Goal: Information Seeking & Learning: Learn about a topic

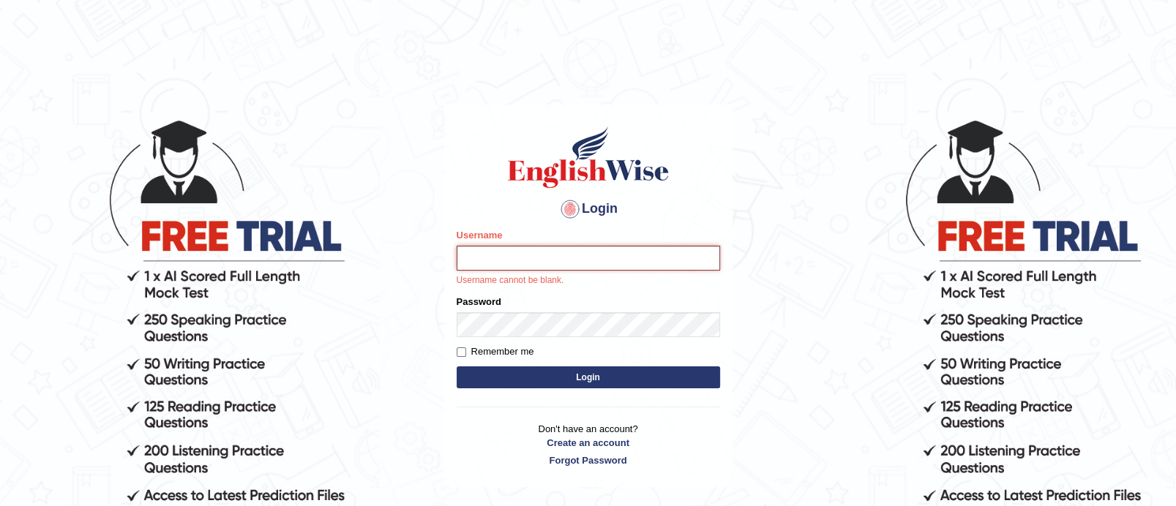
type input "TAKhalid"
click at [675, 369] on button "Login" at bounding box center [588, 378] width 263 height 22
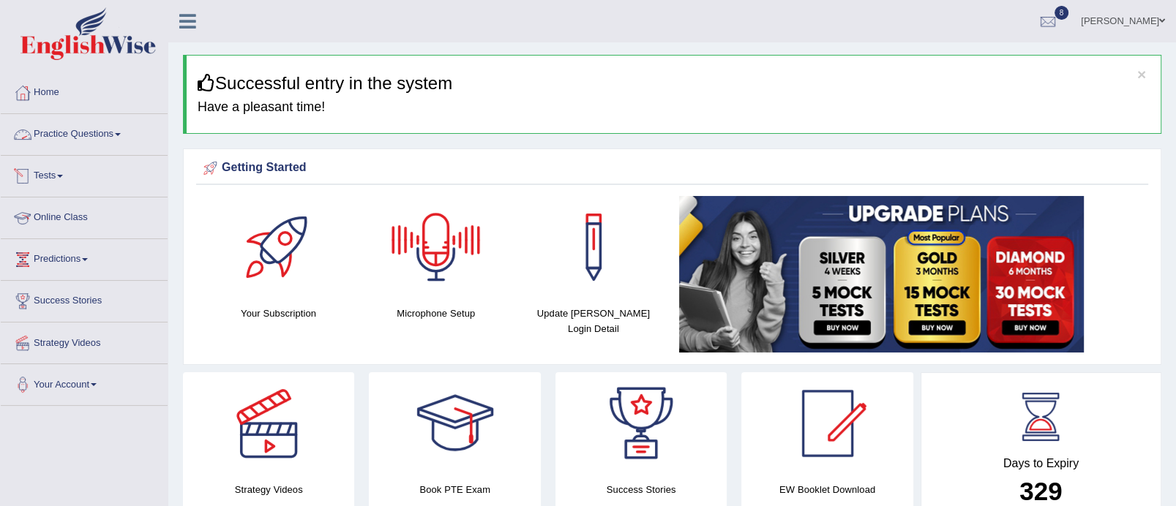
click at [102, 130] on link "Practice Questions" at bounding box center [84, 132] width 167 height 37
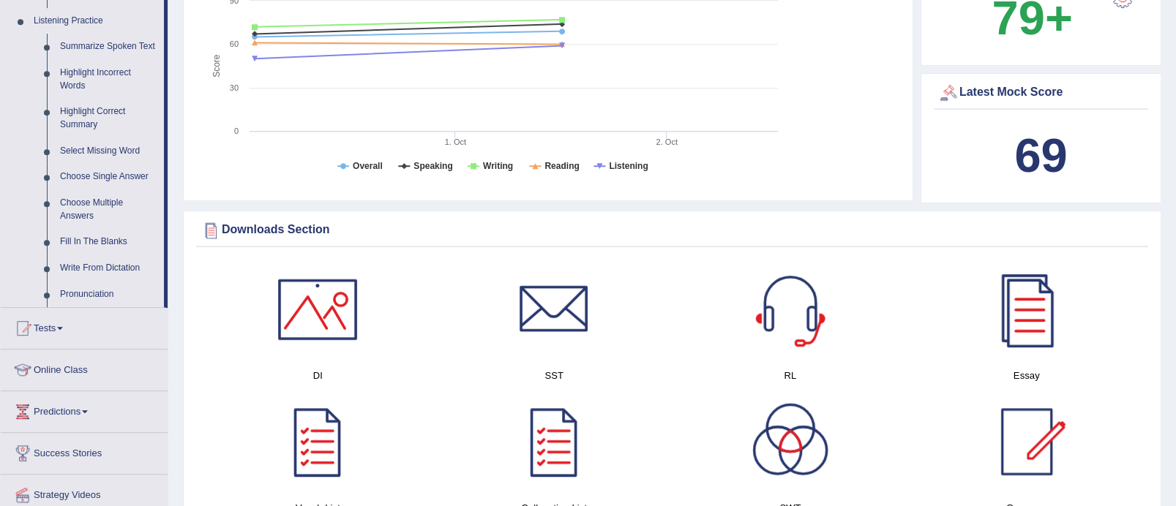
scroll to position [653, 0]
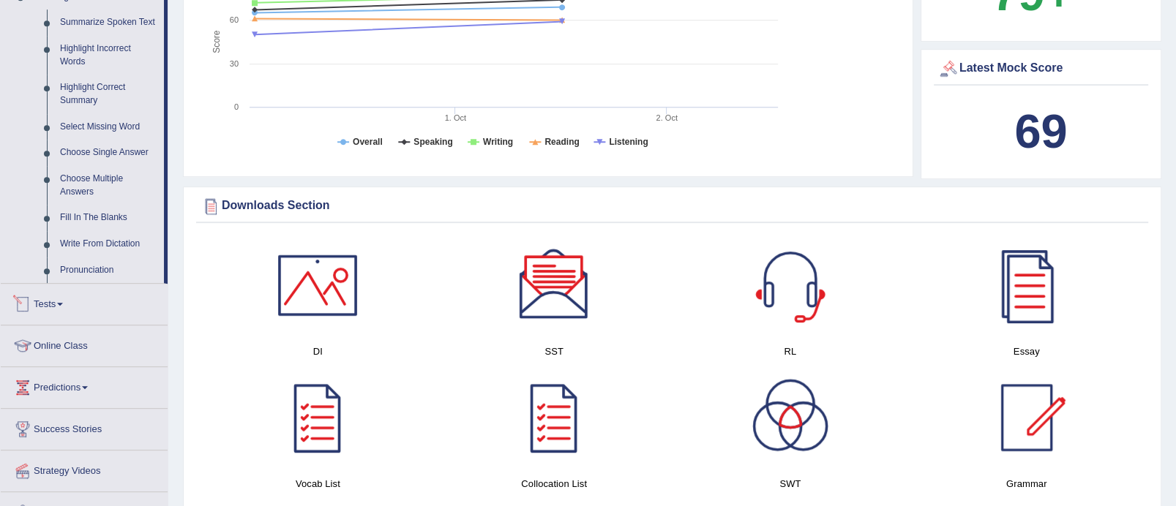
click at [69, 294] on link "Tests" at bounding box center [84, 302] width 167 height 37
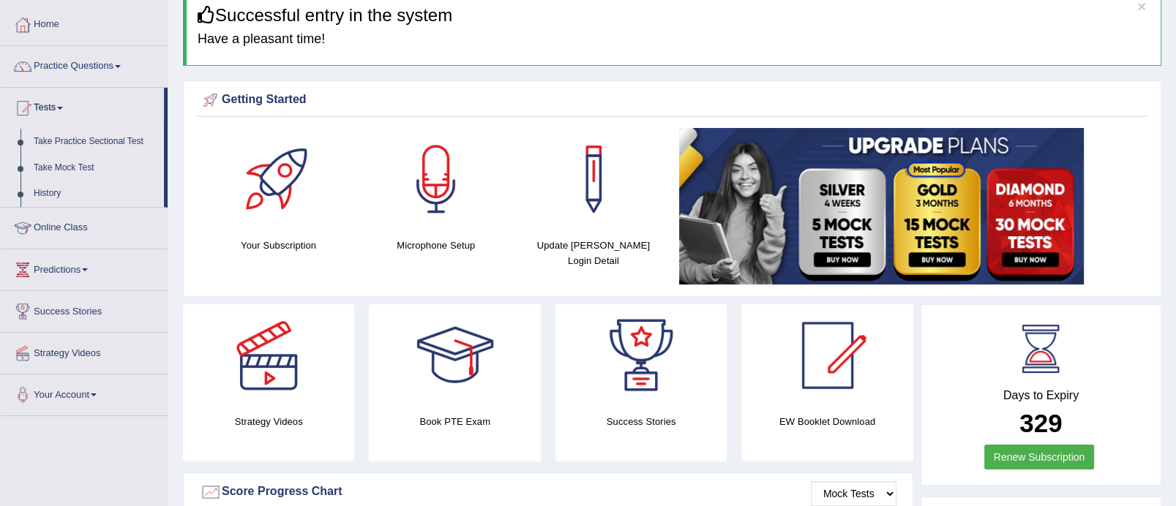
scroll to position [64, 0]
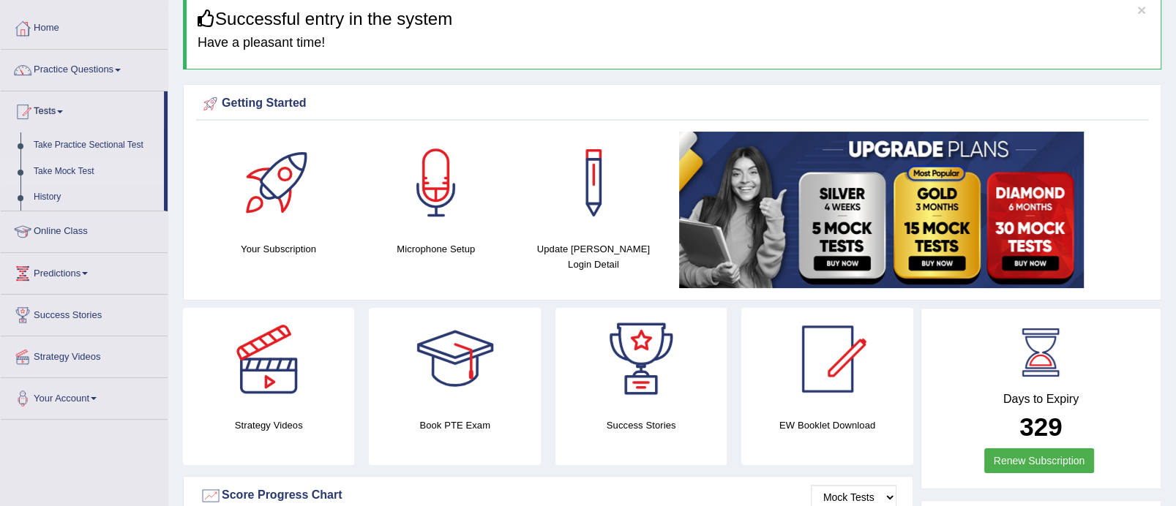
click at [61, 176] on link "Take Mock Test" at bounding box center [95, 172] width 137 height 26
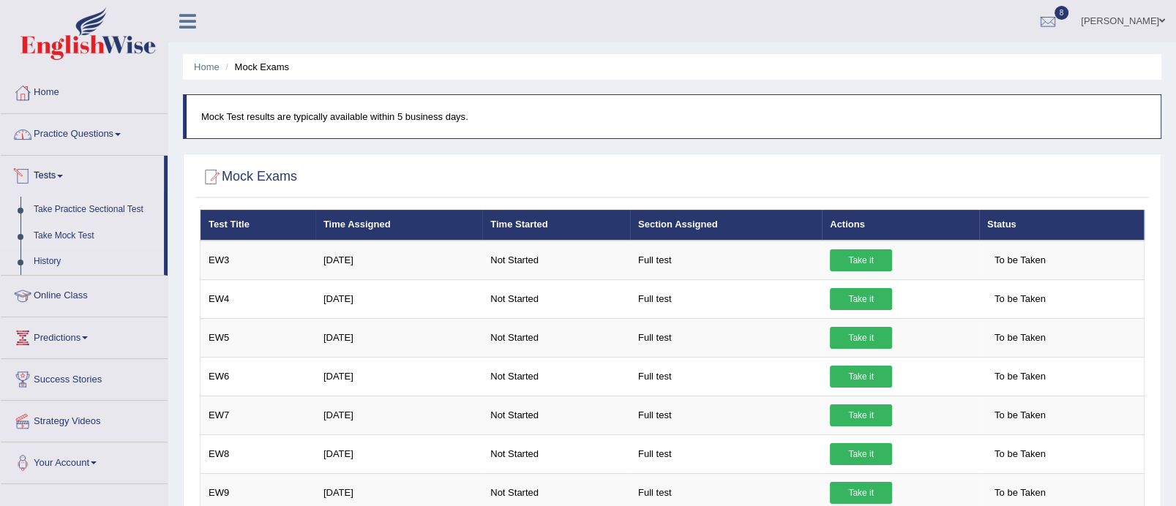
click at [50, 266] on link "History" at bounding box center [95, 262] width 137 height 26
click at [127, 129] on link "Practice Questions" at bounding box center [84, 132] width 167 height 37
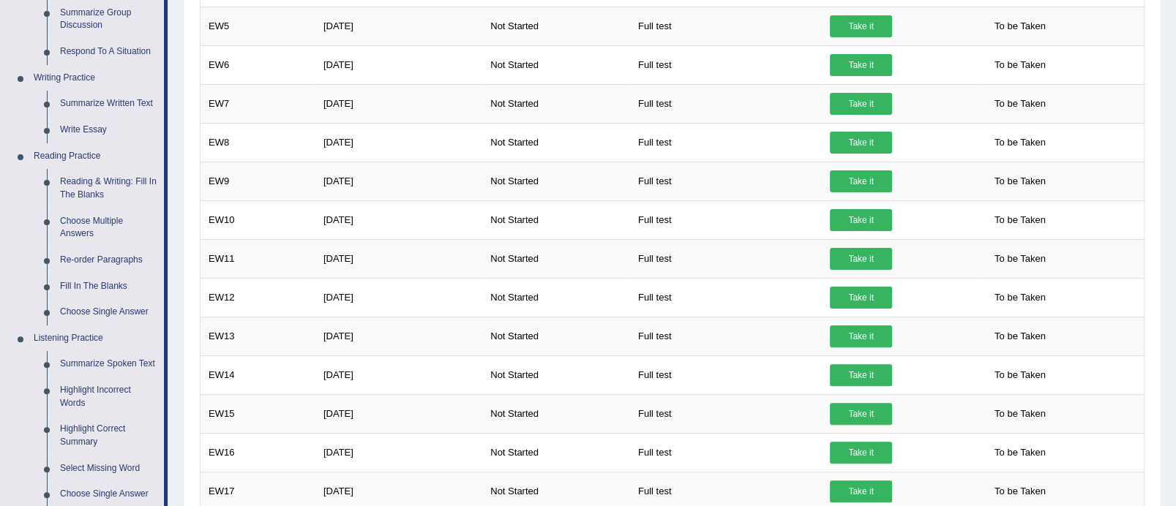
scroll to position [316, 0]
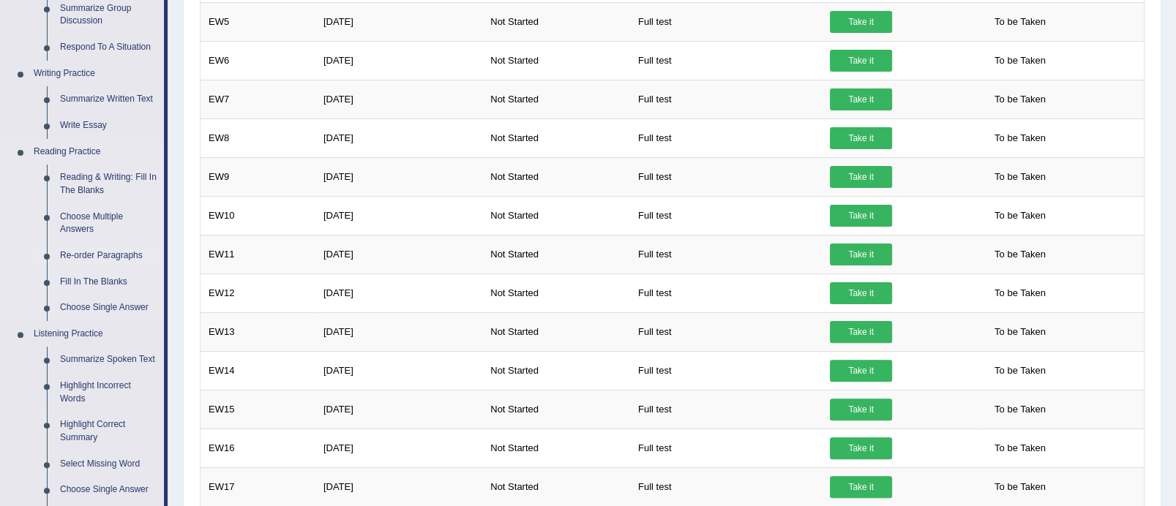
click at [127, 251] on link "Re-order Paragraphs" at bounding box center [108, 256] width 110 height 26
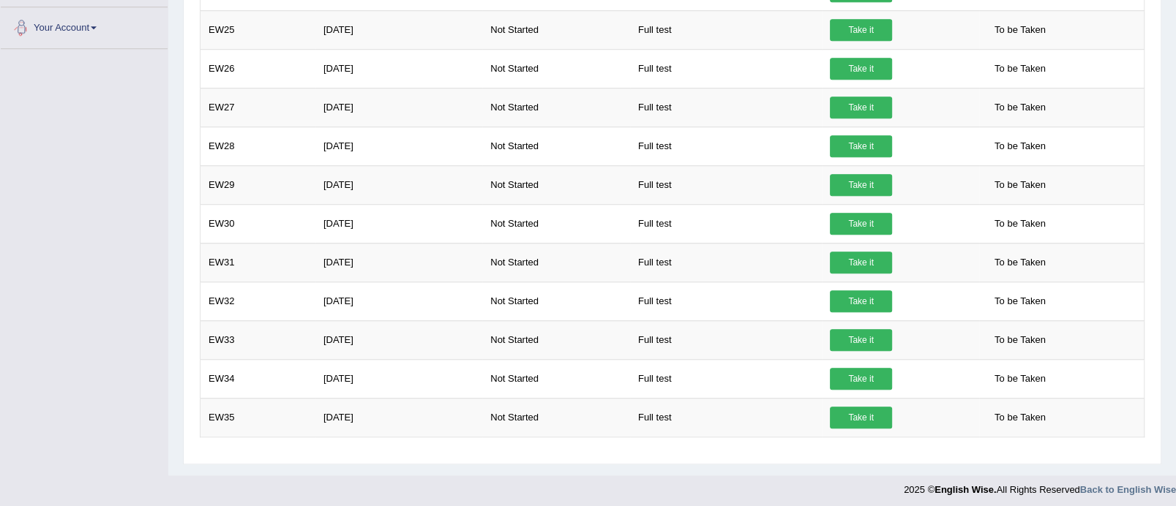
scroll to position [1017, 0]
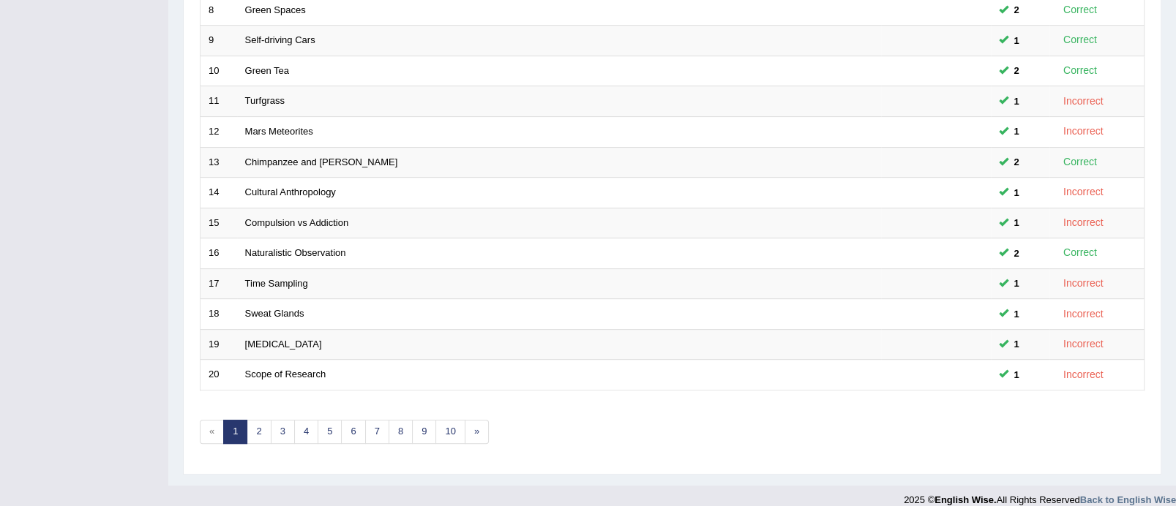
scroll to position [459, 0]
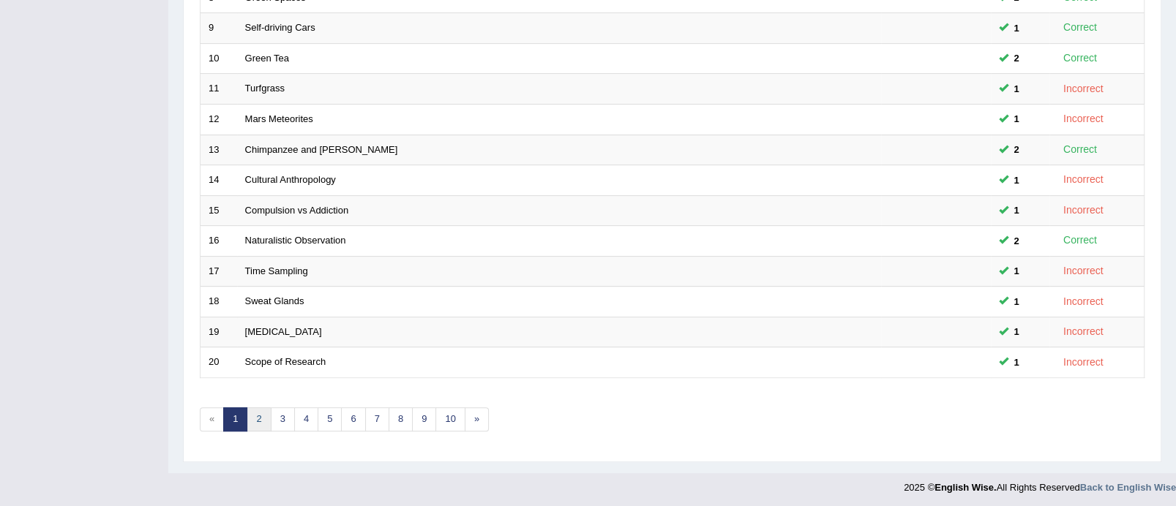
click at [264, 410] on link "2" at bounding box center [259, 420] width 24 height 24
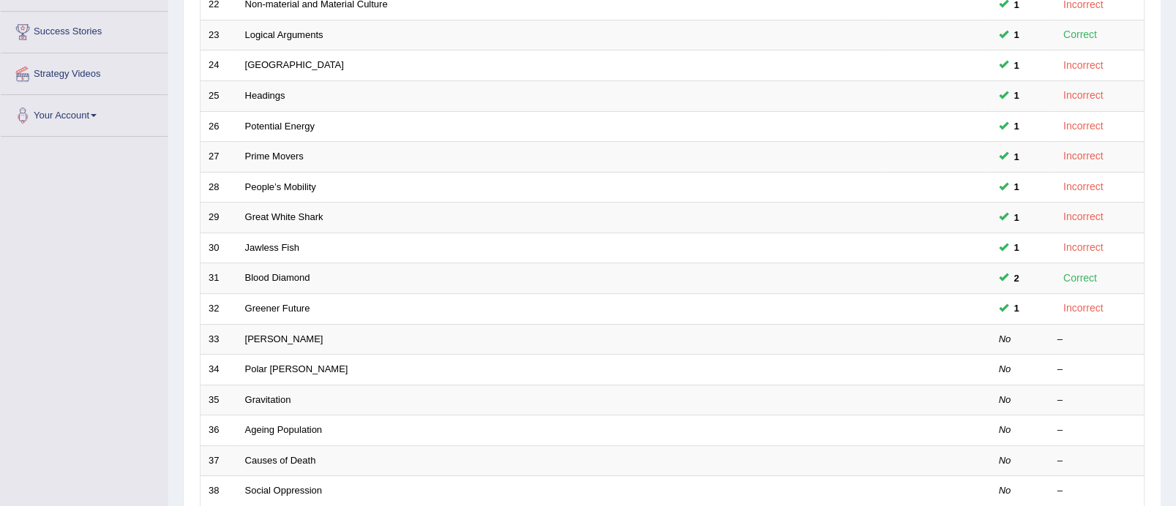
scroll to position [274, 0]
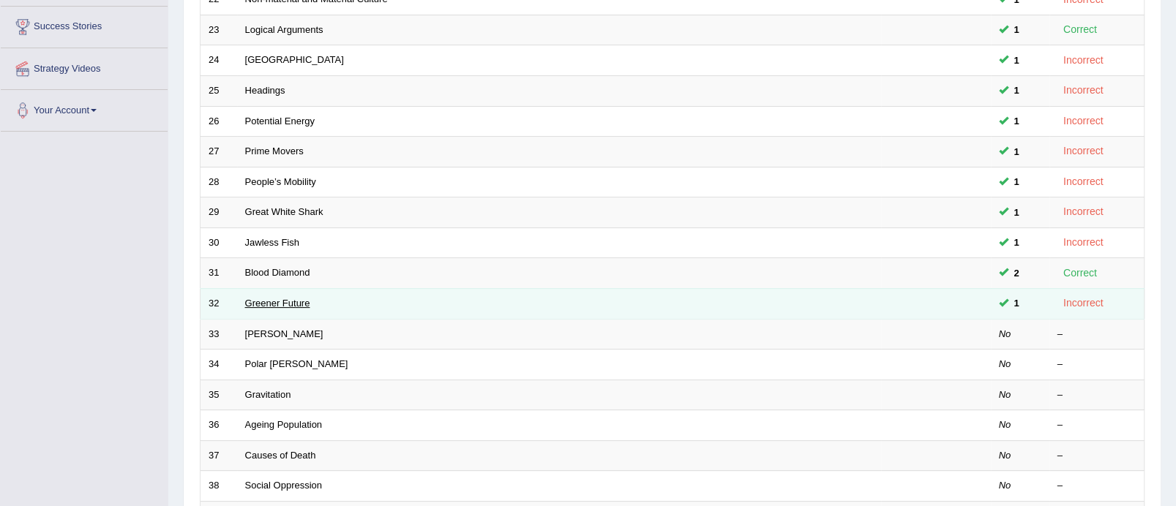
click at [292, 301] on link "Greener Future" at bounding box center [277, 303] width 65 height 11
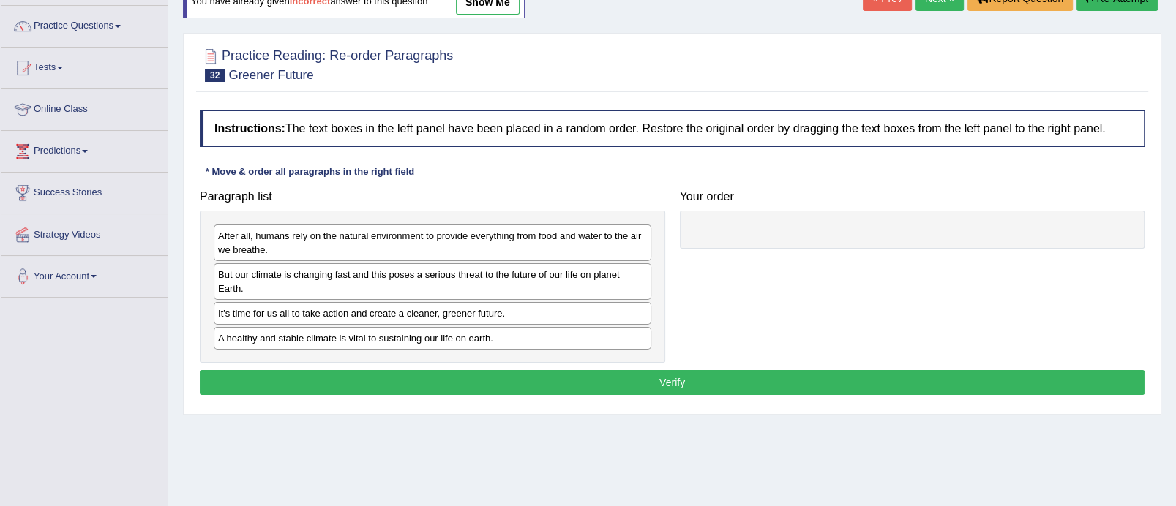
scroll to position [111, 0]
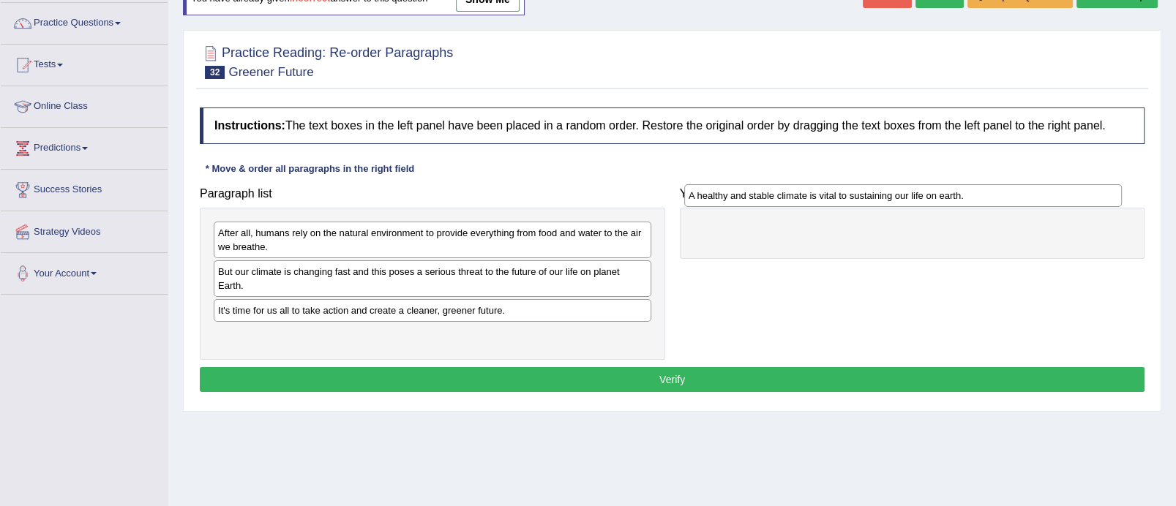
drag, startPoint x: 461, startPoint y: 337, endPoint x: 924, endPoint y: 211, distance: 479.3
click at [924, 207] on div "A healthy and stable climate is vital to sustaining our life on earth." at bounding box center [903, 195] width 438 height 23
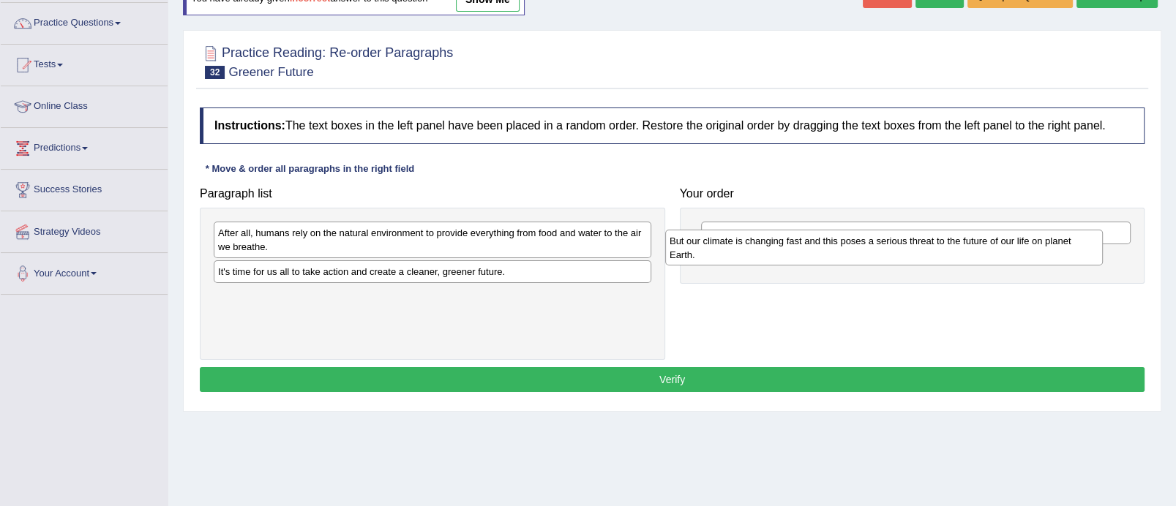
drag, startPoint x: 493, startPoint y: 277, endPoint x: 945, endPoint y: 245, distance: 452.7
click at [945, 245] on div "But our climate is changing fast and this poses a serious threat to the future …" at bounding box center [884, 248] width 438 height 37
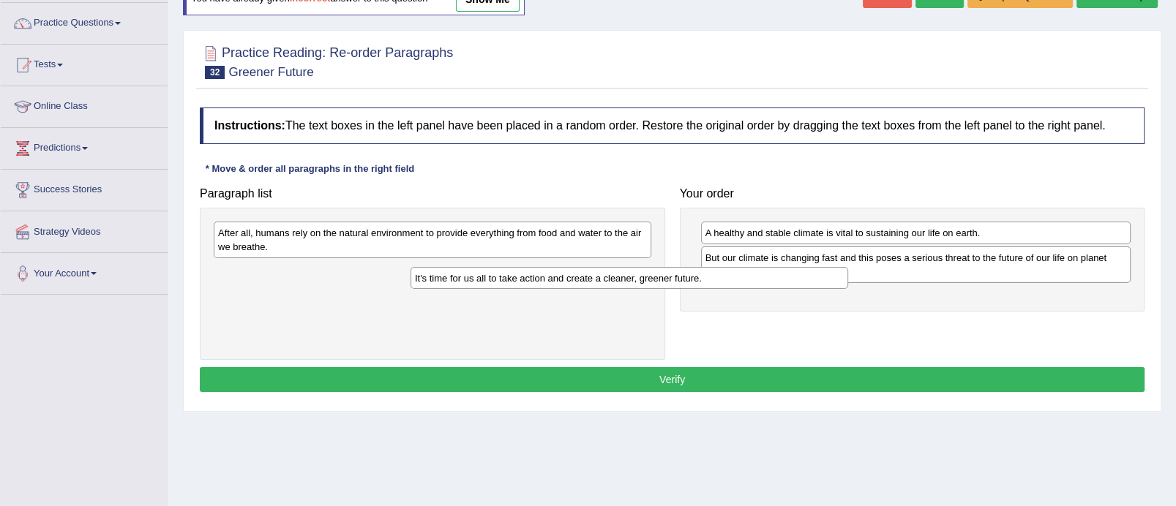
drag, startPoint x: 557, startPoint y: 270, endPoint x: 860, endPoint y: 276, distance: 303.0
click at [848, 276] on div "It's time for us all to take action and create a cleaner, greener future." at bounding box center [630, 278] width 438 height 23
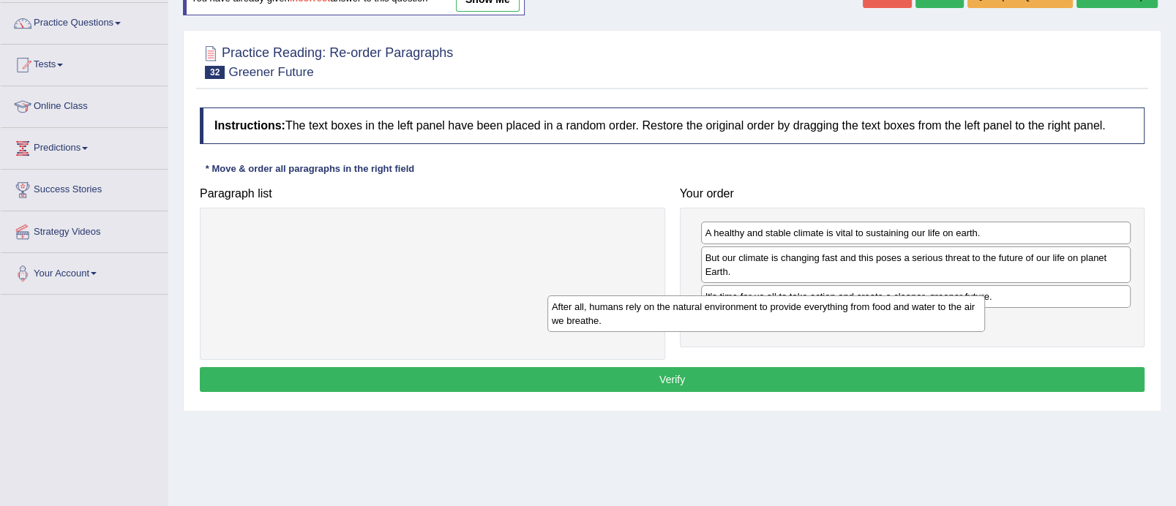
drag, startPoint x: 560, startPoint y: 236, endPoint x: 893, endPoint y: 310, distance: 341.1
click at [893, 310] on div "After all, humans rely on the natural environment to provide everything from fo…" at bounding box center [766, 314] width 438 height 37
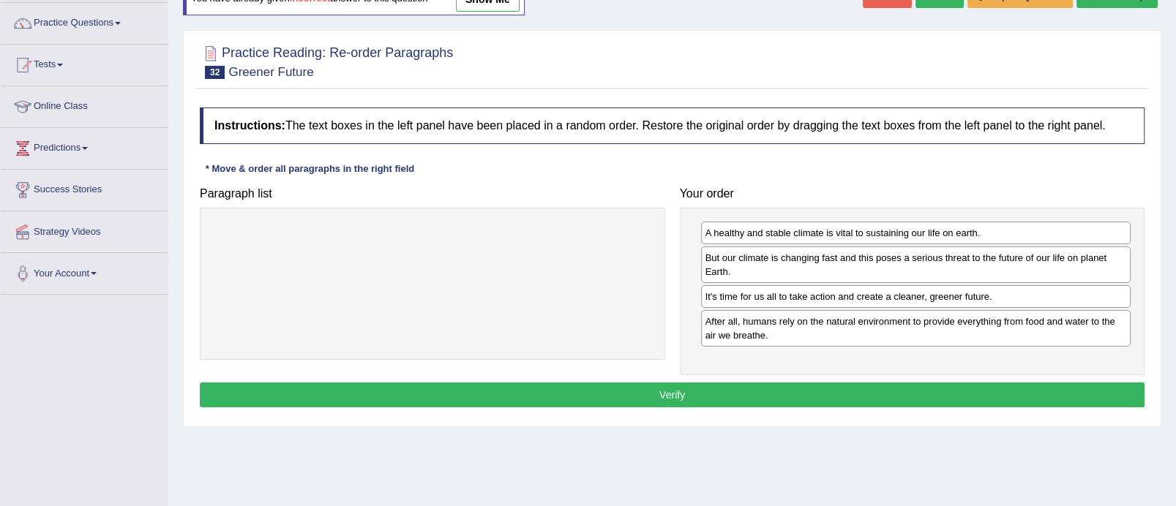
click at [800, 391] on button "Verify" at bounding box center [672, 395] width 945 height 25
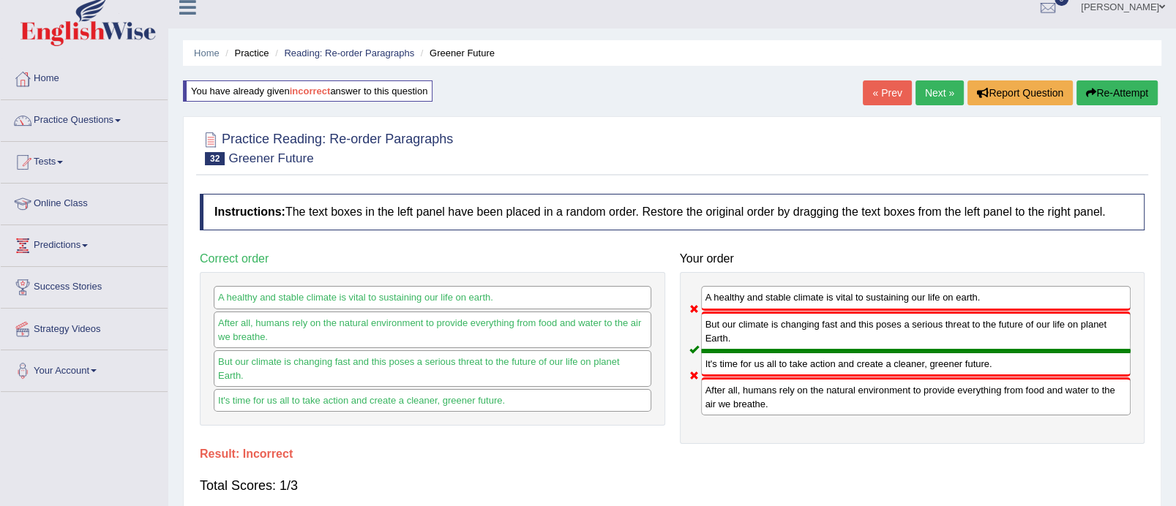
scroll to position [12, 0]
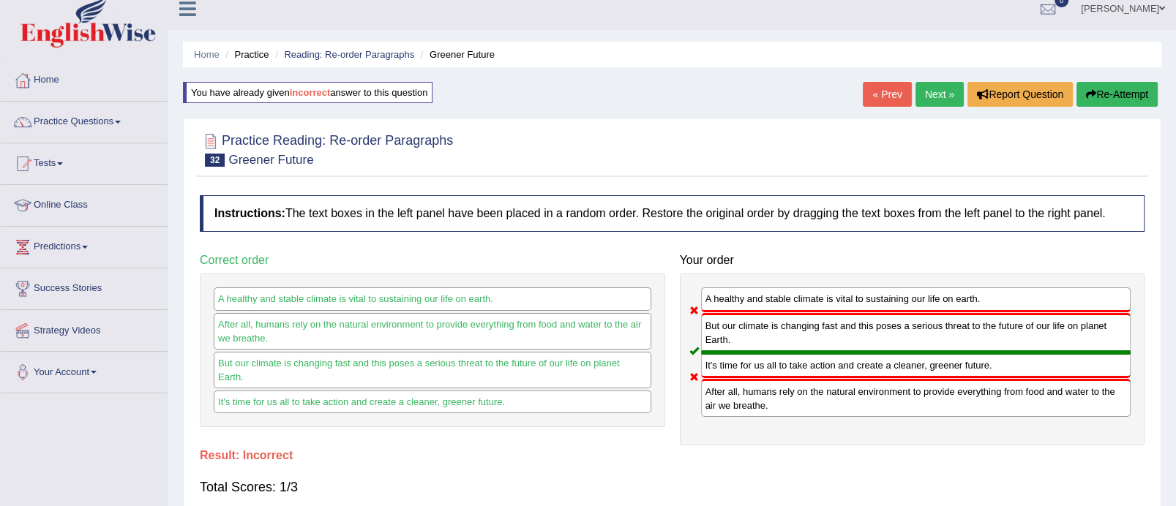
click at [939, 94] on link "Next »" at bounding box center [939, 94] width 48 height 25
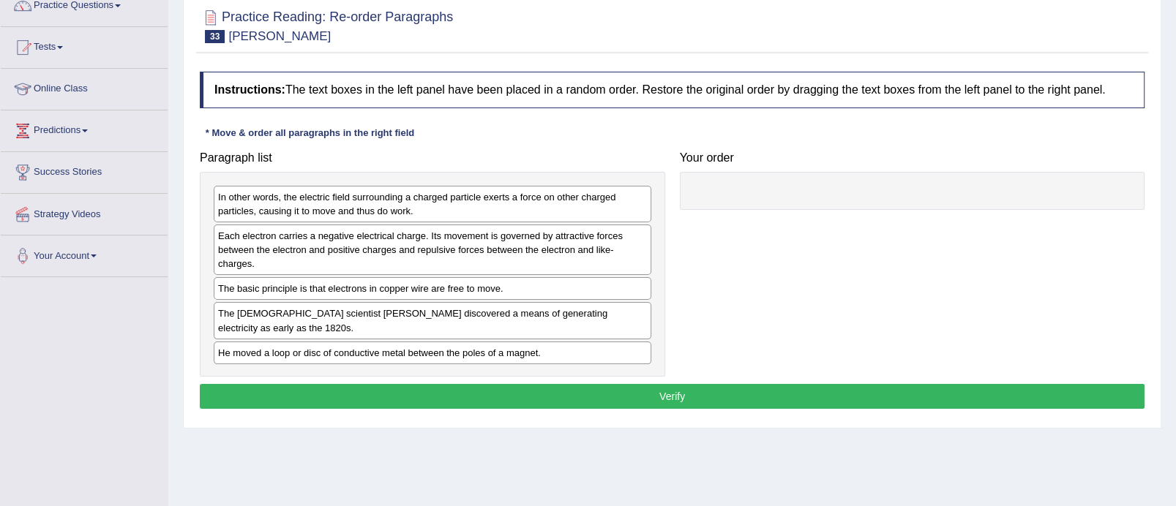
scroll to position [132, 0]
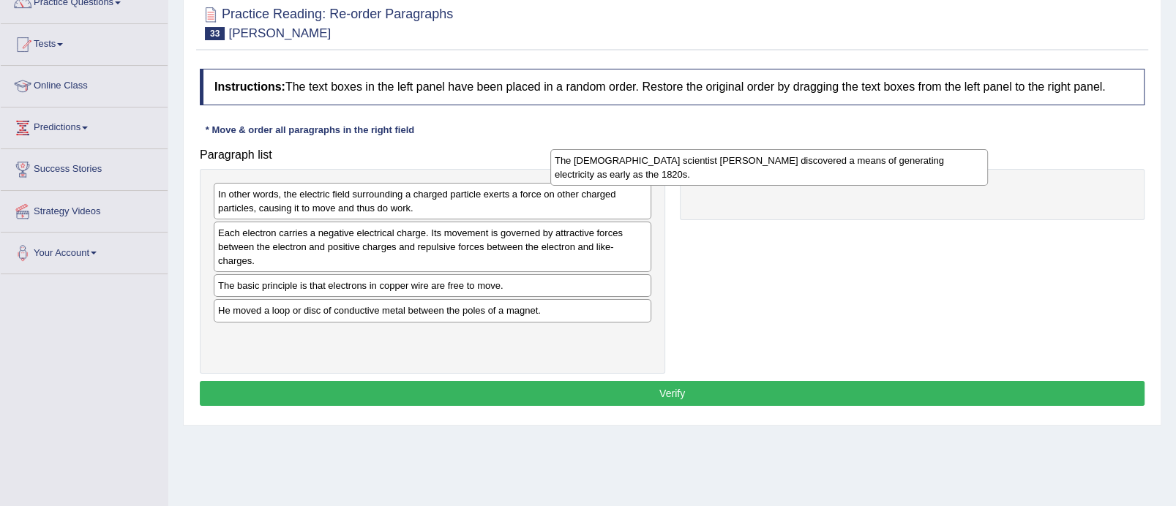
drag, startPoint x: 533, startPoint y: 326, endPoint x: 882, endPoint y: 177, distance: 379.6
click at [882, 177] on div "The [DEMOGRAPHIC_DATA] scientist [PERSON_NAME] discovered a means of generating…" at bounding box center [769, 167] width 438 height 37
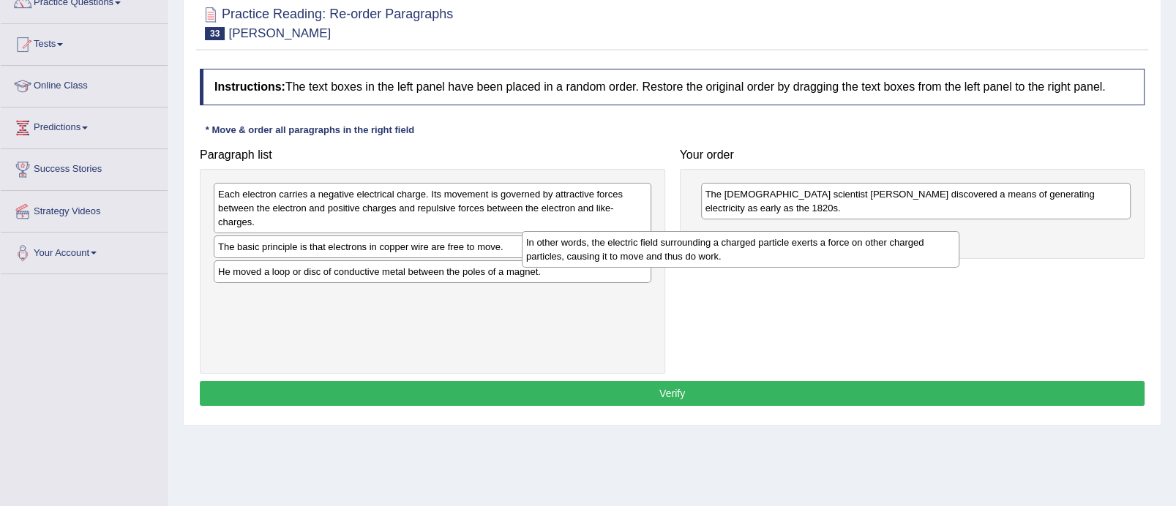
drag, startPoint x: 482, startPoint y: 202, endPoint x: 795, endPoint y: 249, distance: 316.0
click at [795, 249] on div "In other words, the electric field surrounding a charged particle exerts a forc…" at bounding box center [741, 249] width 438 height 37
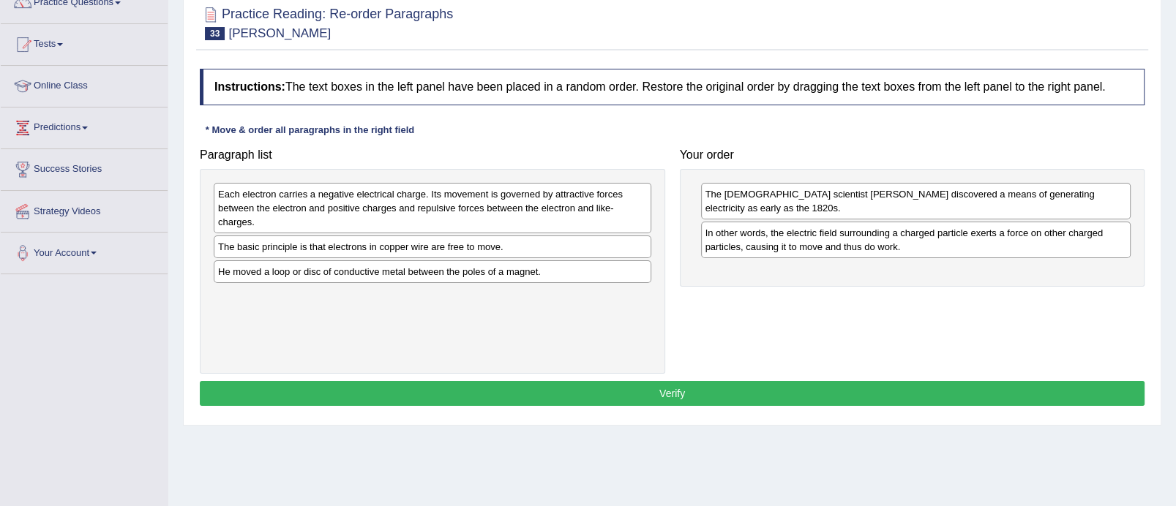
click at [488, 272] on div "He moved a loop or disc of conductive metal between the poles of a magnet." at bounding box center [433, 272] width 438 height 23
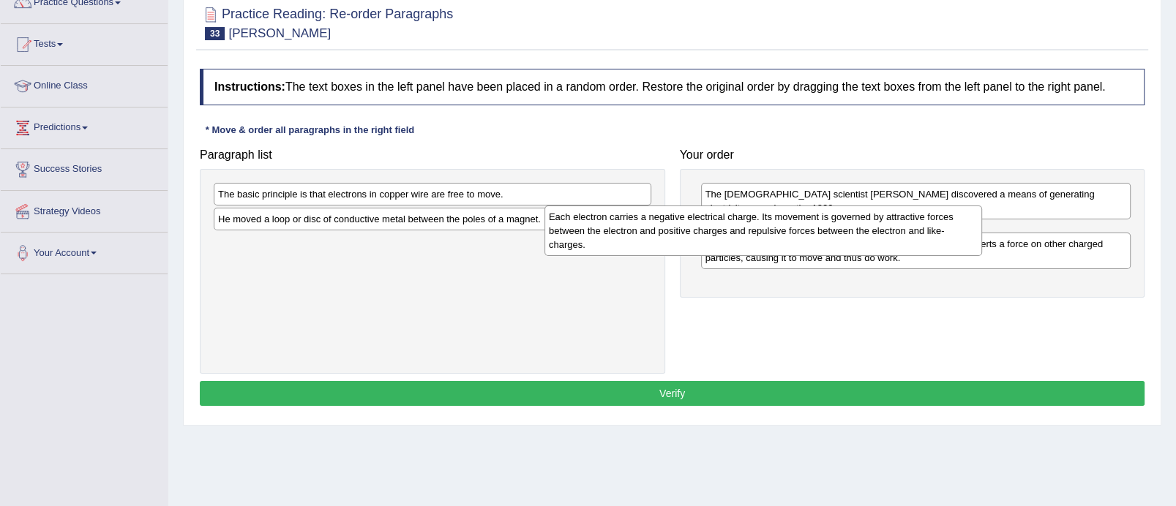
drag, startPoint x: 496, startPoint y: 217, endPoint x: 832, endPoint y: 237, distance: 336.5
click at [832, 237] on div "Each electron carries a negative electrical charge. Its movement is governed by…" at bounding box center [763, 231] width 438 height 50
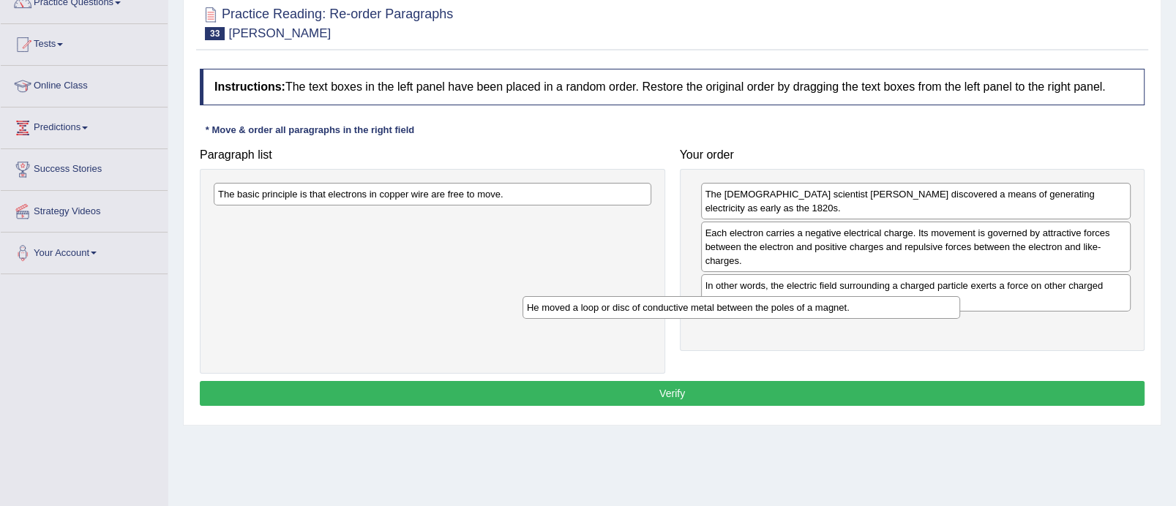
drag, startPoint x: 453, startPoint y: 217, endPoint x: 771, endPoint y: 309, distance: 330.5
click at [771, 309] on div "He moved a loop or disc of conductive metal between the poles of a magnet." at bounding box center [741, 307] width 438 height 23
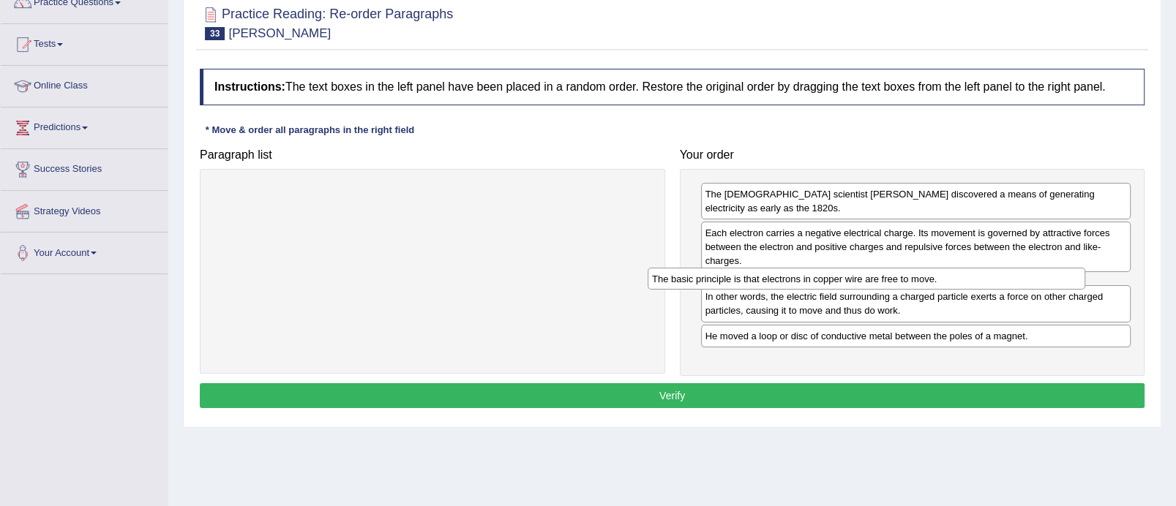
drag, startPoint x: 439, startPoint y: 191, endPoint x: 873, endPoint y: 276, distance: 442.2
click at [873, 276] on div "The basic principle is that electrons in copper wire are free to move." at bounding box center [867, 279] width 438 height 23
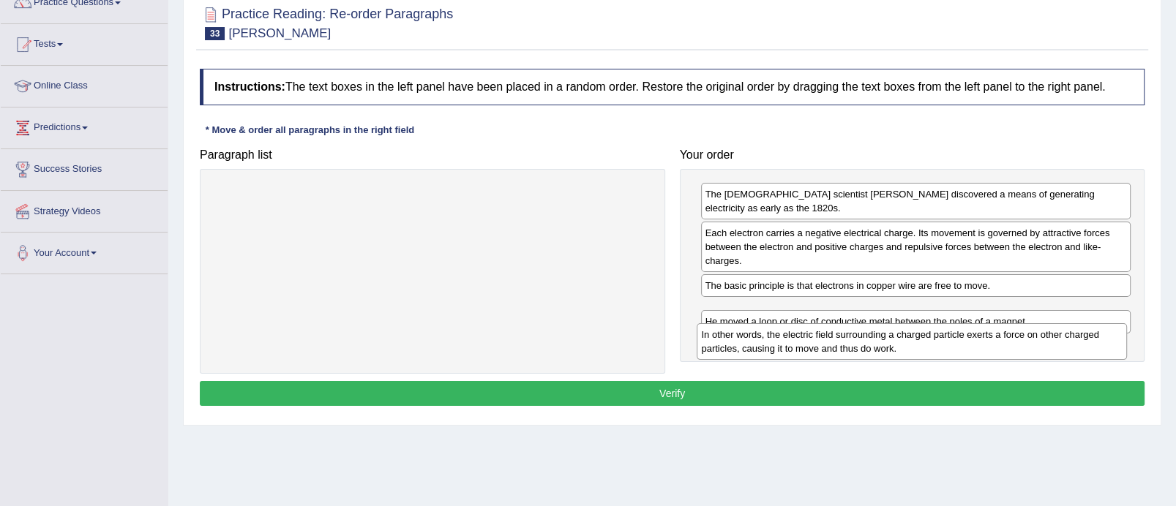
drag, startPoint x: 835, startPoint y: 317, endPoint x: 831, endPoint y: 349, distance: 32.4
click at [831, 349] on div "In other words, the electric field surrounding a charged particle exerts a forc…" at bounding box center [912, 341] width 430 height 37
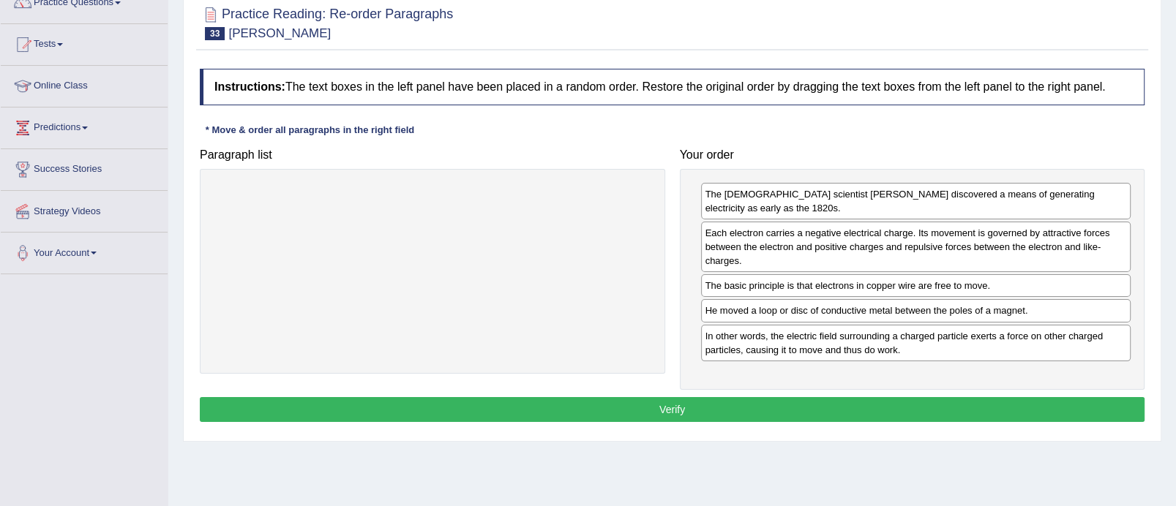
click at [779, 399] on button "Verify" at bounding box center [672, 409] width 945 height 25
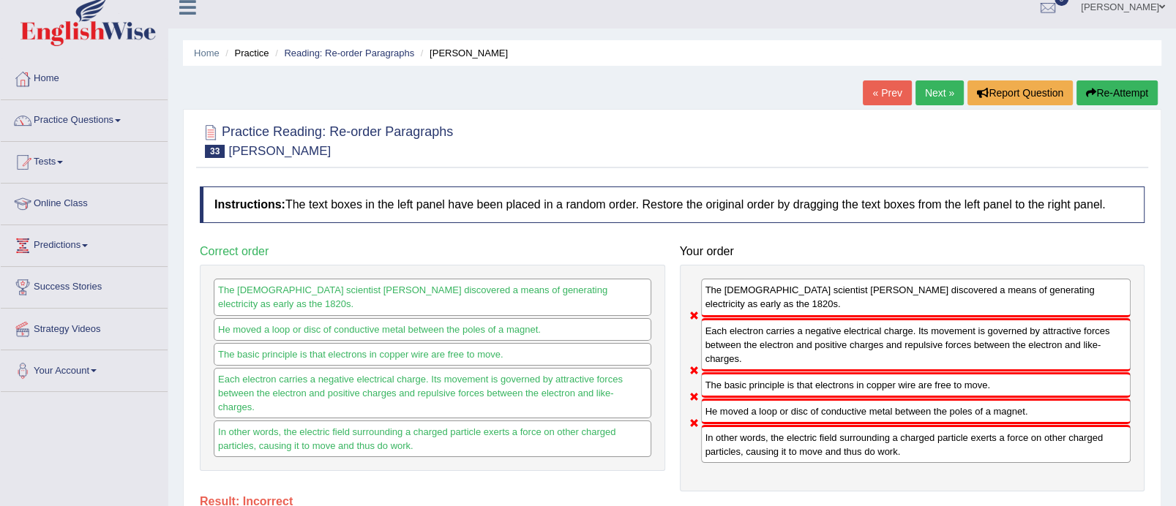
scroll to position [9, 0]
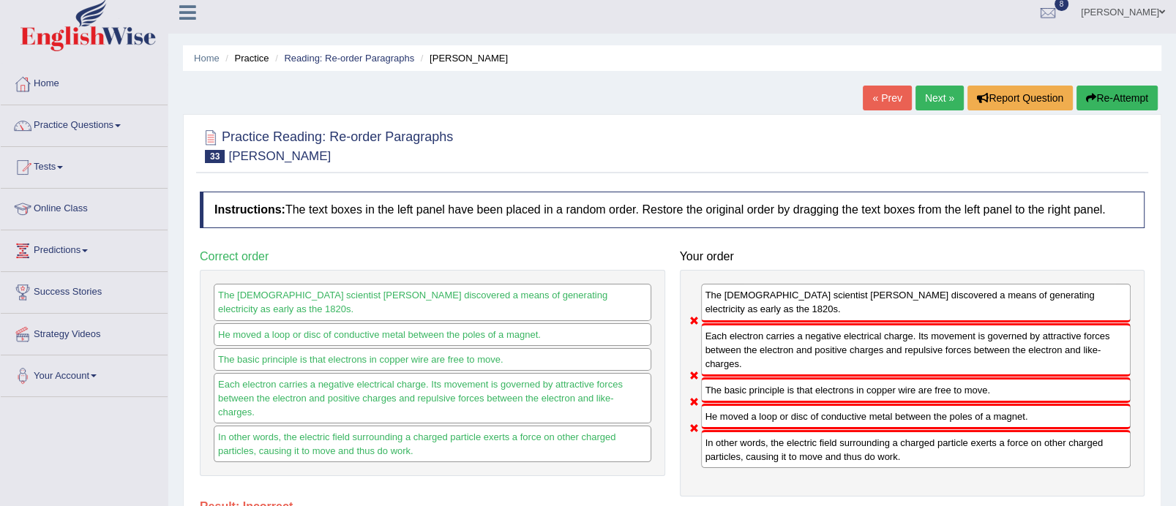
click at [1109, 93] on button "Re-Attempt" at bounding box center [1116, 98] width 81 height 25
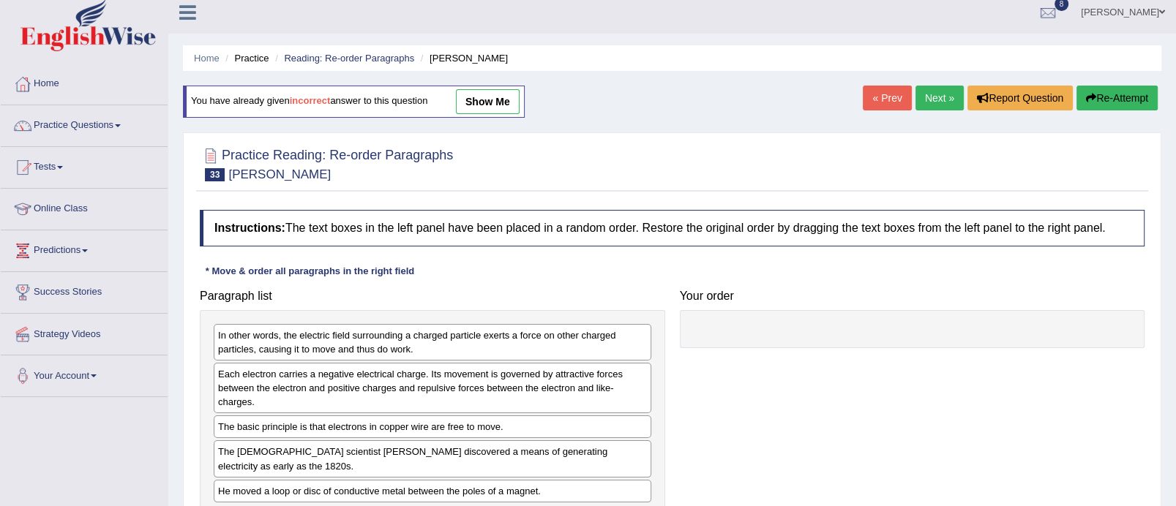
scroll to position [75, 0]
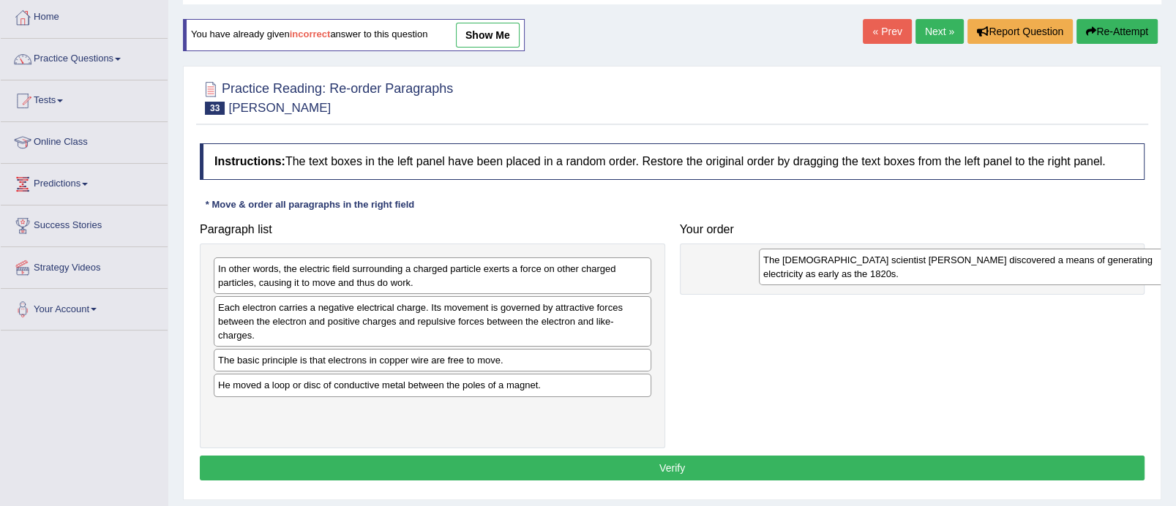
drag, startPoint x: 367, startPoint y: 393, endPoint x: 913, endPoint y: 268, distance: 559.4
click at [913, 268] on div "The [DEMOGRAPHIC_DATA] scientist [PERSON_NAME] discovered a means of generating…" at bounding box center [978, 267] width 438 height 37
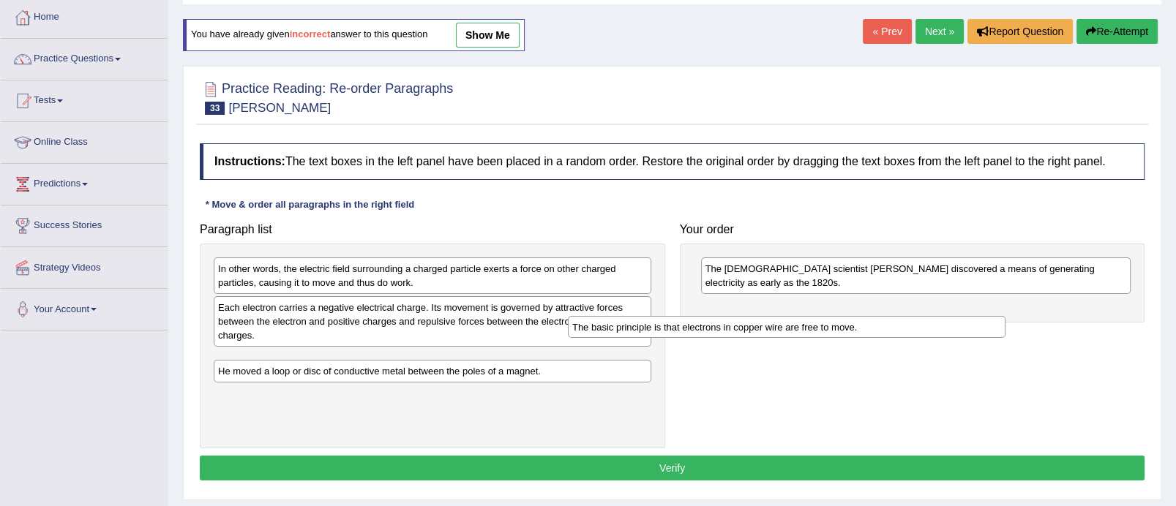
drag, startPoint x: 440, startPoint y: 365, endPoint x: 800, endPoint y: 328, distance: 362.0
click at [799, 328] on div "The basic principle is that electrons in copper wire are free to move." at bounding box center [787, 327] width 438 height 23
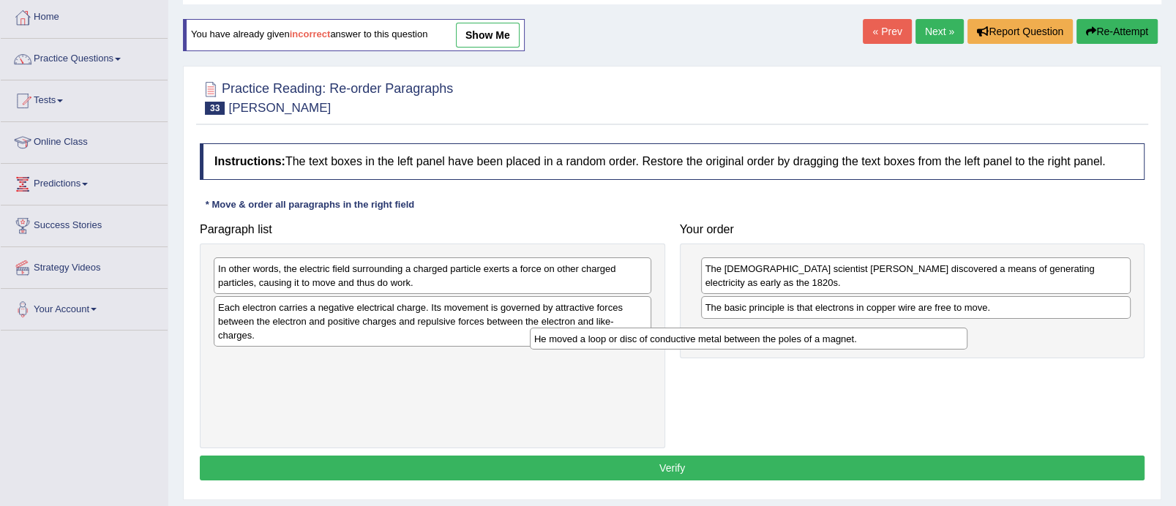
drag, startPoint x: 419, startPoint y: 364, endPoint x: 814, endPoint y: 348, distance: 395.5
click at [814, 348] on div "He moved a loop or disc of conductive metal between the poles of a magnet." at bounding box center [749, 339] width 438 height 23
drag, startPoint x: 424, startPoint y: 338, endPoint x: 864, endPoint y: 369, distance: 440.9
click at [651, 347] on div "Each electron carries a negative electrical charge. Its movement is governed by…" at bounding box center [433, 321] width 438 height 50
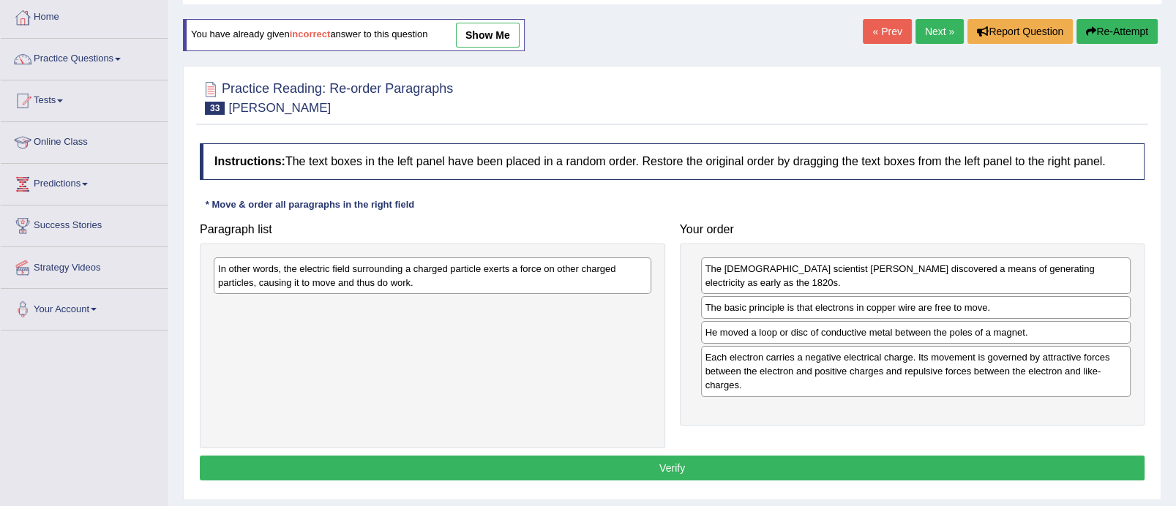
drag, startPoint x: 523, startPoint y: 266, endPoint x: 902, endPoint y: 428, distance: 411.7
click at [651, 294] on div "In other words, the electric field surrounding a charged particle exerts a forc…" at bounding box center [433, 276] width 438 height 37
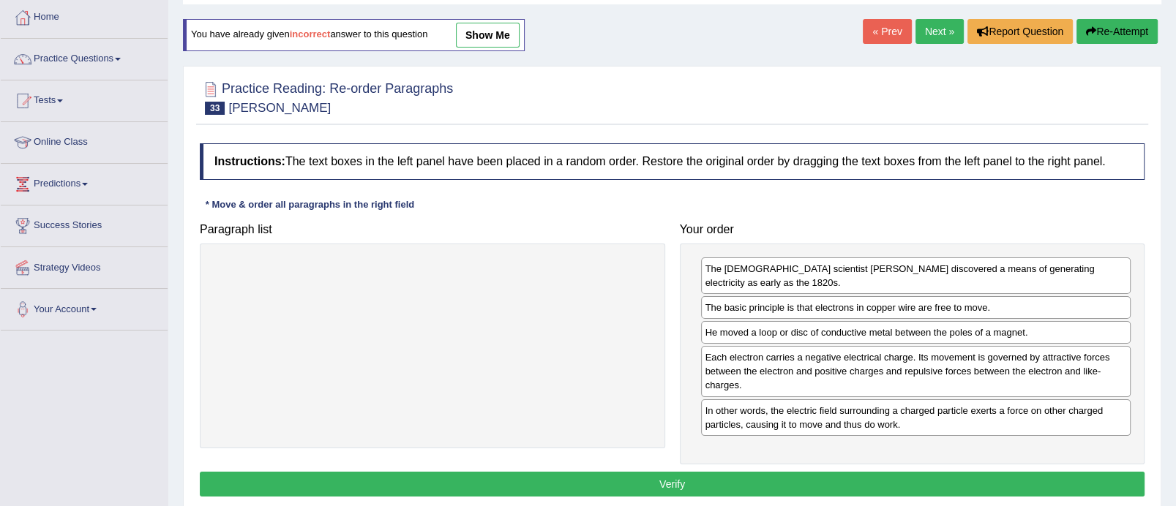
click at [714, 479] on button "Verify" at bounding box center [672, 484] width 945 height 25
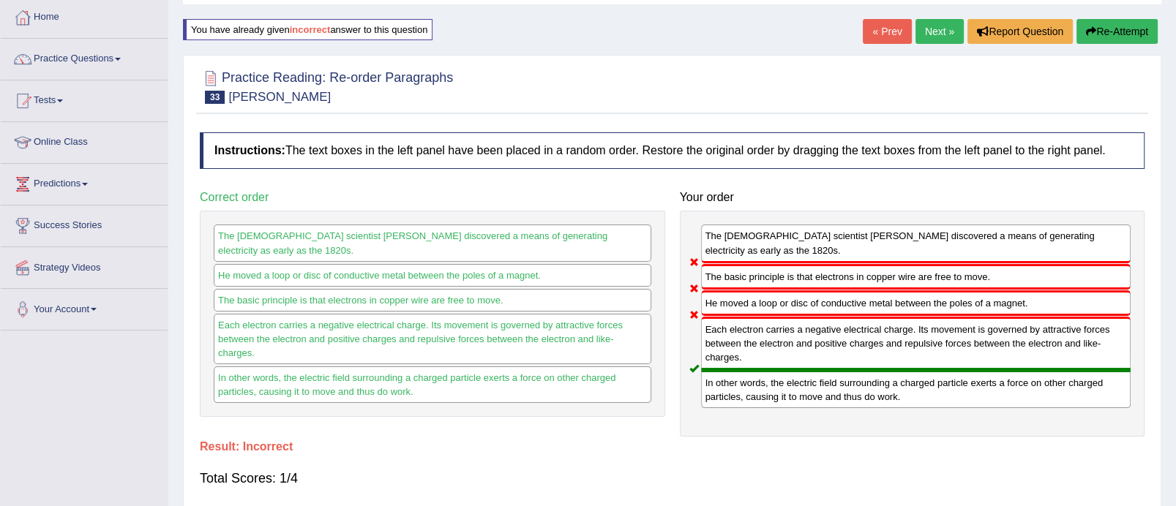
click at [1126, 25] on button "Re-Attempt" at bounding box center [1116, 31] width 81 height 25
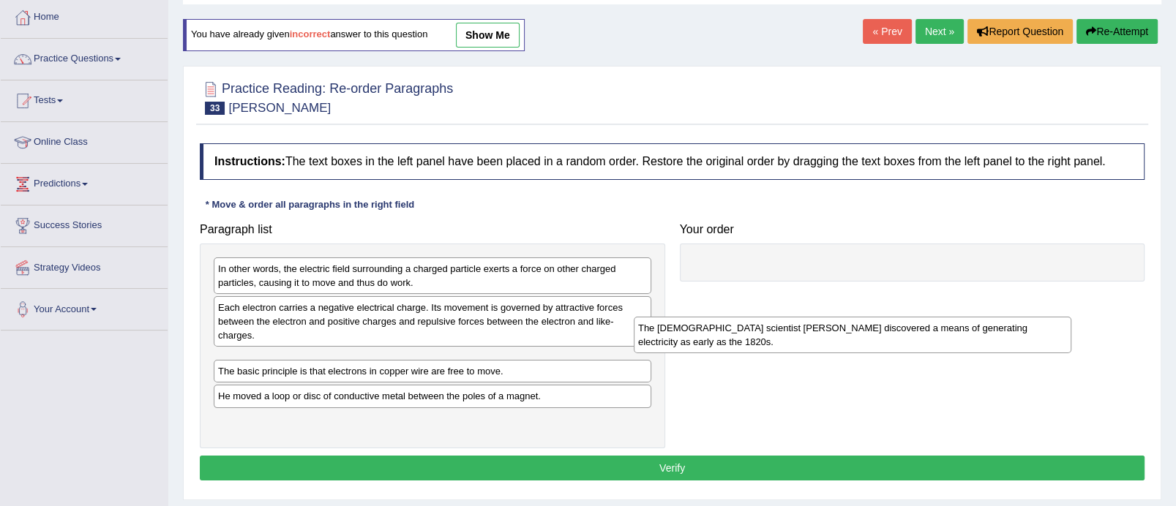
drag, startPoint x: 354, startPoint y: 402, endPoint x: 839, endPoint y: 340, distance: 489.2
click at [839, 340] on div "The British scientist Michael Faraday discovered a means of generating electric…" at bounding box center [853, 335] width 438 height 37
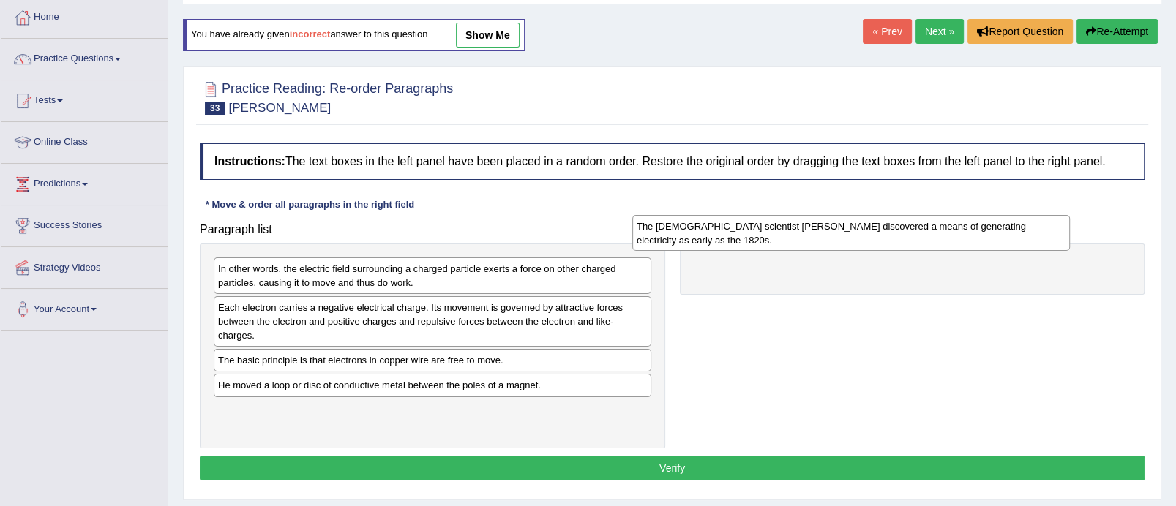
drag, startPoint x: 519, startPoint y: 376, endPoint x: 940, endPoint y: 240, distance: 442.9
click at [940, 240] on div "The British scientist Michael Faraday discovered a means of generating electric…" at bounding box center [851, 233] width 438 height 37
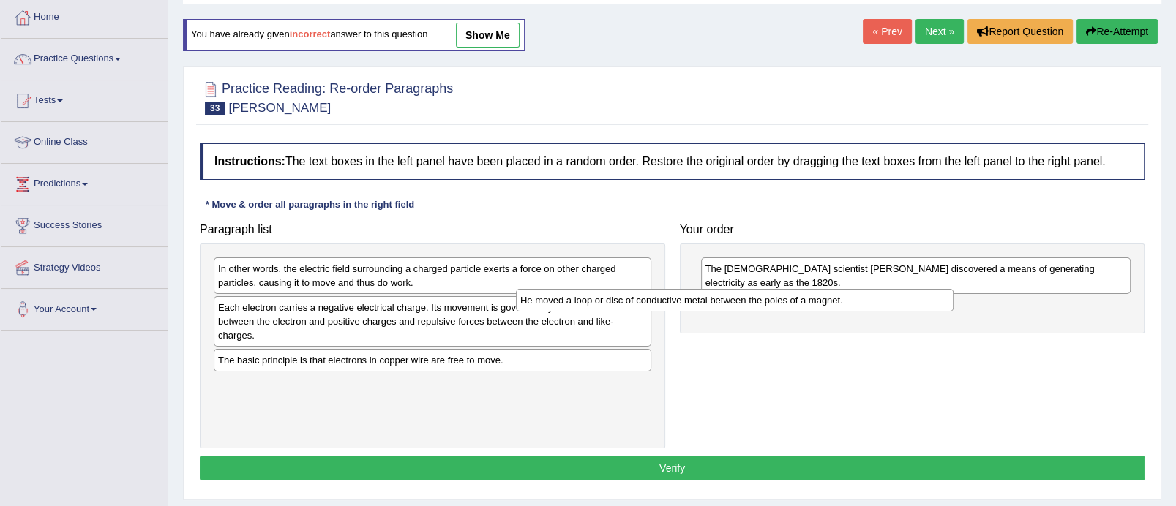
drag, startPoint x: 506, startPoint y: 378, endPoint x: 819, endPoint y: 293, distance: 324.7
click at [819, 293] on div "He moved a loop or disc of conductive metal between the poles of a magnet." at bounding box center [735, 300] width 438 height 23
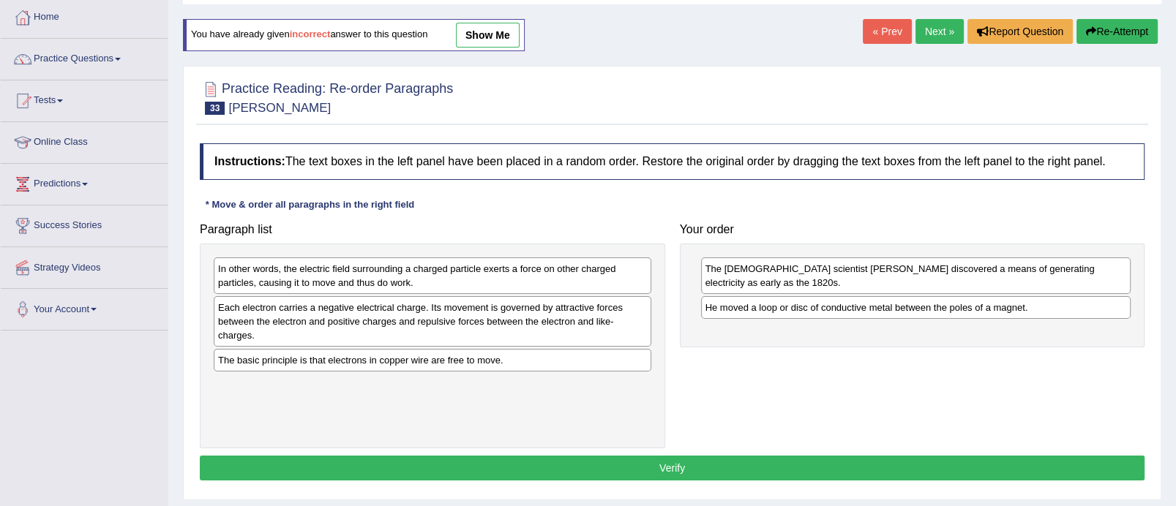
drag, startPoint x: 416, startPoint y: 361, endPoint x: 904, endPoint y: 338, distance: 489.4
click at [651, 349] on div "The basic principle is that electrons in copper wire are free to move." at bounding box center [433, 360] width 438 height 23
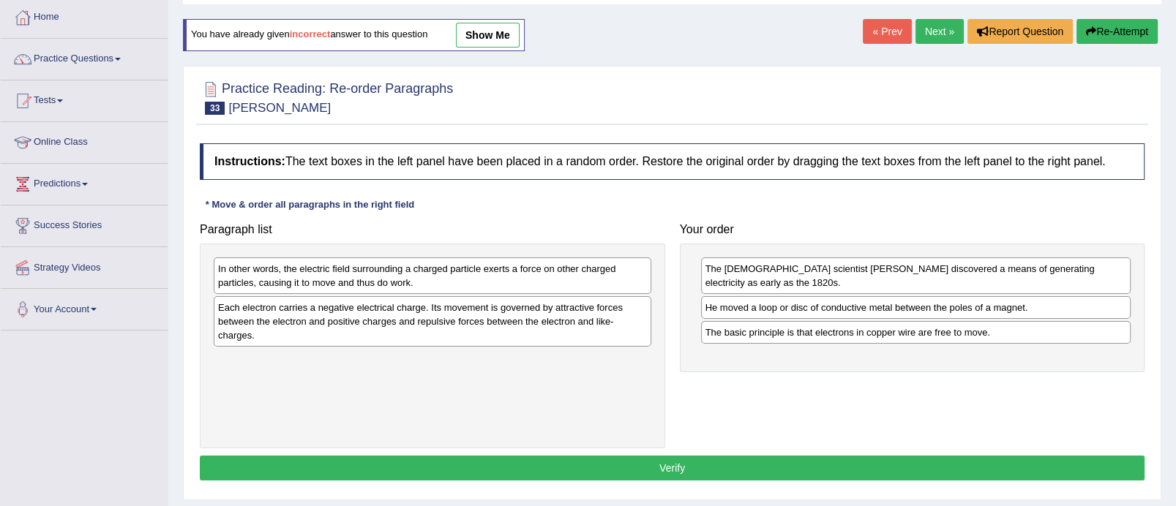
drag, startPoint x: 444, startPoint y: 324, endPoint x: 877, endPoint y: 390, distance: 438.2
click at [651, 347] on div "Each electron carries a negative electrical charge. Its movement is governed by…" at bounding box center [433, 321] width 438 height 50
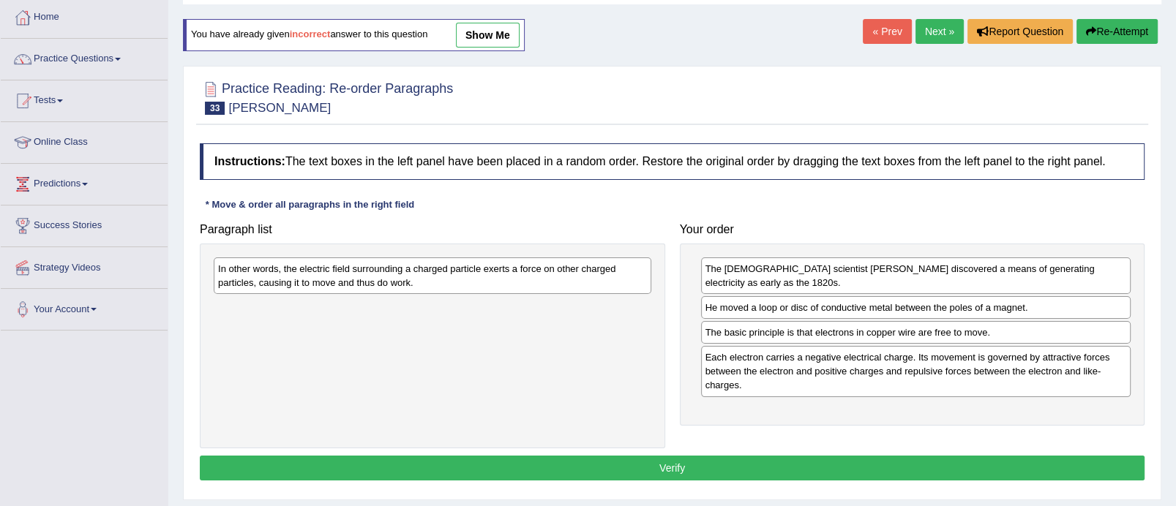
drag, startPoint x: 512, startPoint y: 265, endPoint x: 864, endPoint y: 418, distance: 383.1
click at [651, 294] on div "In other words, the electric field surrounding a charged particle exerts a forc…" at bounding box center [433, 276] width 438 height 37
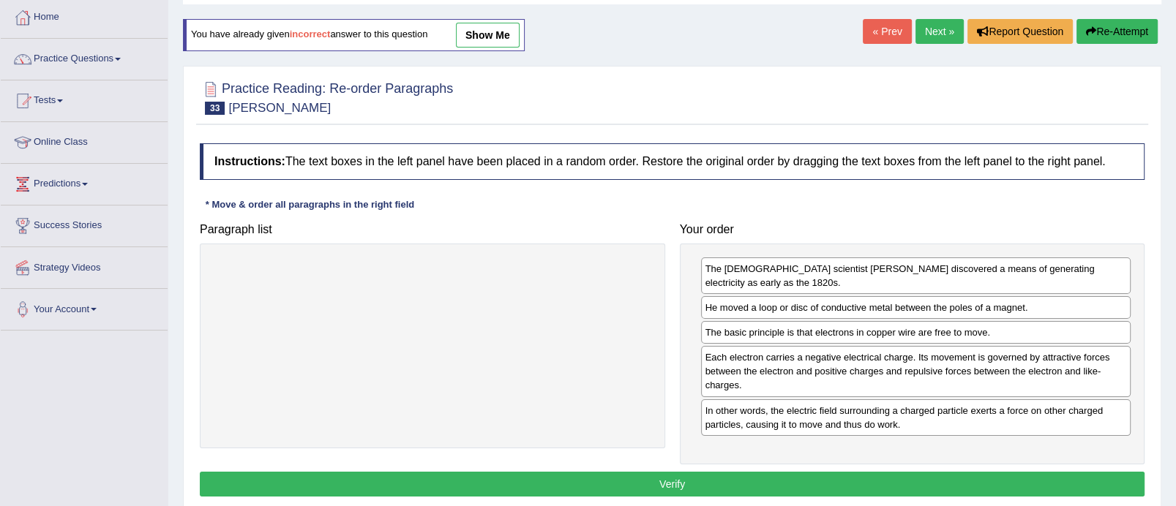
click at [686, 486] on button "Verify" at bounding box center [672, 484] width 945 height 25
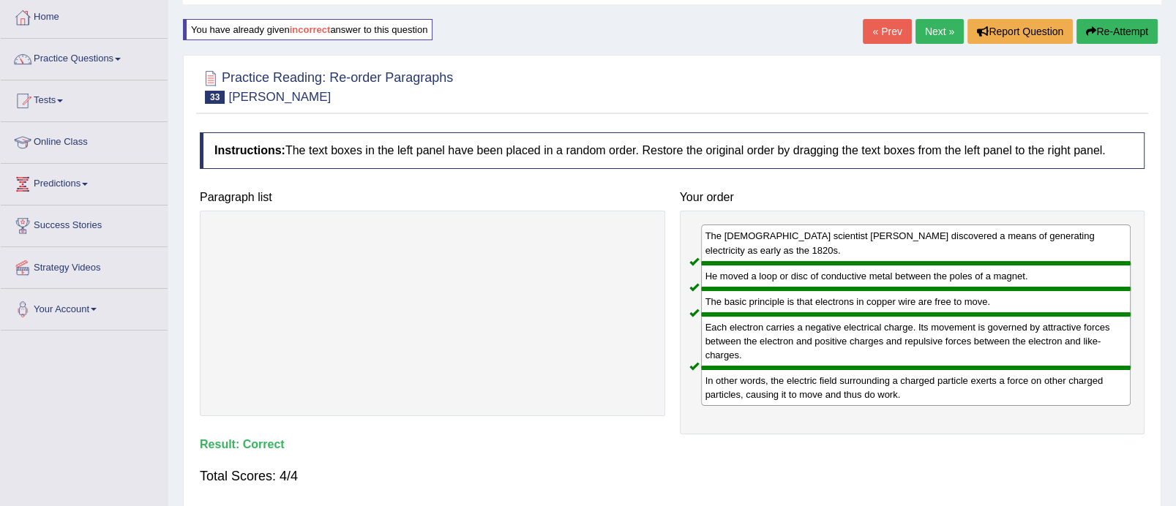
click at [942, 31] on link "Next »" at bounding box center [939, 31] width 48 height 25
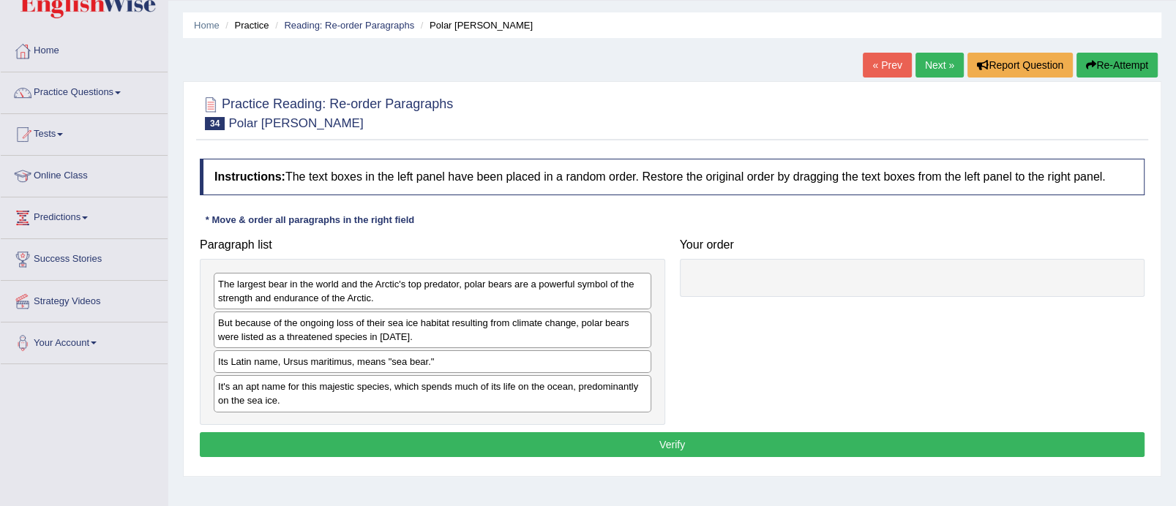
scroll to position [42, 0]
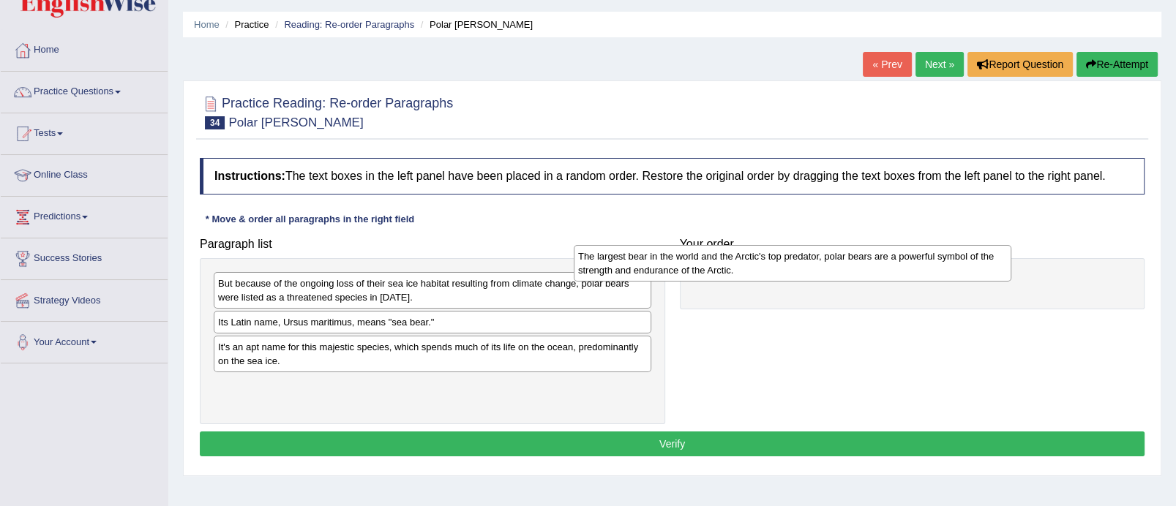
drag, startPoint x: 501, startPoint y: 300, endPoint x: 864, endPoint y: 272, distance: 364.0
click at [864, 272] on div "The largest bear in the world and the Arctic's top predator, polar bears are a …" at bounding box center [793, 263] width 438 height 37
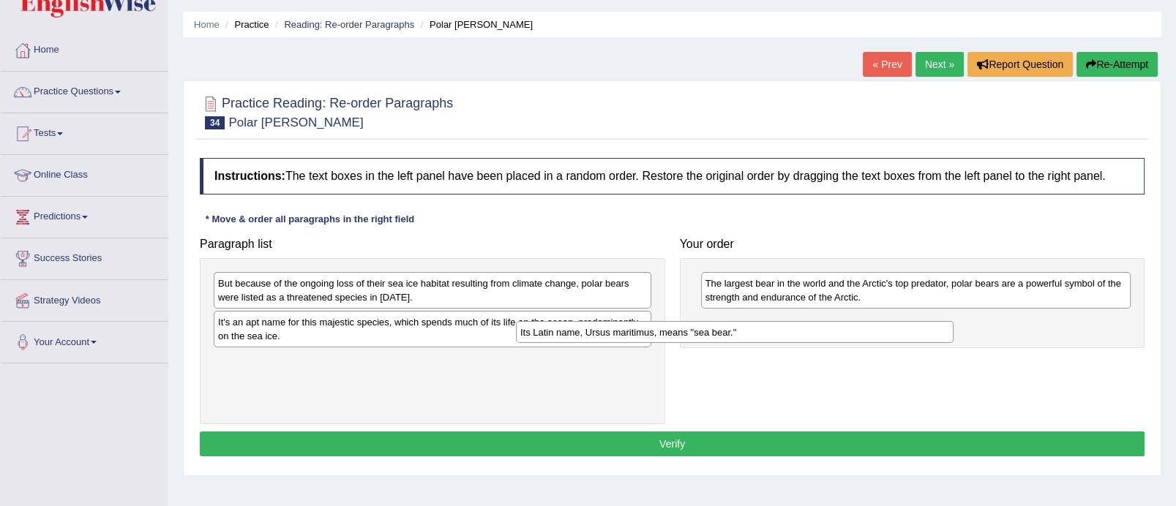
drag, startPoint x: 577, startPoint y: 323, endPoint x: 909, endPoint y: 324, distance: 332.2
click at [909, 324] on div "Its Latin name, Ursus maritimus, means "sea bear."" at bounding box center [735, 332] width 438 height 23
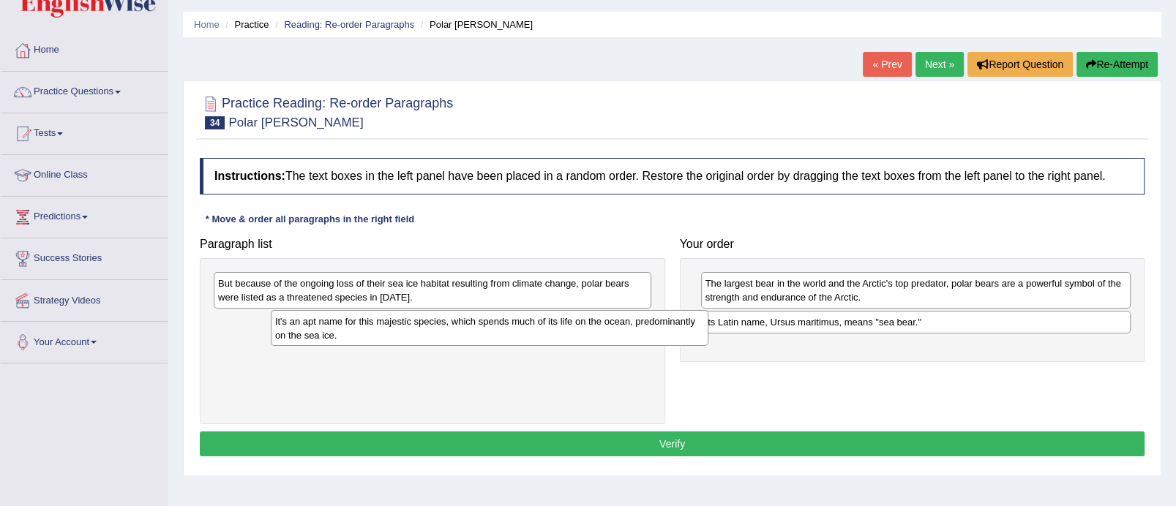
drag, startPoint x: 478, startPoint y: 335, endPoint x: 876, endPoint y: 356, distance: 398.7
click at [708, 347] on div "It's an apt name for this majestic species, which spends much of its life on th…" at bounding box center [490, 328] width 438 height 37
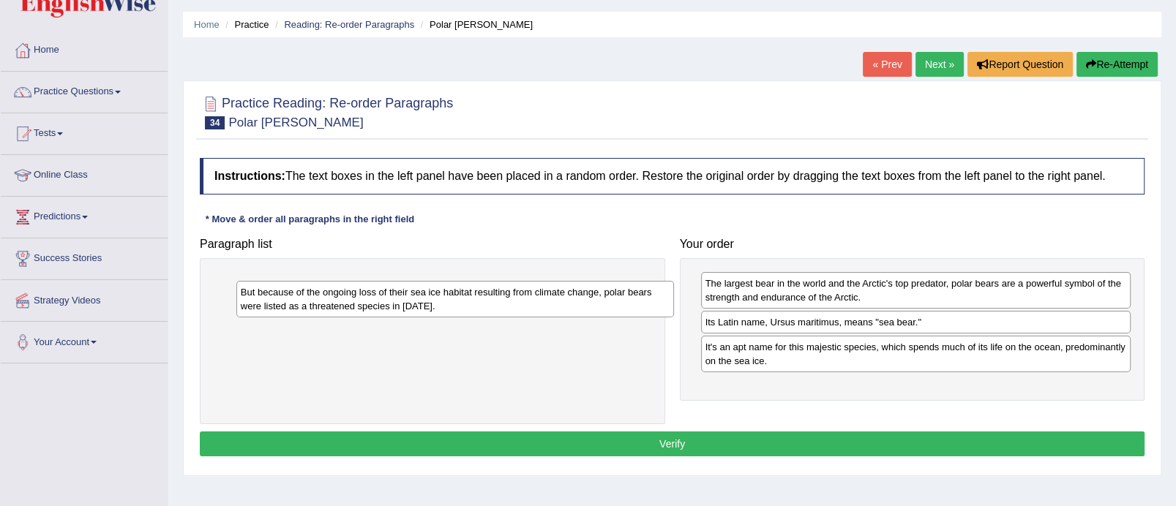
drag, startPoint x: 515, startPoint y: 288, endPoint x: 936, endPoint y: 452, distance: 451.6
click at [674, 318] on div "But because of the ongoing loss of their sea ice habitat resulting from climate…" at bounding box center [455, 299] width 438 height 37
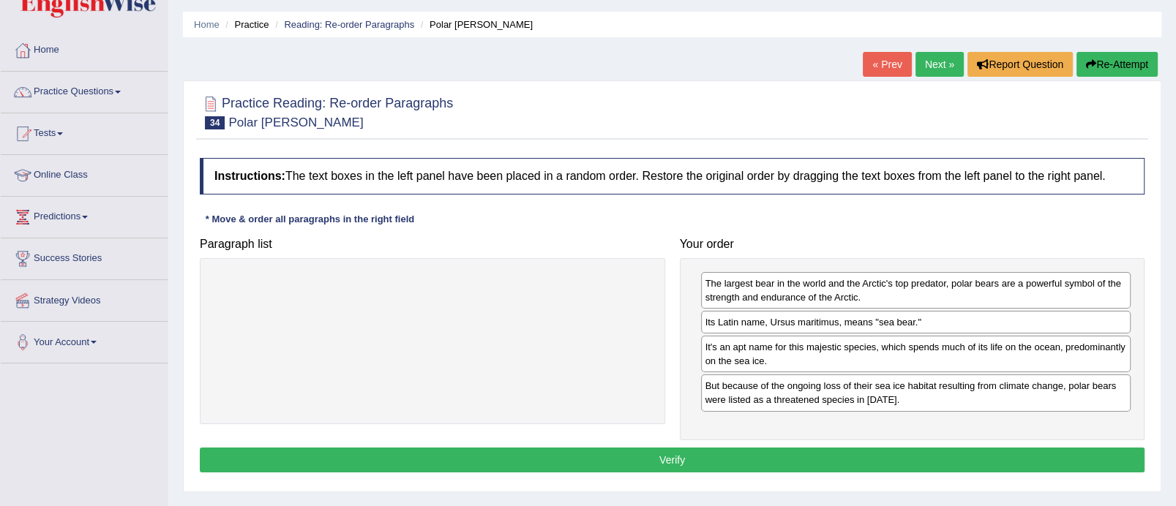
click at [743, 460] on button "Verify" at bounding box center [672, 460] width 945 height 25
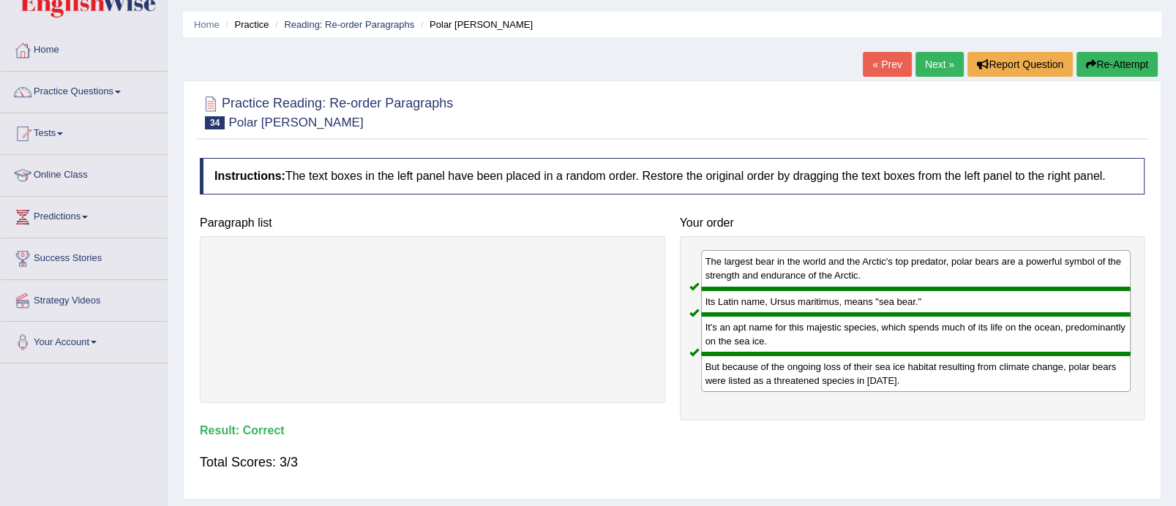
click at [938, 61] on link "Next »" at bounding box center [939, 64] width 48 height 25
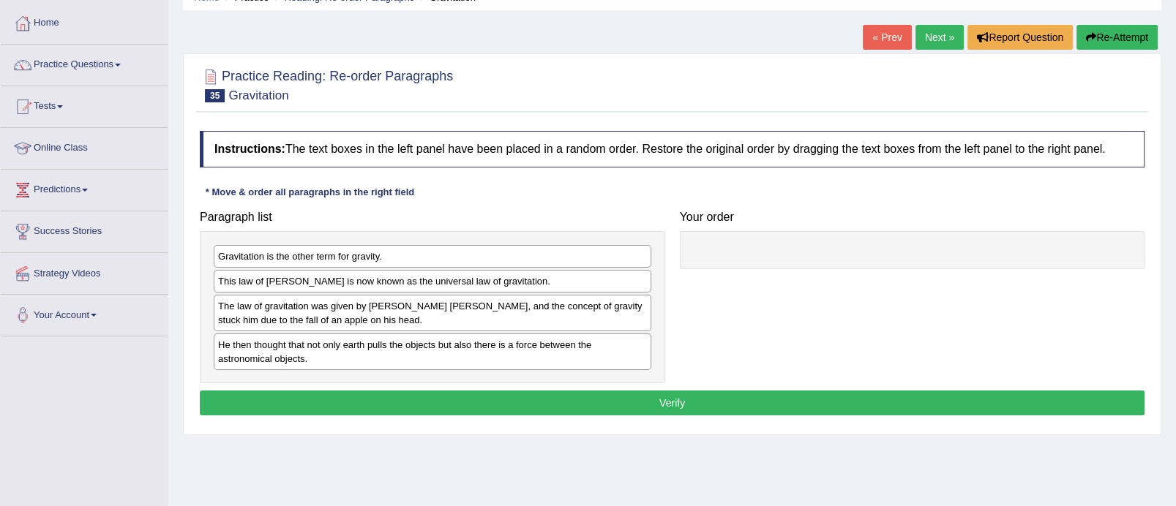
scroll to position [95, 0]
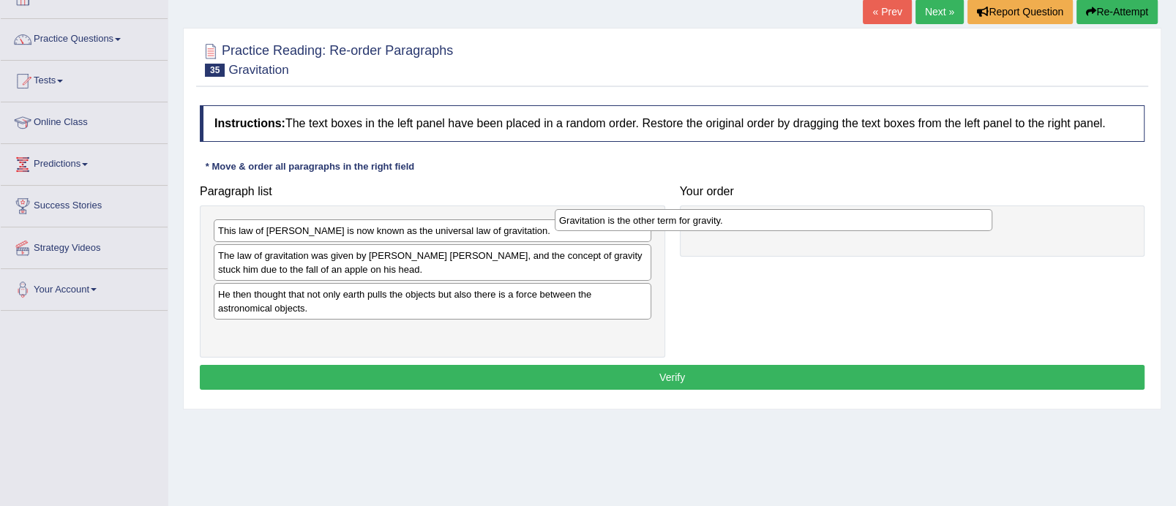
drag, startPoint x: 424, startPoint y: 231, endPoint x: 767, endPoint y: 221, distance: 343.4
click at [767, 221] on div "Gravitation is the other term for gravity." at bounding box center [774, 220] width 438 height 23
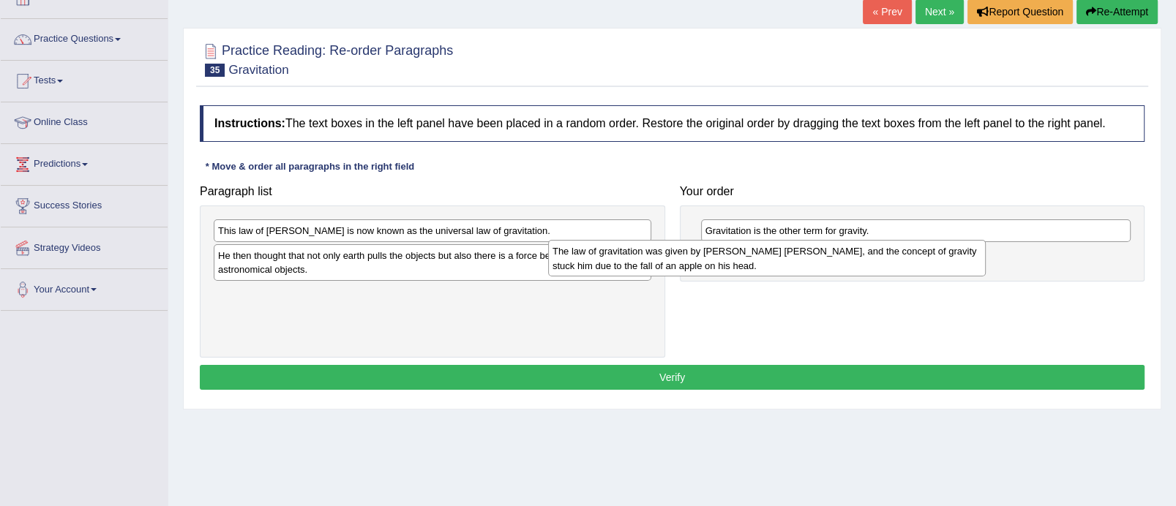
drag, startPoint x: 434, startPoint y: 263, endPoint x: 770, endPoint y: 260, distance: 335.9
click at [770, 260] on div "The law of gravitation was given by [PERSON_NAME] [PERSON_NAME], and the concep…" at bounding box center [767, 258] width 438 height 37
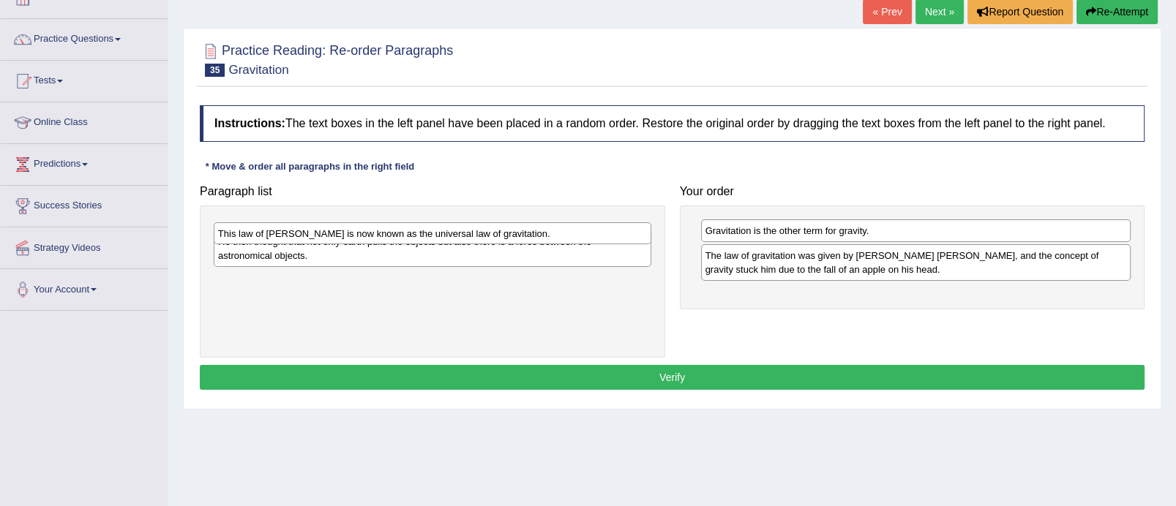
click at [496, 231] on div "This law of [PERSON_NAME] is now known as the universal law of gravitation." at bounding box center [433, 233] width 438 height 23
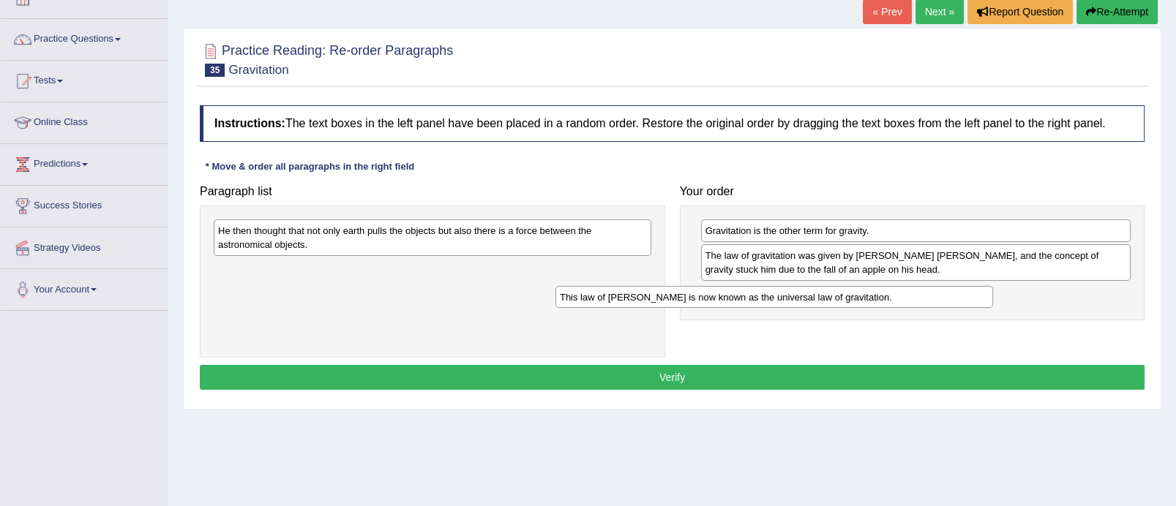
drag, startPoint x: 496, startPoint y: 231, endPoint x: 839, endPoint y: 294, distance: 348.9
click at [839, 294] on div "This law of [PERSON_NAME] is now known as the universal law of gravitation." at bounding box center [774, 297] width 438 height 23
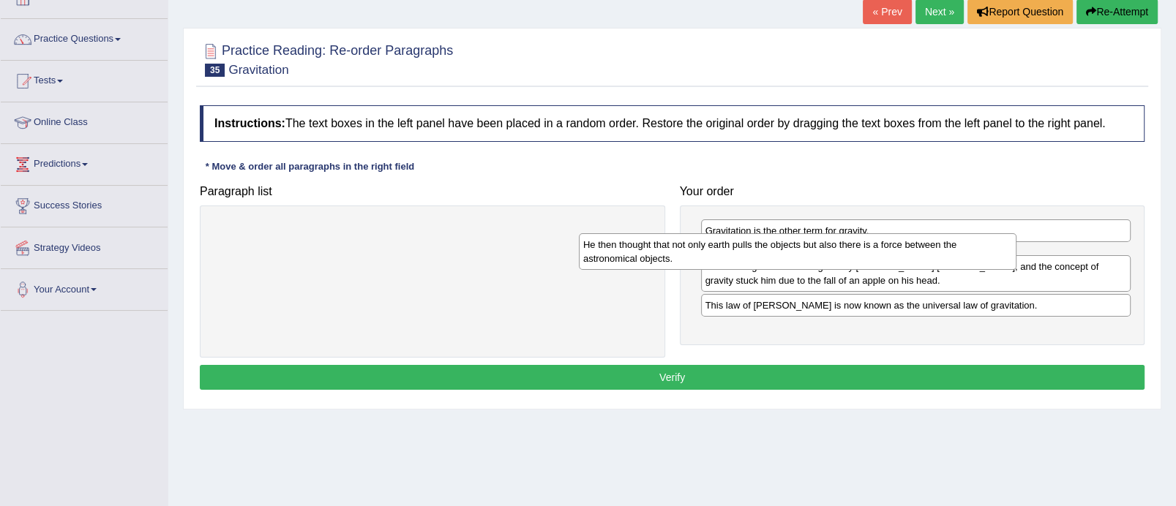
drag, startPoint x: 539, startPoint y: 239, endPoint x: 912, endPoint y: 252, distance: 373.4
click at [912, 252] on div "He then thought that not only earth pulls the objects but also there is a force…" at bounding box center [798, 251] width 438 height 37
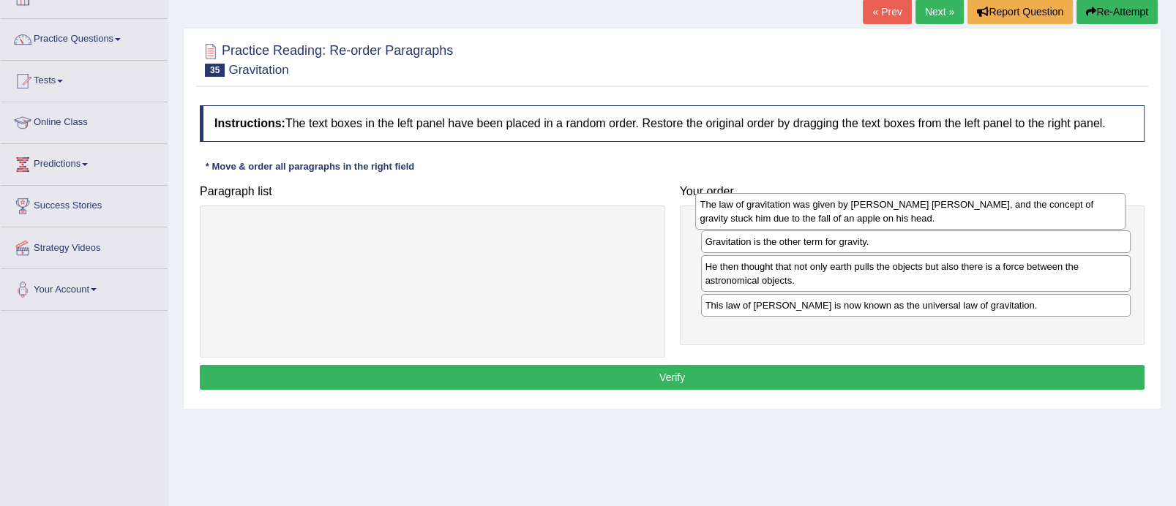
drag, startPoint x: 823, startPoint y: 304, endPoint x: 818, endPoint y: 215, distance: 88.7
click at [818, 215] on div "The law of gravitation was given by Sir Issacs Newton, and the concept of gravi…" at bounding box center [910, 211] width 430 height 37
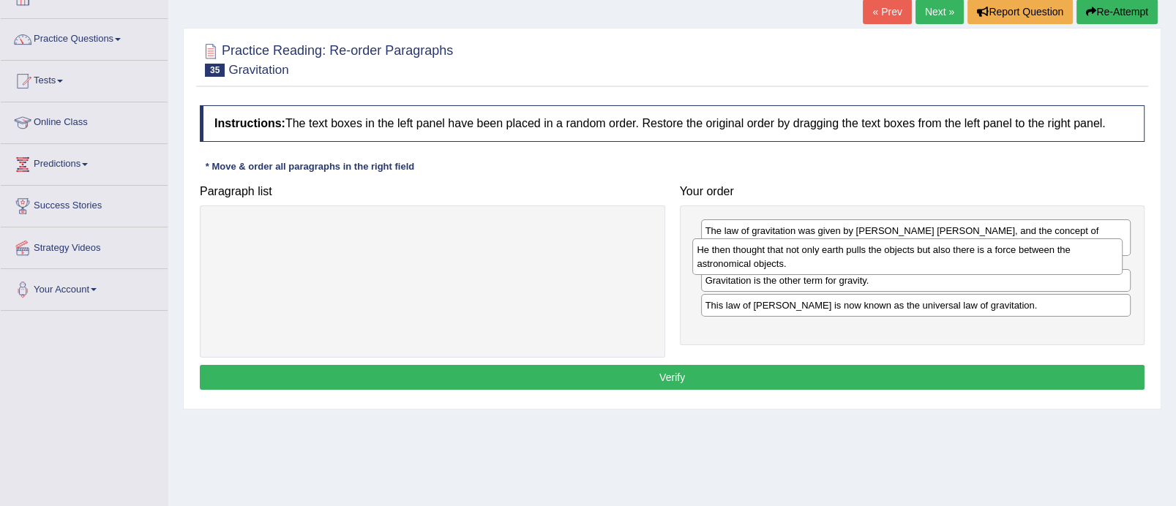
drag, startPoint x: 823, startPoint y: 304, endPoint x: 814, endPoint y: 260, distance: 45.5
click at [814, 260] on div "He then thought that not only earth pulls the objects but also there is a force…" at bounding box center [907, 257] width 430 height 37
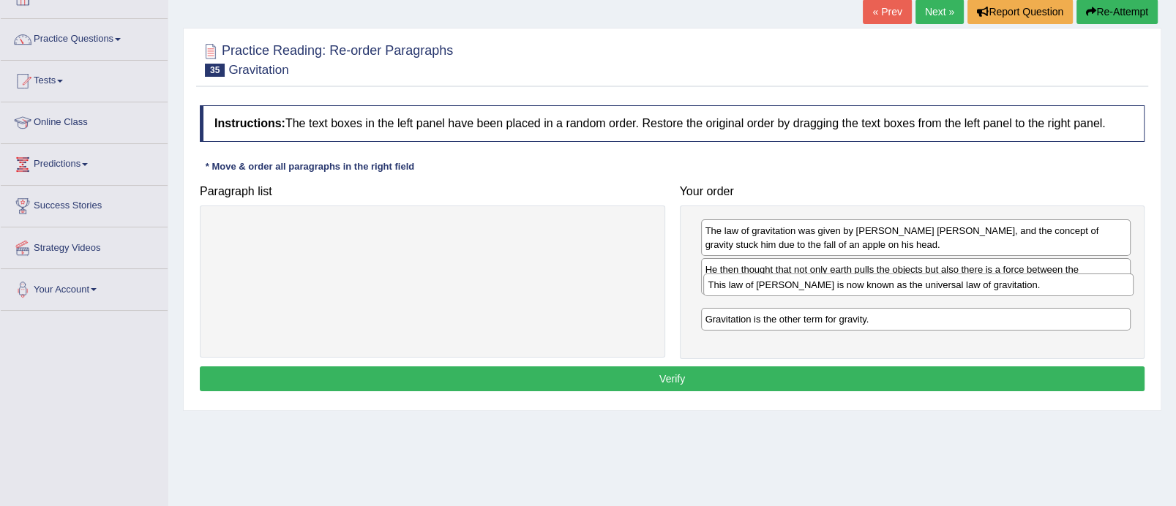
drag, startPoint x: 804, startPoint y: 329, endPoint x: 807, endPoint y: 288, distance: 41.1
click at [807, 288] on div "This law of Newton is now known as the universal law of gravitation." at bounding box center [918, 285] width 430 height 23
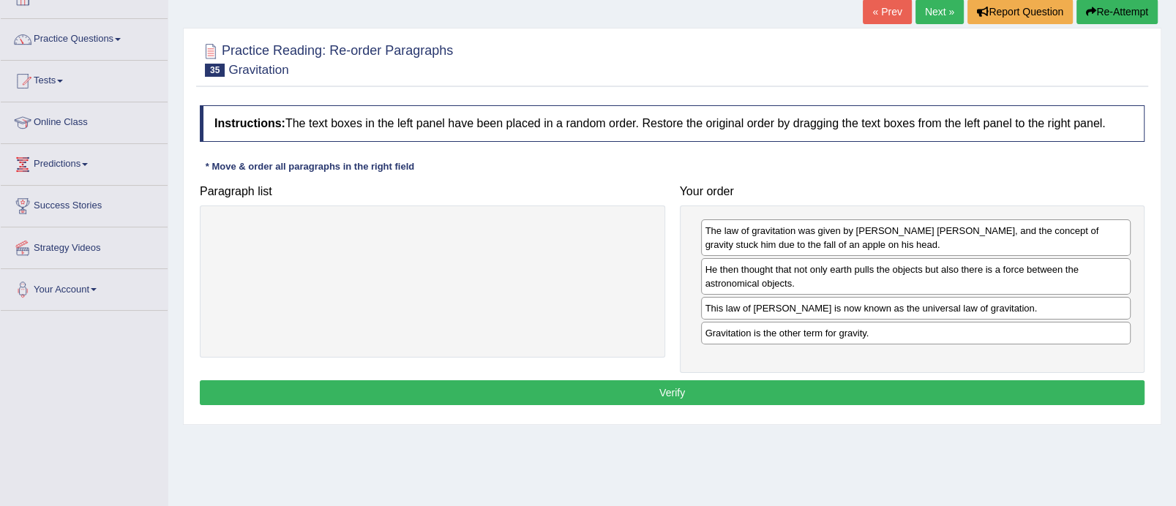
click at [719, 383] on button "Verify" at bounding box center [672, 393] width 945 height 25
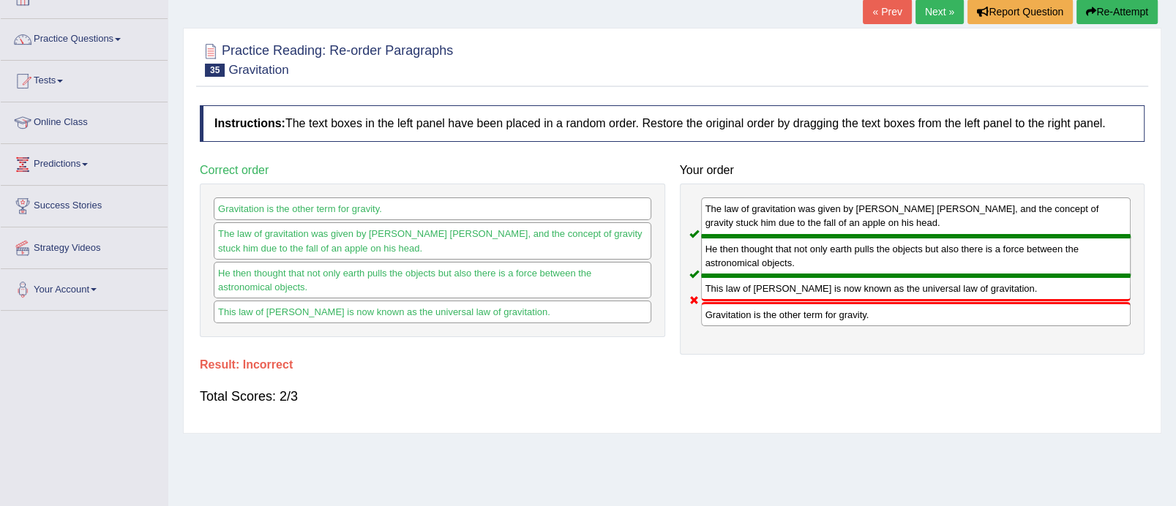
click at [948, 15] on link "Next »" at bounding box center [939, 11] width 48 height 25
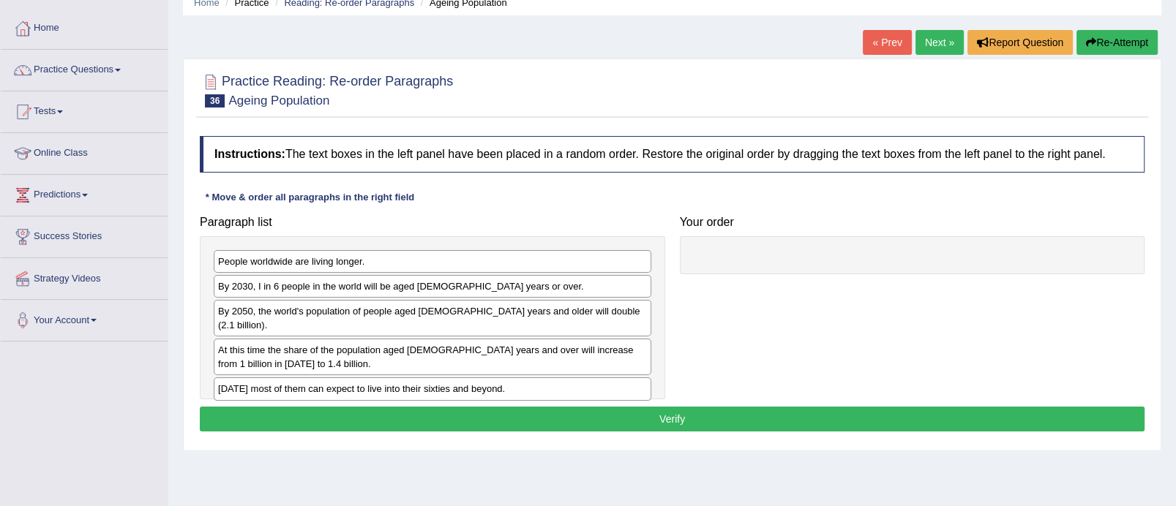
scroll to position [75, 0]
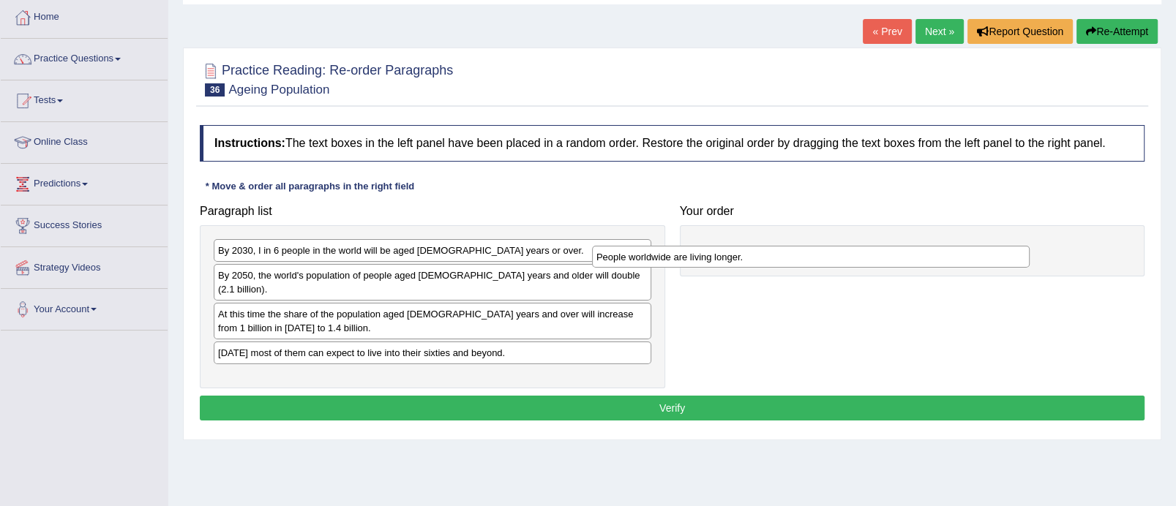
drag, startPoint x: 395, startPoint y: 250, endPoint x: 807, endPoint y: 262, distance: 412.2
click at [807, 262] on div "People worldwide are living longer." at bounding box center [811, 257] width 438 height 23
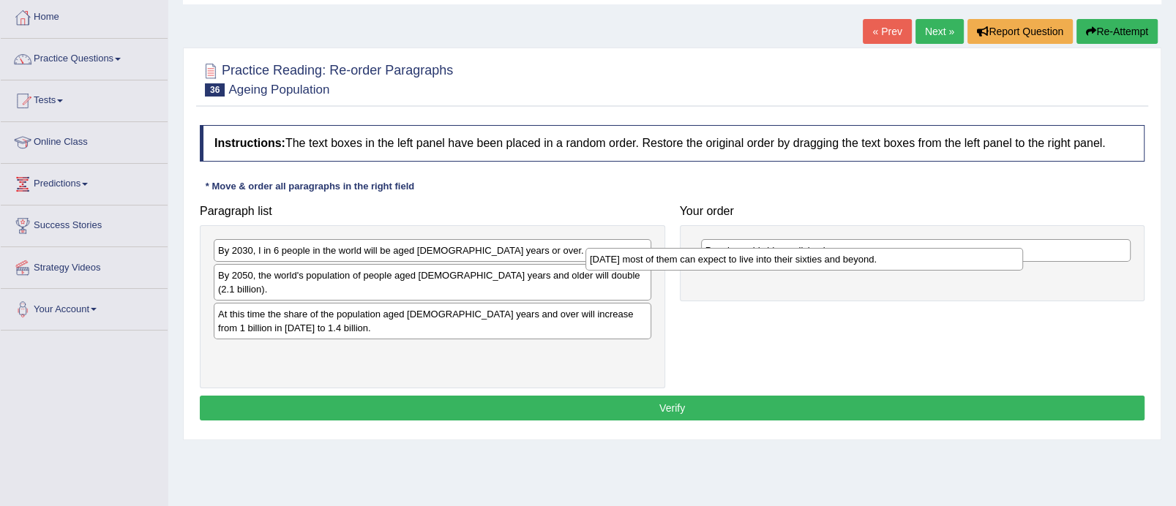
drag, startPoint x: 455, startPoint y: 340, endPoint x: 830, endPoint y: 280, distance: 379.4
click at [830, 271] on div "Today most of them can expect to live into their sixties and beyond." at bounding box center [804, 259] width 438 height 23
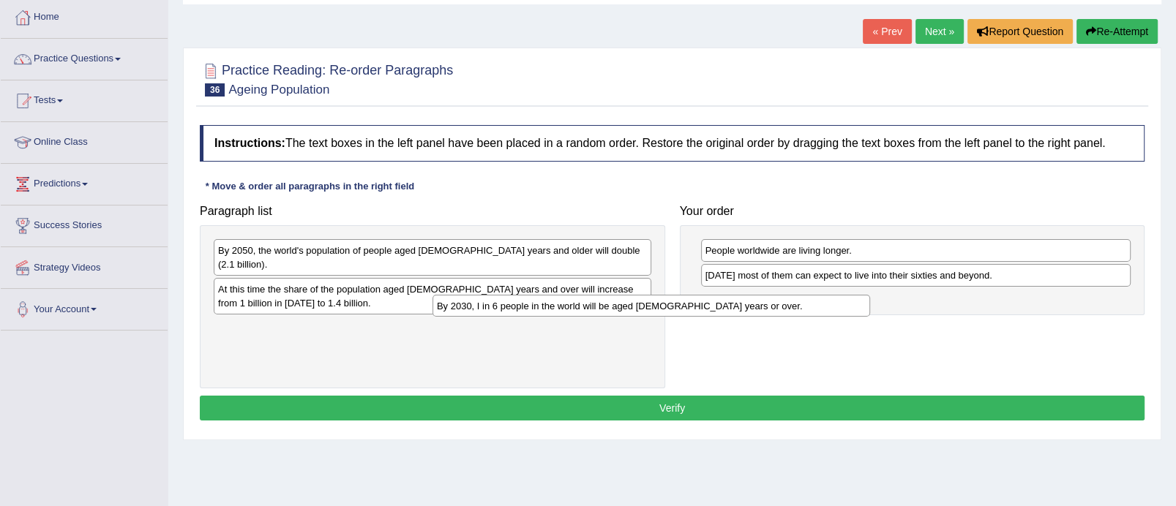
drag, startPoint x: 501, startPoint y: 252, endPoint x: 750, endPoint y: 303, distance: 254.7
click at [750, 303] on div "By 2030, I in 6 people in the world will be aged 60 years or over." at bounding box center [651, 306] width 438 height 23
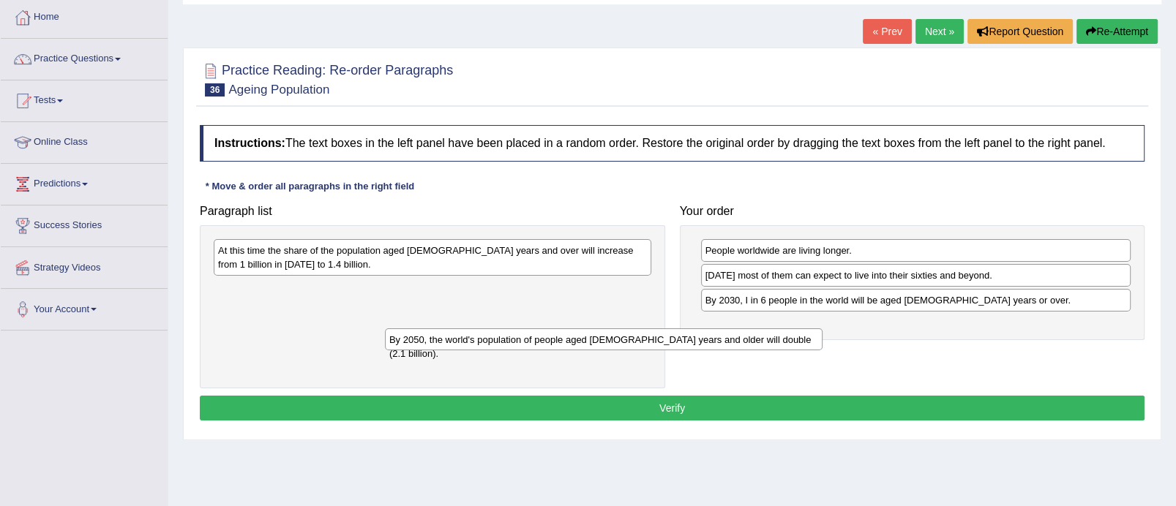
drag, startPoint x: 568, startPoint y: 250, endPoint x: 747, endPoint y: 329, distance: 195.6
click at [747, 329] on div "By 2050, the world's population of people aged 60 years and older will double (…" at bounding box center [604, 340] width 438 height 23
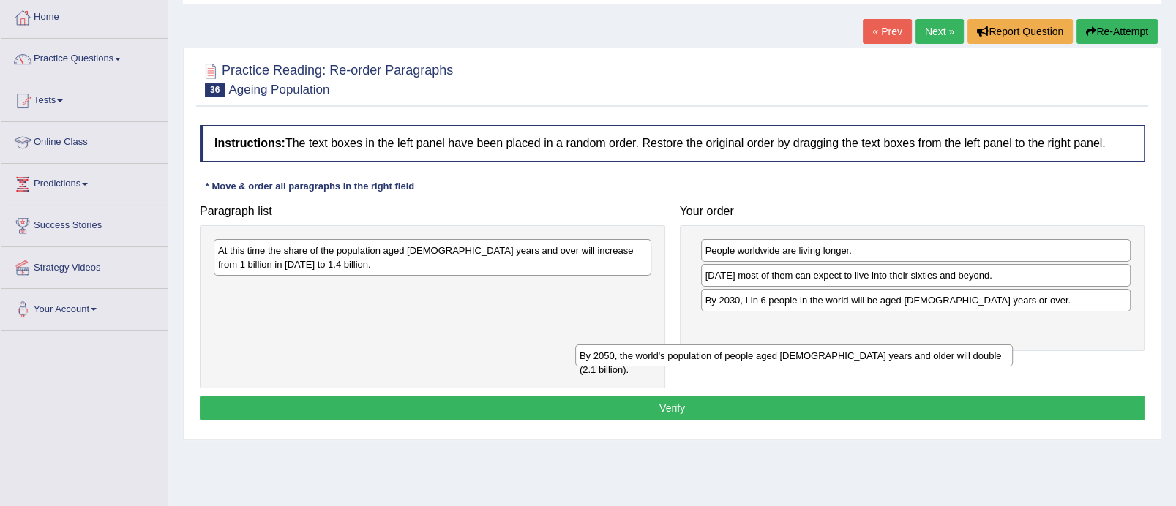
drag, startPoint x: 488, startPoint y: 291, endPoint x: 861, endPoint y: 347, distance: 377.3
click at [861, 347] on div "By 2050, the world's population of people aged 60 years and older will double (…" at bounding box center [794, 356] width 438 height 23
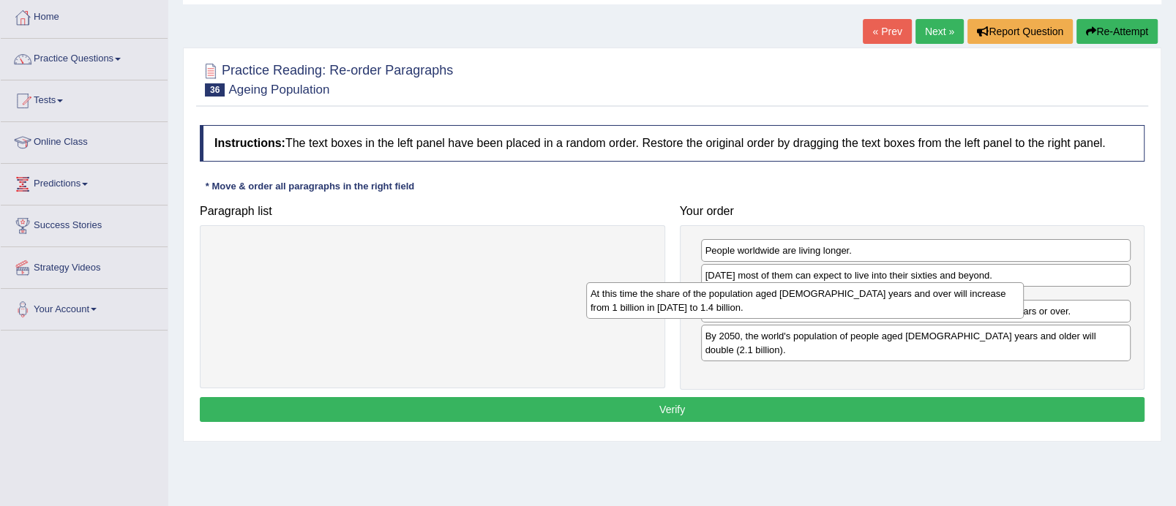
drag, startPoint x: 529, startPoint y: 260, endPoint x: 904, endPoint y: 298, distance: 376.6
click at [904, 298] on div "At this time the share of the population aged 60 years and over will increase f…" at bounding box center [805, 300] width 438 height 37
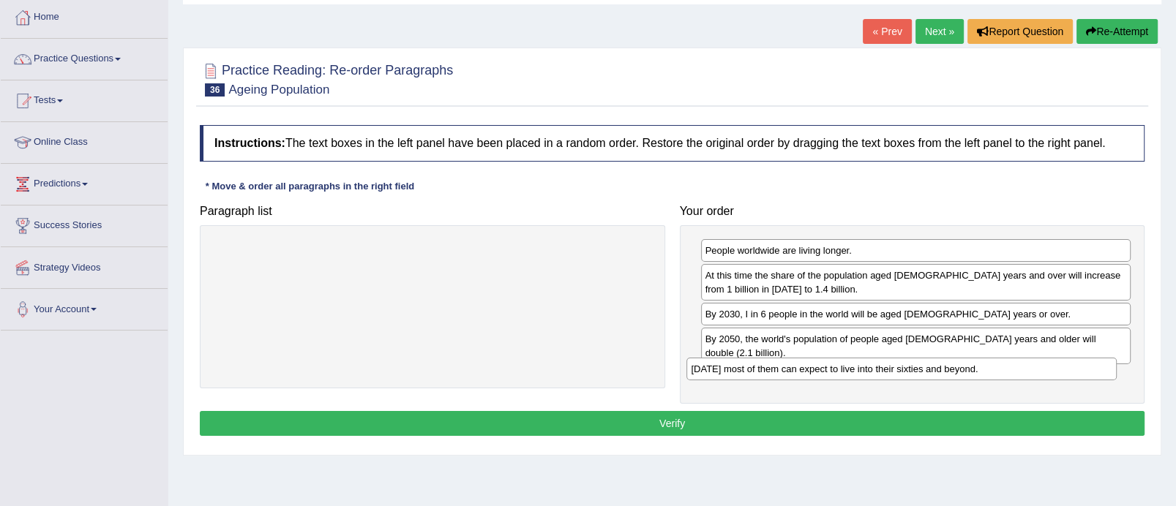
drag, startPoint x: 899, startPoint y: 274, endPoint x: 891, endPoint y: 364, distance: 90.4
click at [891, 364] on div "Today most of them can expect to live into their sixties and beyond." at bounding box center [901, 369] width 430 height 23
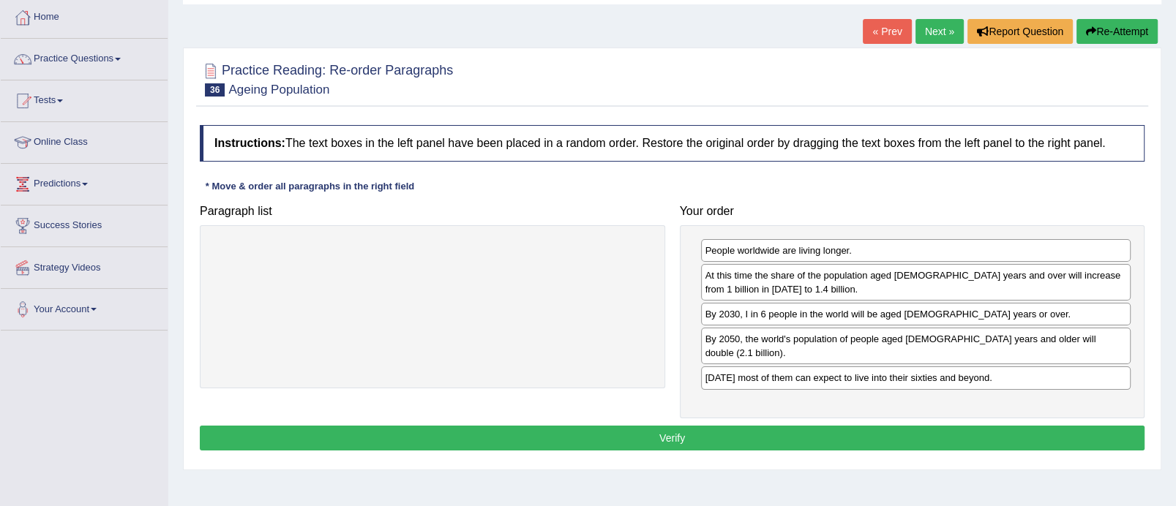
click at [779, 426] on button "Verify" at bounding box center [672, 438] width 945 height 25
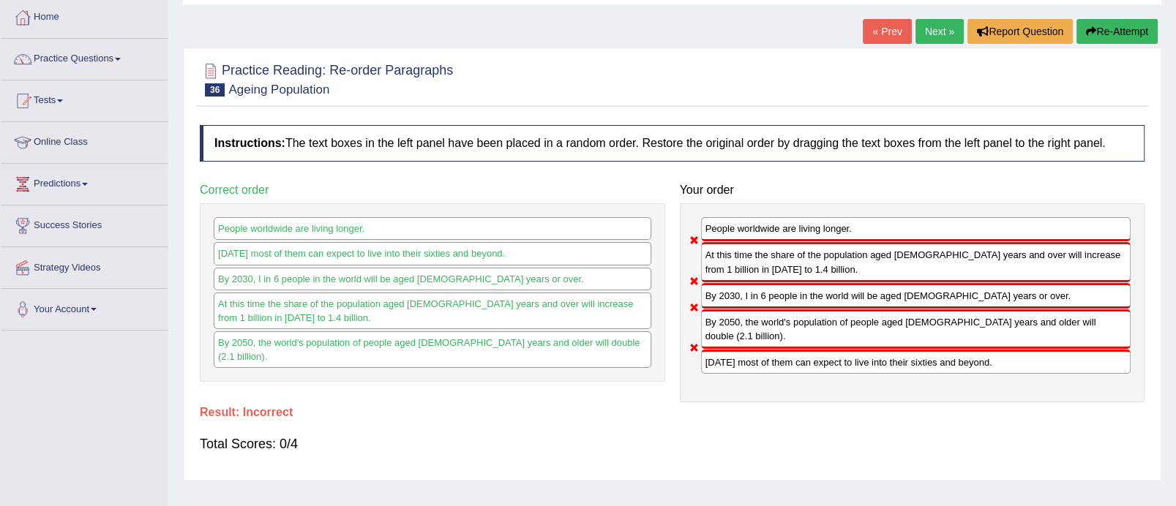
click at [1093, 29] on icon "button" at bounding box center [1091, 31] width 10 height 10
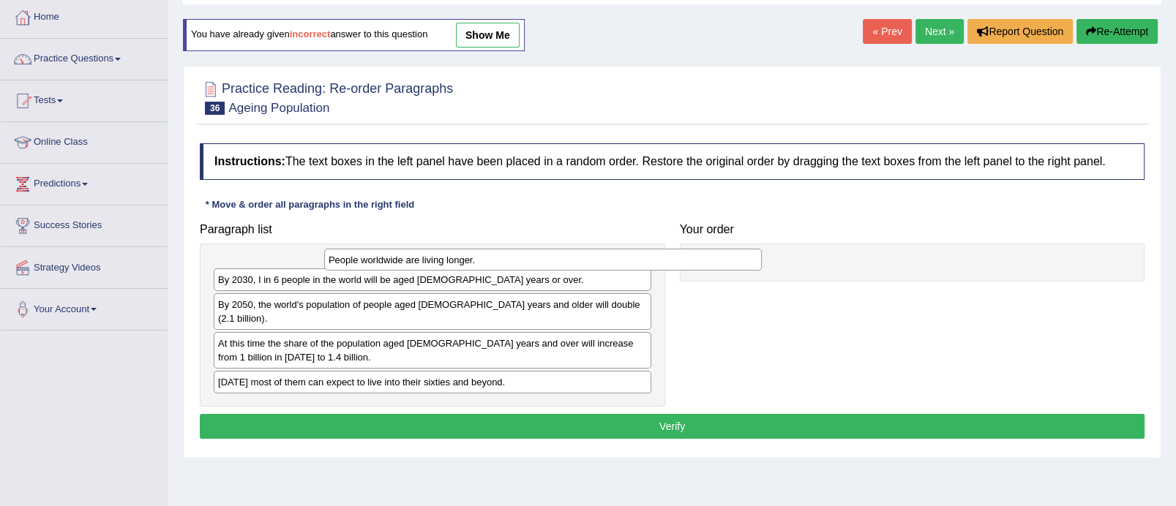
drag, startPoint x: 494, startPoint y: 266, endPoint x: 735, endPoint y: 249, distance: 241.3
click at [735, 249] on div "People worldwide are living longer." at bounding box center [543, 260] width 438 height 23
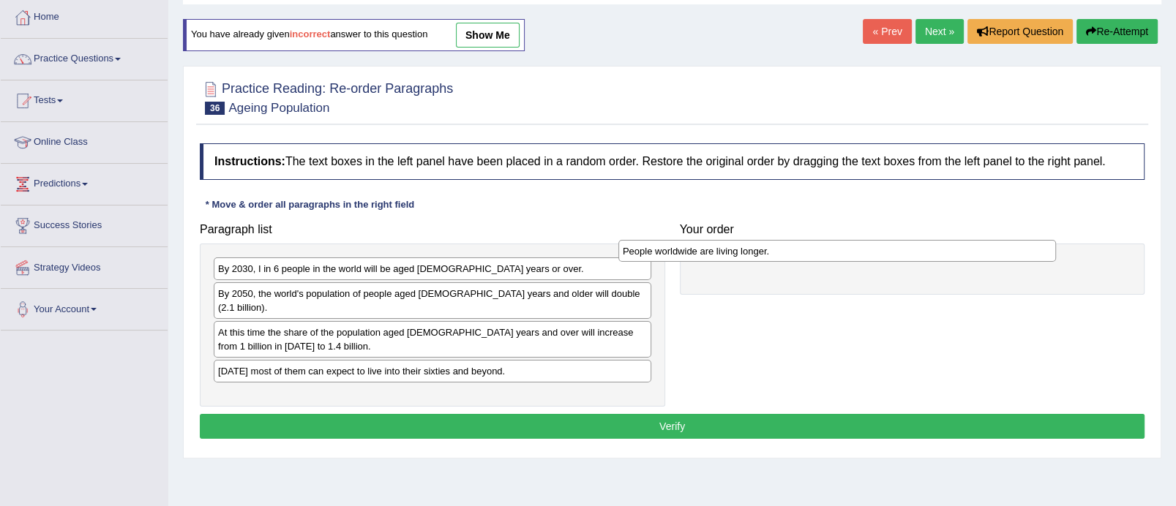
drag, startPoint x: 451, startPoint y: 266, endPoint x: 858, endPoint y: 247, distance: 408.0
click at [858, 247] on div "People worldwide are living longer." at bounding box center [837, 251] width 438 height 23
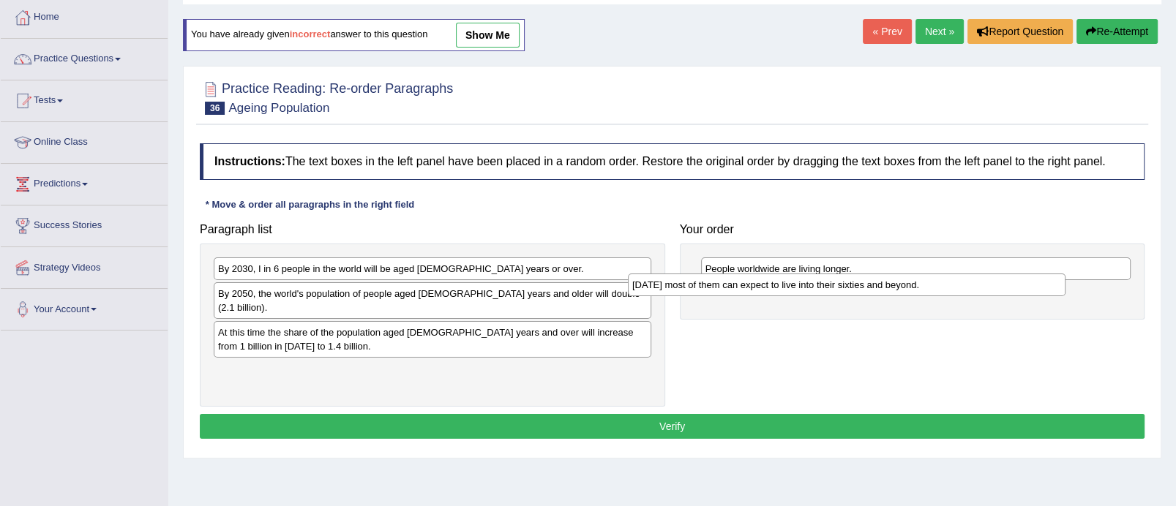
drag, startPoint x: 431, startPoint y: 356, endPoint x: 848, endPoint y: 282, distance: 423.5
click at [848, 282] on div "Today most of them can expect to live into their sixties and beyond." at bounding box center [847, 285] width 438 height 23
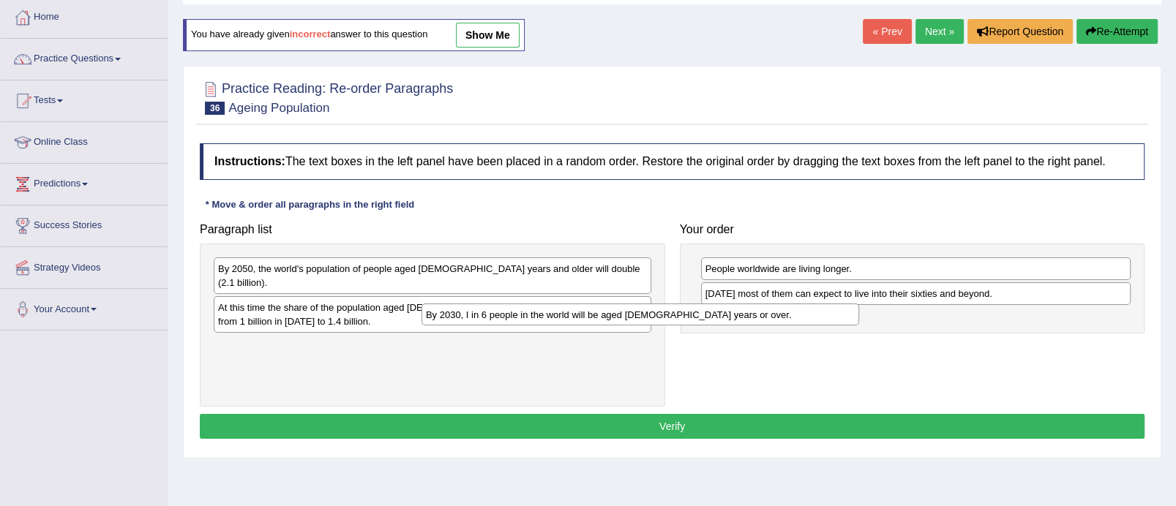
drag, startPoint x: 451, startPoint y: 271, endPoint x: 664, endPoint y: 319, distance: 218.9
click at [664, 319] on div "By 2030, I in 6 people in the world will be aged 60 years or over." at bounding box center [641, 315] width 438 height 23
drag, startPoint x: 475, startPoint y: 334, endPoint x: 789, endPoint y: 317, distance: 314.4
click at [789, 317] on div "By 2030, I in 6 people in the world will be aged 60 years or over." at bounding box center [741, 315] width 438 height 23
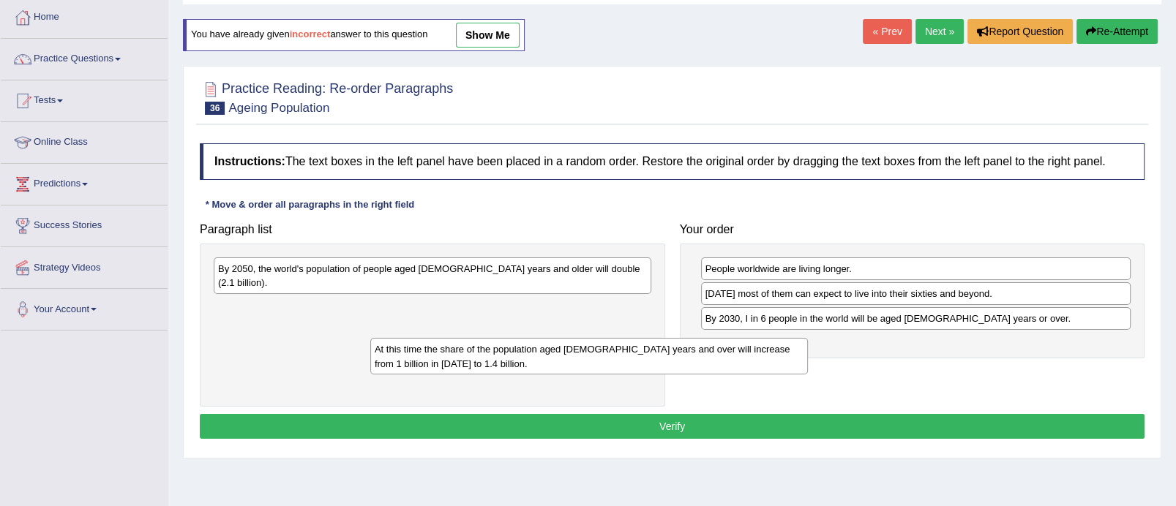
drag, startPoint x: 596, startPoint y: 292, endPoint x: 772, endPoint y: 345, distance: 184.3
click at [772, 345] on div "At this time the share of the population aged 60 years and over will increase f…" at bounding box center [589, 356] width 438 height 37
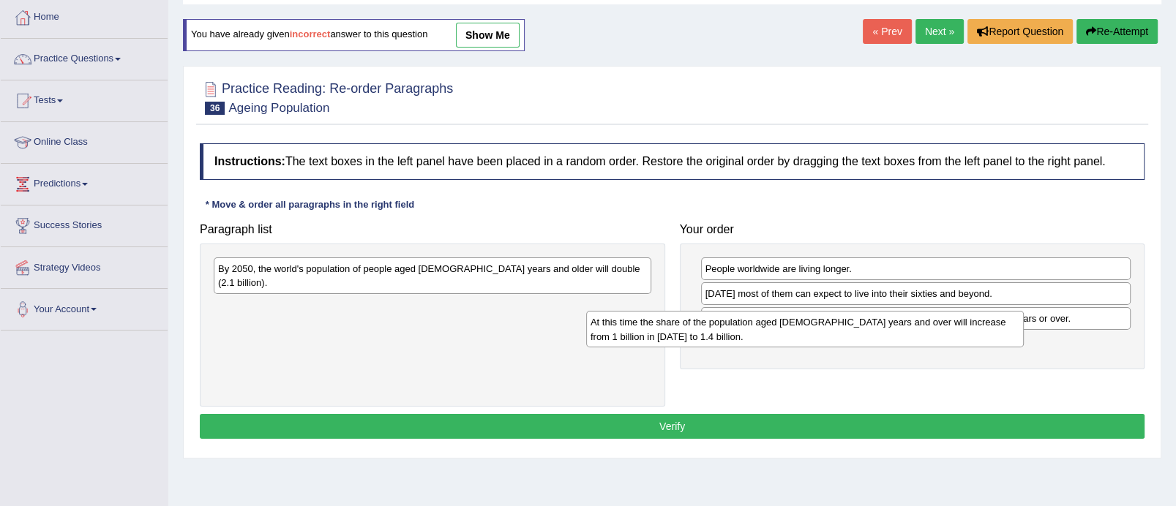
drag, startPoint x: 498, startPoint y: 304, endPoint x: 876, endPoint y: 336, distance: 378.9
click at [876, 336] on div "At this time the share of the population aged 60 years and over will increase f…" at bounding box center [805, 329] width 438 height 37
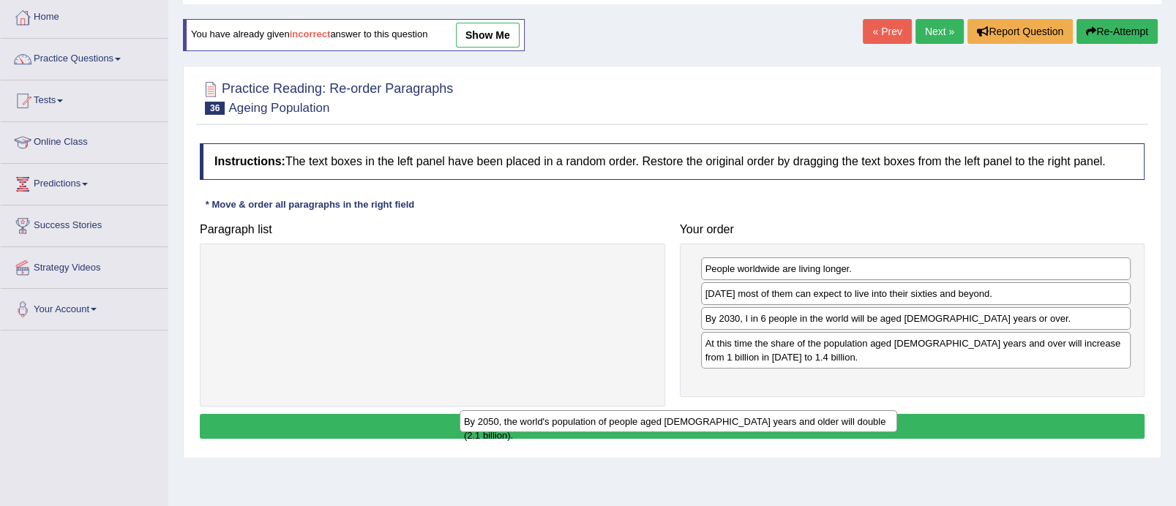
drag, startPoint x: 614, startPoint y: 269, endPoint x: 890, endPoint y: 388, distance: 300.3
click at [890, 411] on div "By 2050, the world's population of people aged 60 years and older will double (…" at bounding box center [679, 422] width 438 height 23
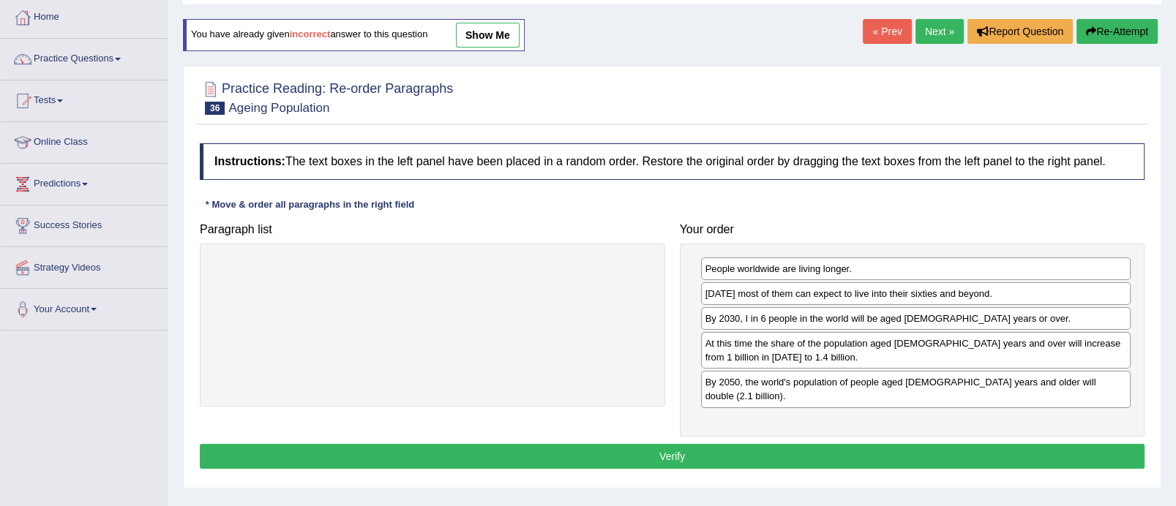
click at [796, 444] on button "Verify" at bounding box center [672, 456] width 945 height 25
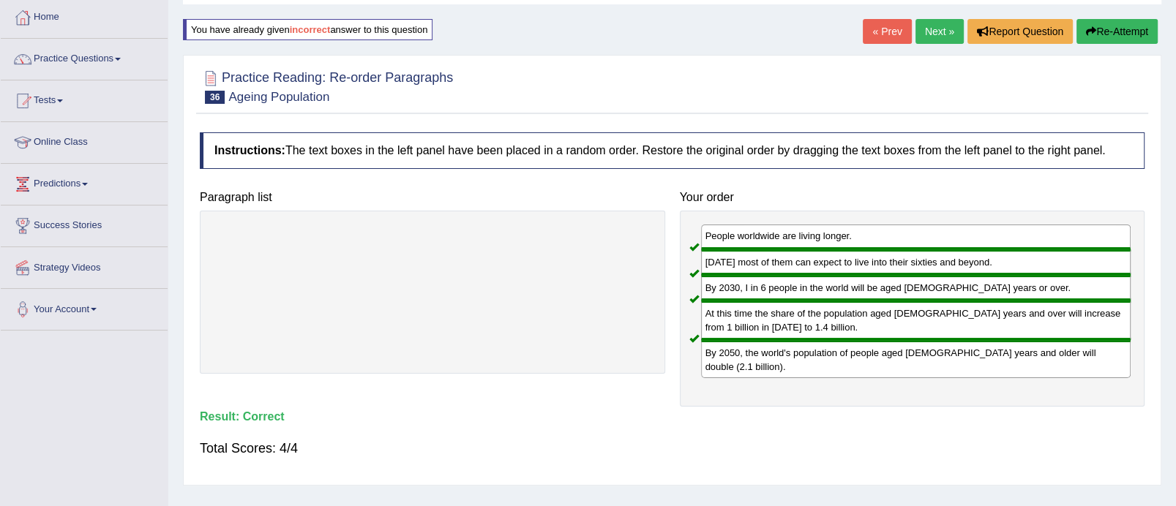
click at [931, 29] on link "Next »" at bounding box center [939, 31] width 48 height 25
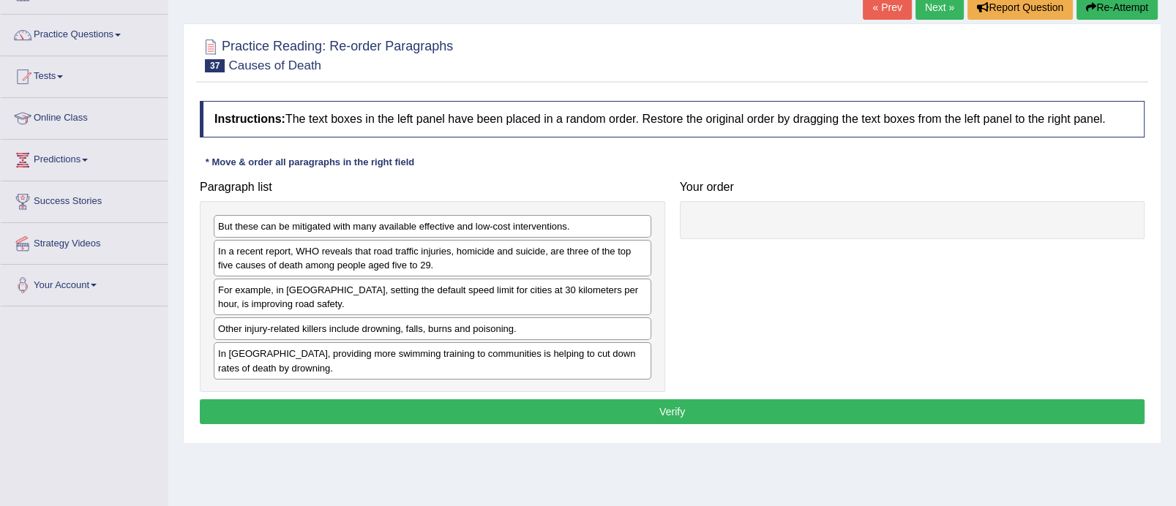
scroll to position [100, 0]
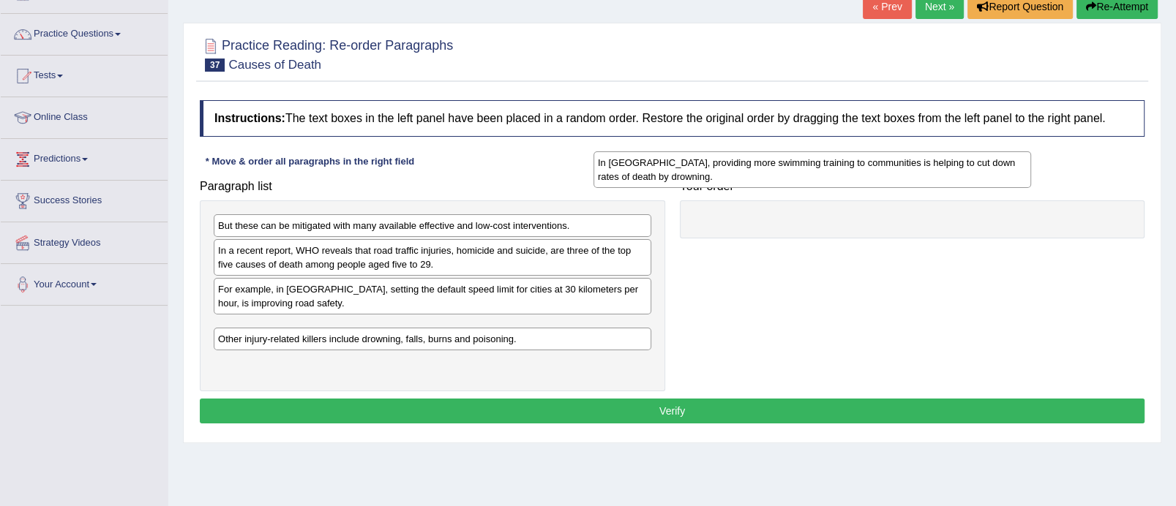
drag, startPoint x: 544, startPoint y: 369, endPoint x: 929, endPoint y: 212, distance: 414.9
click at [929, 188] on div "In [GEOGRAPHIC_DATA], providing more swimming training to communities is helpin…" at bounding box center [812, 169] width 438 height 37
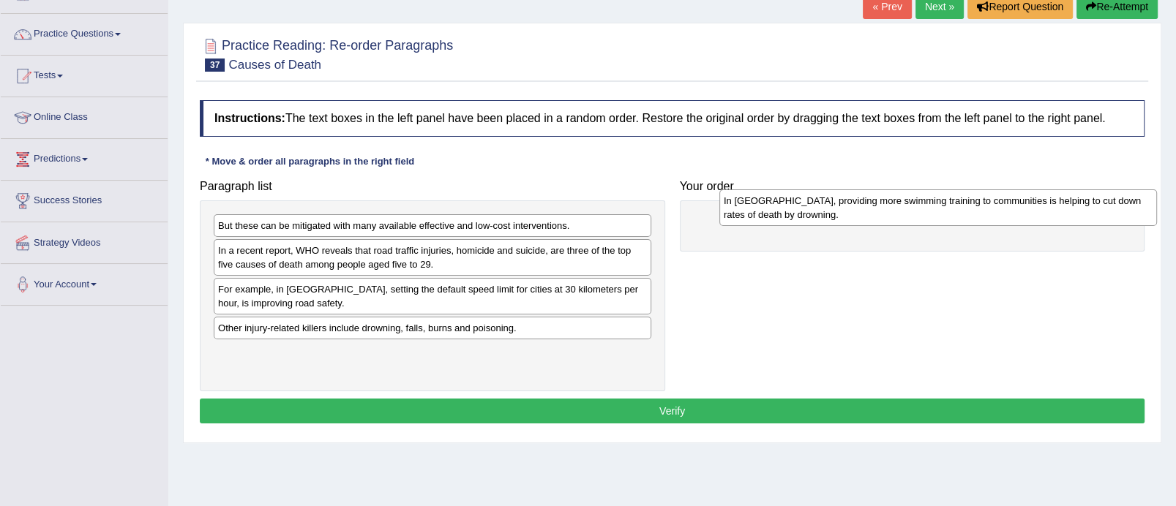
drag, startPoint x: 478, startPoint y: 333, endPoint x: 961, endPoint y: 207, distance: 499.1
click at [961, 207] on div "In [GEOGRAPHIC_DATA], providing more swimming training to communities is helpin…" at bounding box center [938, 208] width 438 height 37
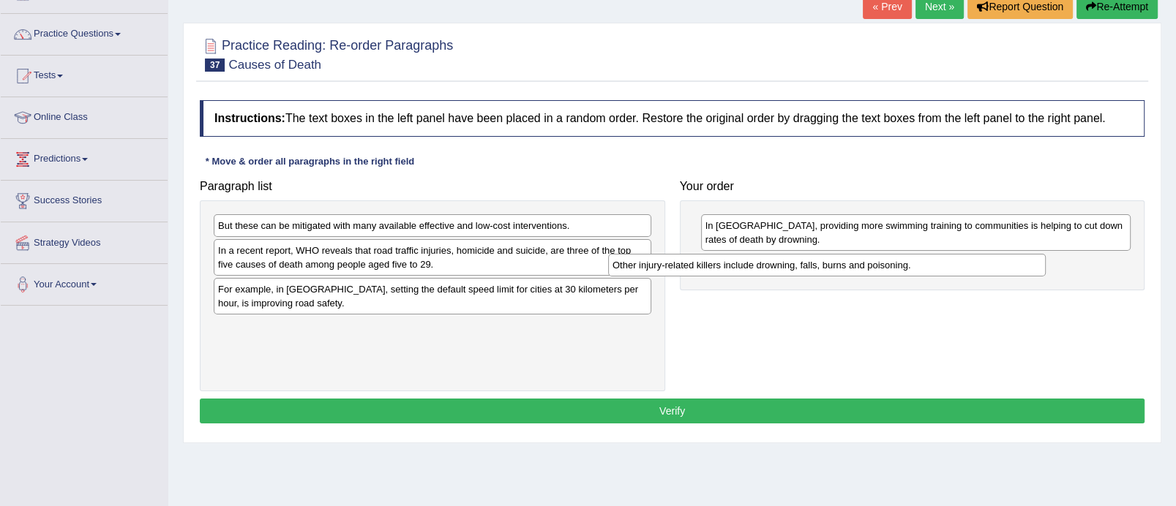
drag, startPoint x: 544, startPoint y: 329, endPoint x: 940, endPoint y: 263, distance: 401.2
click at [940, 263] on div "Other injury-related killers include drowning, falls, burns and poisoning." at bounding box center [827, 265] width 438 height 23
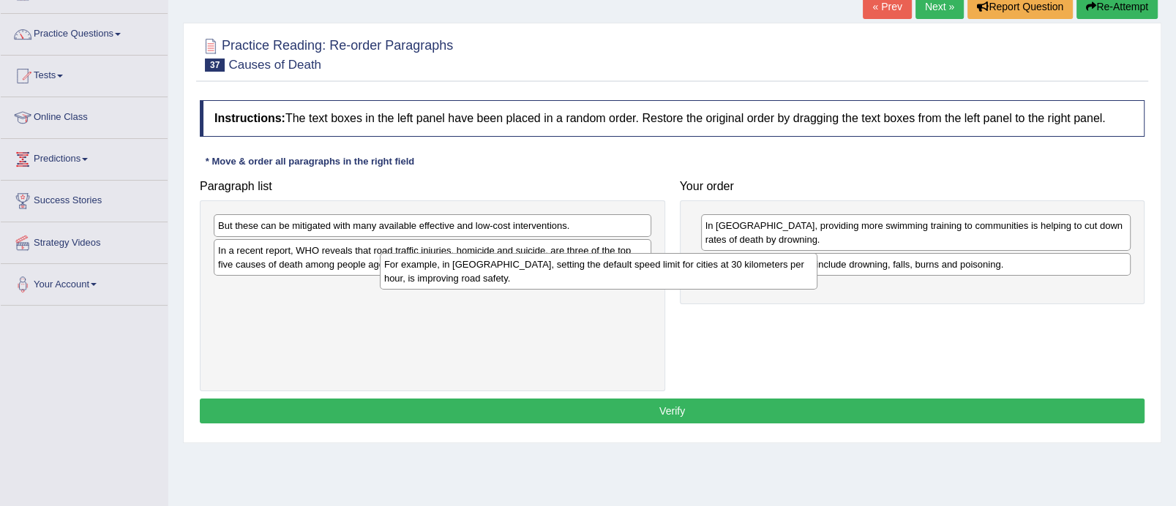
drag, startPoint x: 473, startPoint y: 307, endPoint x: 912, endPoint y: 275, distance: 439.5
click at [817, 275] on div "For example, in [GEOGRAPHIC_DATA], setting the default speed limit for cities a…" at bounding box center [599, 271] width 438 height 37
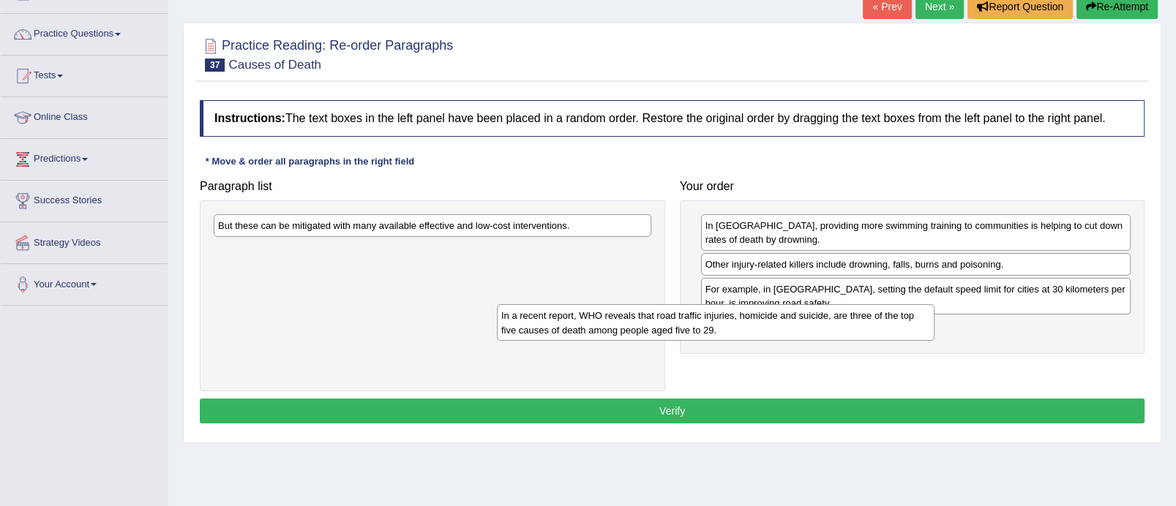
drag, startPoint x: 582, startPoint y: 247, endPoint x: 891, endPoint y: 315, distance: 316.8
click at [891, 315] on div "In a recent report, WHO reveals that road traffic injuries, homicide and suicid…" at bounding box center [716, 322] width 438 height 37
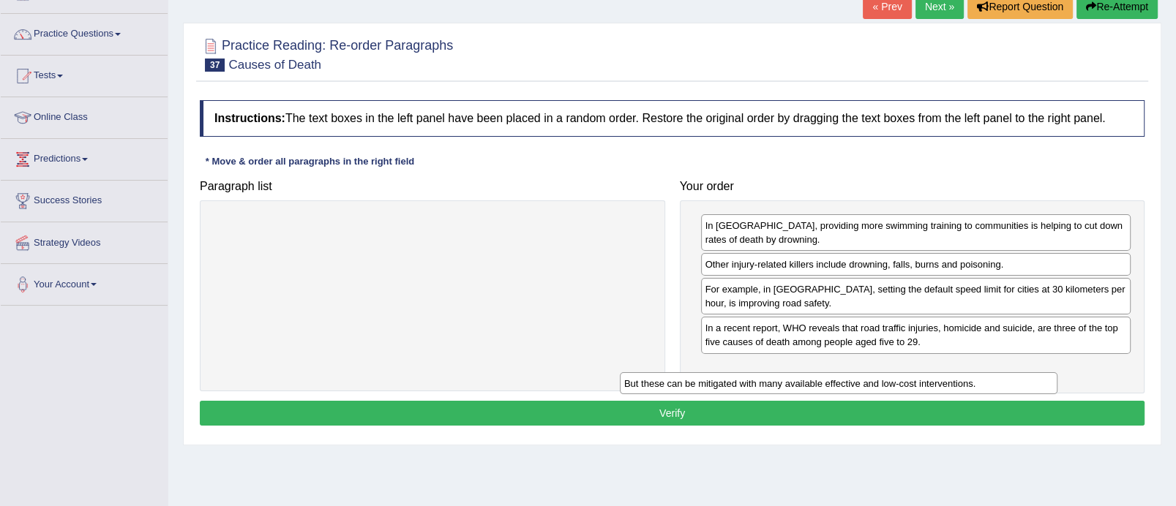
drag, startPoint x: 557, startPoint y: 224, endPoint x: 973, endPoint y: 387, distance: 446.5
click at [973, 387] on div "But these can be mitigated with many available effective and low-cost intervent…" at bounding box center [839, 383] width 438 height 23
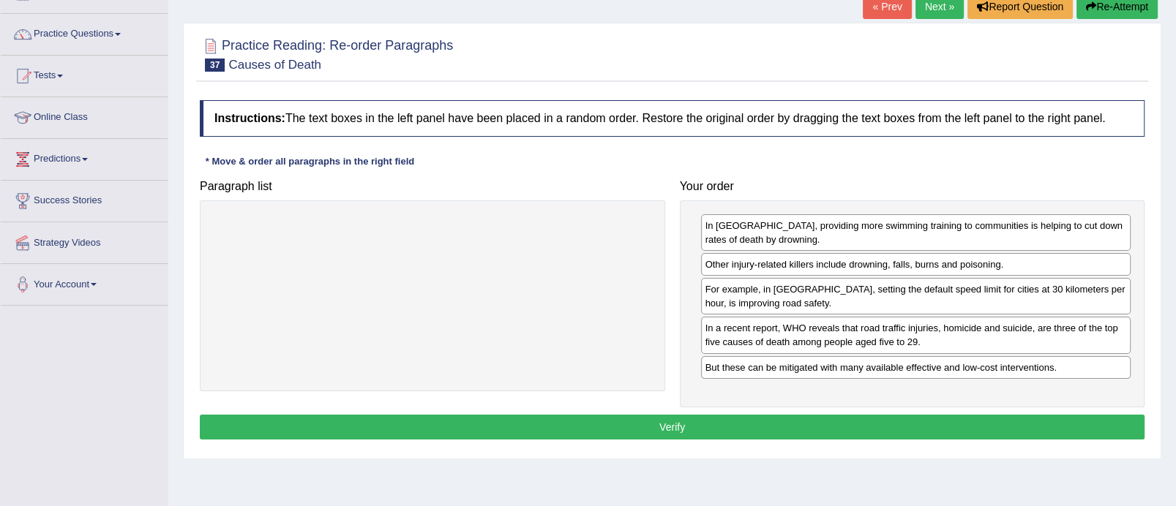
click at [892, 416] on button "Verify" at bounding box center [672, 427] width 945 height 25
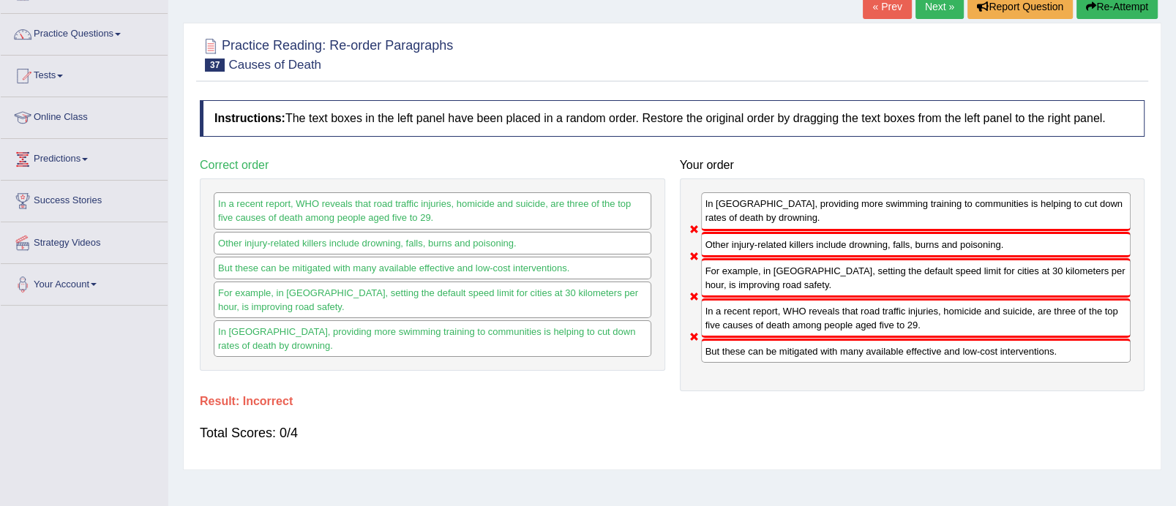
click at [1095, 11] on button "Re-Attempt" at bounding box center [1116, 6] width 81 height 25
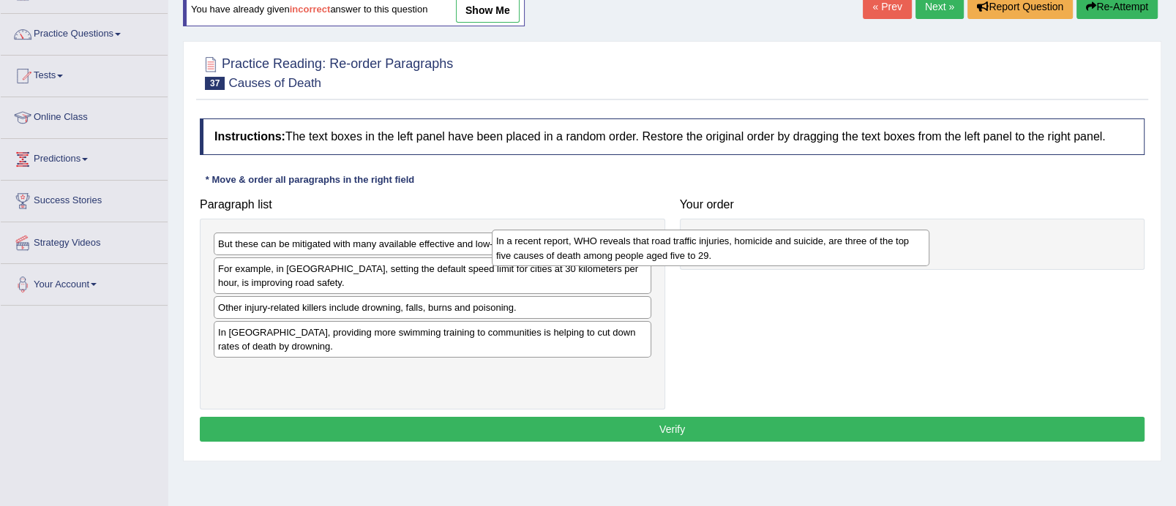
drag, startPoint x: 440, startPoint y: 290, endPoint x: 722, endPoint y: 261, distance: 283.3
click at [722, 261] on div "In a recent report, WHO reveals that road traffic injuries, homicide and suicid…" at bounding box center [711, 248] width 438 height 37
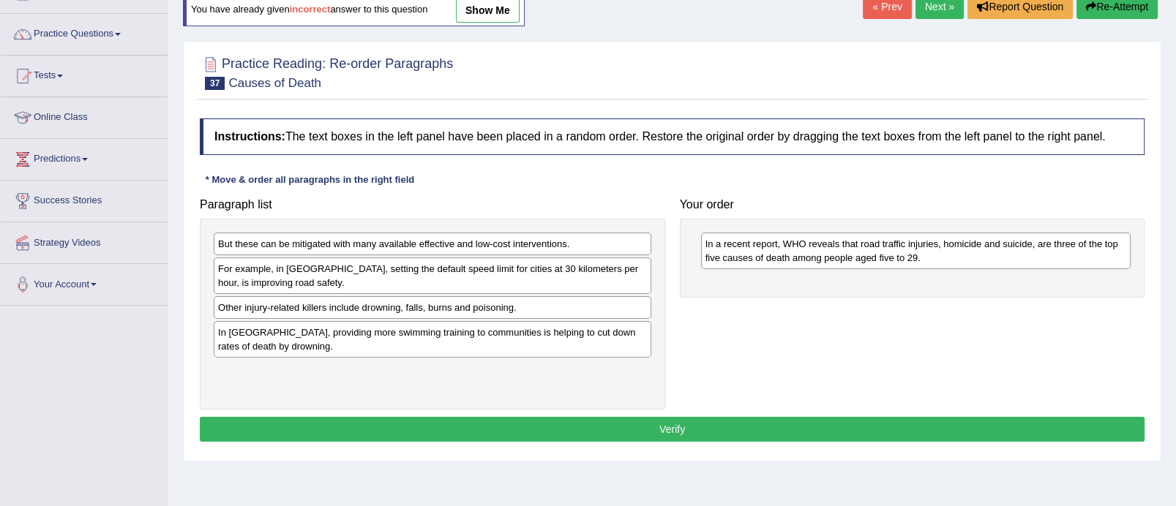
drag, startPoint x: 443, startPoint y: 237, endPoint x: 839, endPoint y: 287, distance: 399.7
click at [651, 255] on div "But these can be mitigated with many available effective and low-cost intervent…" at bounding box center [433, 244] width 438 height 23
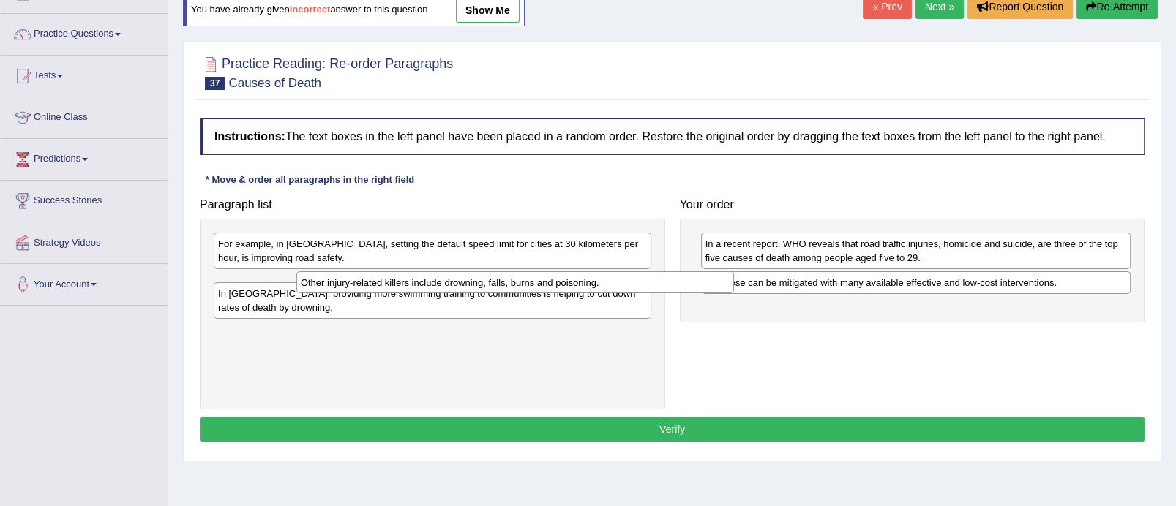
drag, startPoint x: 533, startPoint y: 285, endPoint x: 920, endPoint y: 307, distance: 387.0
click at [734, 294] on div "Other injury-related killers include drowning, falls, burns and poisoning." at bounding box center [515, 282] width 438 height 23
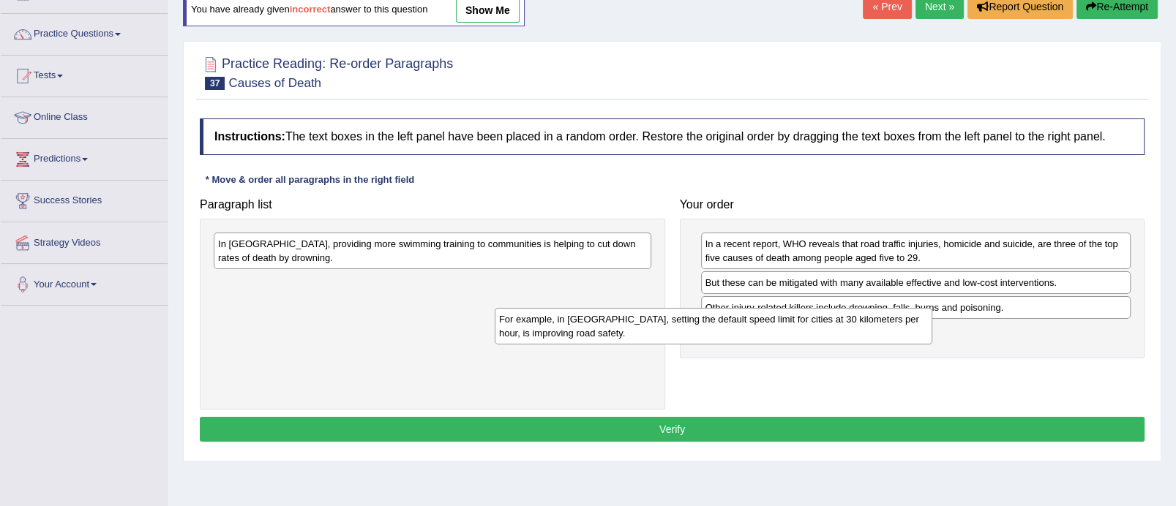
drag, startPoint x: 591, startPoint y: 245, endPoint x: 930, endPoint y: 331, distance: 350.2
click at [930, 331] on div "For example, in [GEOGRAPHIC_DATA], setting the default speed limit for cities a…" at bounding box center [714, 326] width 438 height 37
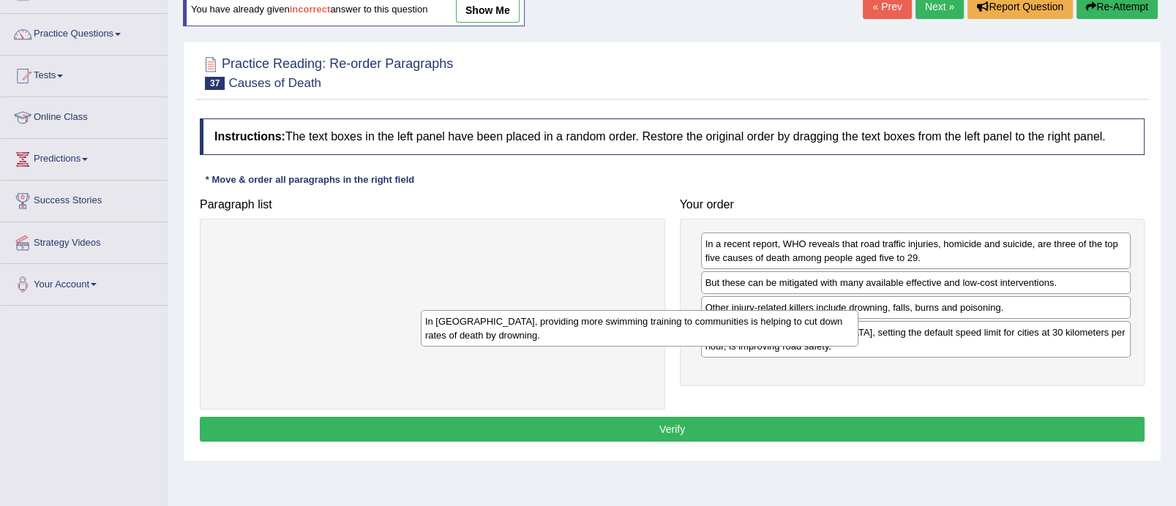
drag, startPoint x: 582, startPoint y: 252, endPoint x: 969, endPoint y: 386, distance: 409.6
click at [858, 347] on div "In [GEOGRAPHIC_DATA], providing more swimming training to communities is helpin…" at bounding box center [640, 328] width 438 height 37
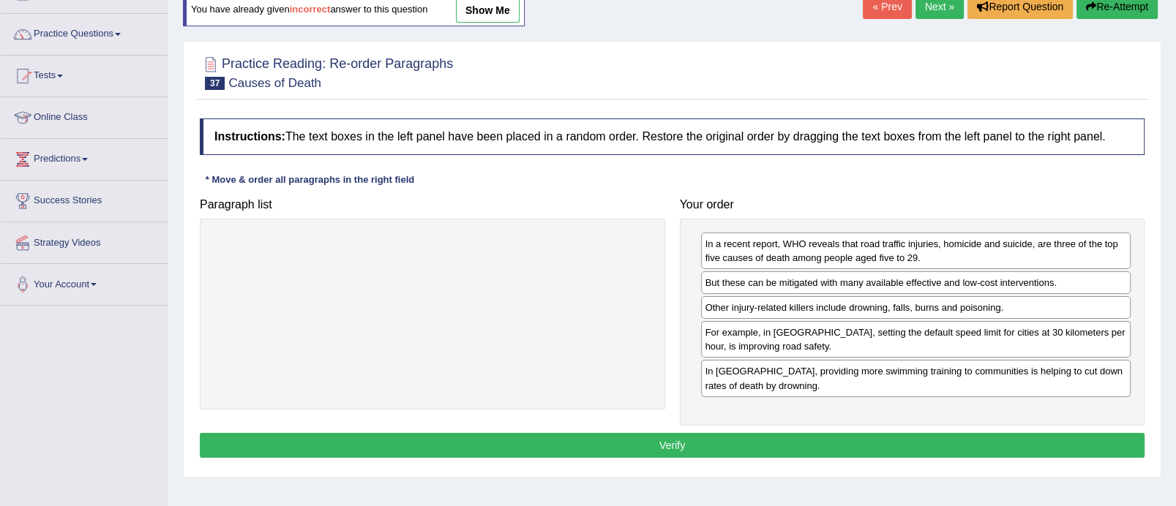
click at [764, 442] on button "Verify" at bounding box center [672, 445] width 945 height 25
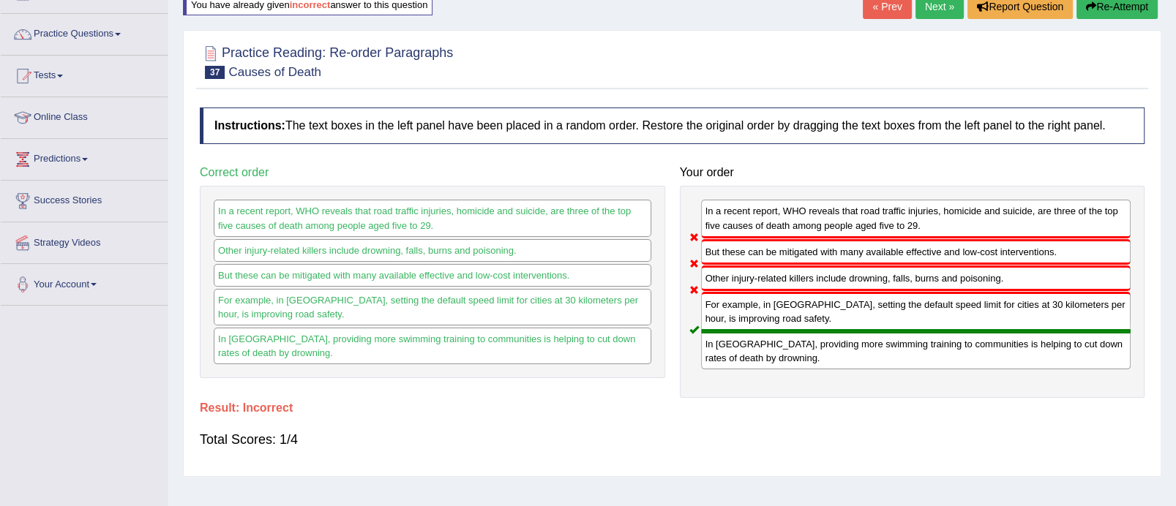
click at [1126, 7] on button "Re-Attempt" at bounding box center [1116, 6] width 81 height 25
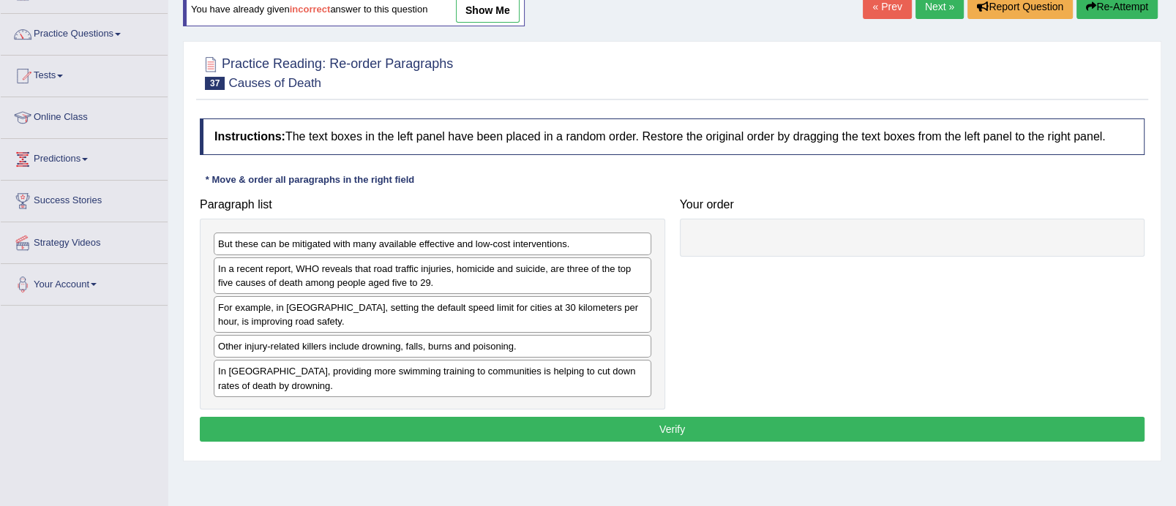
drag, startPoint x: 434, startPoint y: 282, endPoint x: 856, endPoint y: 247, distance: 423.7
click at [651, 258] on div "In a recent report, WHO reveals that road traffic injuries, homicide and suicid…" at bounding box center [433, 276] width 438 height 37
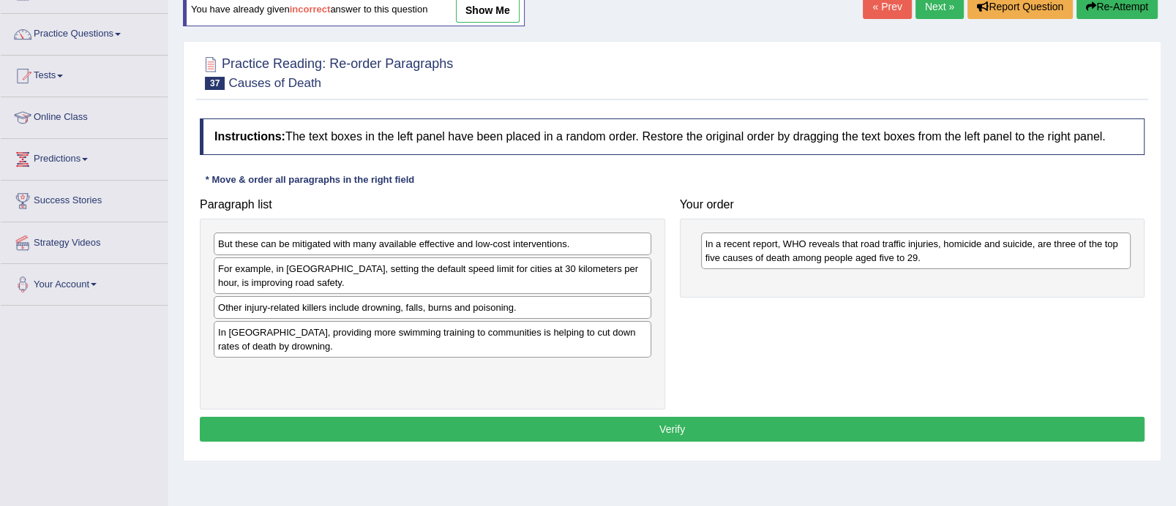
drag, startPoint x: 358, startPoint y: 312, endPoint x: 852, endPoint y: 269, distance: 495.8
click at [651, 296] on div "Other injury-related killers include drowning, falls, burns and poisoning." at bounding box center [433, 307] width 438 height 23
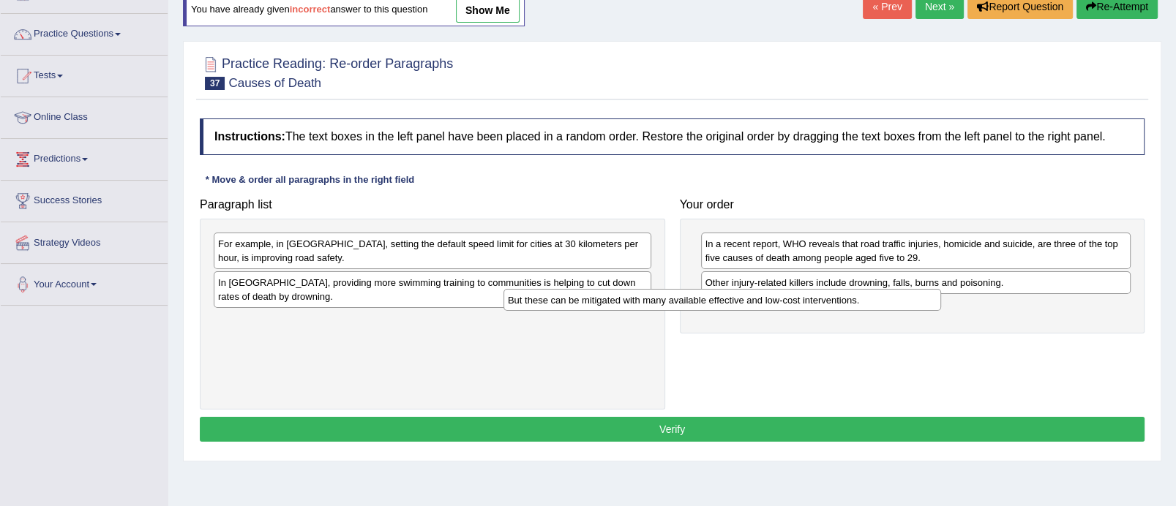
drag, startPoint x: 501, startPoint y: 231, endPoint x: 800, endPoint y: 296, distance: 306.3
click at [799, 296] on div "But these can be mitigated with many available effective and low-cost intervent…" at bounding box center [722, 300] width 438 height 23
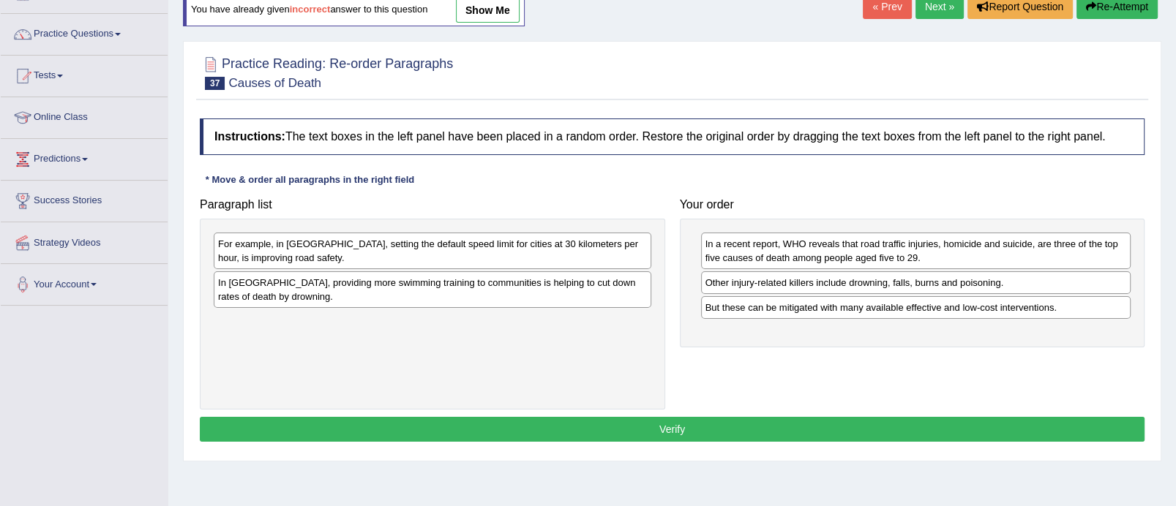
drag, startPoint x: 485, startPoint y: 250, endPoint x: 844, endPoint y: 336, distance: 368.7
click at [651, 269] on div "For example, in Spain, setting the default speed limit for cities at 30 kilomet…" at bounding box center [433, 251] width 438 height 37
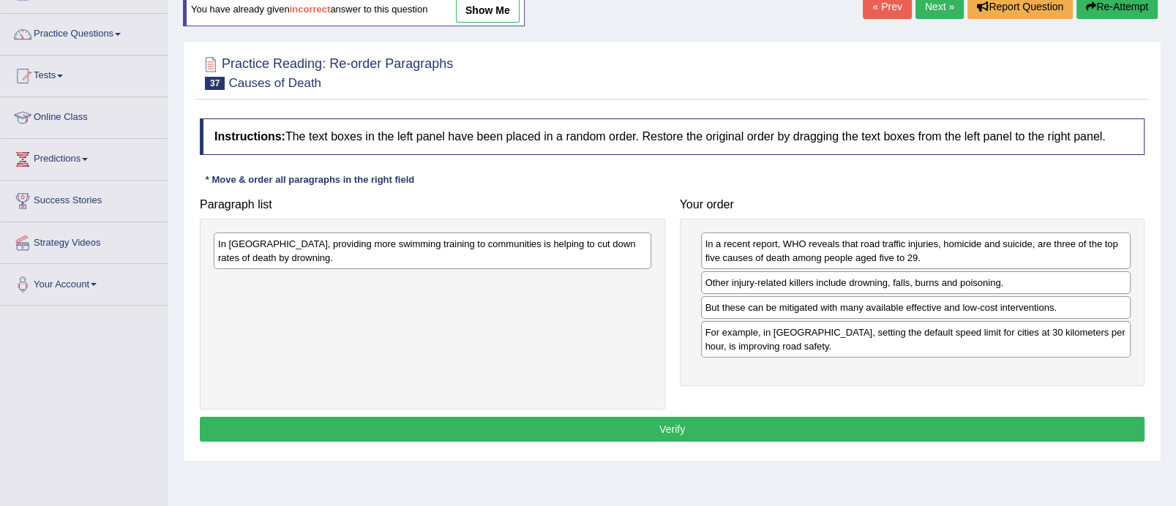
drag, startPoint x: 514, startPoint y: 250, endPoint x: 1000, endPoint y: 386, distance: 504.4
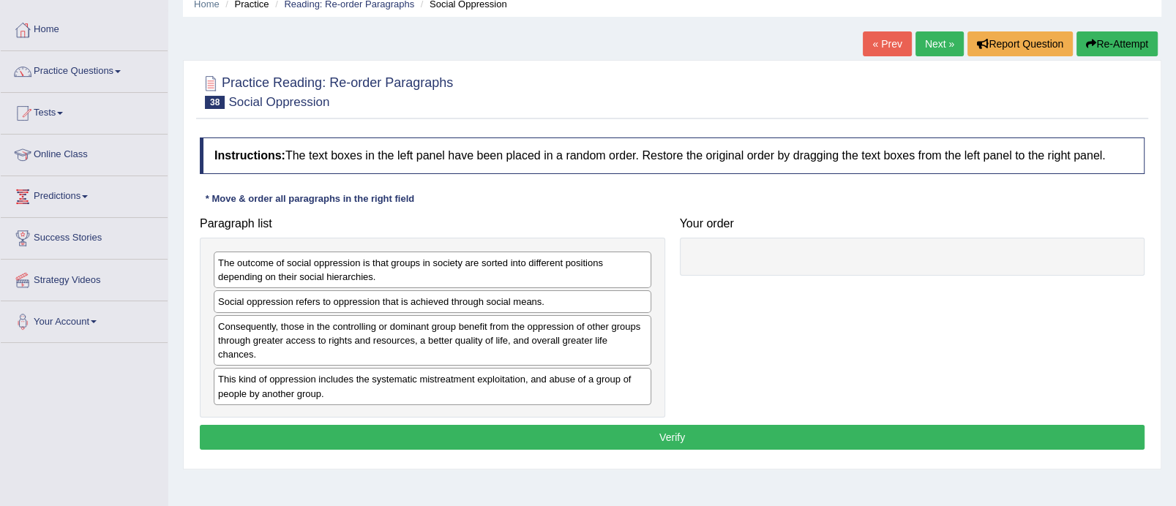
scroll to position [59, 0]
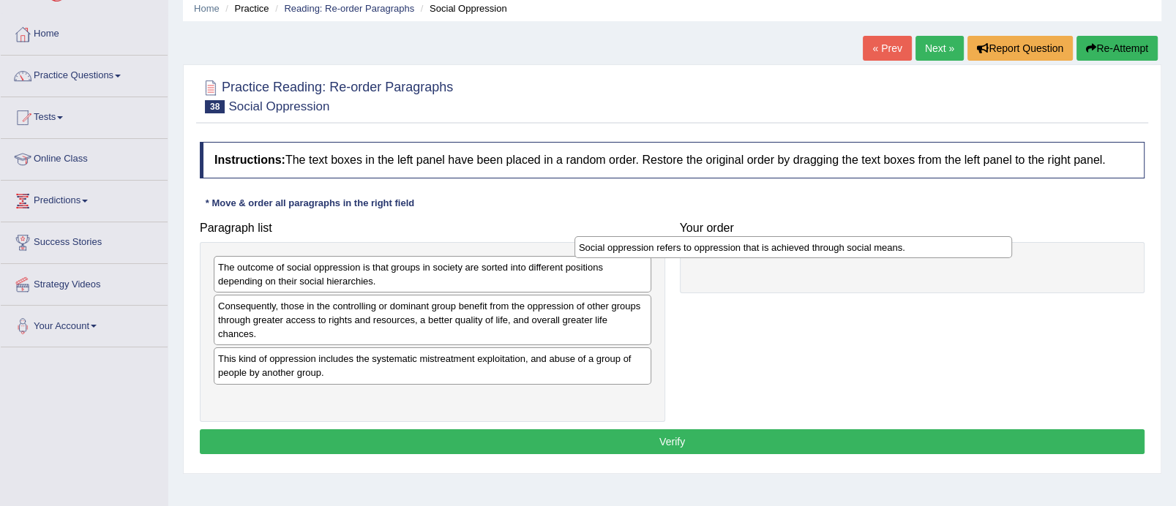
drag, startPoint x: 520, startPoint y: 306, endPoint x: 900, endPoint y: 246, distance: 385.2
click at [900, 246] on div "Social oppression refers to oppression that is achieved through social means." at bounding box center [793, 247] width 438 height 23
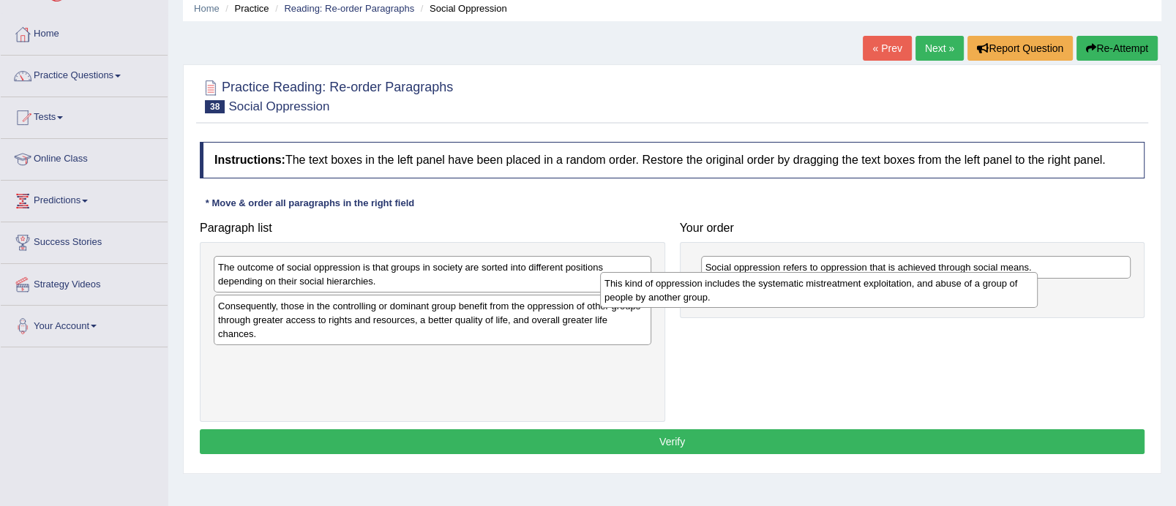
drag, startPoint x: 394, startPoint y: 361, endPoint x: 782, endPoint y: 286, distance: 395.0
click at [782, 286] on div "This kind of oppression includes the systematic mistreatment exploitation, and …" at bounding box center [819, 290] width 438 height 37
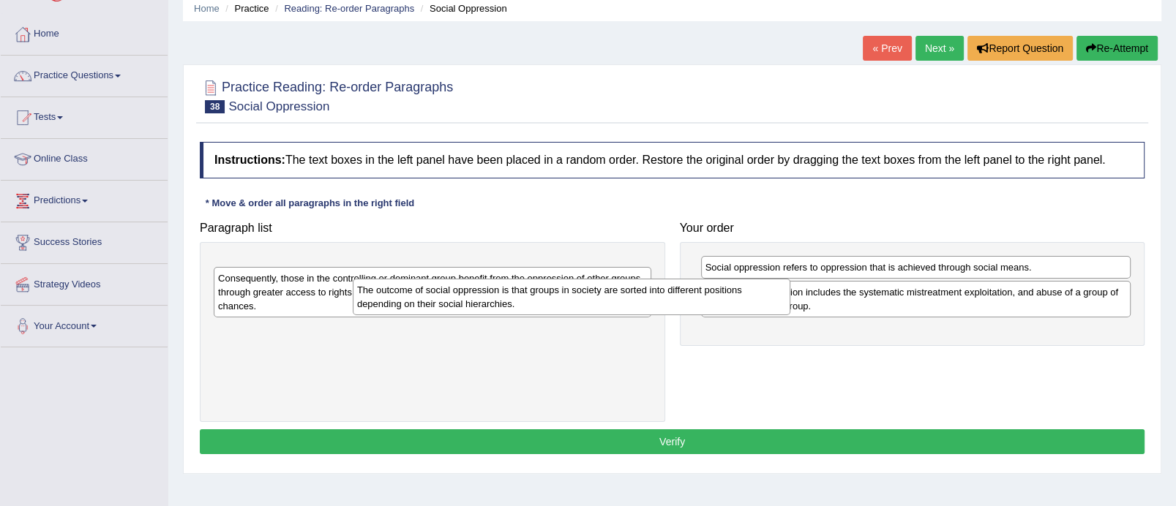
drag, startPoint x: 538, startPoint y: 269, endPoint x: 711, endPoint y: 296, distance: 174.7
click at [711, 296] on div "The outcome of social oppression is that groups in society are sorted into diff…" at bounding box center [572, 297] width 438 height 37
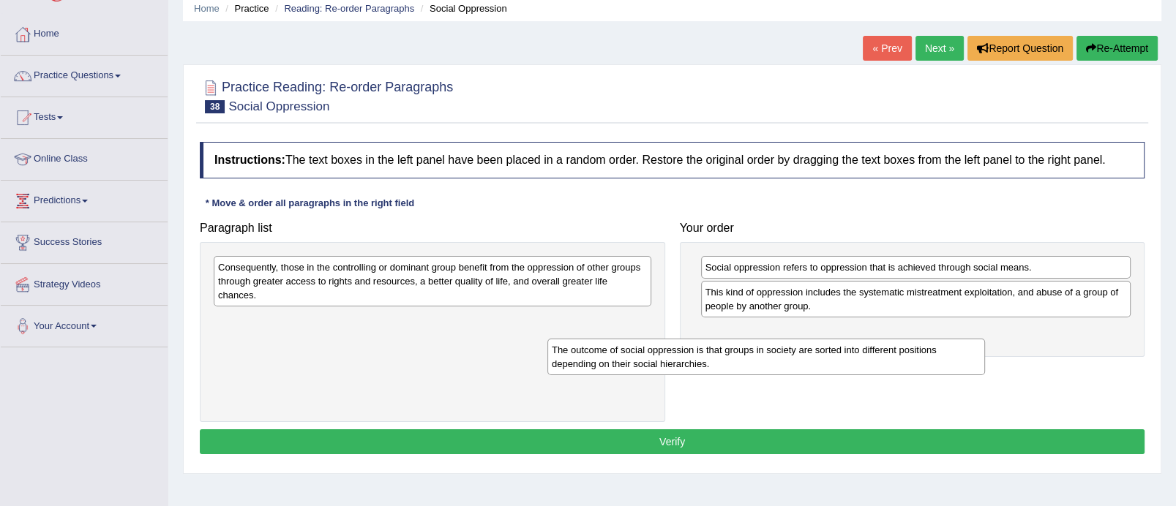
drag, startPoint x: 449, startPoint y: 277, endPoint x: 830, endPoint y: 373, distance: 393.1
click at [830, 373] on div "The outcome of social oppression is that groups in society are sorted into diff…" at bounding box center [766, 357] width 438 height 37
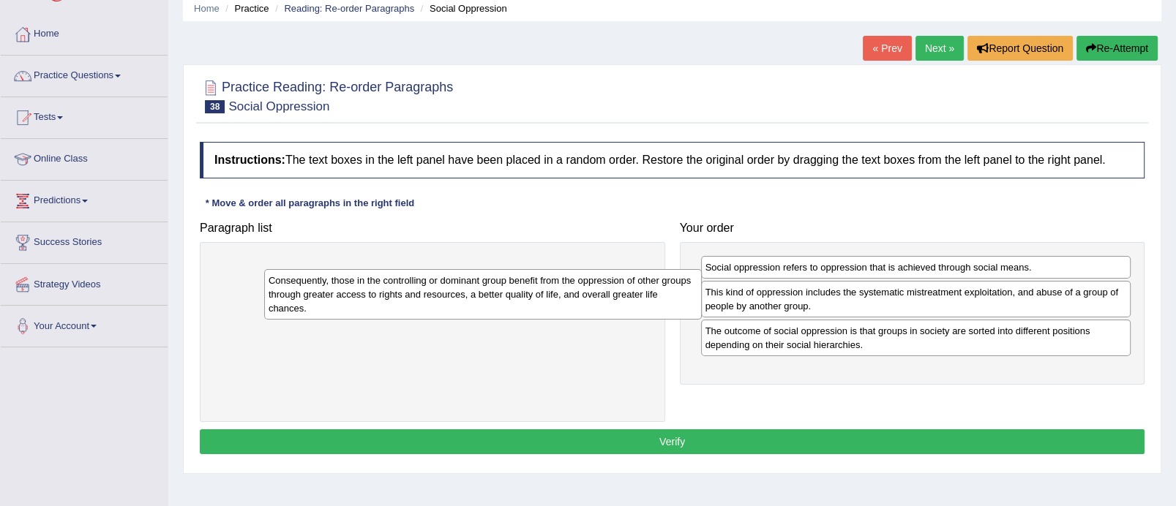
drag, startPoint x: 536, startPoint y: 290, endPoint x: 940, endPoint y: 372, distance: 413.0
click at [702, 320] on div "Consequently, those in the controlling or dominant group benefit from the oppre…" at bounding box center [483, 294] width 438 height 50
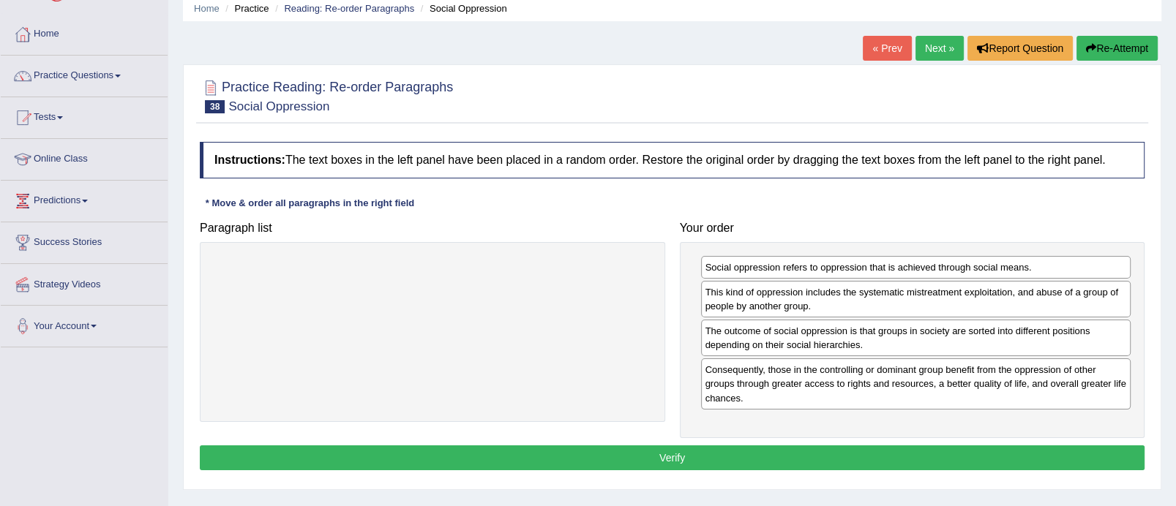
click at [673, 452] on button "Verify" at bounding box center [672, 458] width 945 height 25
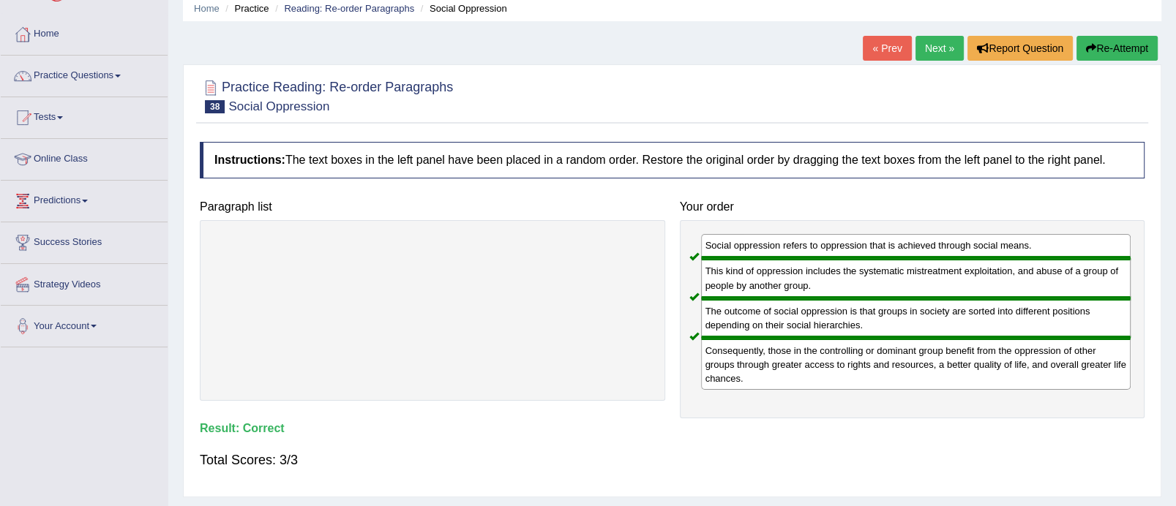
click at [941, 46] on link "Next »" at bounding box center [939, 48] width 48 height 25
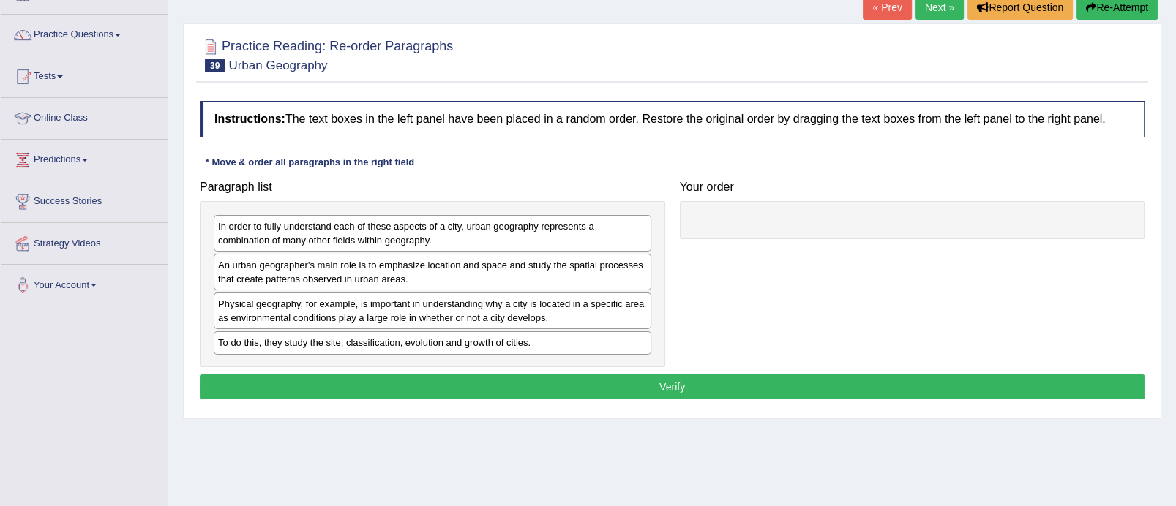
scroll to position [110, 0]
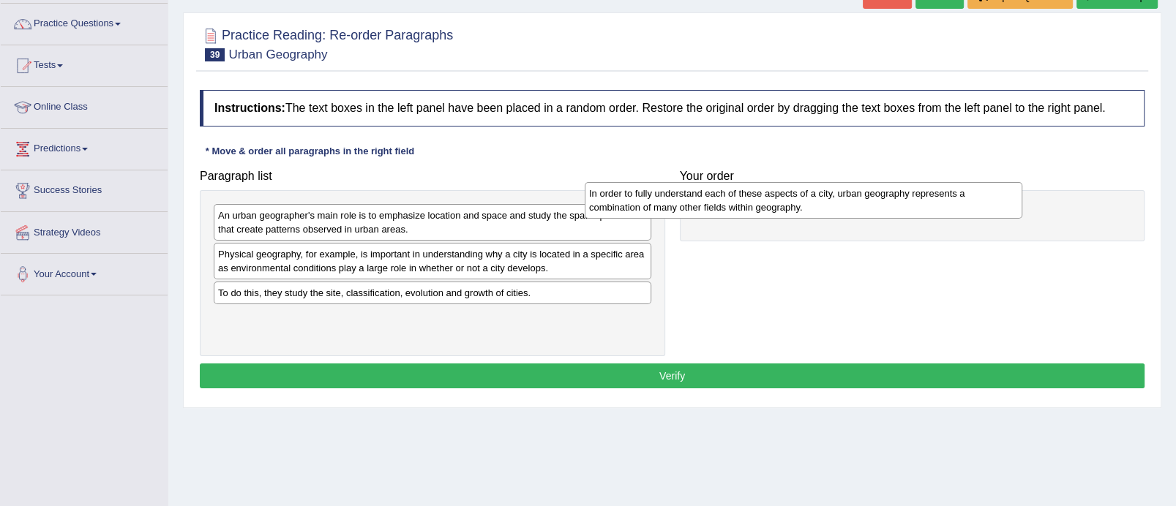
drag, startPoint x: 552, startPoint y: 221, endPoint x: 924, endPoint y: 200, distance: 372.4
click at [924, 200] on div "In order to fully understand each of these aspects of a city, urban geography r…" at bounding box center [804, 200] width 438 height 37
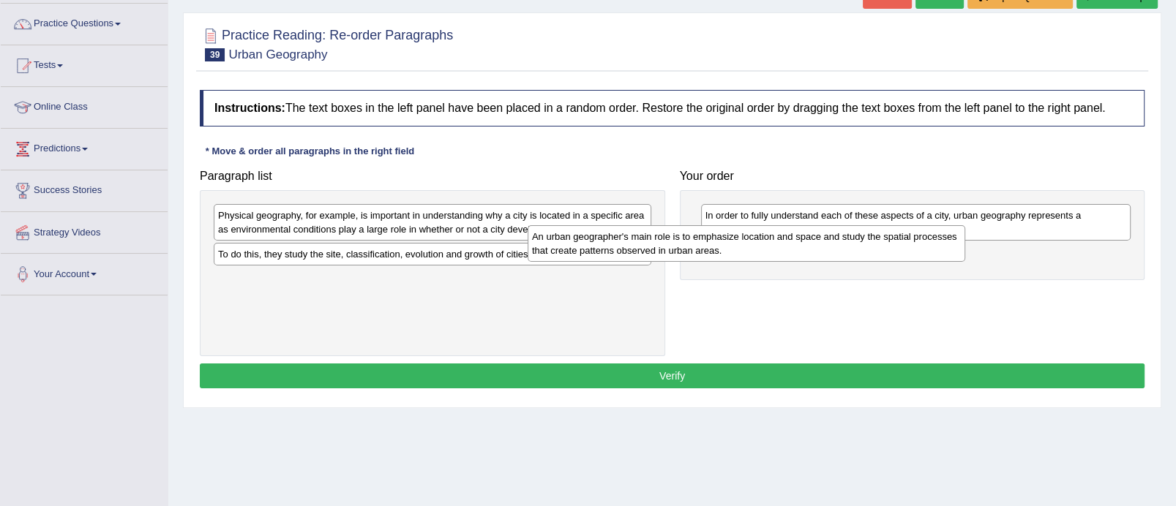
drag, startPoint x: 570, startPoint y: 227, endPoint x: 885, endPoint y: 247, distance: 316.1
click at [885, 247] on div "An urban geographer's main role is to emphasize location and space and study th…" at bounding box center [747, 243] width 438 height 37
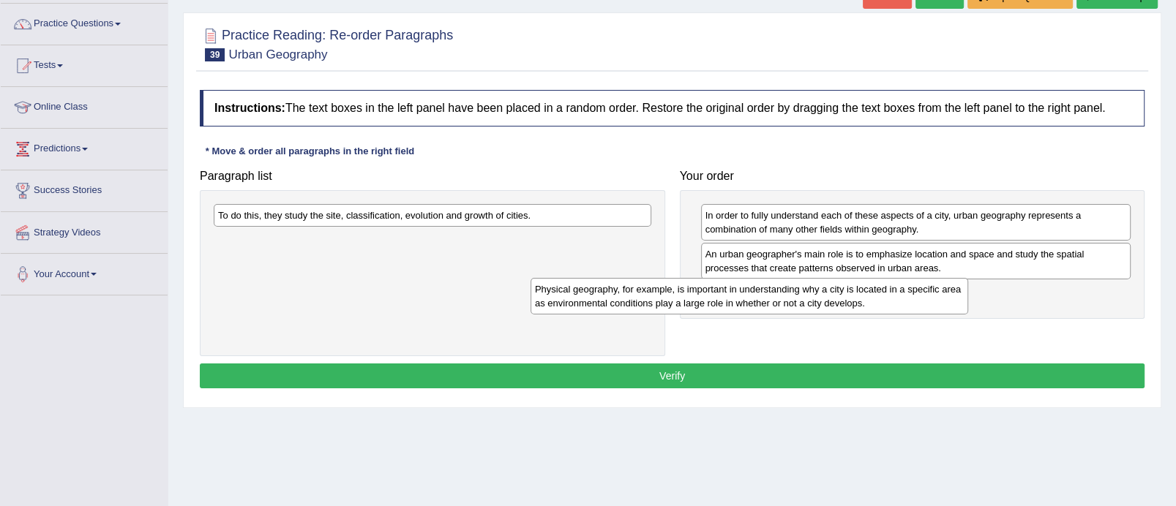
drag, startPoint x: 575, startPoint y: 228, endPoint x: 907, endPoint y: 296, distance: 339.1
click at [907, 296] on div "Physical geography, for example, is important in understanding why a city is lo…" at bounding box center [750, 296] width 438 height 37
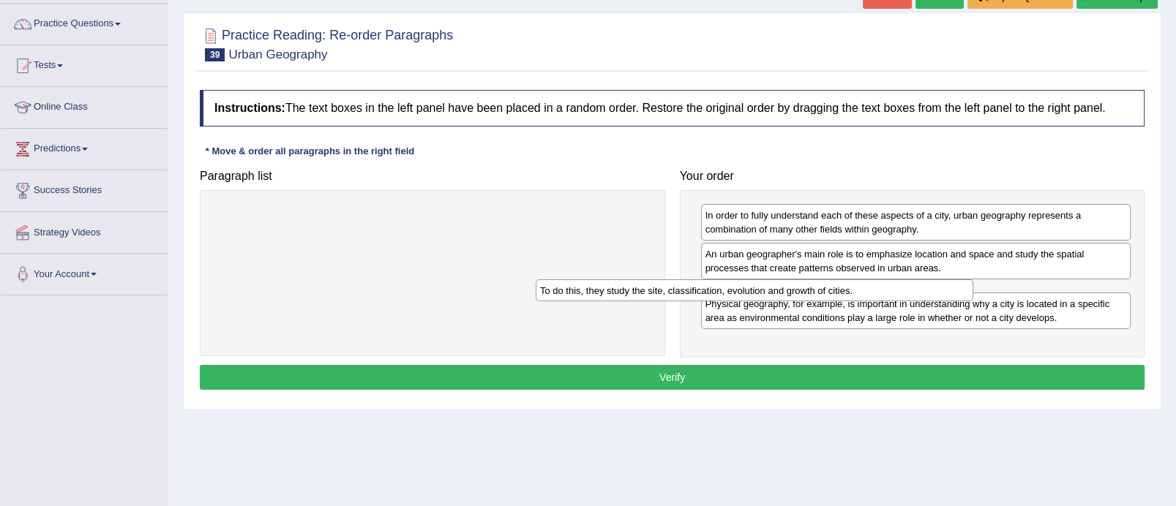
drag, startPoint x: 513, startPoint y: 215, endPoint x: 835, endPoint y: 291, distance: 330.7
click at [835, 291] on div "To do this, they study the site, classification, evolution and growth of cities." at bounding box center [755, 291] width 438 height 23
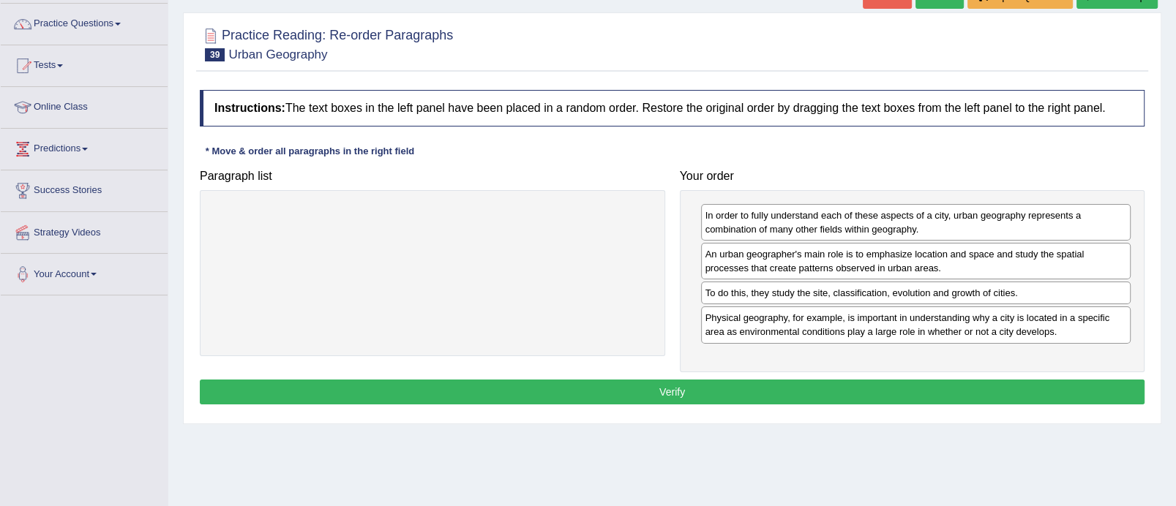
click at [690, 393] on button "Verify" at bounding box center [672, 392] width 945 height 25
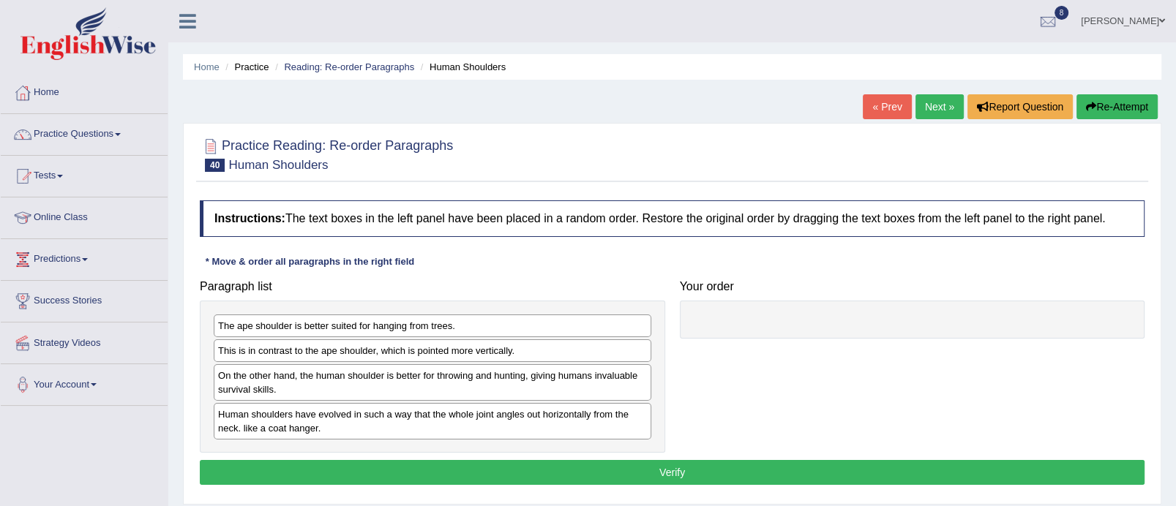
scroll to position [194, 0]
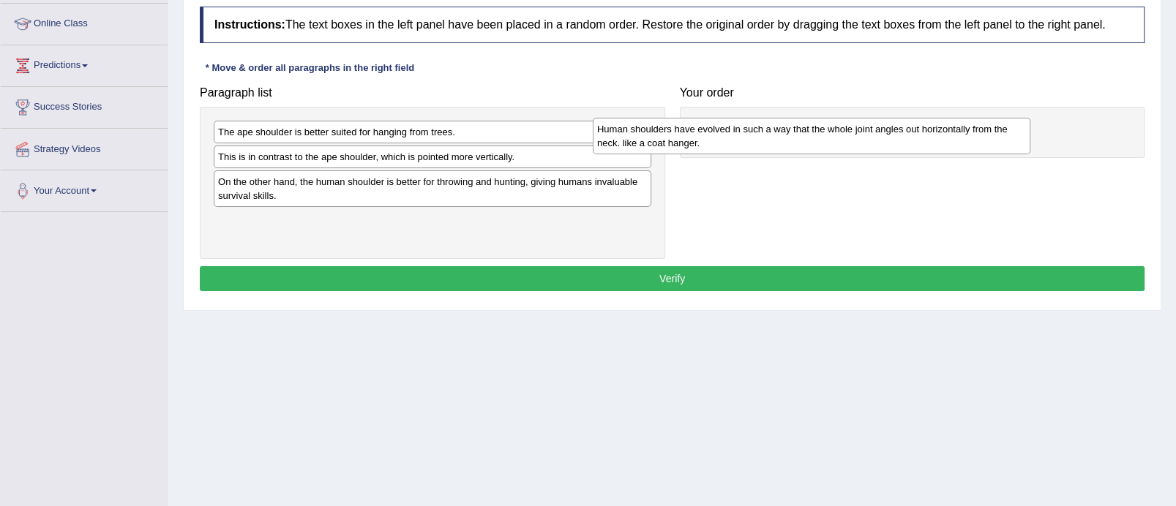
drag, startPoint x: 449, startPoint y: 224, endPoint x: 831, endPoint y: 119, distance: 395.6
click at [831, 119] on div "Human shoulders have evolved in such a way that the whole joint angles out hori…" at bounding box center [812, 136] width 438 height 37
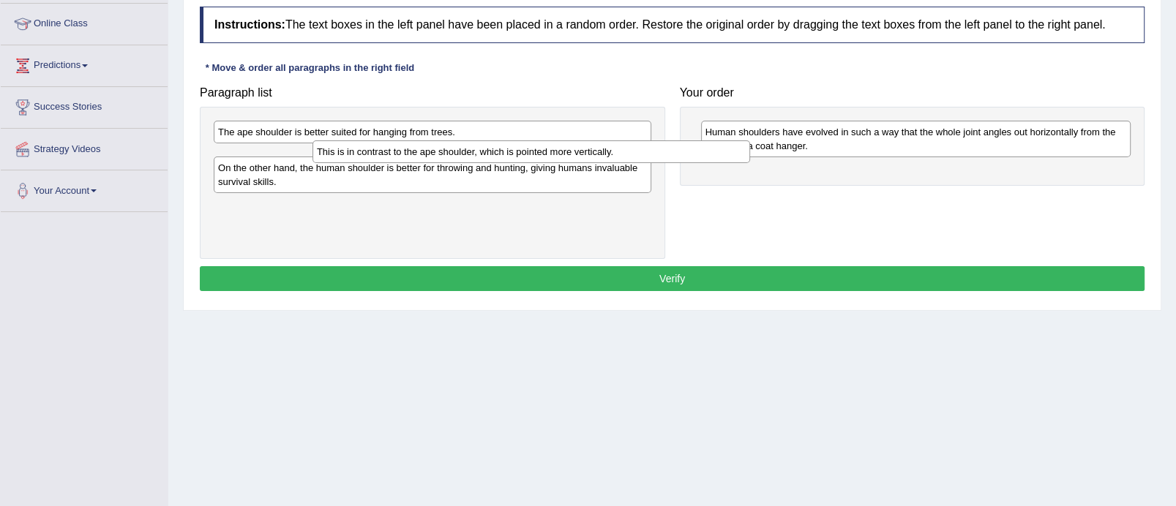
drag, startPoint x: 488, startPoint y: 155, endPoint x: 884, endPoint y: 151, distance: 395.9
click at [750, 151] on div "This is in contrast to the ape shoulder, which is pointed more vertically." at bounding box center [531, 152] width 438 height 23
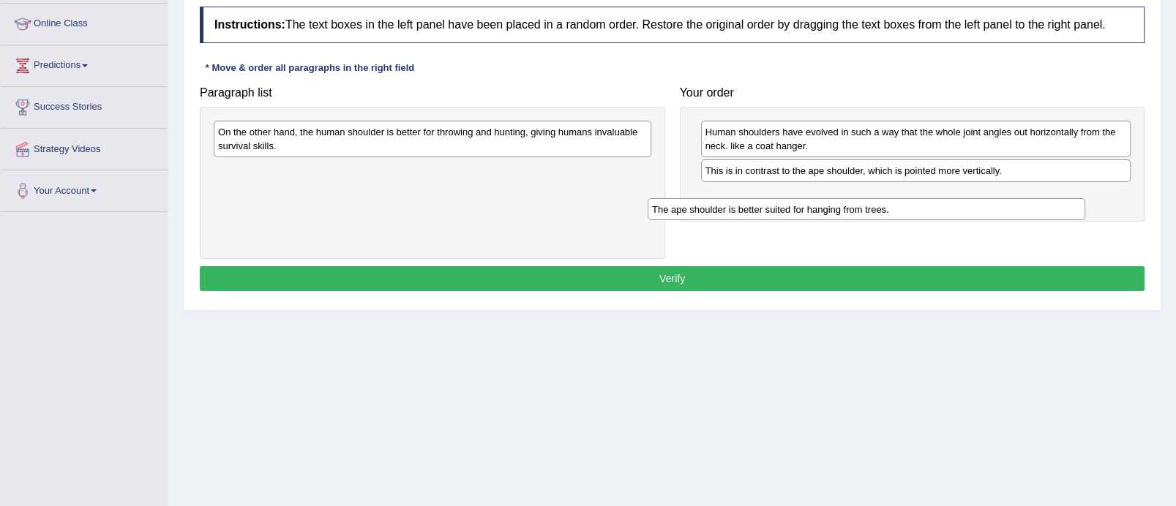
drag, startPoint x: 458, startPoint y: 132, endPoint x: 899, endPoint y: 211, distance: 448.3
click at [899, 211] on div "The ape shoulder is better suited for hanging from trees." at bounding box center [867, 209] width 438 height 23
drag, startPoint x: 602, startPoint y: 143, endPoint x: 828, endPoint y: 241, distance: 246.2
click at [651, 157] on div "On the other hand, the human shoulder is better for throwing and hunting, givin…" at bounding box center [433, 139] width 438 height 37
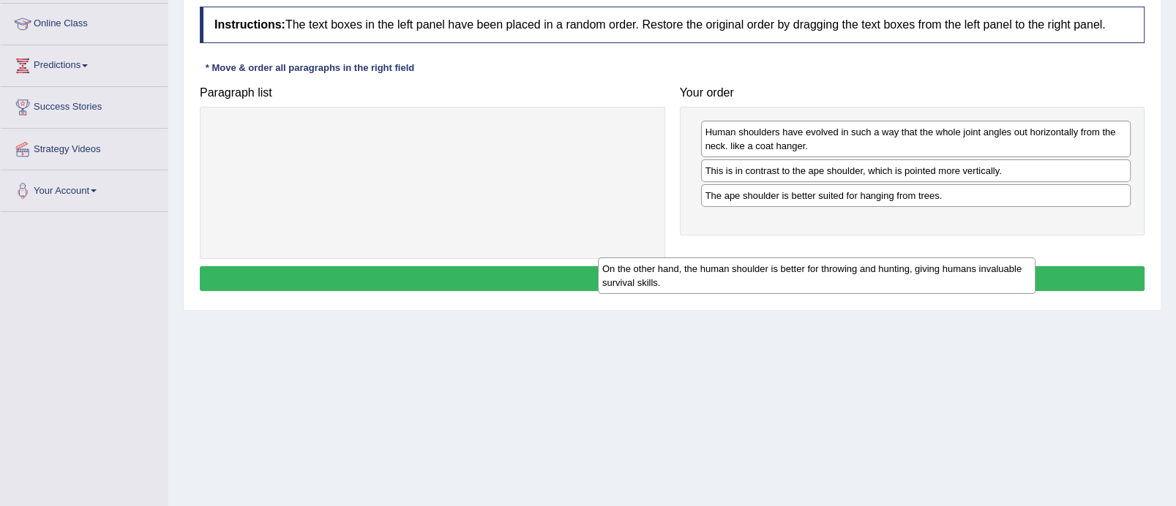
drag, startPoint x: 534, startPoint y: 142, endPoint x: 951, endPoint y: 286, distance: 440.6
click at [951, 286] on div "On the other hand, the human shoulder is better for throwing and hunting, givin…" at bounding box center [817, 276] width 438 height 37
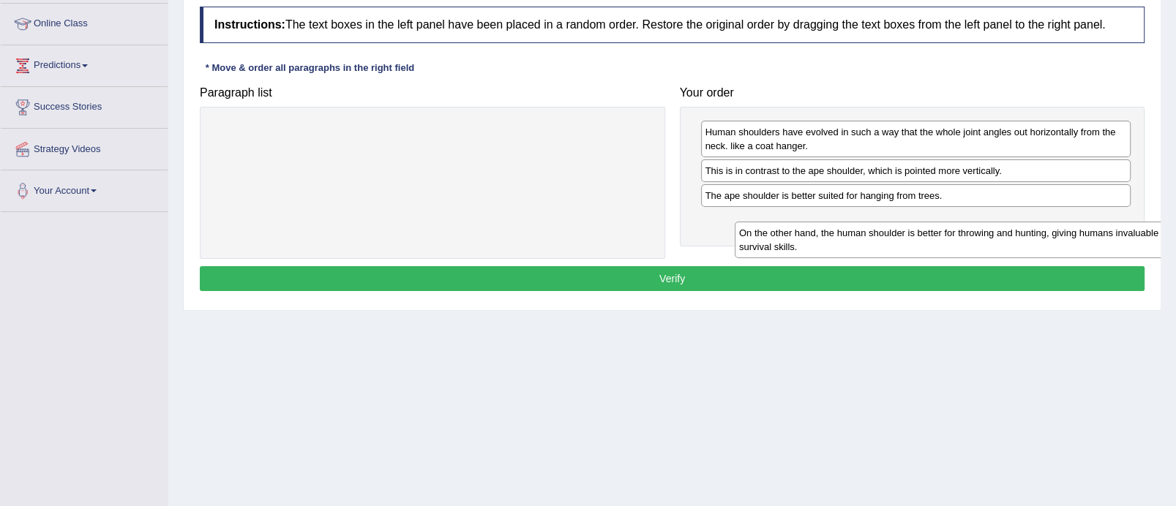
drag, startPoint x: 485, startPoint y: 132, endPoint x: 1005, endPoint y: 231, distance: 529.6
click at [1005, 231] on div "On the other hand, the human shoulder is better for throwing and hunting, givin…" at bounding box center [954, 240] width 438 height 37
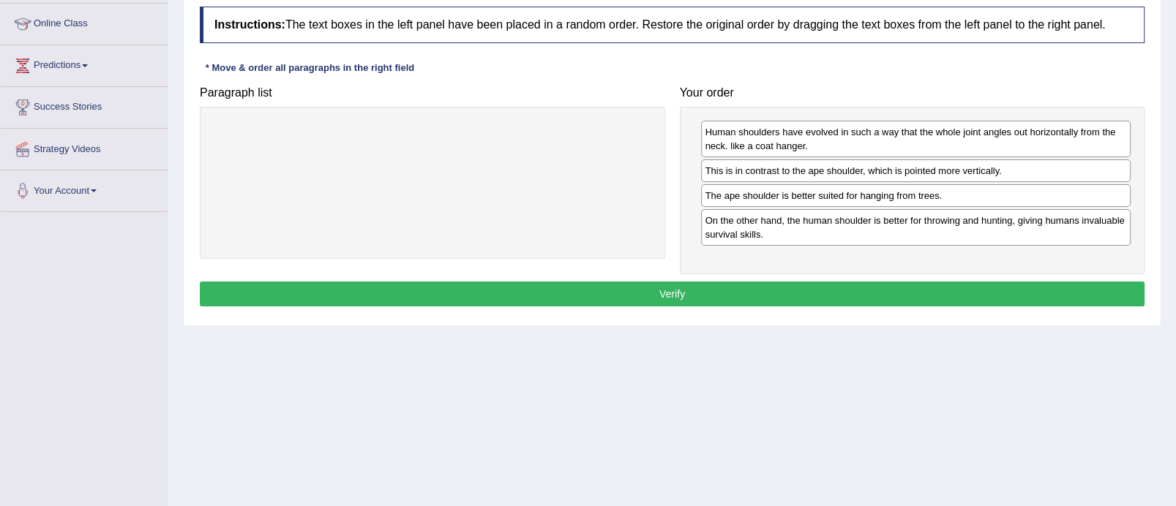
click at [892, 285] on button "Verify" at bounding box center [672, 294] width 945 height 25
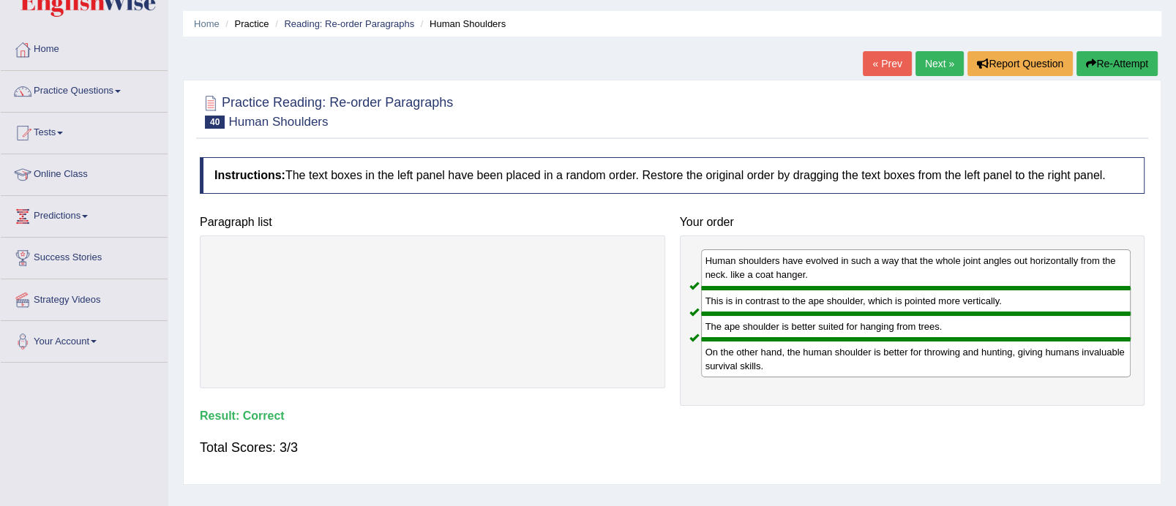
scroll to position [41, 0]
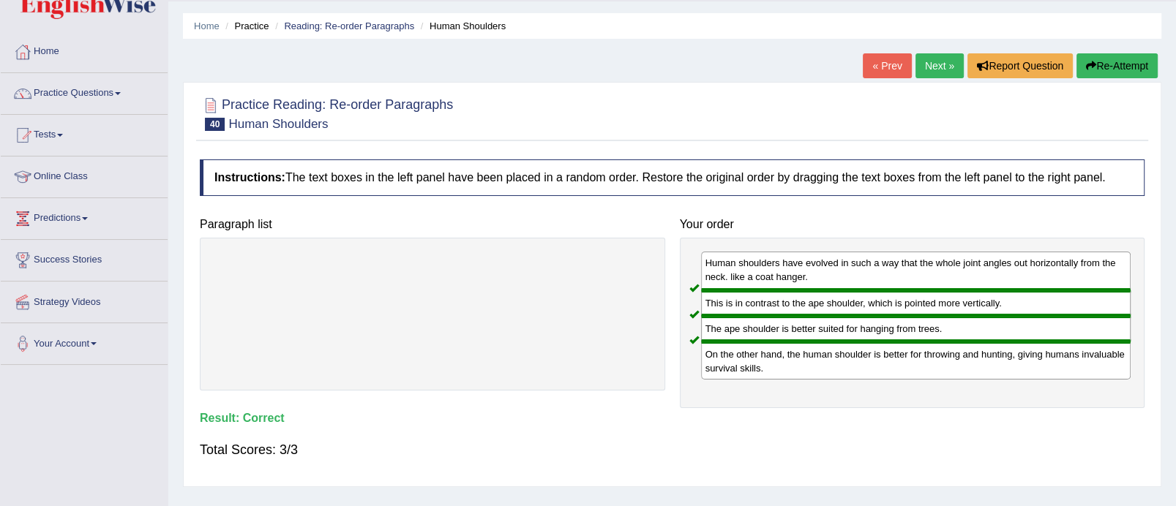
click at [935, 57] on link "Next »" at bounding box center [939, 65] width 48 height 25
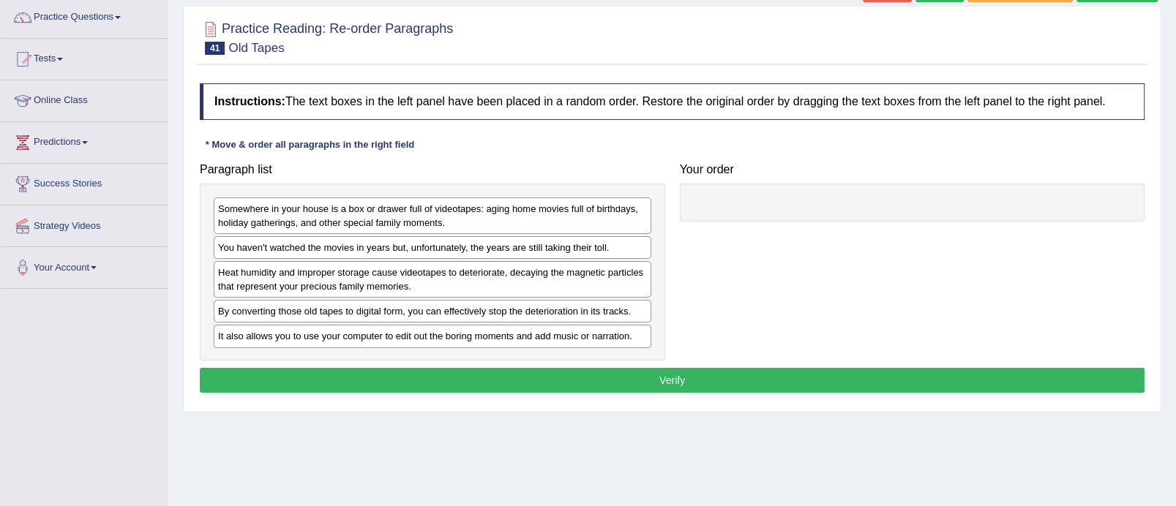
scroll to position [119, 0]
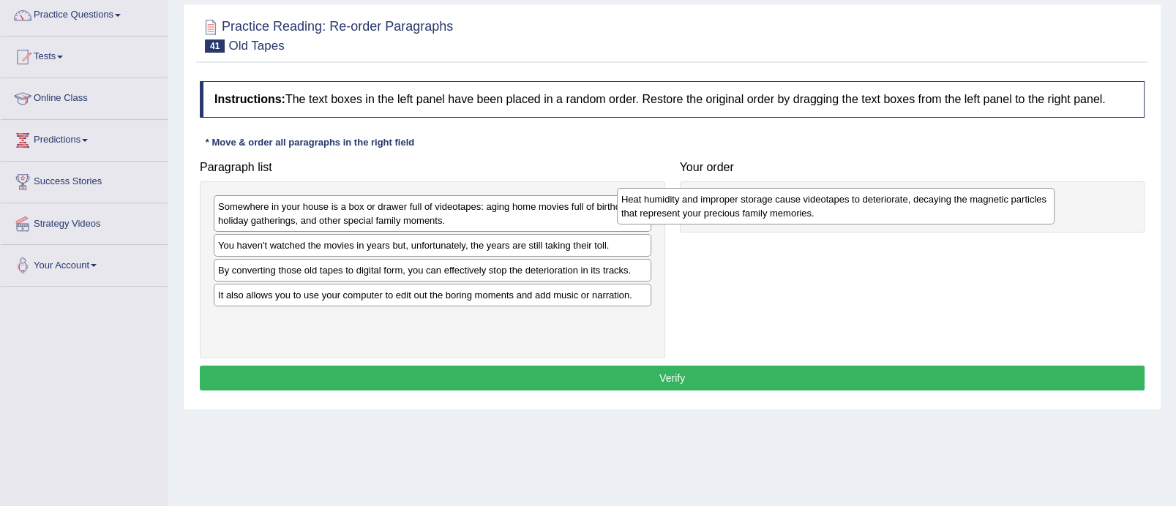
drag, startPoint x: 531, startPoint y: 281, endPoint x: 935, endPoint y: 208, distance: 410.5
click at [935, 208] on div "Heat humidity and improper storage cause videotapes to deteriorate, decaying th…" at bounding box center [836, 206] width 438 height 37
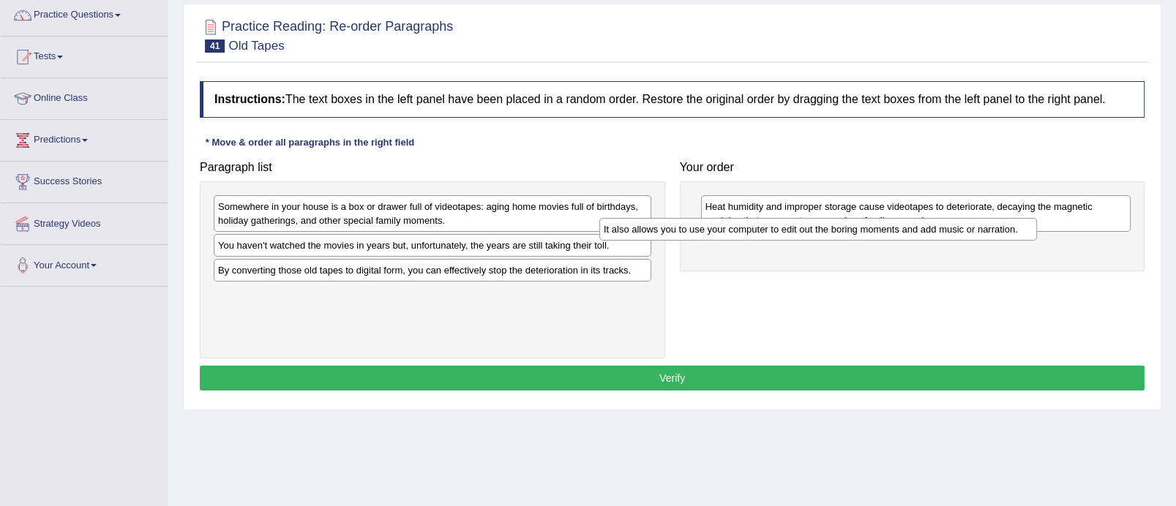
drag, startPoint x: 581, startPoint y: 294, endPoint x: 967, endPoint y: 228, distance: 392.1
click at [967, 228] on div "It also allows you to use your computer to edit out the boring moments and add …" at bounding box center [818, 229] width 438 height 23
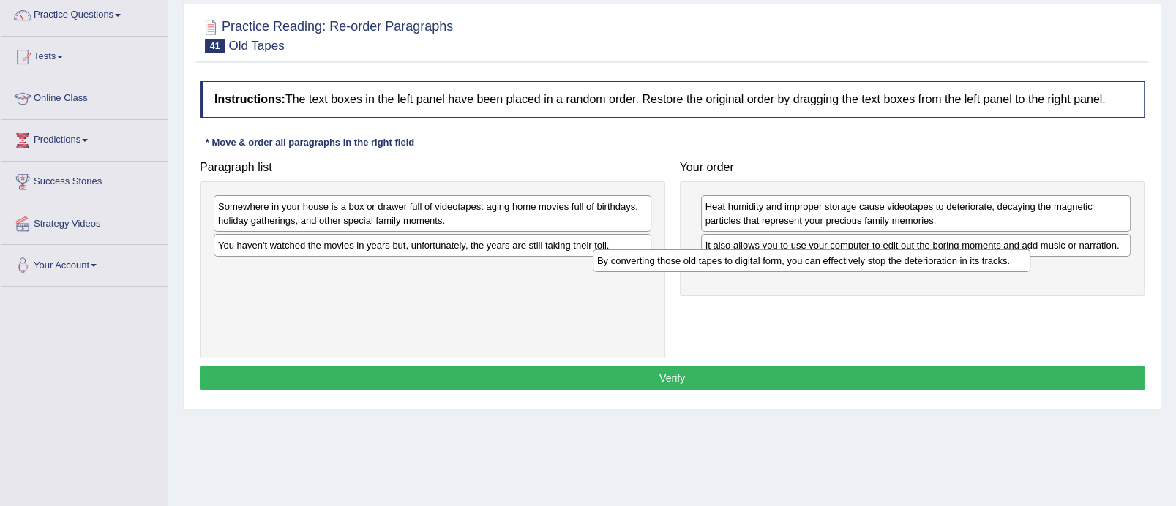
drag, startPoint x: 484, startPoint y: 266, endPoint x: 874, endPoint y: 260, distance: 389.4
click at [874, 260] on div "By converting those old tapes to digital form, you can effectively stop the det…" at bounding box center [812, 261] width 438 height 23
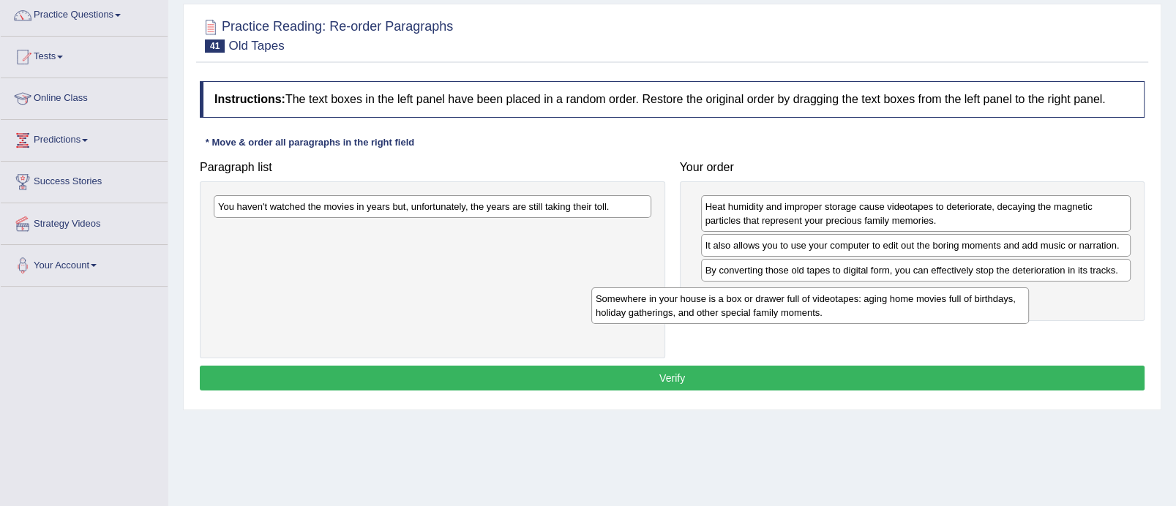
drag, startPoint x: 565, startPoint y: 218, endPoint x: 951, endPoint y: 306, distance: 395.5
click at [951, 306] on div "Somewhere in your house is a box or drawer full of videotapes: aging home movie…" at bounding box center [810, 306] width 438 height 37
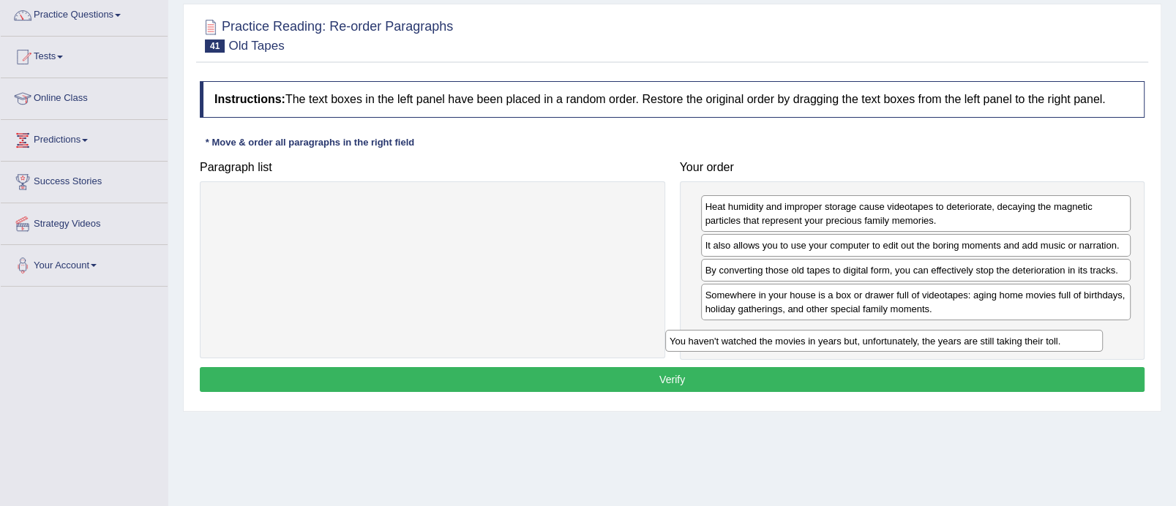
drag, startPoint x: 590, startPoint y: 204, endPoint x: 1054, endPoint y: 339, distance: 483.1
click at [1054, 339] on div "You haven't watched the movies in years but, unfortunately, the years are still…" at bounding box center [884, 341] width 438 height 23
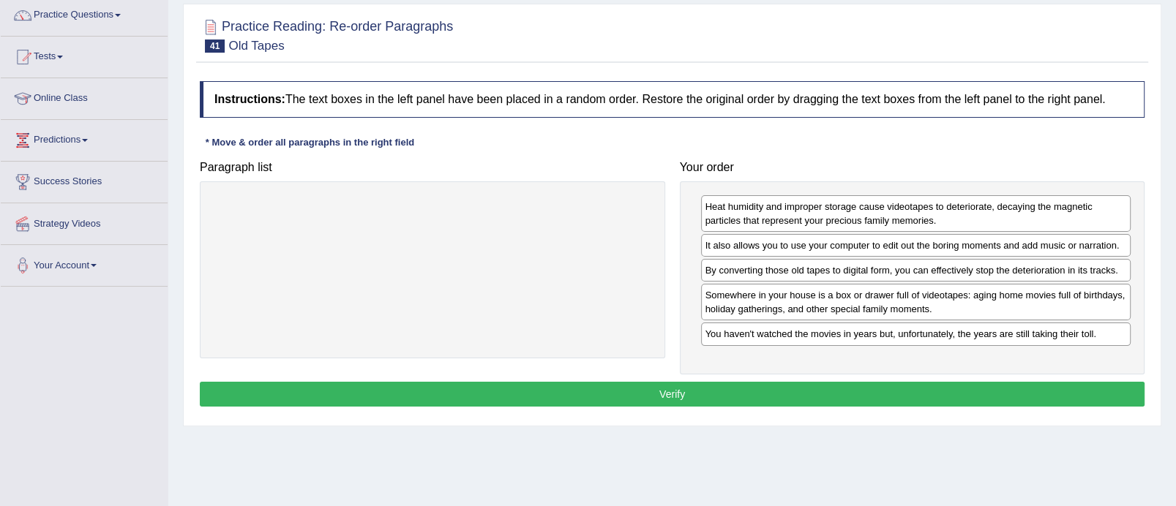
click at [852, 402] on button "Verify" at bounding box center [672, 394] width 945 height 25
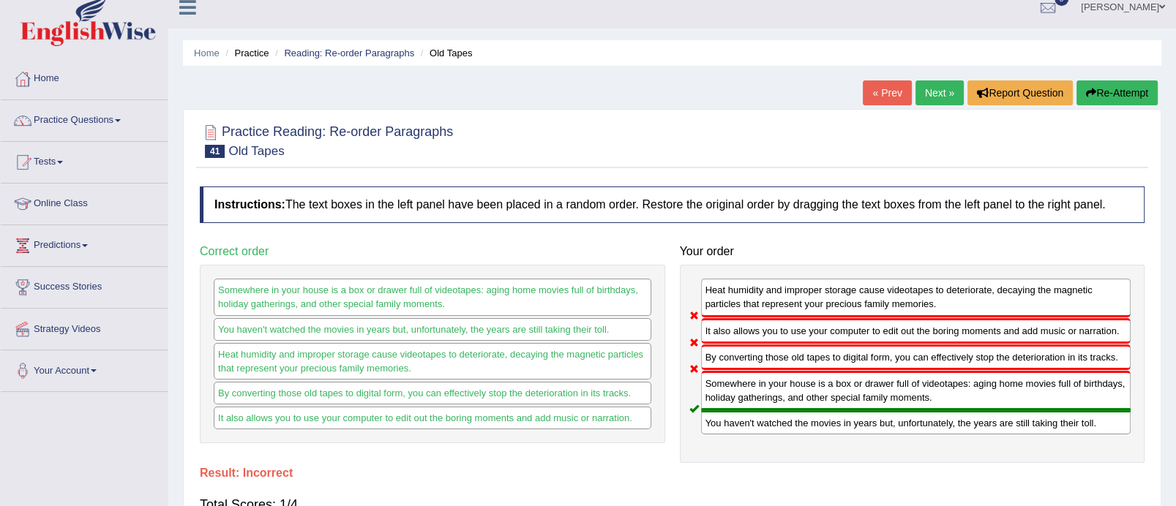
scroll to position [0, 0]
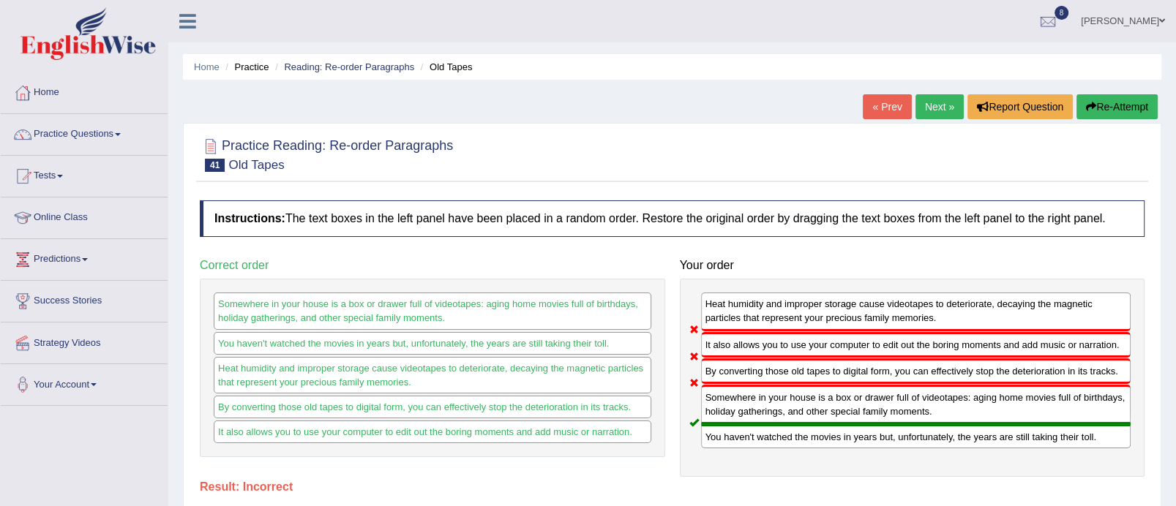
click at [943, 102] on link "Next »" at bounding box center [939, 106] width 48 height 25
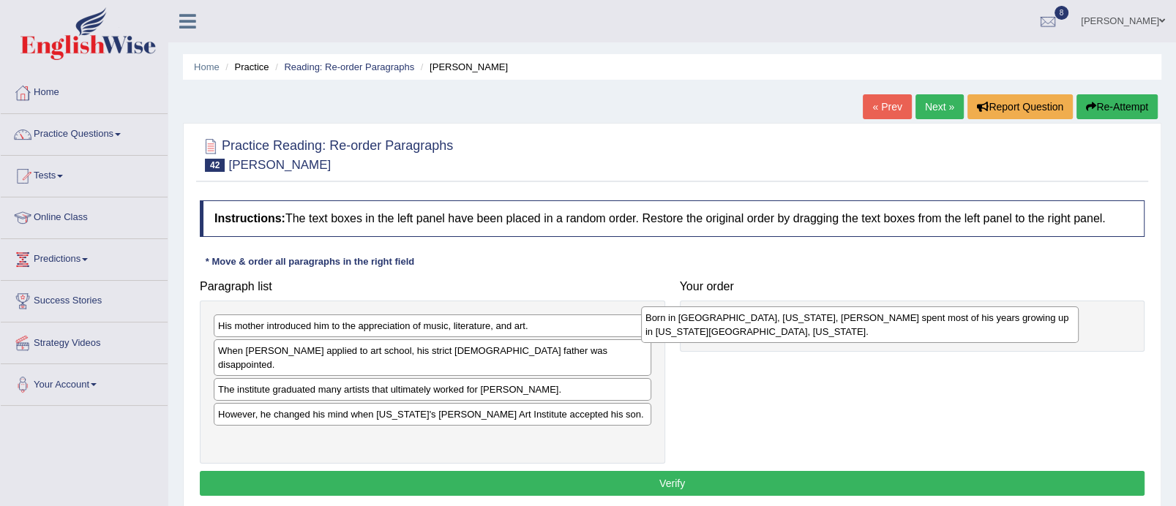
drag, startPoint x: 458, startPoint y: 382, endPoint x: 891, endPoint y: 312, distance: 438.9
click at [891, 312] on div "Born in [GEOGRAPHIC_DATA], [US_STATE], [PERSON_NAME] spent most of his years gr…" at bounding box center [860, 325] width 438 height 37
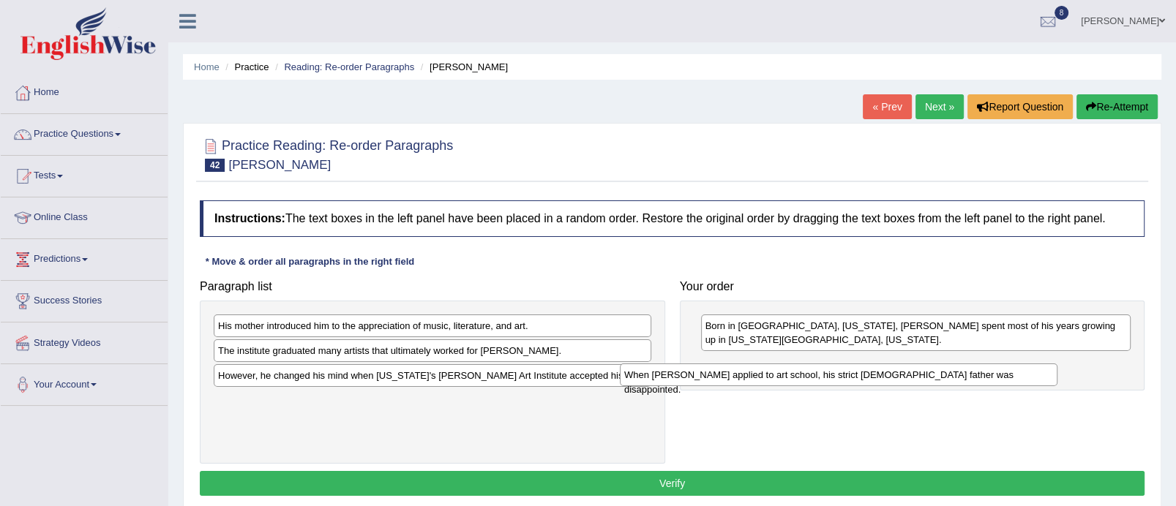
drag, startPoint x: 484, startPoint y: 352, endPoint x: 904, endPoint y: 348, distance: 419.3
click at [904, 364] on div "When [PERSON_NAME] applied to art school, his strict [DEMOGRAPHIC_DATA] father …" at bounding box center [839, 375] width 438 height 23
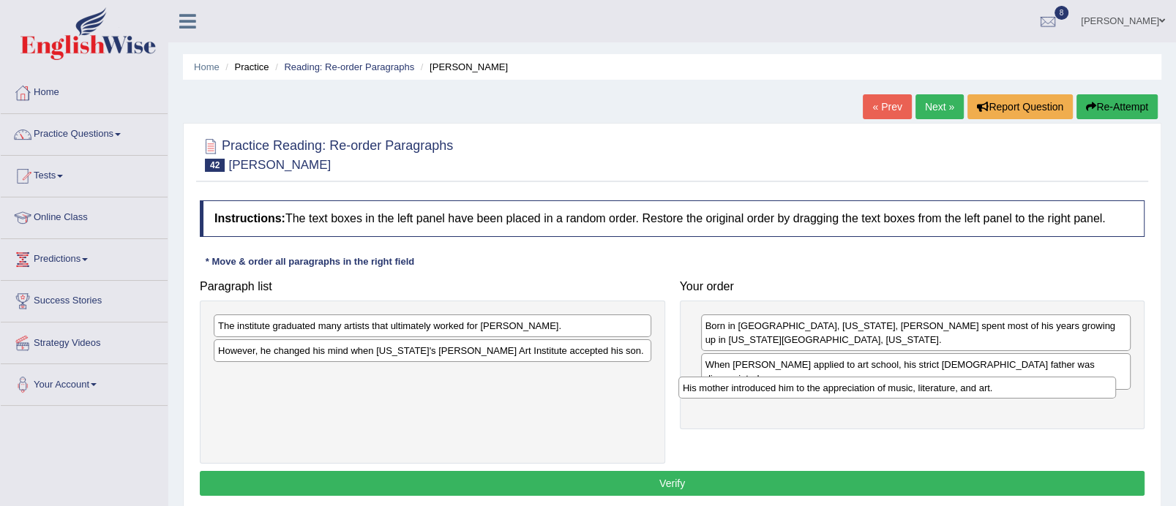
drag, startPoint x: 423, startPoint y: 321, endPoint x: 888, endPoint y: 382, distance: 468.6
click at [888, 382] on div "His mother introduced him to the appreciation of music, literature, and art." at bounding box center [897, 388] width 438 height 23
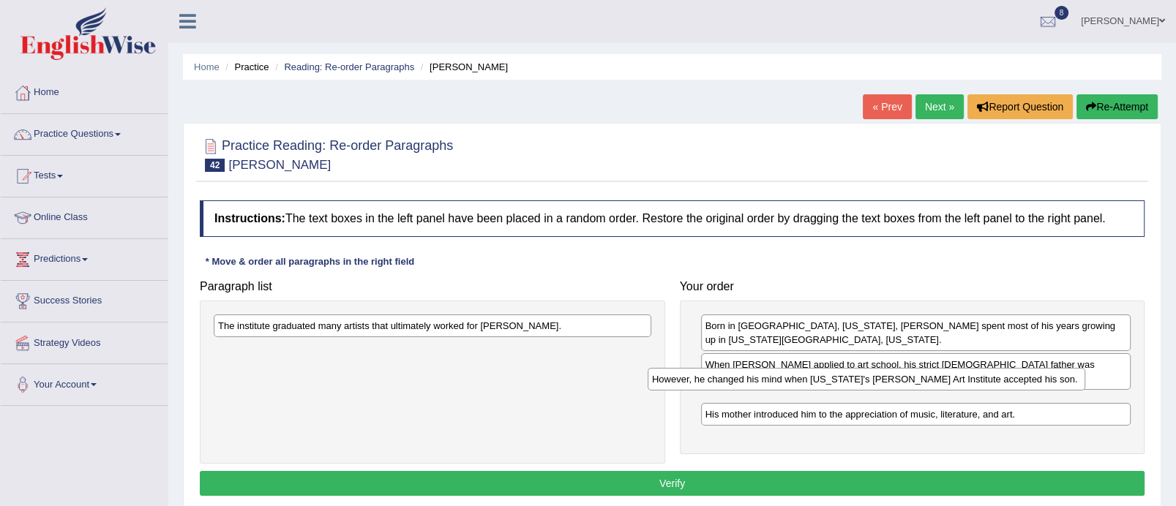
drag, startPoint x: 498, startPoint y: 356, endPoint x: 933, endPoint y: 383, distance: 436.3
click at [933, 383] on div "However, he changed his mind when [US_STATE]'s [PERSON_NAME] Art Institute acce…" at bounding box center [867, 379] width 438 height 23
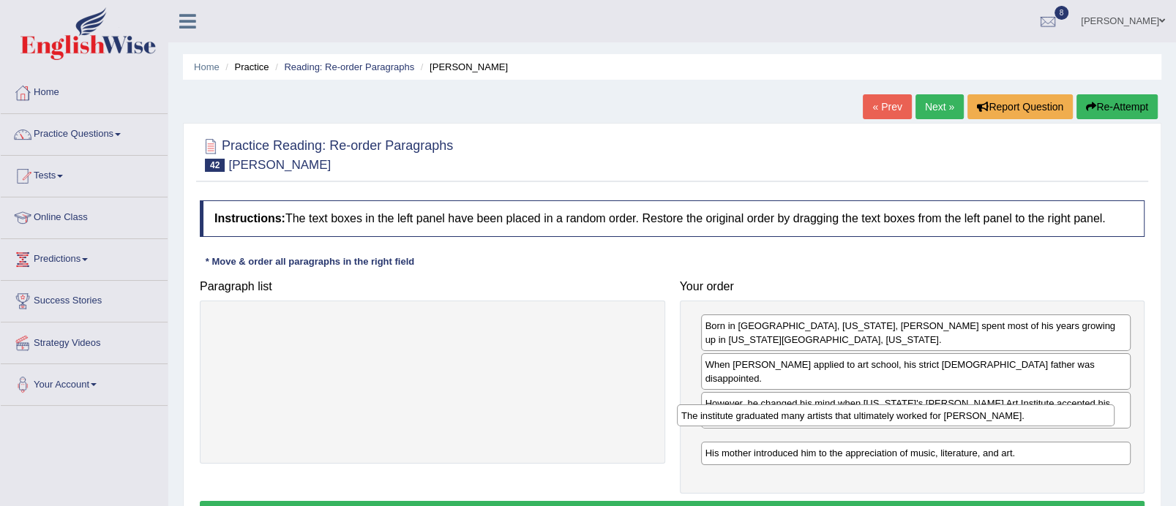
drag, startPoint x: 424, startPoint y: 321, endPoint x: 891, endPoint y: 407, distance: 475.4
click at [891, 407] on div "The institute graduated many artists that ultimately worked for [PERSON_NAME]." at bounding box center [896, 416] width 438 height 23
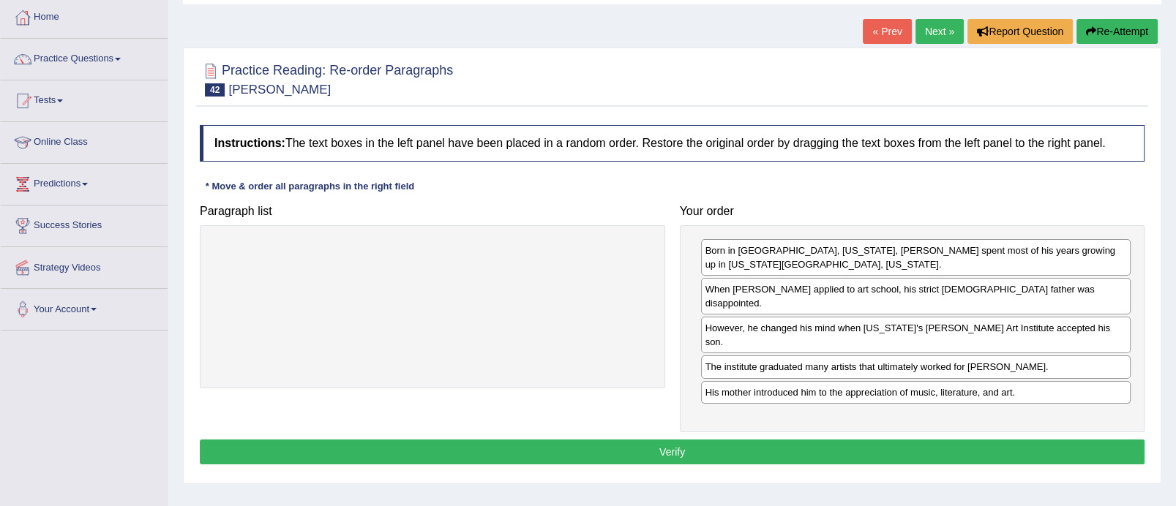
scroll to position [80, 0]
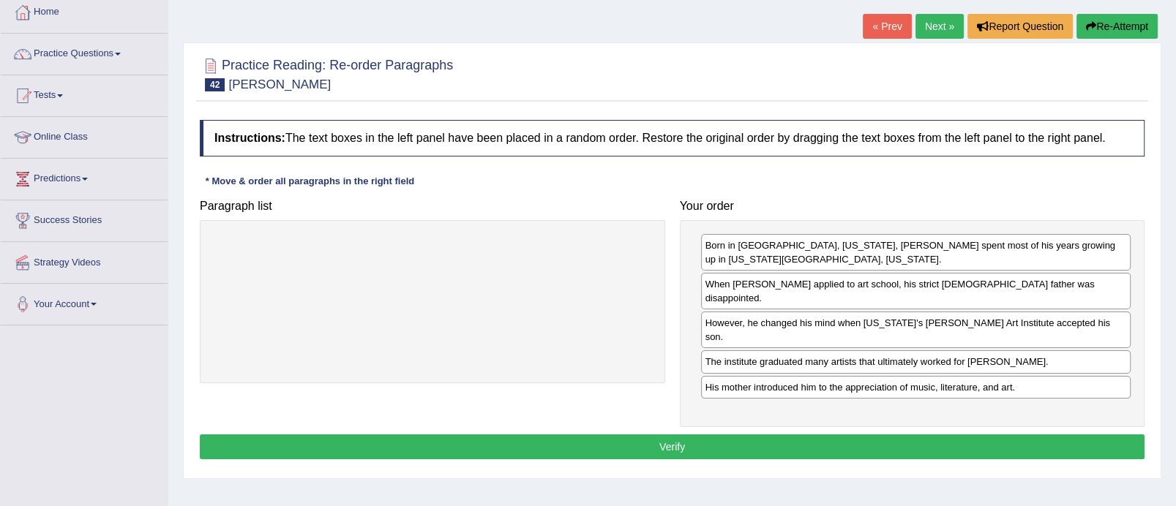
click at [806, 435] on button "Verify" at bounding box center [672, 447] width 945 height 25
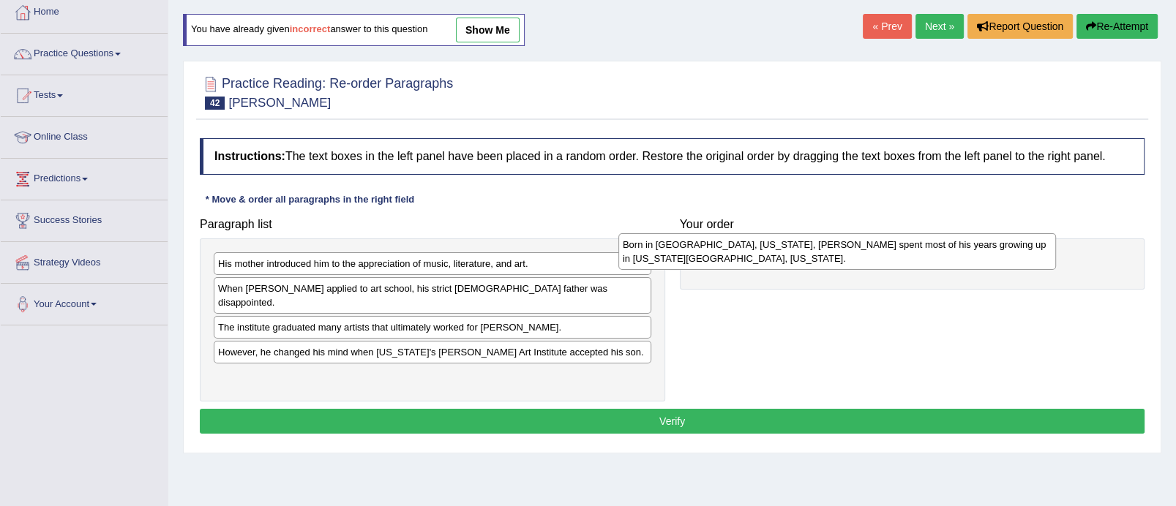
drag, startPoint x: 377, startPoint y: 331, endPoint x: 781, endPoint y: 263, distance: 409.6
click at [781, 263] on div "Born in Omaha, Nebraska, Ed Ruscha spent most of his years growing up in Oklaho…" at bounding box center [837, 251] width 438 height 37
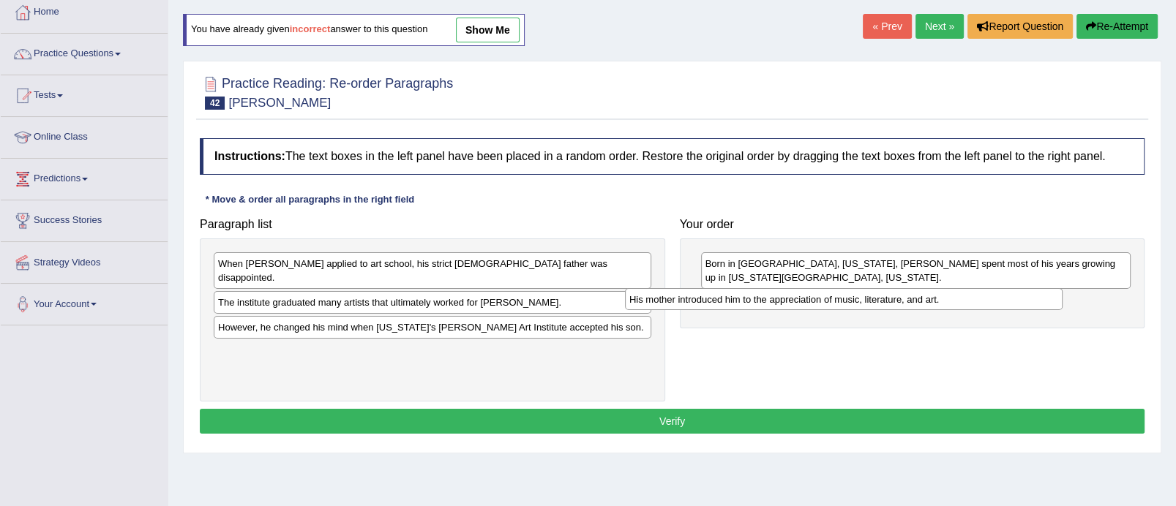
drag, startPoint x: 501, startPoint y: 260, endPoint x: 915, endPoint y: 296, distance: 415.1
click at [915, 296] on div "His mother introduced him to the appreciation of music, literature, and art." at bounding box center [844, 299] width 438 height 23
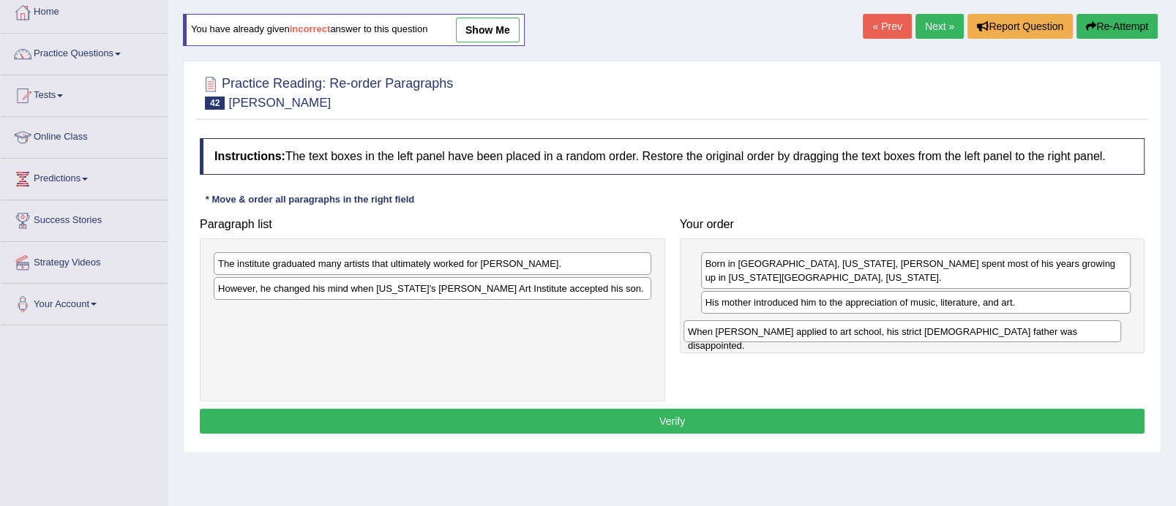
drag, startPoint x: 448, startPoint y: 258, endPoint x: 918, endPoint y: 325, distance: 474.6
click at [918, 325] on div "When Ed Ruscha applied to art school, his strict Roman Catholic father was disa…" at bounding box center [902, 332] width 438 height 23
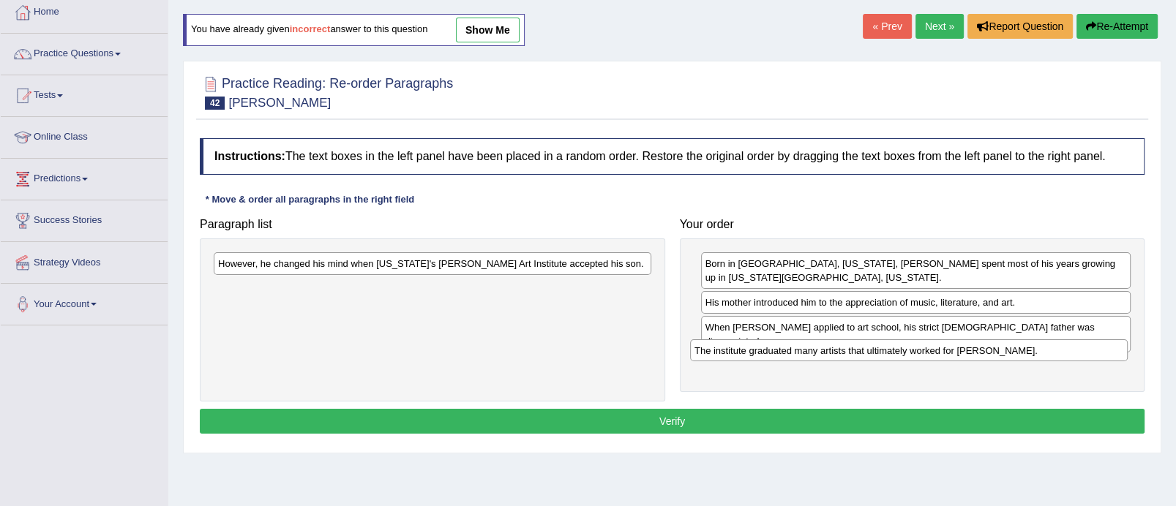
drag, startPoint x: 430, startPoint y: 262, endPoint x: 905, endPoint y: 347, distance: 482.5
click at [905, 347] on div "The institute graduated many artists that ultimately worked for Walt Disney." at bounding box center [909, 351] width 438 height 23
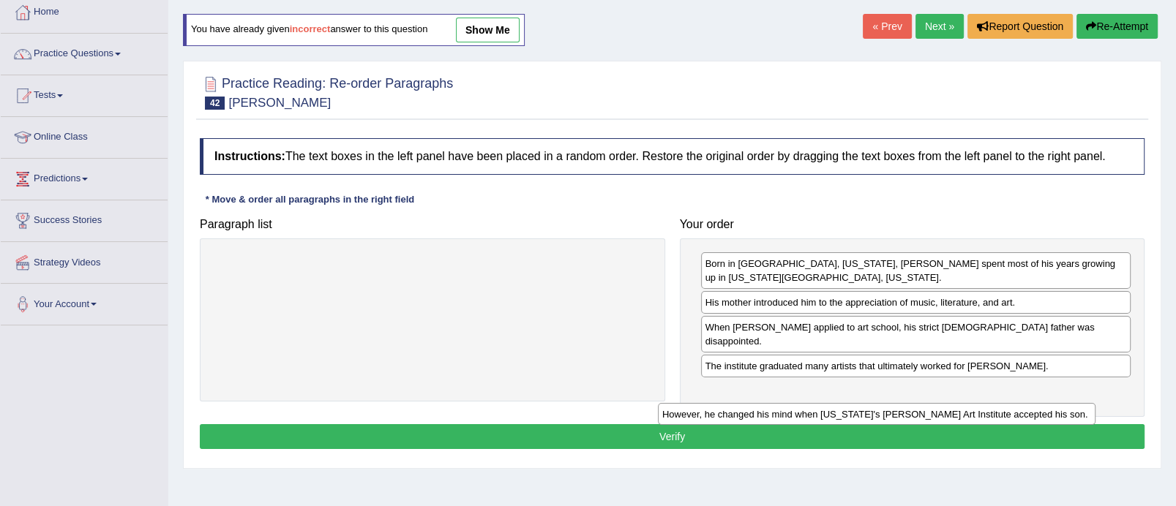
drag, startPoint x: 443, startPoint y: 258, endPoint x: 890, endPoint y: 407, distance: 470.5
click at [889, 407] on div "However, he changed his mind when California's Chouinard Art Institute accepted…" at bounding box center [877, 414] width 438 height 23
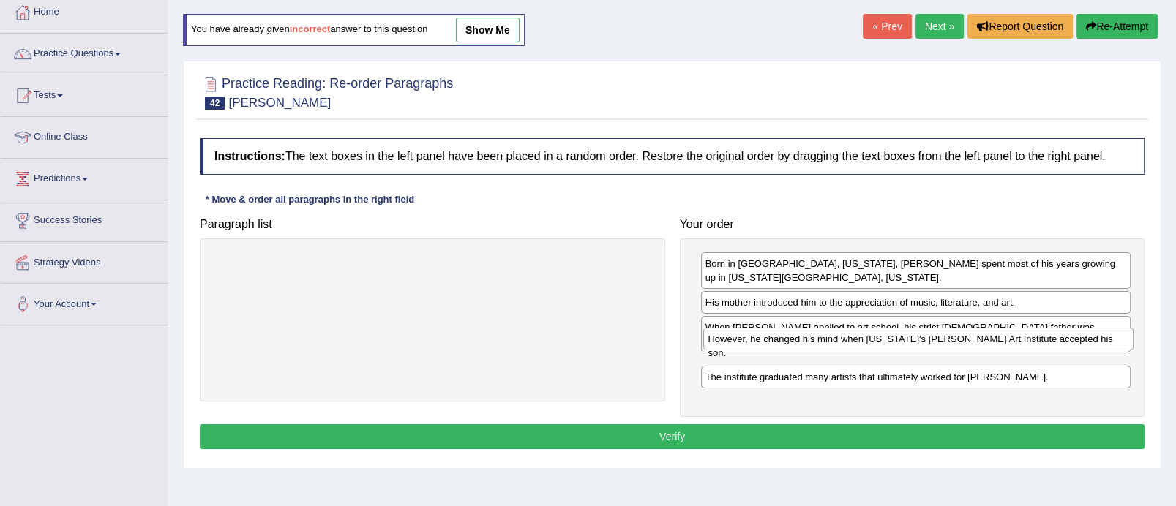
drag, startPoint x: 743, startPoint y: 378, endPoint x: 746, endPoint y: 341, distance: 37.4
click at [746, 341] on div "However, he changed his mind when California's Chouinard Art Institute accepted…" at bounding box center [918, 339] width 430 height 23
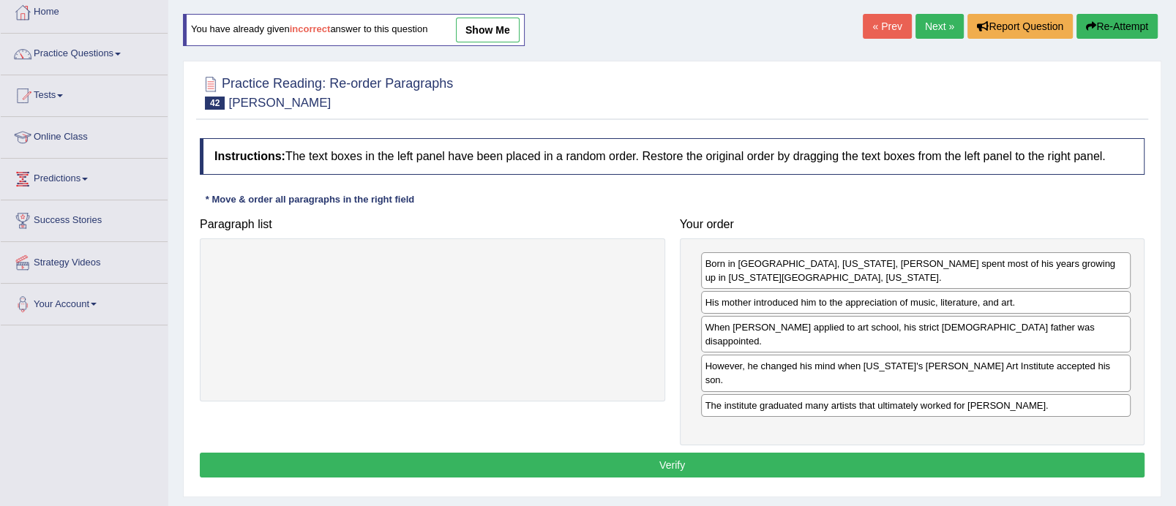
click at [658, 453] on button "Verify" at bounding box center [672, 465] width 945 height 25
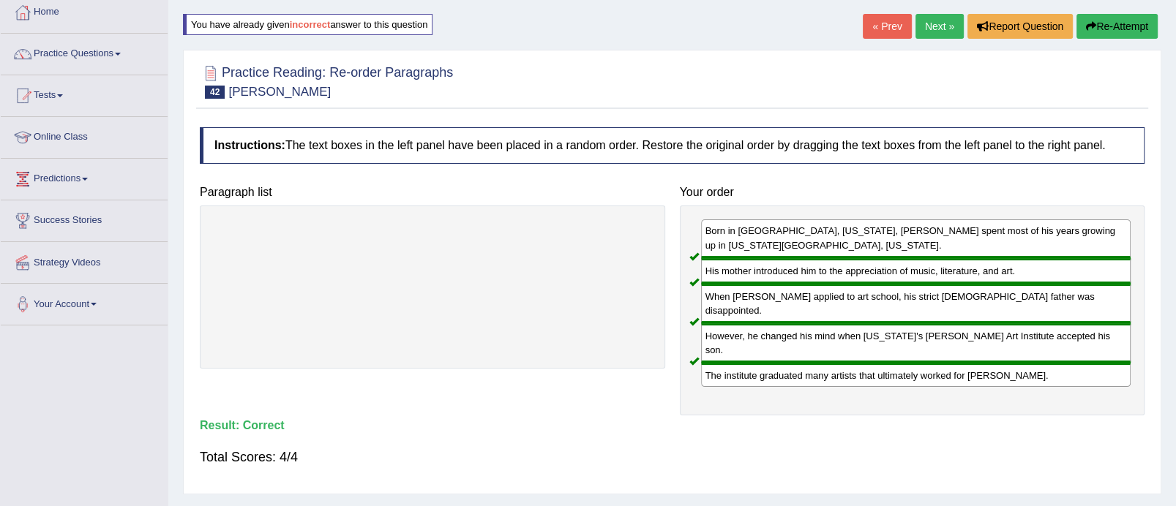
click at [948, 20] on link "Next »" at bounding box center [939, 26] width 48 height 25
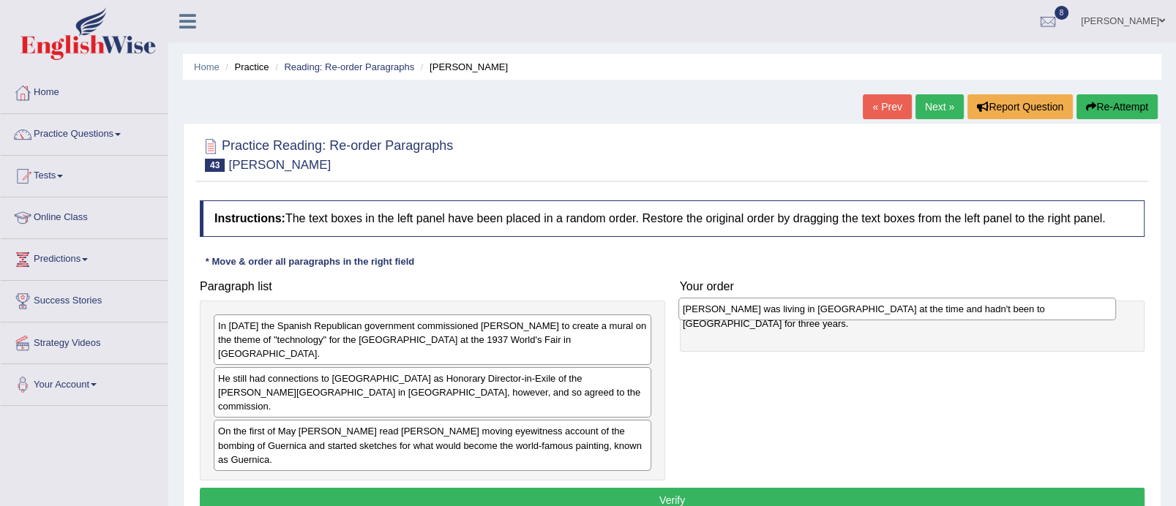
drag, startPoint x: 397, startPoint y: 454, endPoint x: 856, endPoint y: 307, distance: 481.8
click at [856, 307] on div "[PERSON_NAME] was living in [GEOGRAPHIC_DATA] at the time and hadn't been to [G…" at bounding box center [897, 309] width 438 height 23
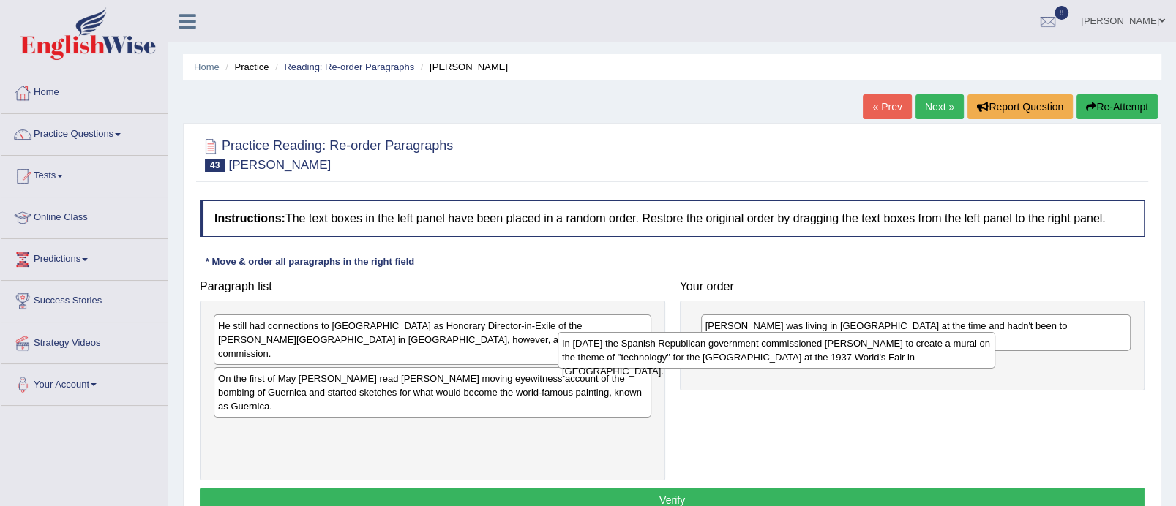
drag, startPoint x: 554, startPoint y: 335, endPoint x: 898, endPoint y: 353, distance: 344.4
click at [898, 353] on div "In [DATE] the Spanish Republican government commissioned [PERSON_NAME] to creat…" at bounding box center [777, 350] width 438 height 37
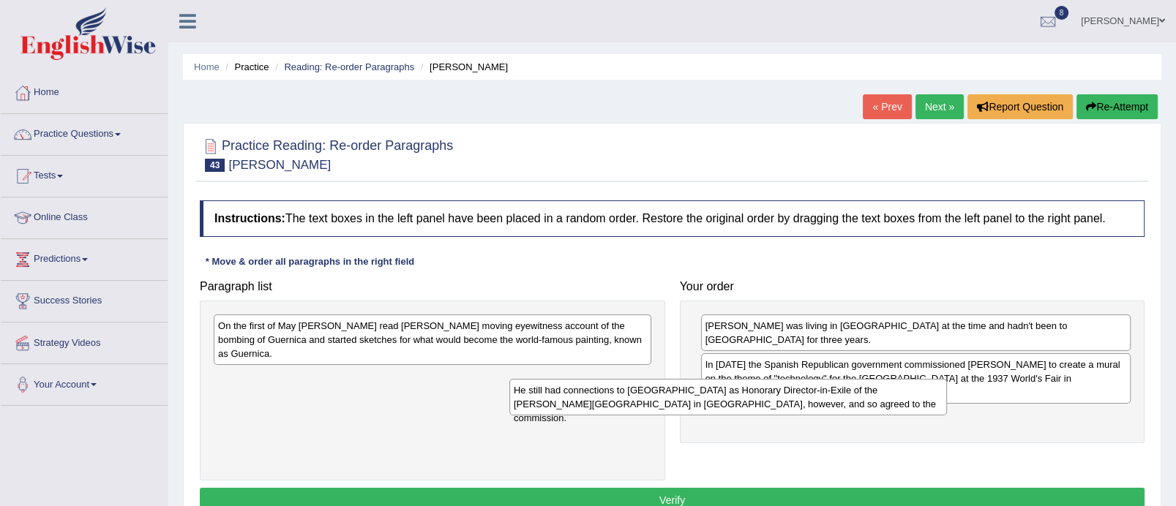
drag, startPoint x: 519, startPoint y: 334, endPoint x: 814, endPoint y: 398, distance: 302.6
click at [814, 398] on div "He still had connections to [GEOGRAPHIC_DATA] as Honorary Director-in-Exile of …" at bounding box center [728, 397] width 438 height 37
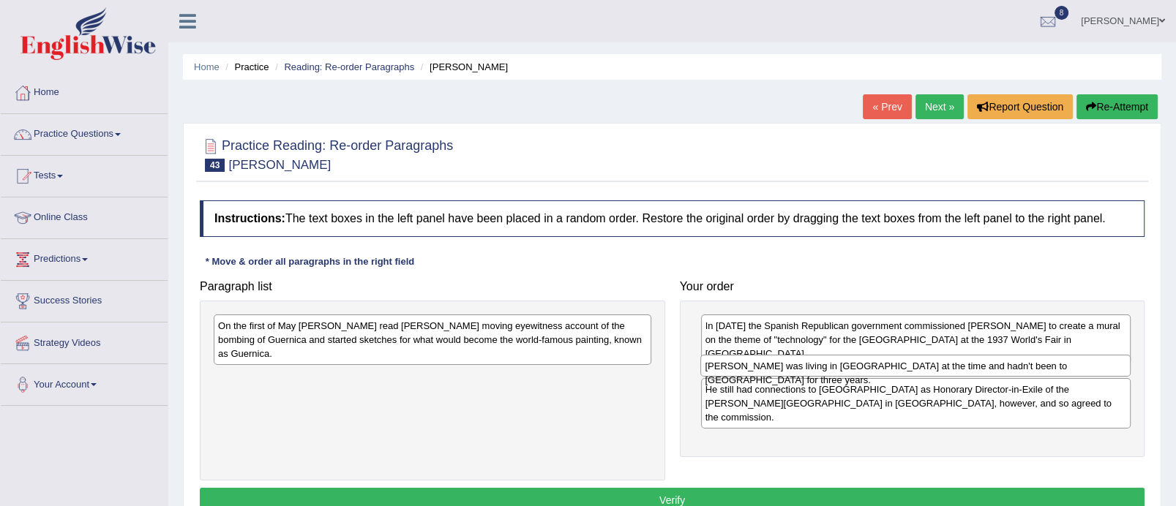
drag, startPoint x: 760, startPoint y: 321, endPoint x: 760, endPoint y: 353, distance: 32.2
click at [760, 355] on div "[PERSON_NAME] was living in [GEOGRAPHIC_DATA] at the time and hadn't been to [G…" at bounding box center [915, 366] width 430 height 23
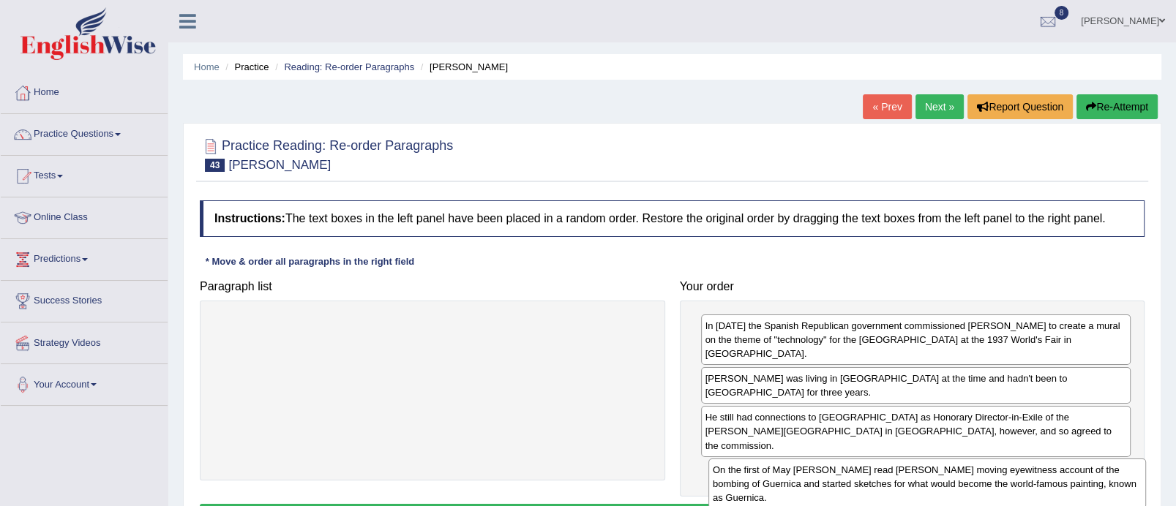
drag, startPoint x: 374, startPoint y: 336, endPoint x: 871, endPoint y: 480, distance: 517.4
click at [871, 480] on div "On the first of May [PERSON_NAME] read [PERSON_NAME] moving eyewitness account …" at bounding box center [927, 484] width 438 height 50
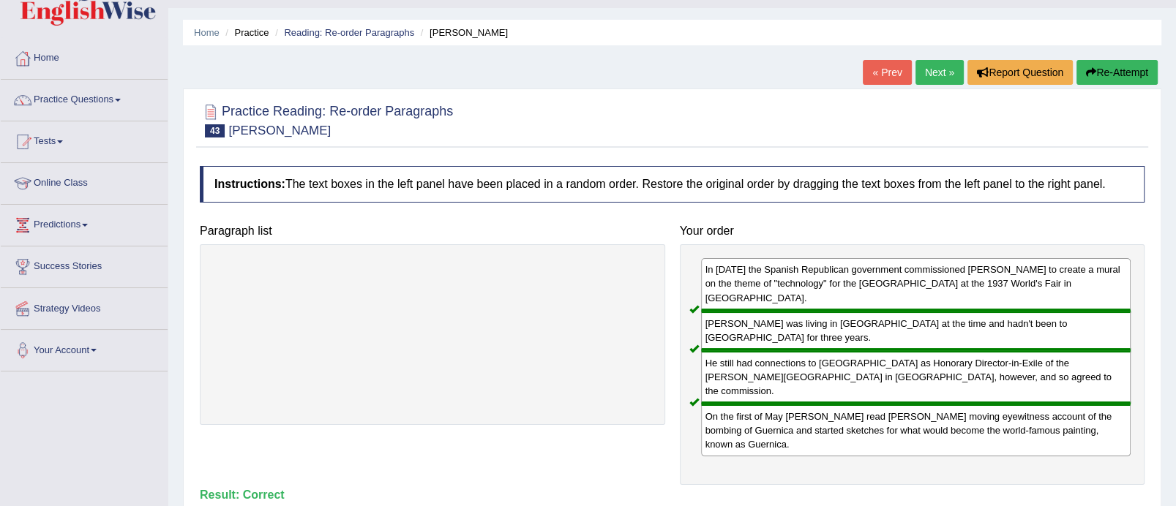
scroll to position [17, 0]
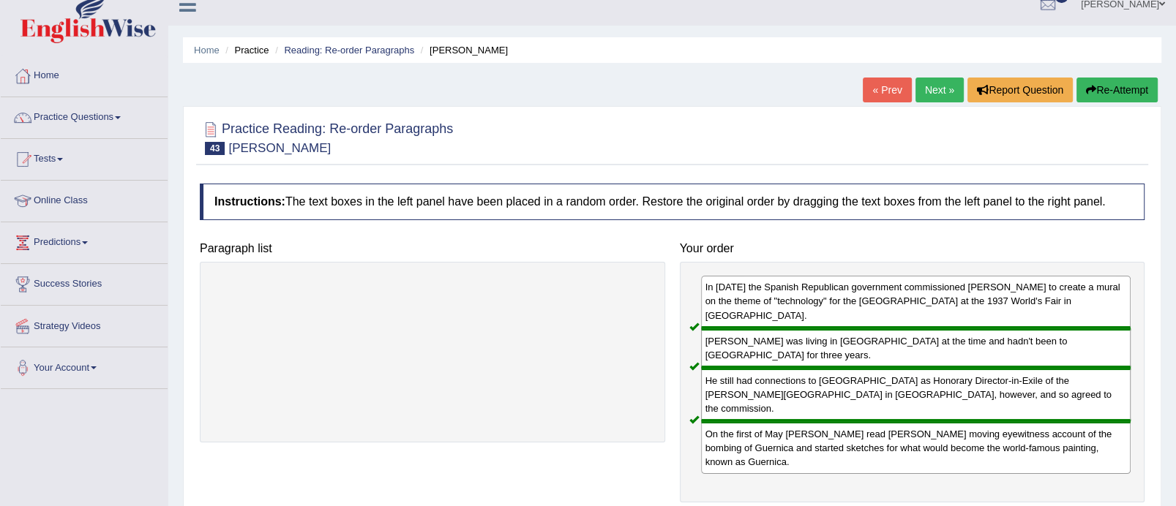
click at [940, 96] on link "Next »" at bounding box center [939, 90] width 48 height 25
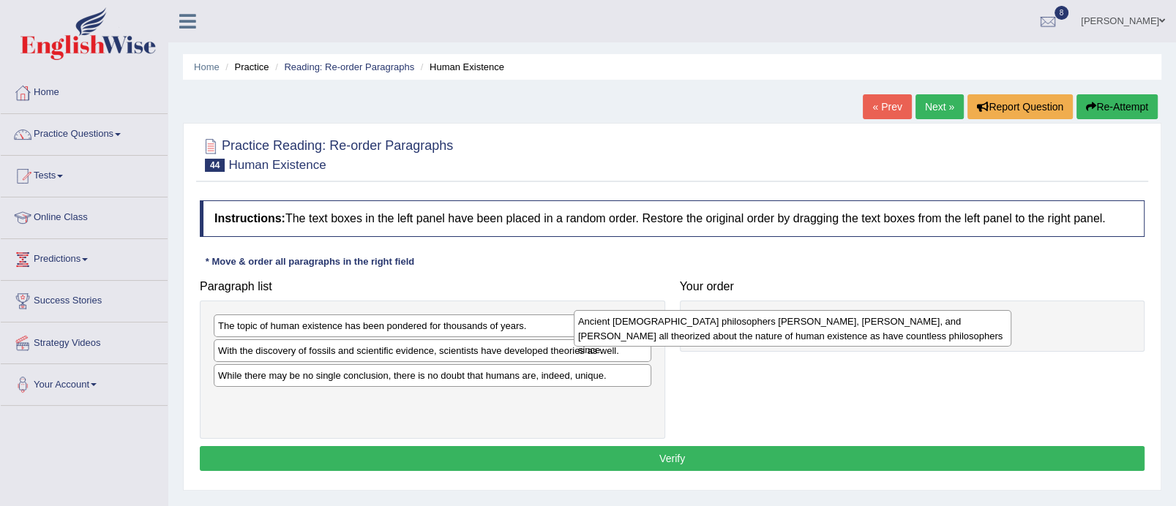
drag, startPoint x: 439, startPoint y: 359, endPoint x: 834, endPoint y: 329, distance: 396.2
click at [834, 329] on div "Ancient [DEMOGRAPHIC_DATA] philosophers [PERSON_NAME], [PERSON_NAME], and [PERS…" at bounding box center [793, 328] width 438 height 37
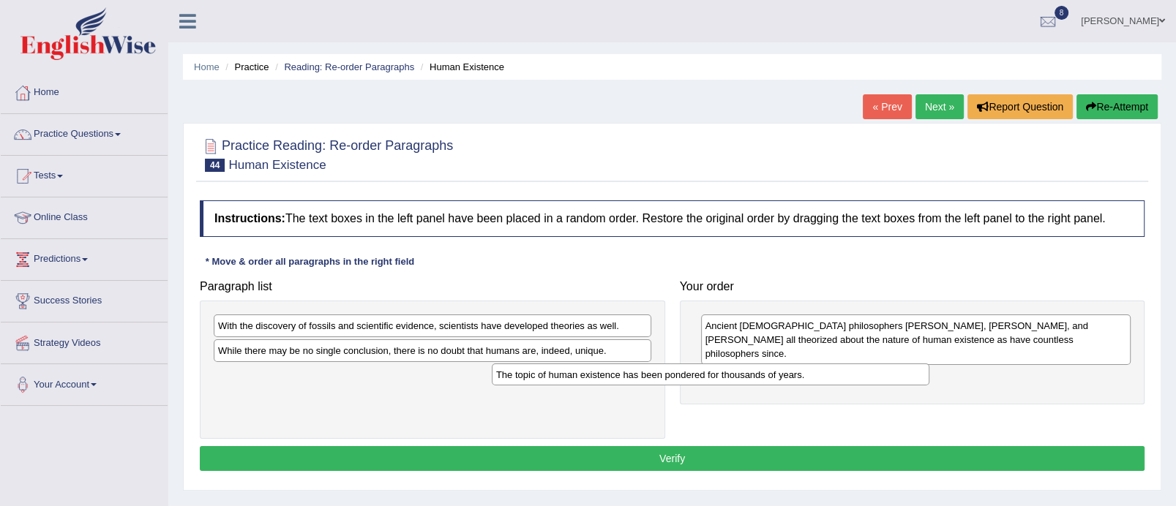
drag, startPoint x: 468, startPoint y: 321, endPoint x: 756, endPoint y: 366, distance: 291.0
click at [756, 366] on div "The topic of human existence has been pondered for thousands of years." at bounding box center [711, 375] width 438 height 23
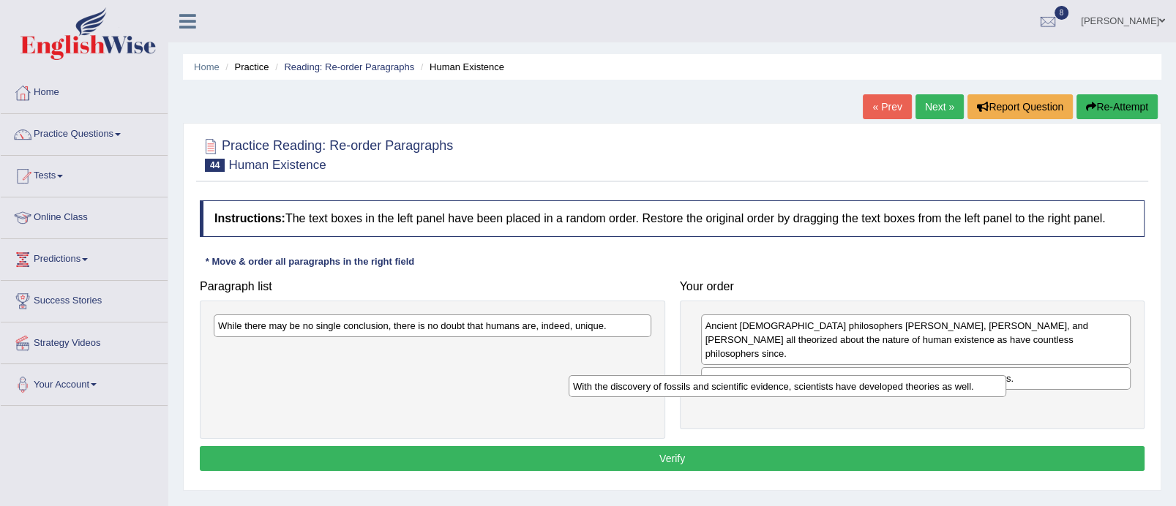
drag, startPoint x: 524, startPoint y: 321, endPoint x: 880, endPoint y: 379, distance: 361.2
click at [880, 379] on div "With the discovery of fossils and scientific evidence, scientists have develope…" at bounding box center [788, 386] width 438 height 23
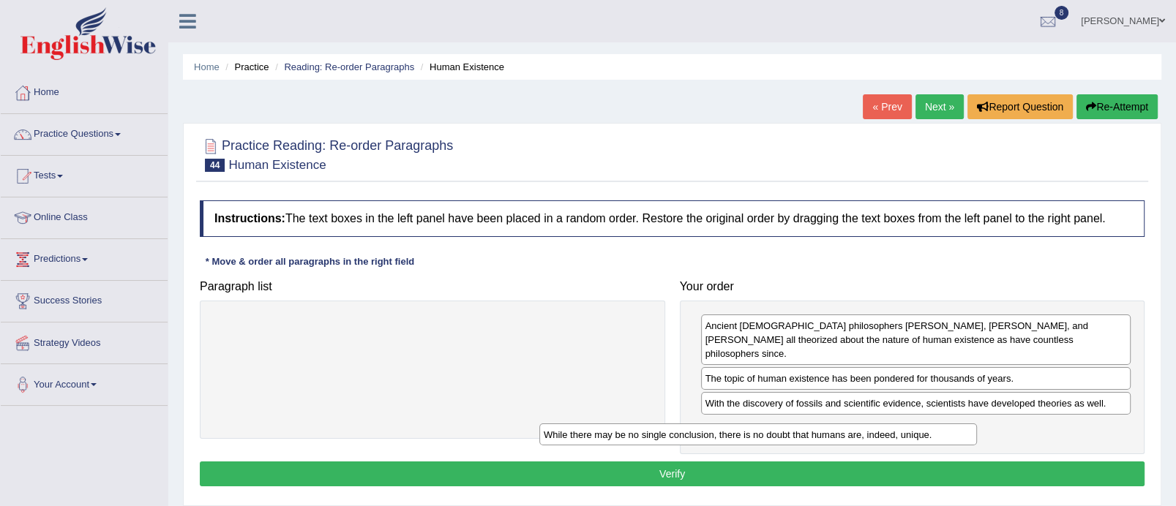
drag, startPoint x: 506, startPoint y: 322, endPoint x: 862, endPoint y: 432, distance: 372.9
click at [862, 432] on div "While there may be no single conclusion, there is no doubt that humans are, ind…" at bounding box center [758, 435] width 438 height 23
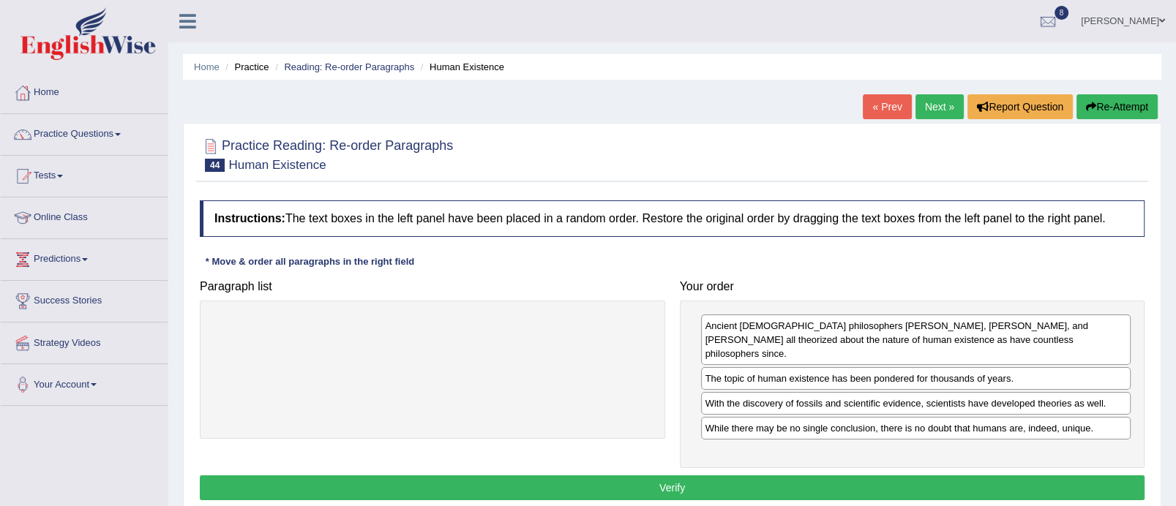
click at [752, 476] on button "Verify" at bounding box center [672, 488] width 945 height 25
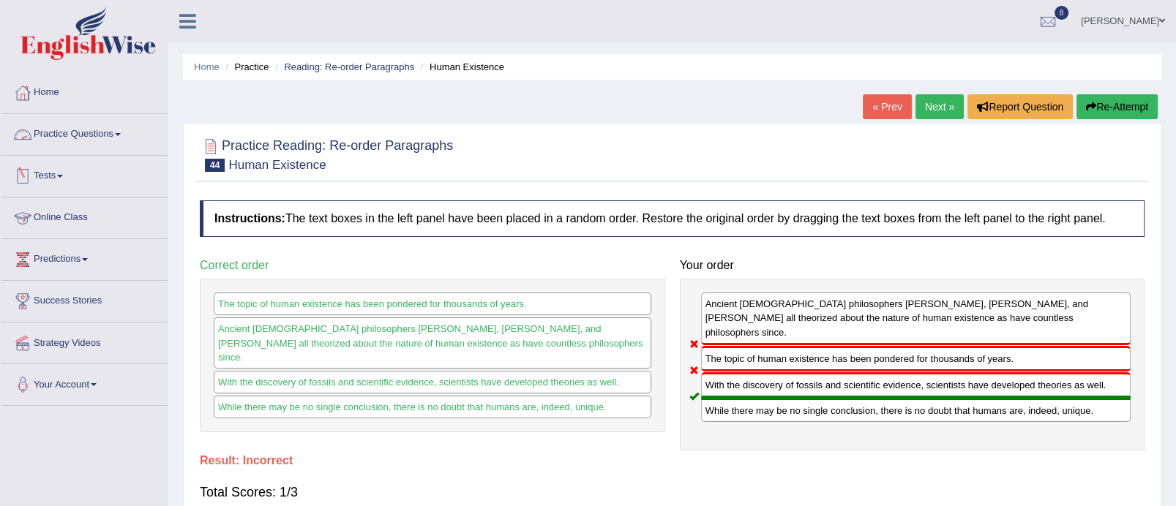
click at [101, 136] on link "Practice Questions" at bounding box center [84, 132] width 167 height 37
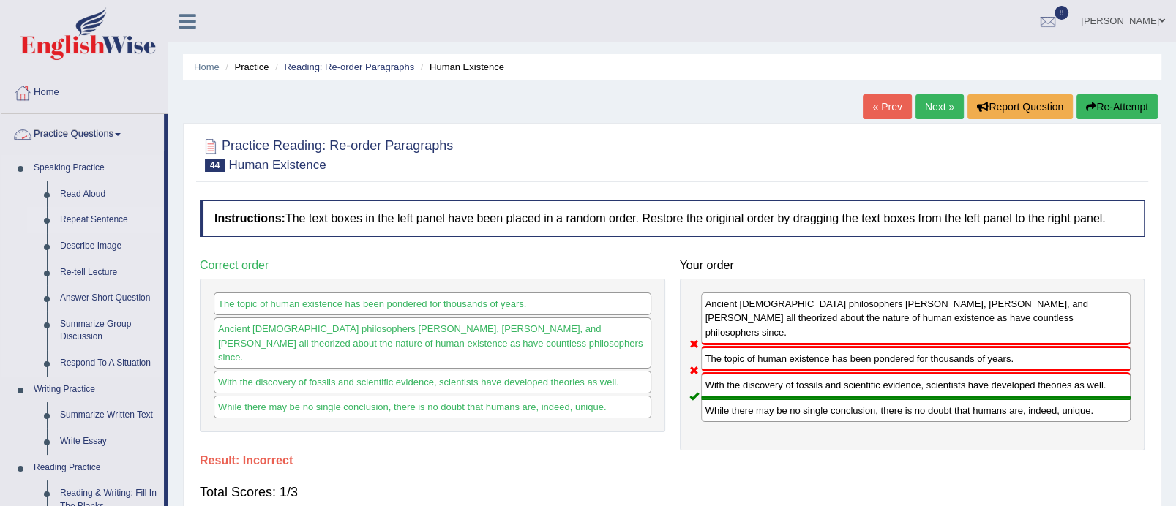
click at [110, 216] on link "Repeat Sentence" at bounding box center [108, 220] width 110 height 26
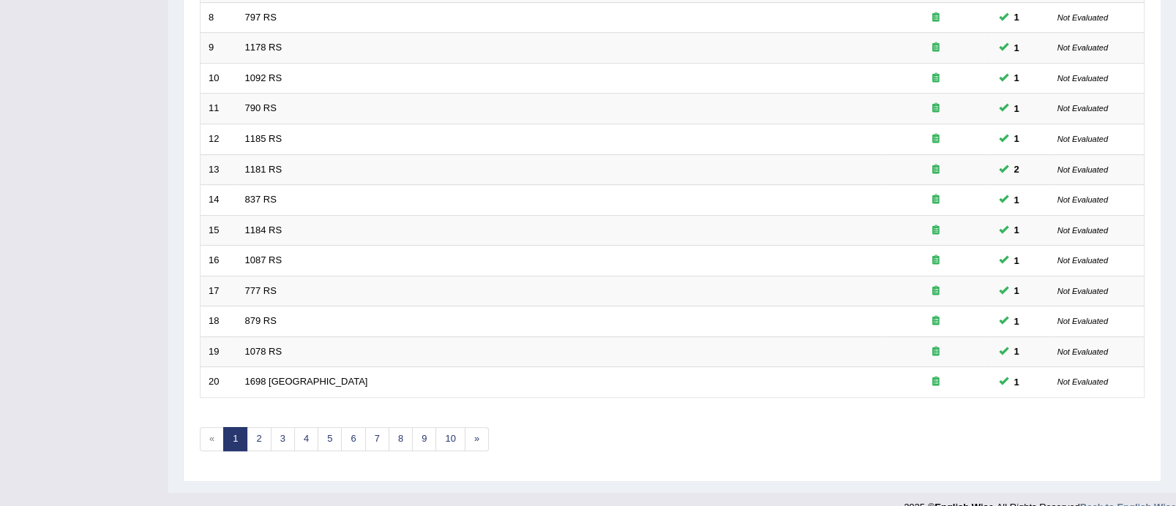
scroll to position [459, 0]
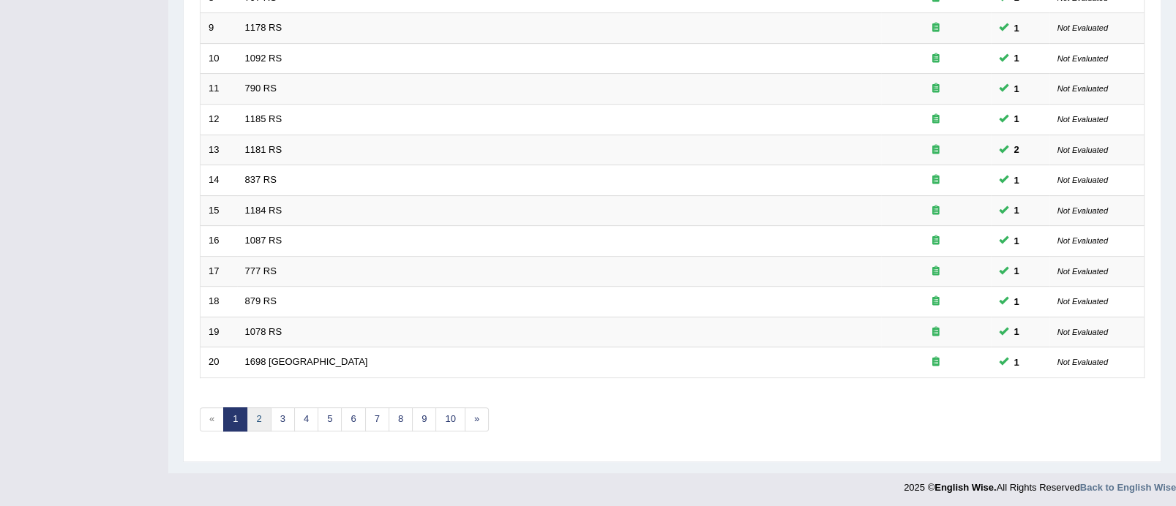
click at [258, 418] on link "2" at bounding box center [259, 420] width 24 height 24
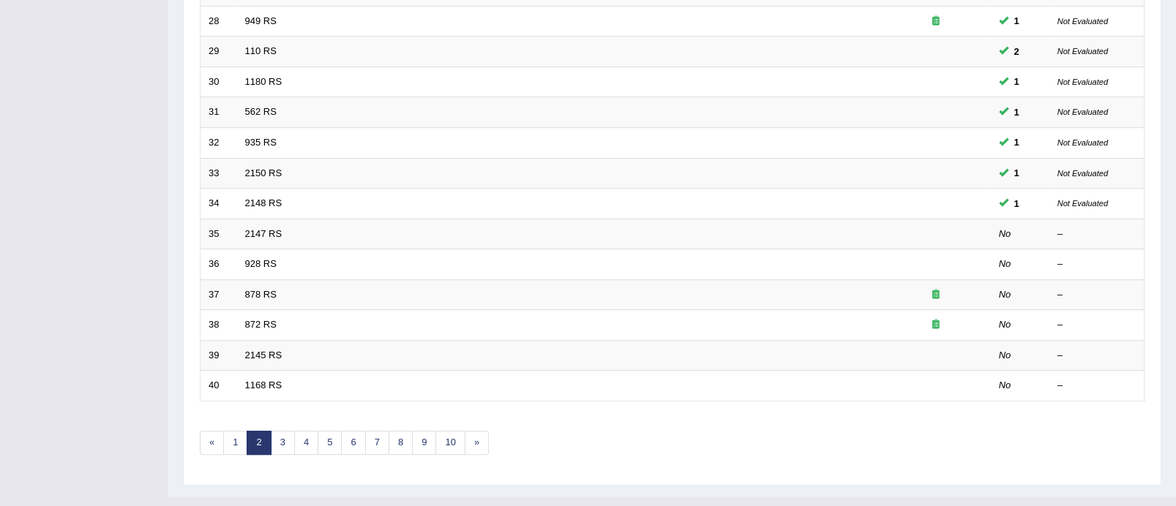
scroll to position [459, 0]
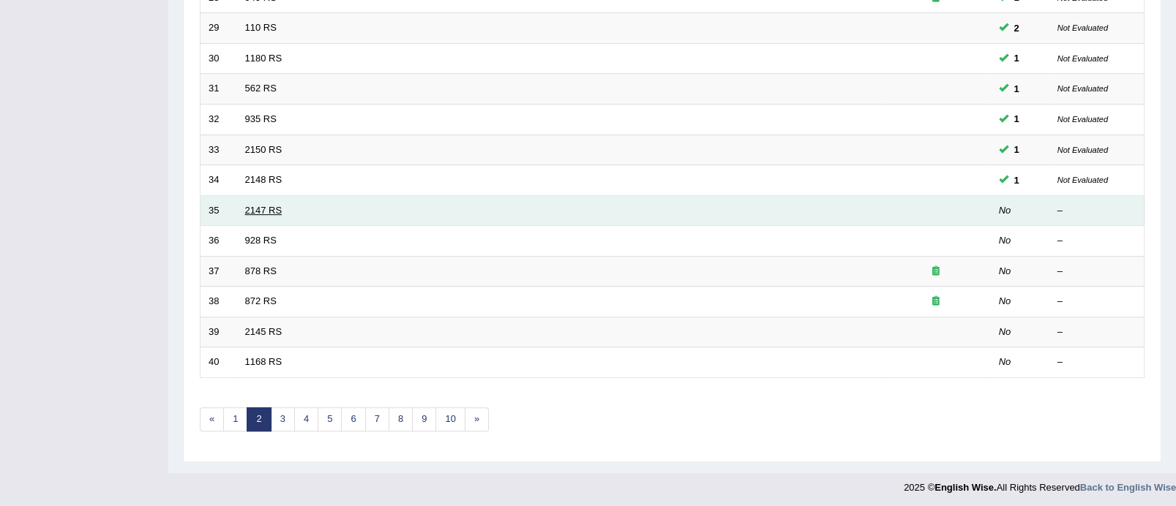
click at [262, 206] on link "2147 RS" at bounding box center [263, 210] width 37 height 11
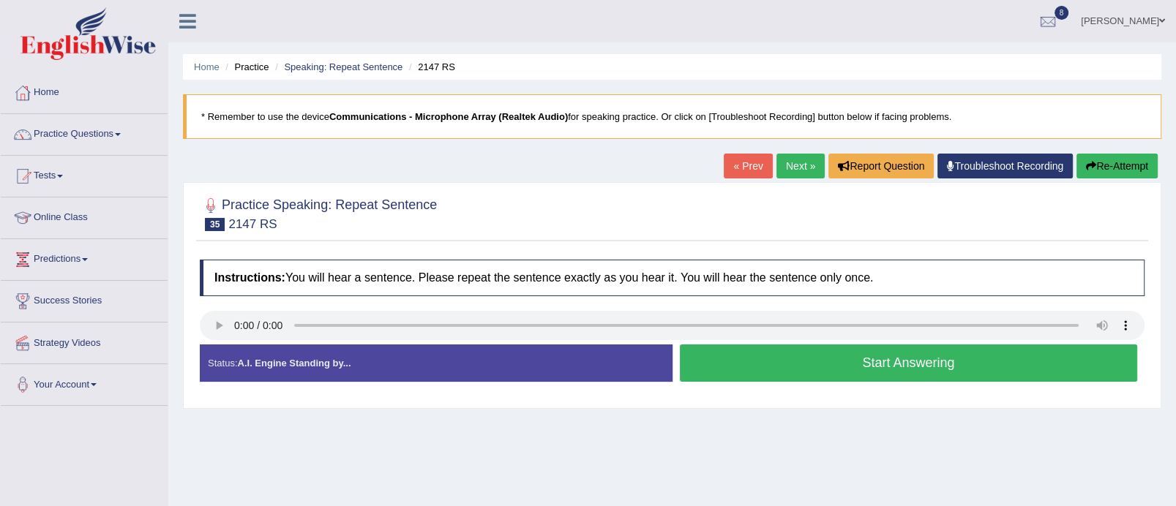
click at [783, 369] on button "Start Answering" at bounding box center [909, 363] width 458 height 37
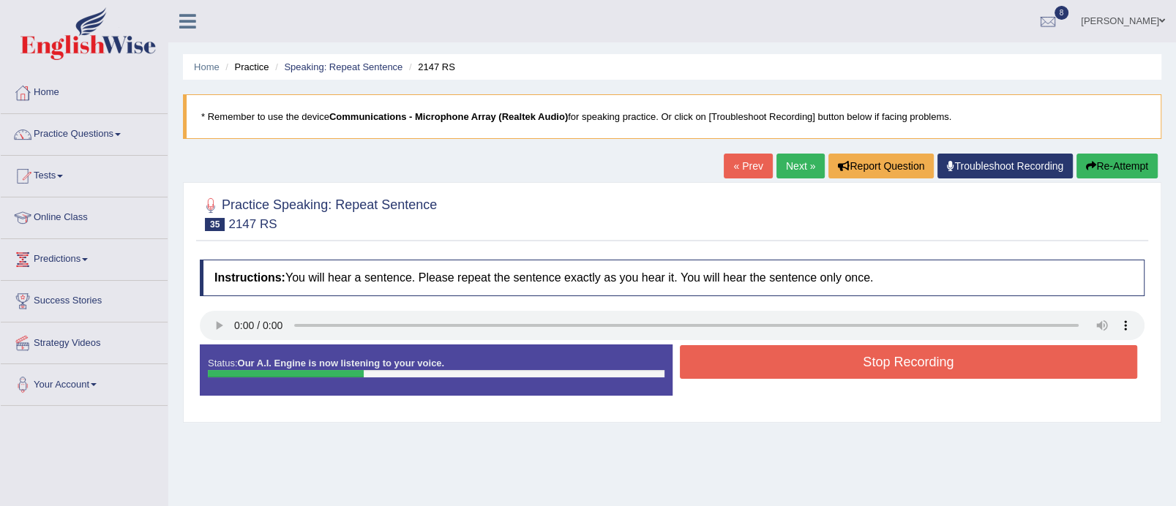
click at [783, 369] on button "Stop Recording" at bounding box center [909, 362] width 458 height 34
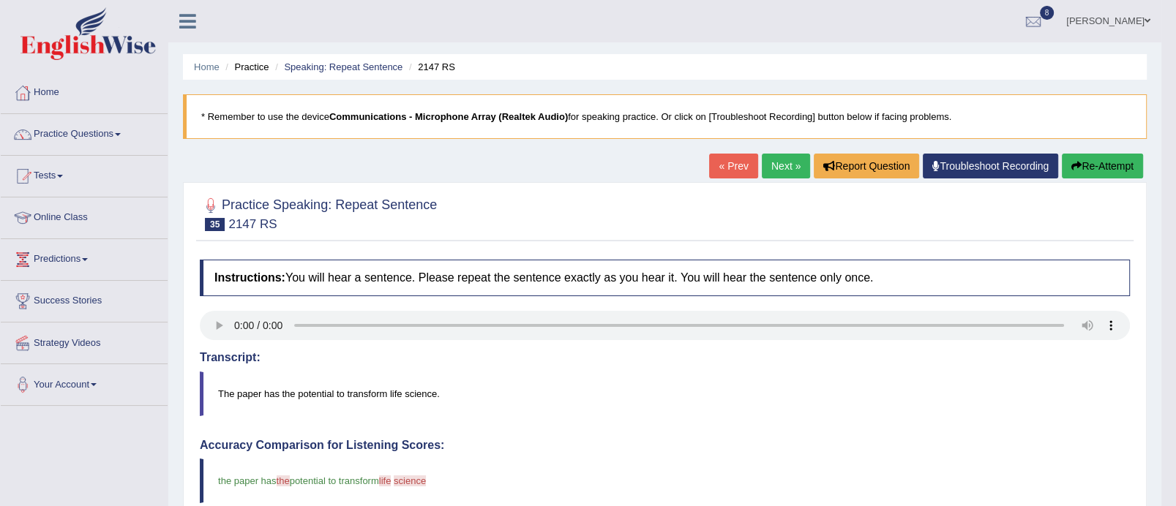
click at [1115, 164] on button "Re-Attempt" at bounding box center [1102, 166] width 81 height 25
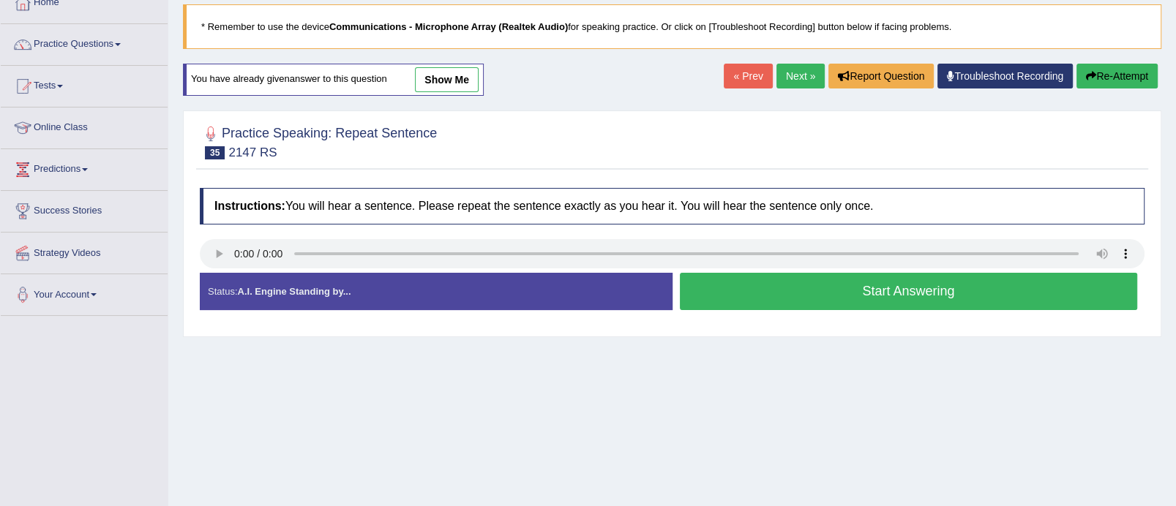
scroll to position [116, 0]
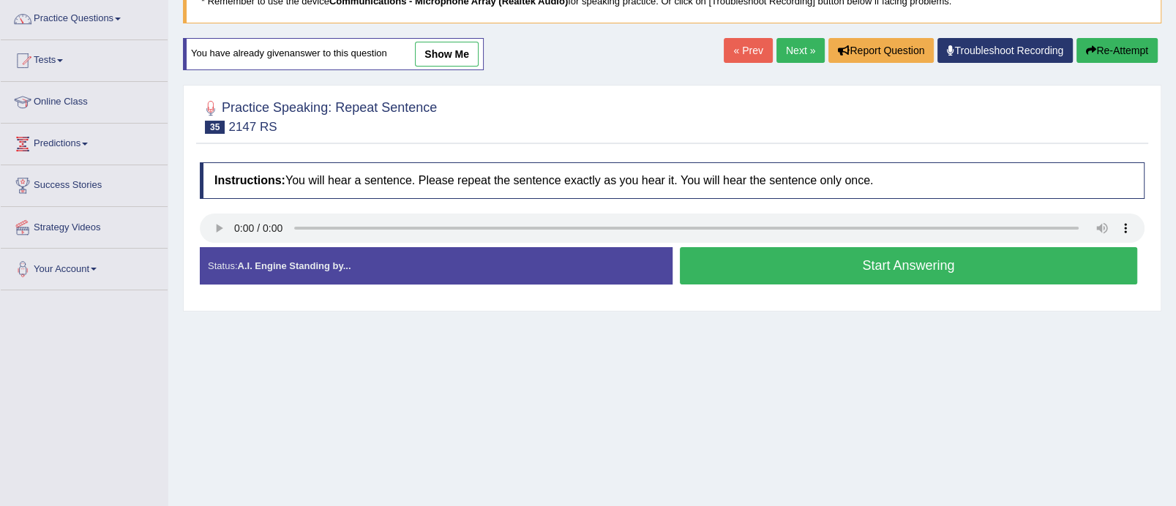
click at [907, 261] on button "Start Answering" at bounding box center [909, 265] width 458 height 37
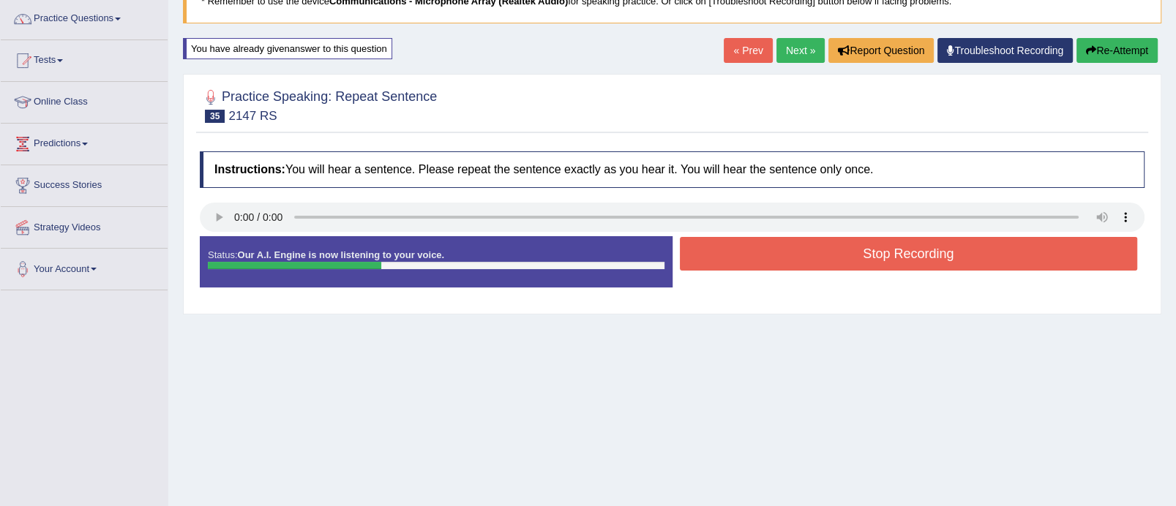
click at [907, 261] on button "Stop Recording" at bounding box center [909, 254] width 458 height 34
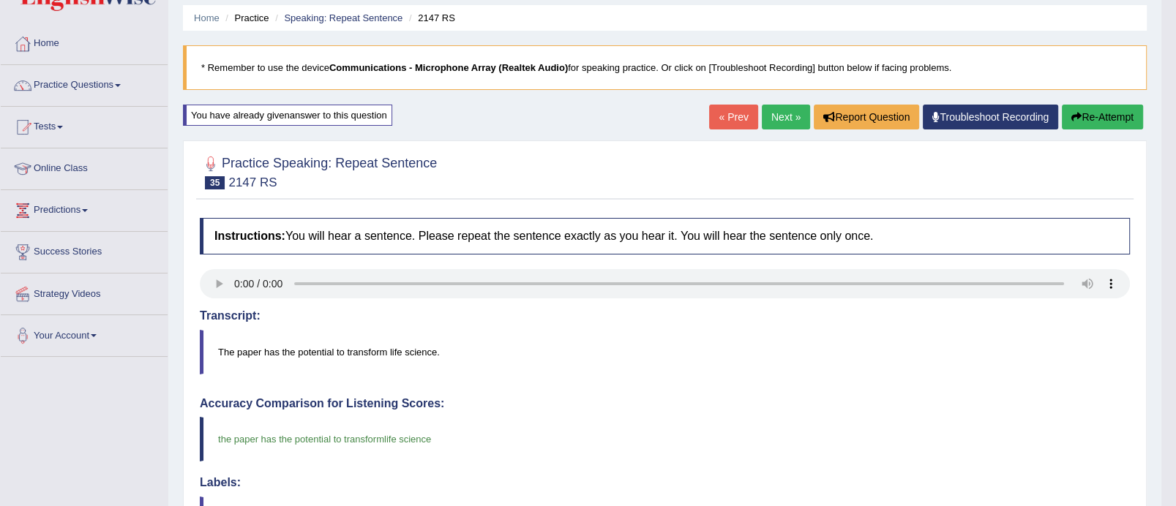
scroll to position [35, 0]
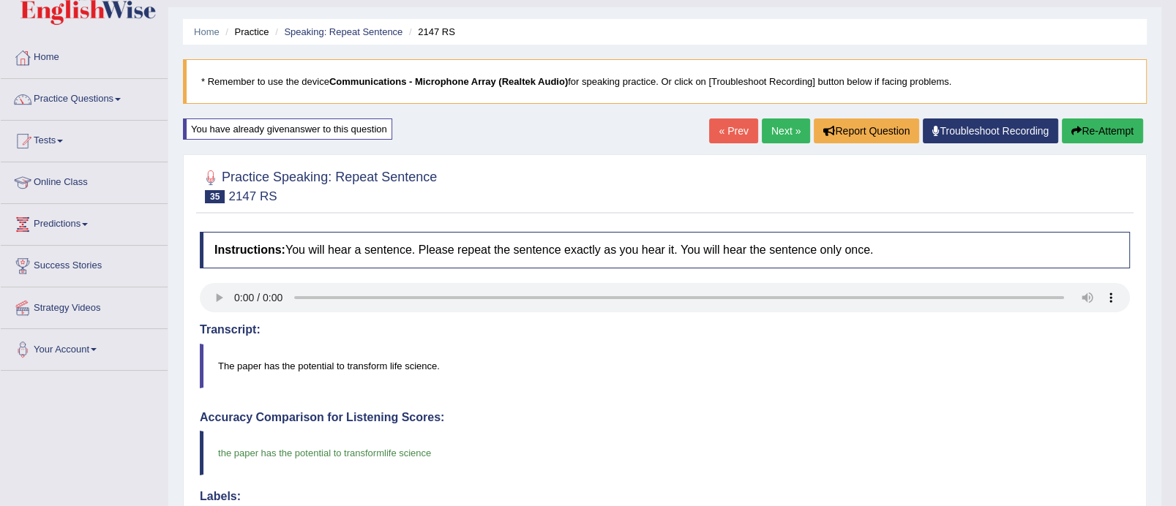
click at [785, 132] on link "Next »" at bounding box center [786, 131] width 48 height 25
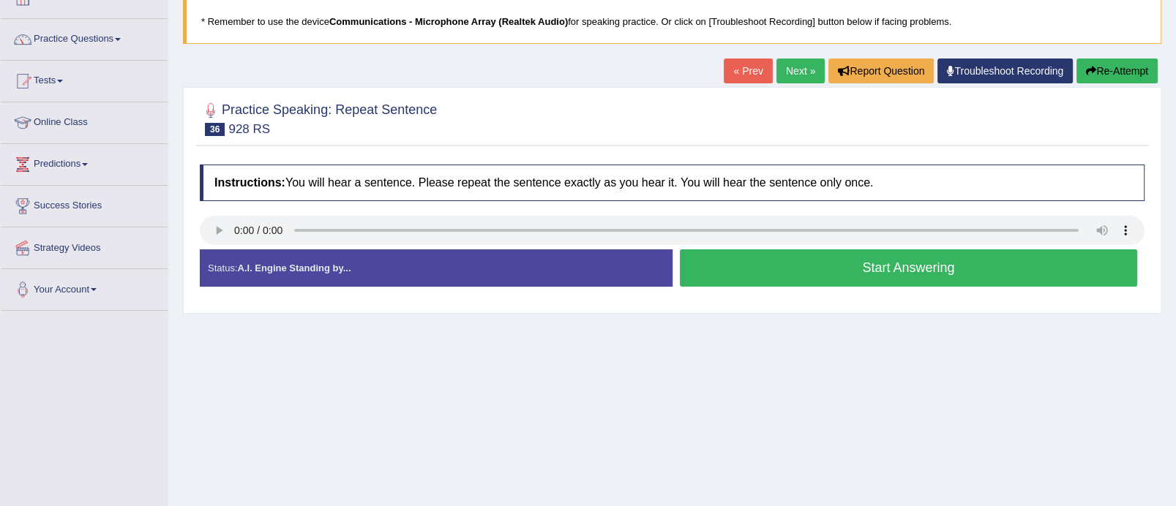
click at [1175, 161] on html "Toggle navigation Home Practice Questions Speaking Practice Read Aloud Repeat S…" at bounding box center [588, 158] width 1176 height 506
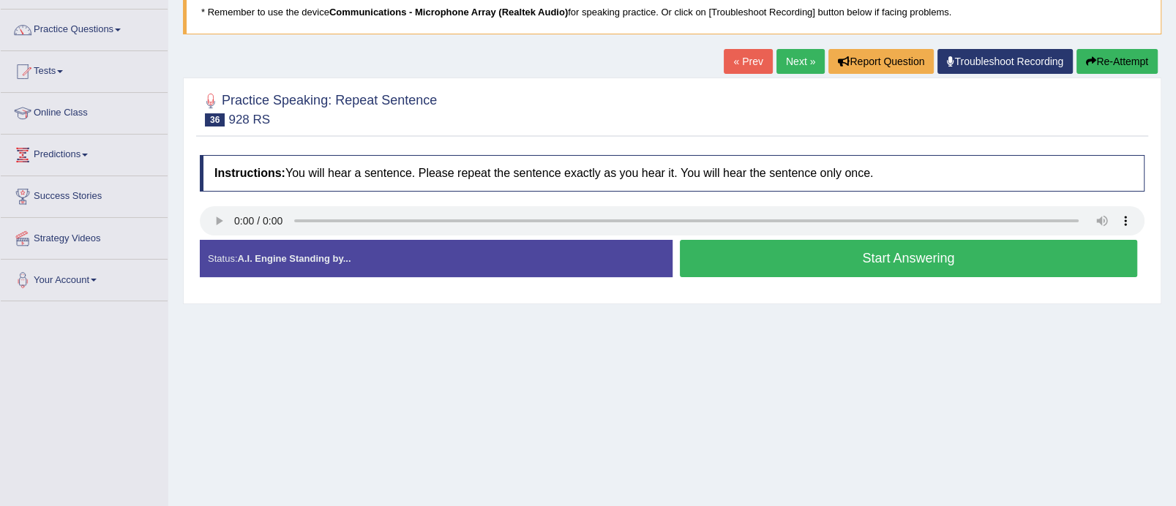
click at [803, 263] on button "Start Answering" at bounding box center [909, 258] width 458 height 37
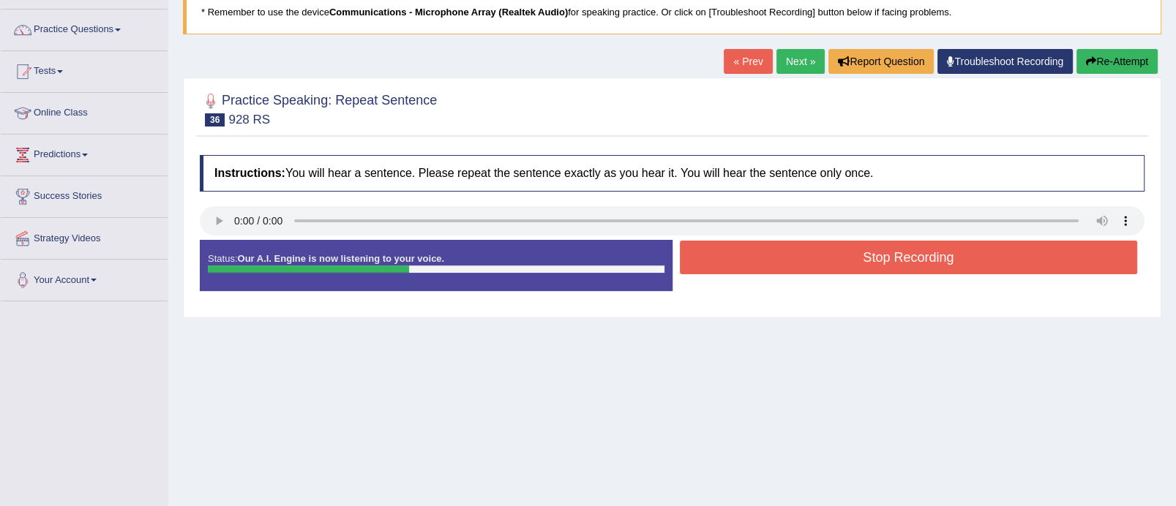
click at [803, 263] on button "Stop Recording" at bounding box center [909, 258] width 458 height 34
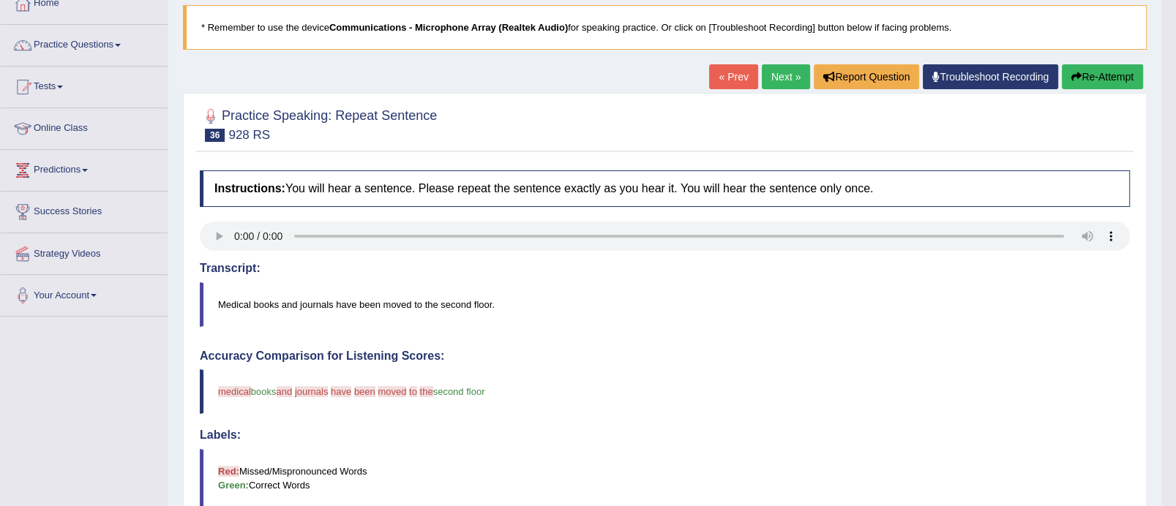
scroll to position [59, 0]
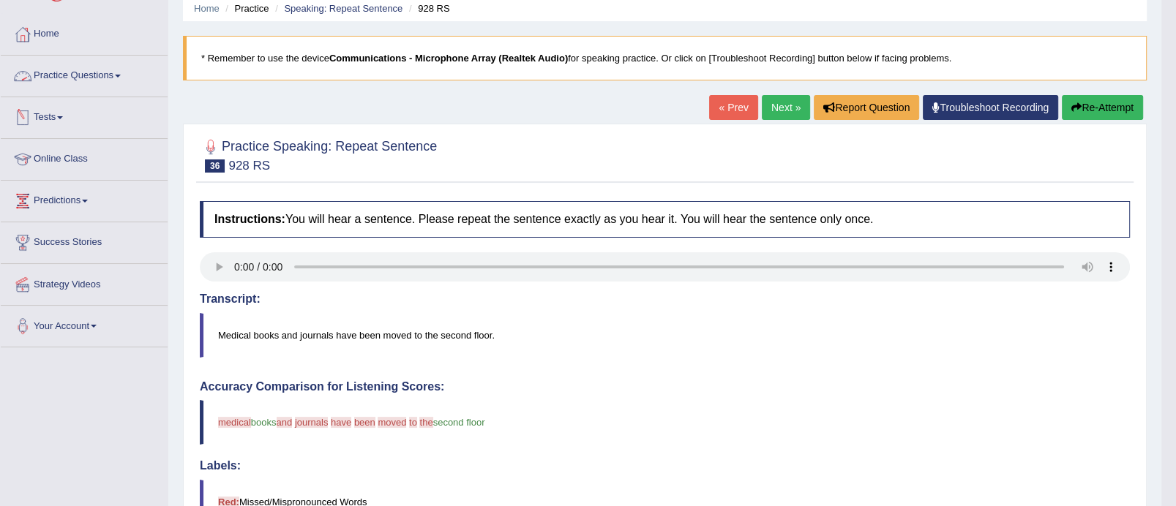
click at [115, 75] on link "Practice Questions" at bounding box center [84, 74] width 167 height 37
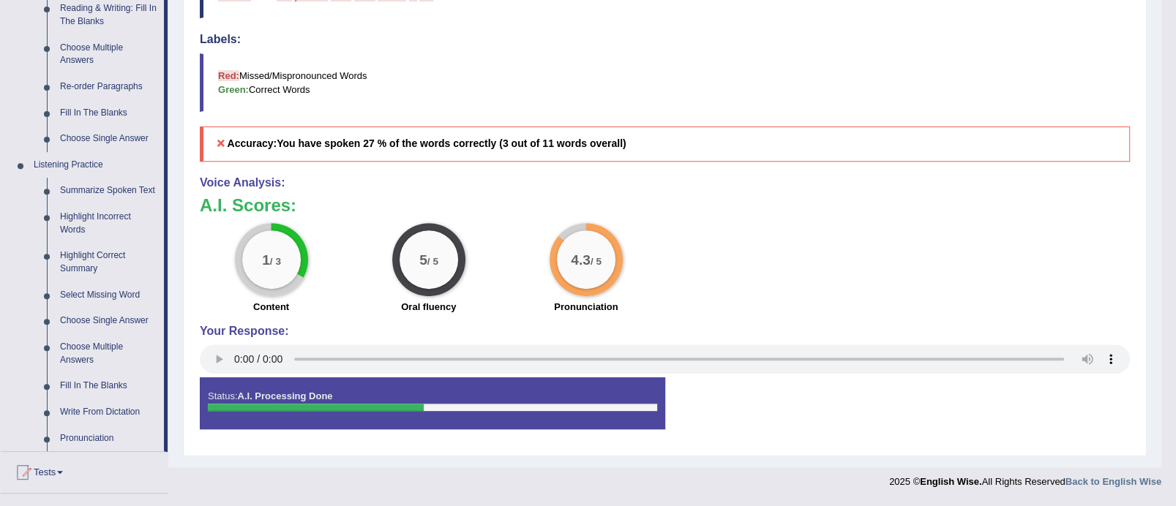
scroll to position [488, 0]
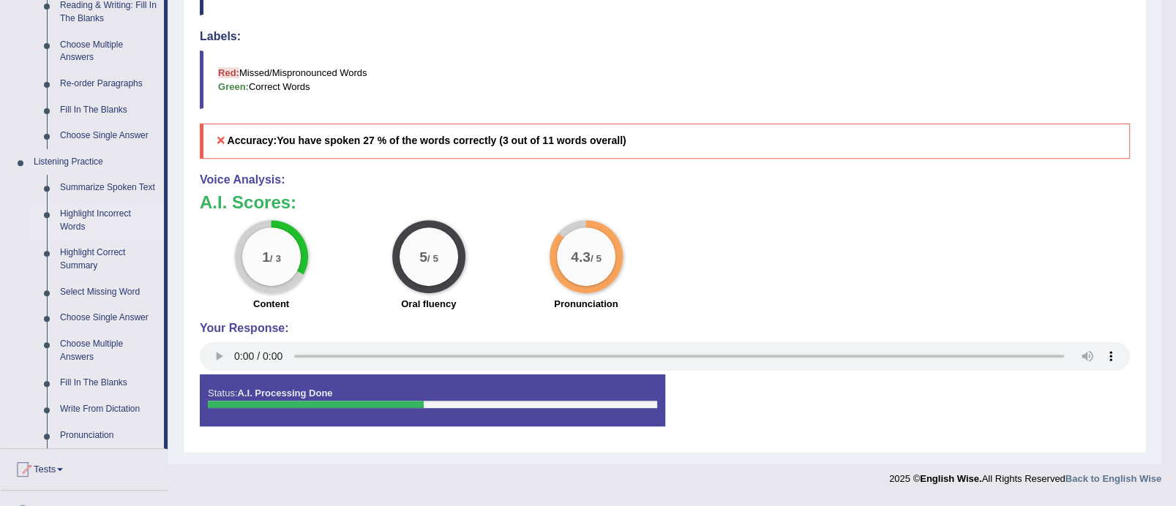
click at [102, 210] on link "Highlight Incorrect Words" at bounding box center [108, 220] width 110 height 39
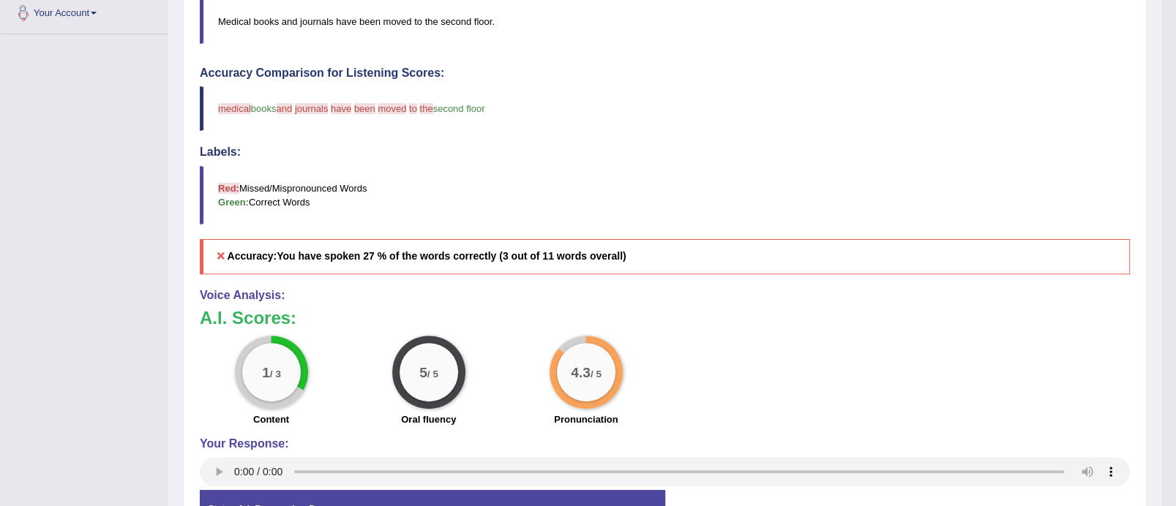
scroll to position [176, 0]
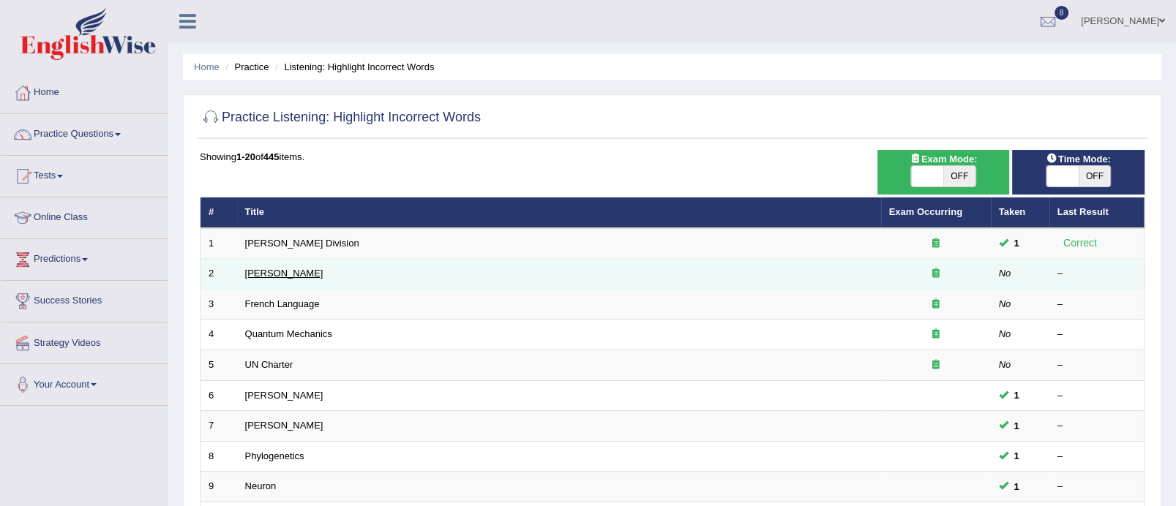
click at [263, 269] on link "[PERSON_NAME]" at bounding box center [284, 273] width 78 height 11
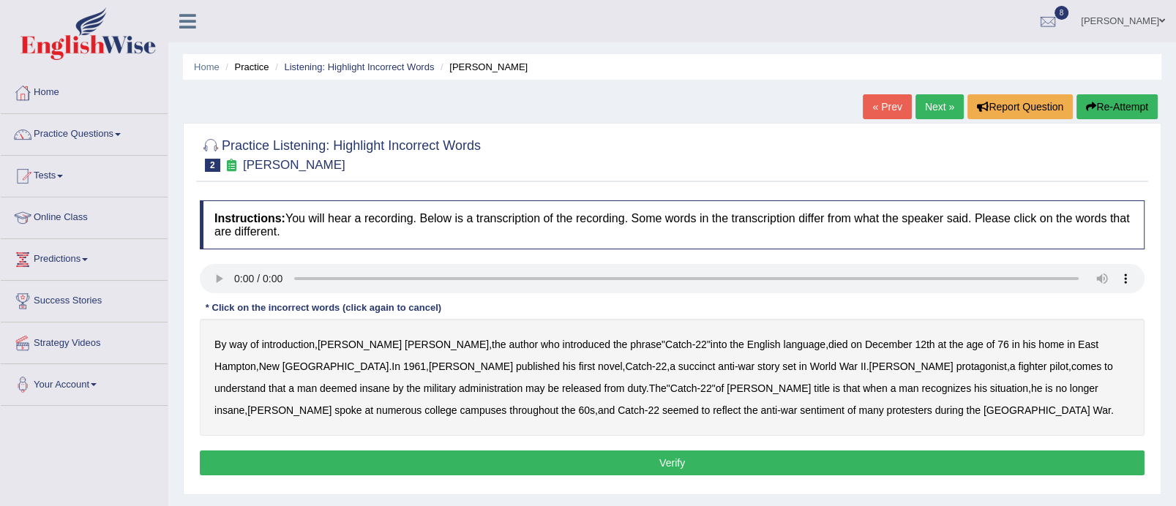
scroll to position [133, 0]
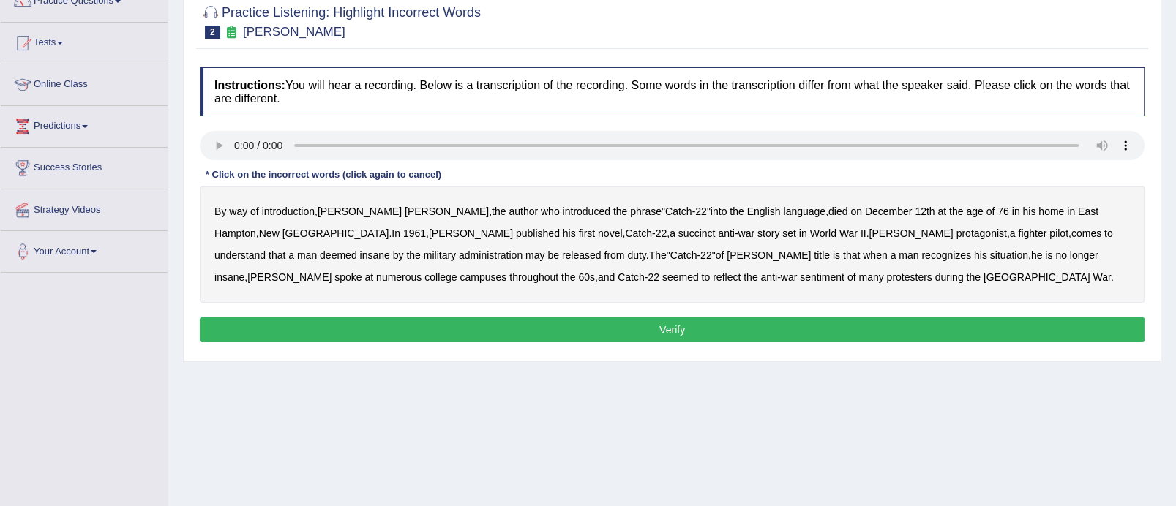
click at [678, 230] on b "succinct" at bounding box center [696, 234] width 37 height 12
click at [459, 250] on b "administration" at bounding box center [491, 256] width 64 height 12
click at [990, 250] on b "situation" at bounding box center [1009, 256] width 38 height 12
click at [713, 274] on b "reflect" at bounding box center [727, 277] width 28 height 12
click at [613, 326] on button "Verify" at bounding box center [672, 330] width 945 height 25
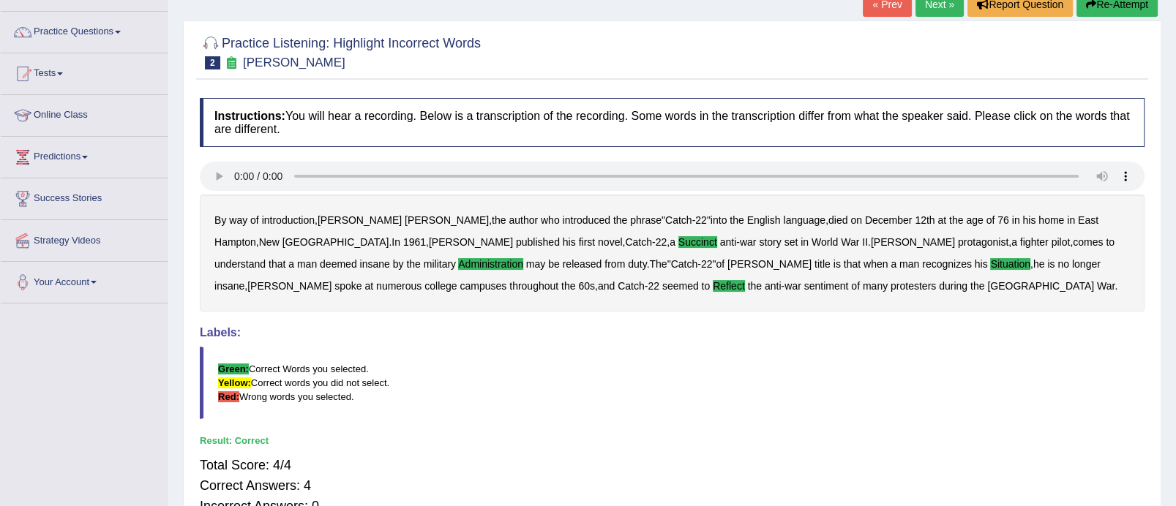
scroll to position [0, 0]
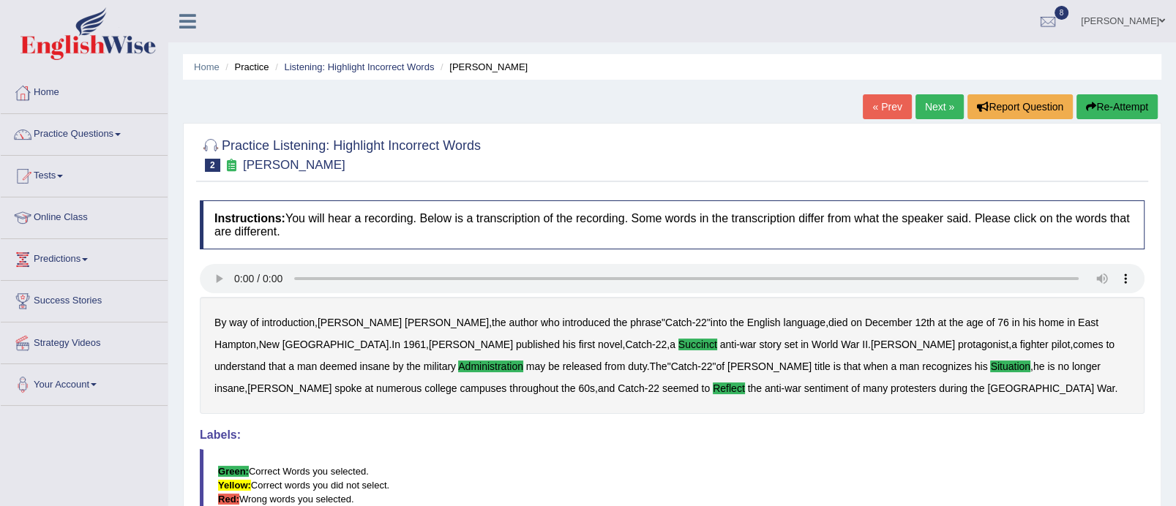
click at [928, 100] on link "Next »" at bounding box center [939, 106] width 48 height 25
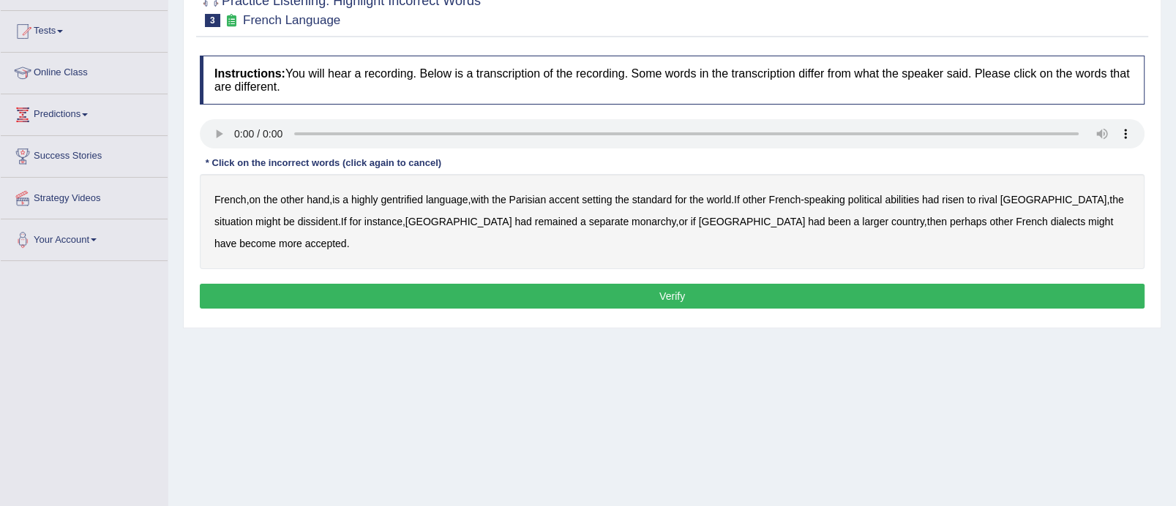
scroll to position [146, 0]
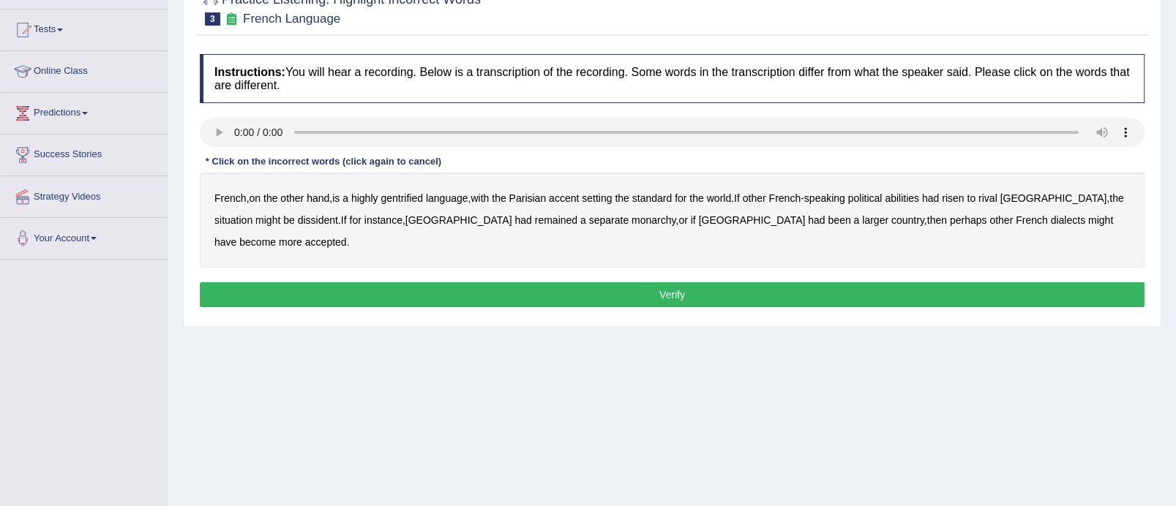
click at [412, 198] on b "gentrified" at bounding box center [402, 198] width 42 height 12
click at [898, 192] on b "abilities" at bounding box center [902, 198] width 34 height 12
click at [298, 219] on b "dissident" at bounding box center [318, 220] width 40 height 12
click at [632, 217] on b "monarchy" at bounding box center [654, 220] width 44 height 12
click at [775, 282] on button "Verify" at bounding box center [672, 294] width 945 height 25
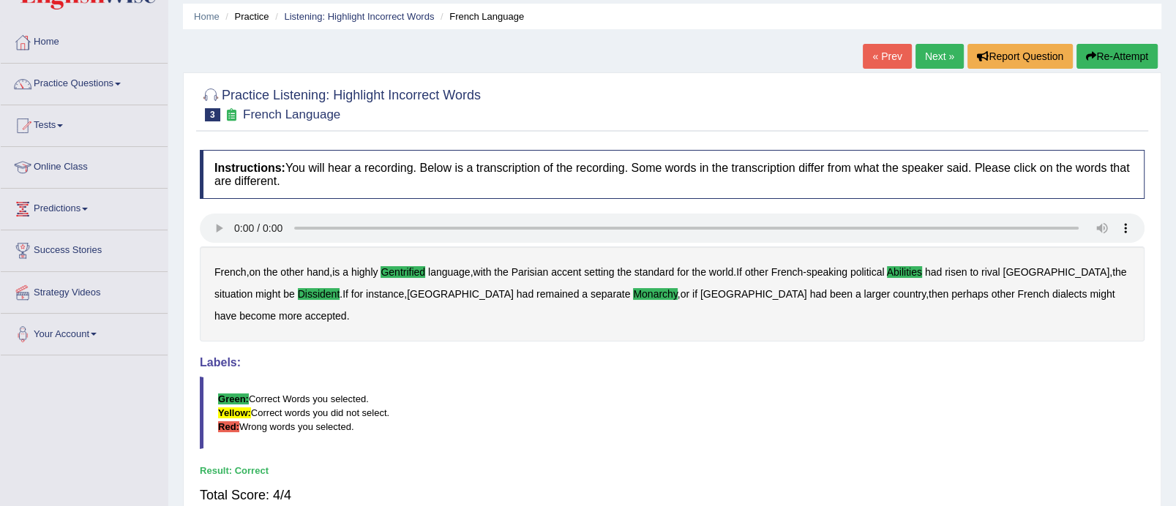
scroll to position [42, 0]
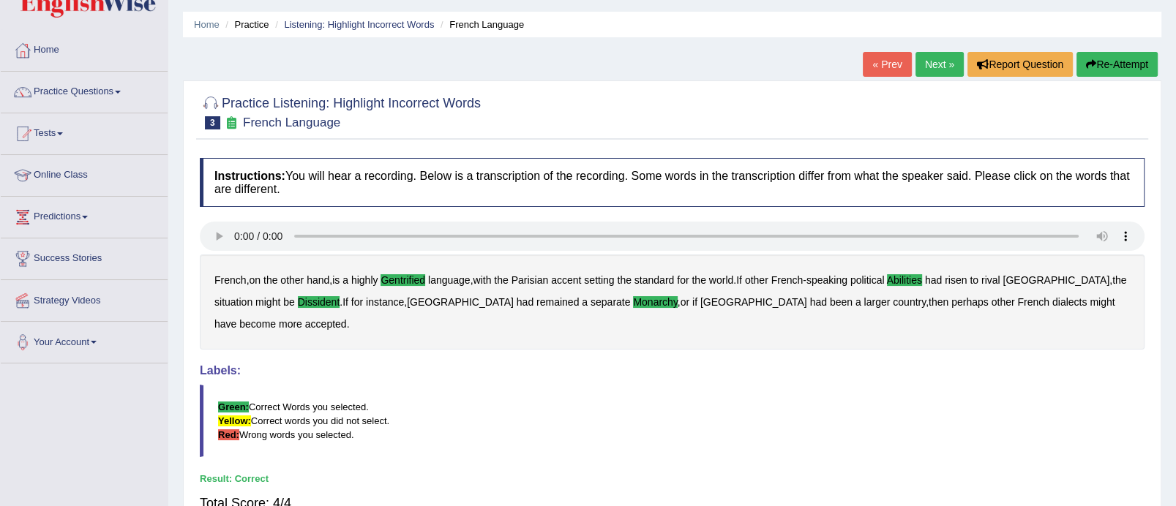
click at [936, 70] on link "Next »" at bounding box center [939, 64] width 48 height 25
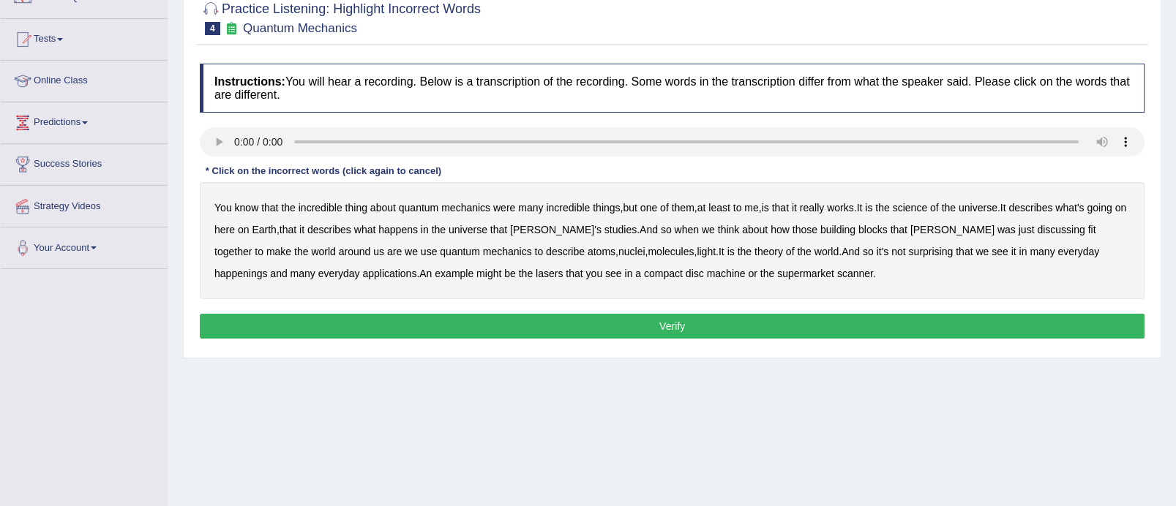
scroll to position [143, 0]
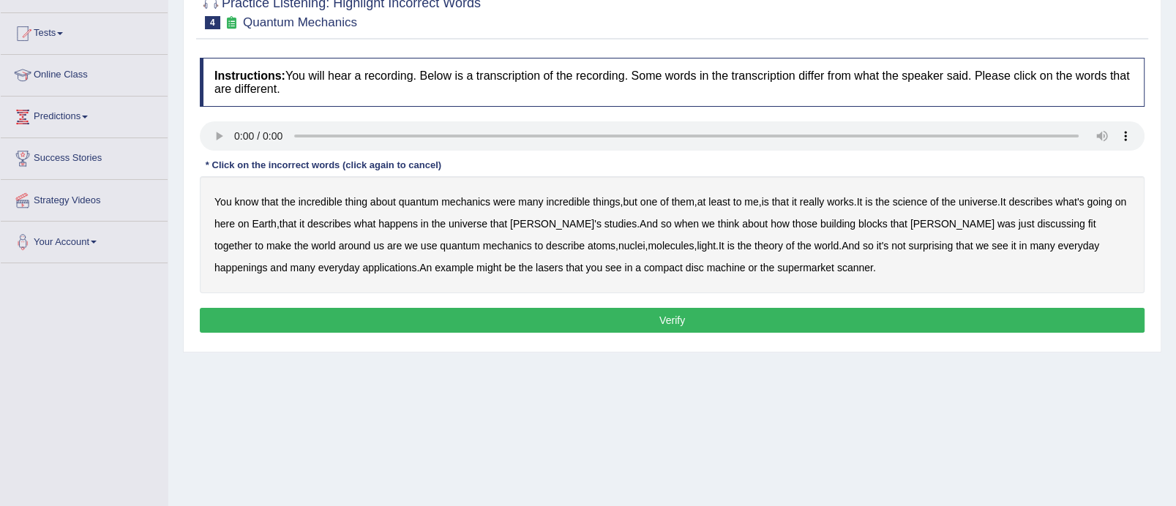
click at [910, 203] on b "science" at bounding box center [910, 202] width 34 height 12
click at [1037, 222] on b "discussing" at bounding box center [1061, 224] width 48 height 12
click at [707, 263] on b "machine" at bounding box center [726, 268] width 39 height 12
click at [716, 321] on button "Verify" at bounding box center [672, 320] width 945 height 25
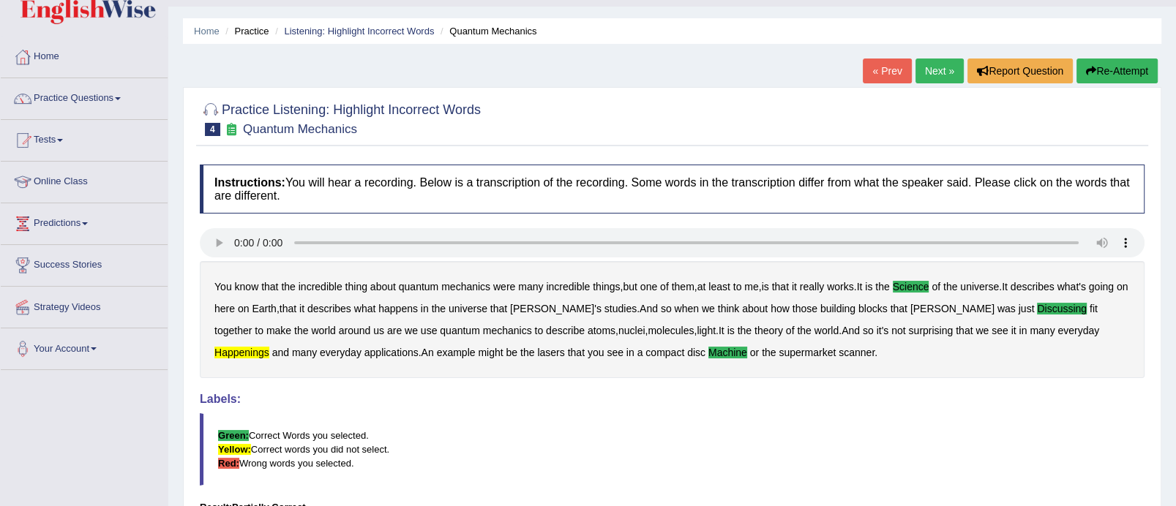
scroll to position [32, 0]
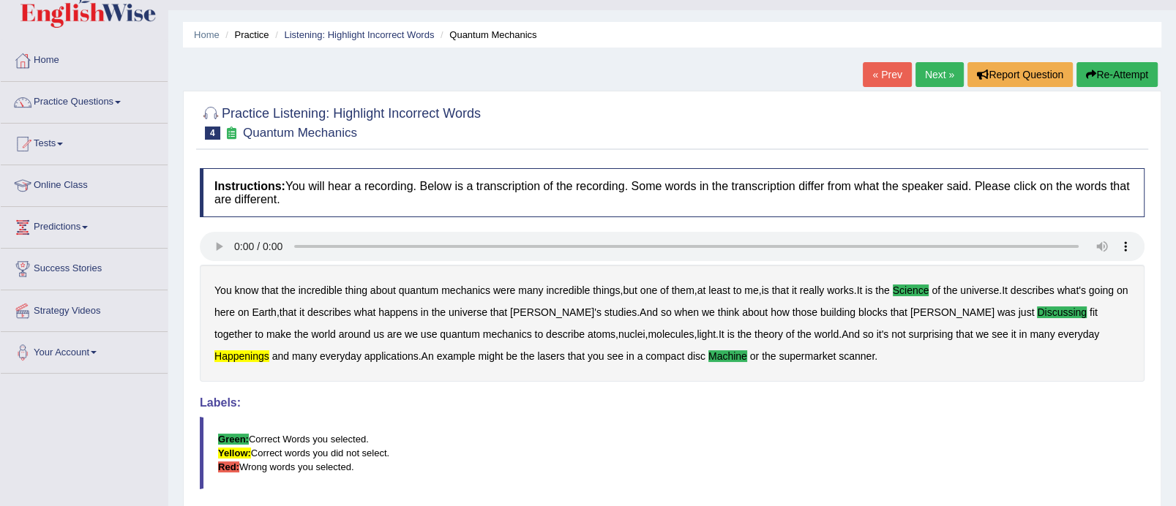
click at [933, 78] on link "Next »" at bounding box center [939, 74] width 48 height 25
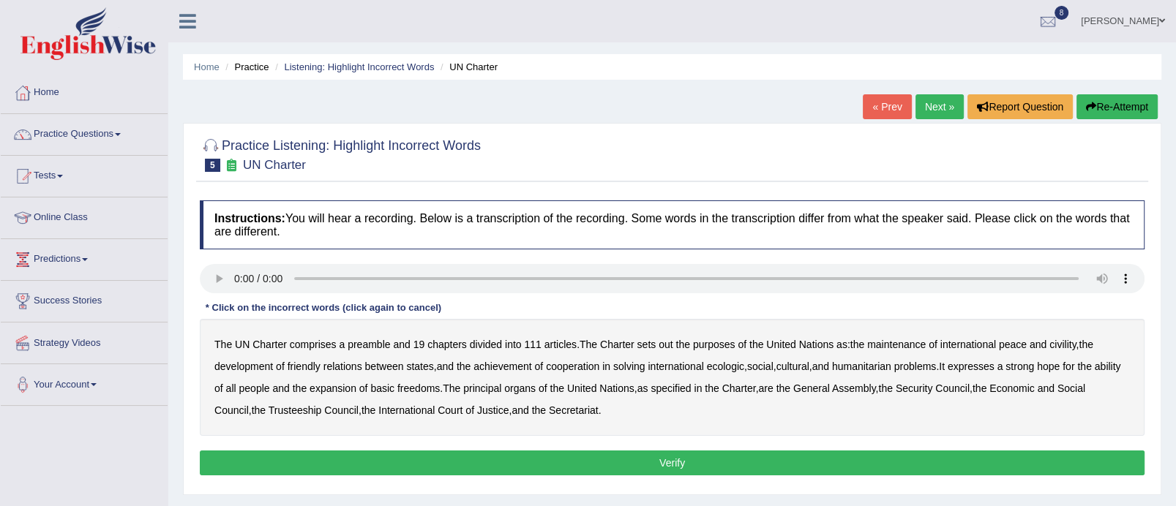
click at [667, 343] on b "out" at bounding box center [666, 345] width 14 height 12
click at [1066, 342] on b "civility" at bounding box center [1062, 345] width 26 height 12
click at [731, 367] on b "ecologic" at bounding box center [725, 367] width 37 height 12
click at [1095, 372] on b "ability" at bounding box center [1108, 367] width 26 height 12
click at [558, 460] on button "Verify" at bounding box center [672, 463] width 945 height 25
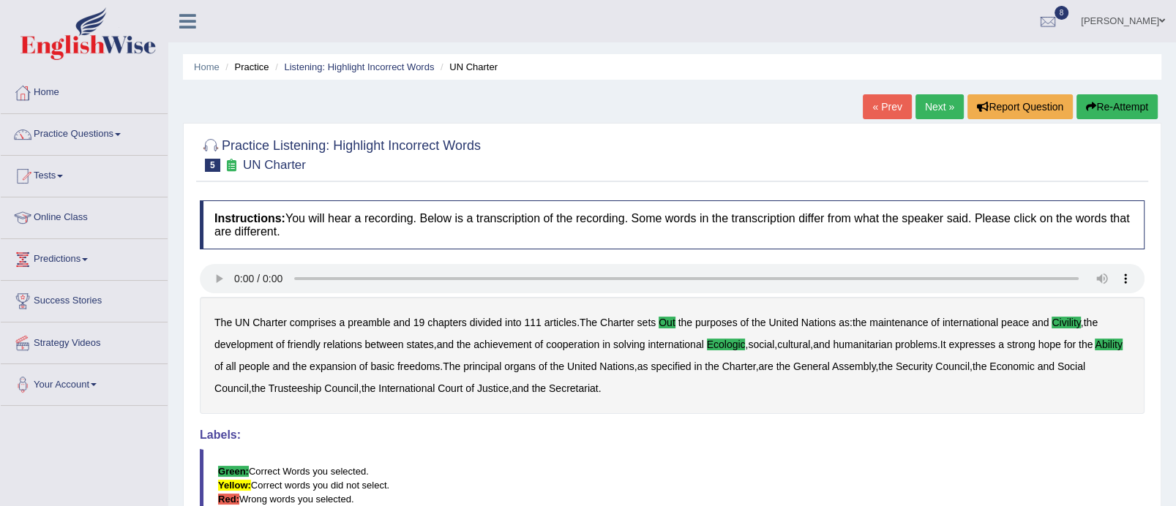
click at [942, 108] on link "Next »" at bounding box center [939, 106] width 48 height 25
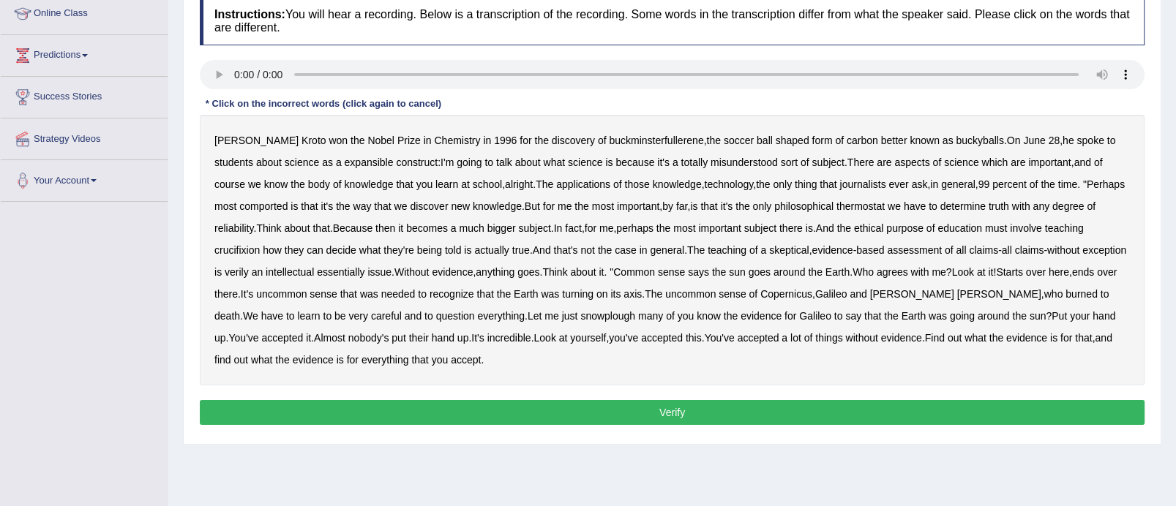
scroll to position [212, 0]
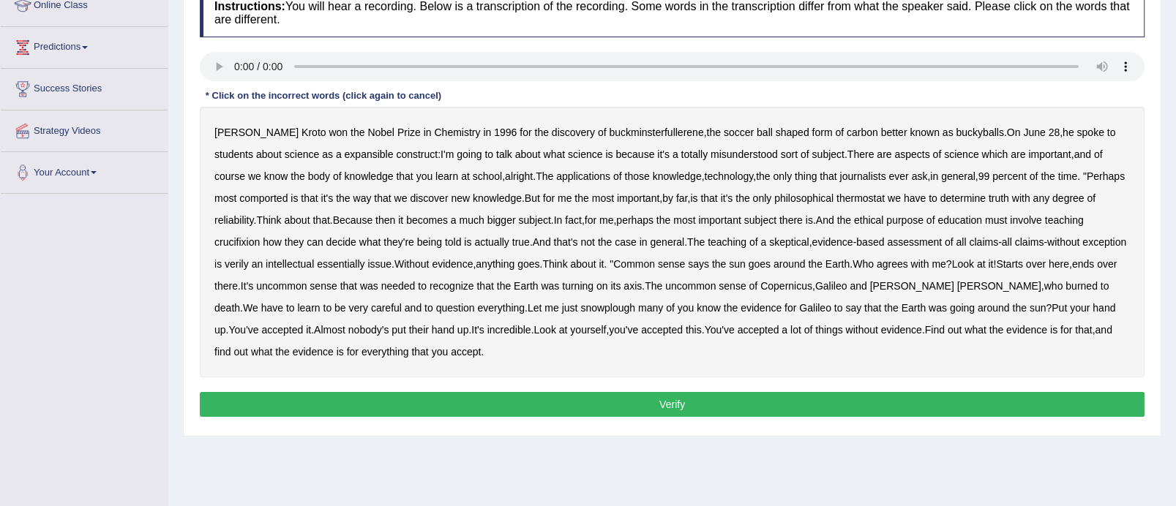
click at [345, 152] on b "expansible" at bounding box center [369, 155] width 49 height 12
click at [239, 192] on b "comported" at bounding box center [263, 198] width 48 height 12
click at [839, 196] on b "thermostat" at bounding box center [860, 198] width 48 height 12
click at [260, 236] on b "crucifixion" at bounding box center [236, 242] width 45 height 12
click at [760, 284] on b "Copernicus" at bounding box center [786, 286] width 52 height 12
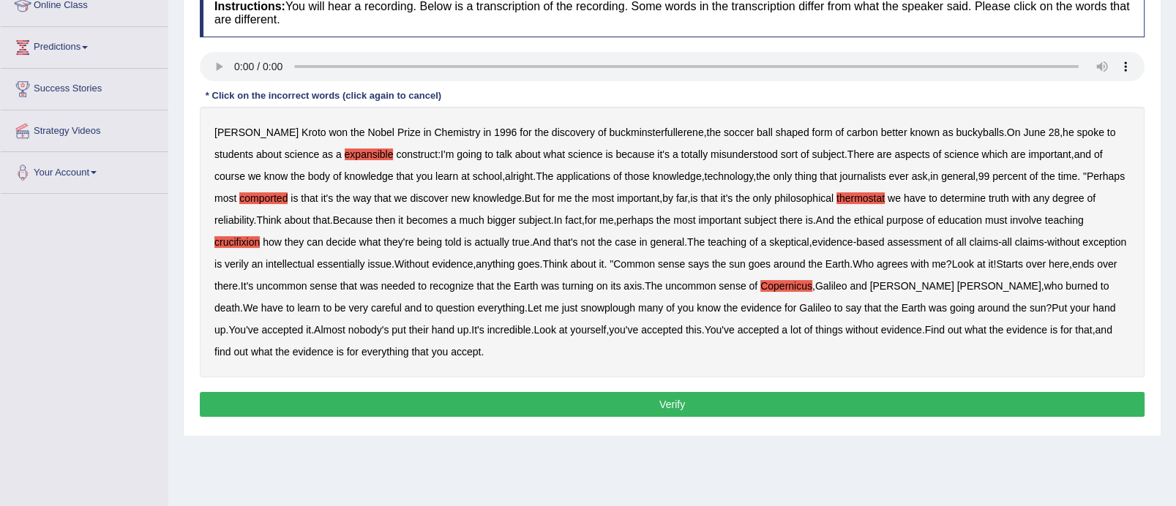
click at [485, 312] on div "Harold Kroto won the Nobel Prize in Chemistry in 1996 for the discovery of buck…" at bounding box center [672, 242] width 945 height 271
click at [580, 307] on b "snowplough" at bounding box center [607, 308] width 55 height 12
click at [764, 406] on button "Verify" at bounding box center [672, 404] width 945 height 25
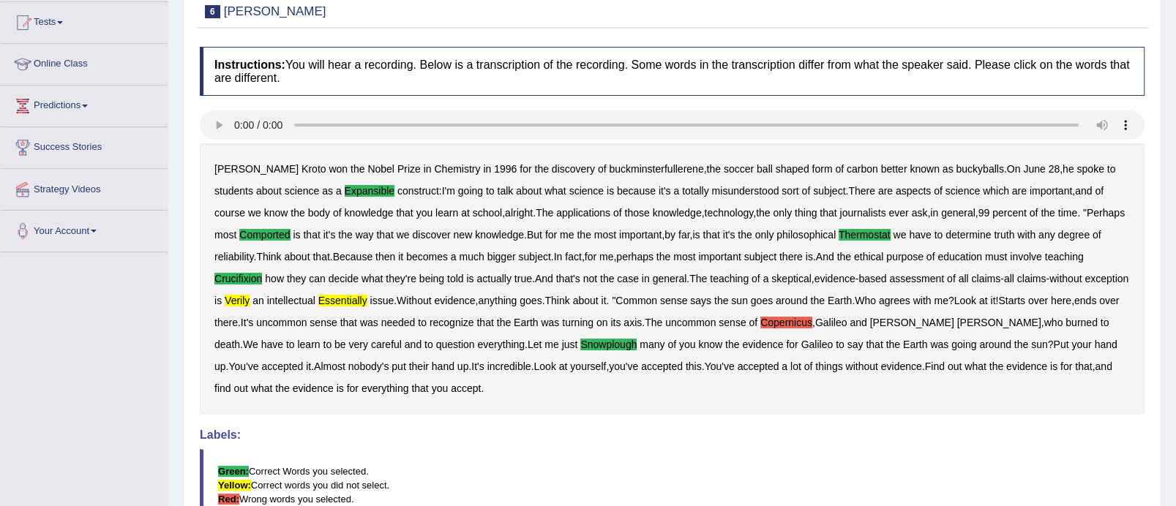
scroll to position [10, 0]
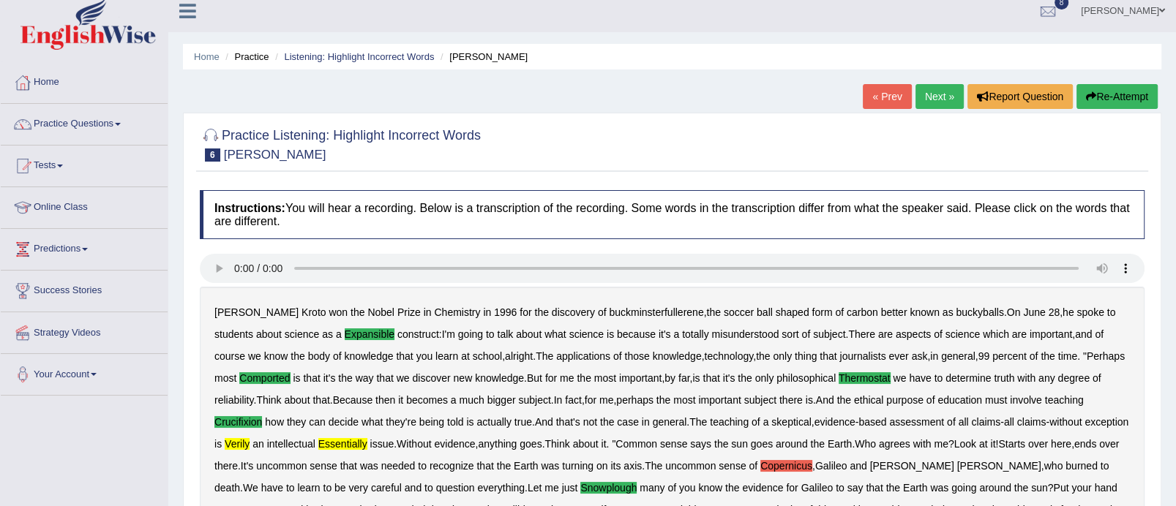
click at [936, 97] on link "Next »" at bounding box center [939, 96] width 48 height 25
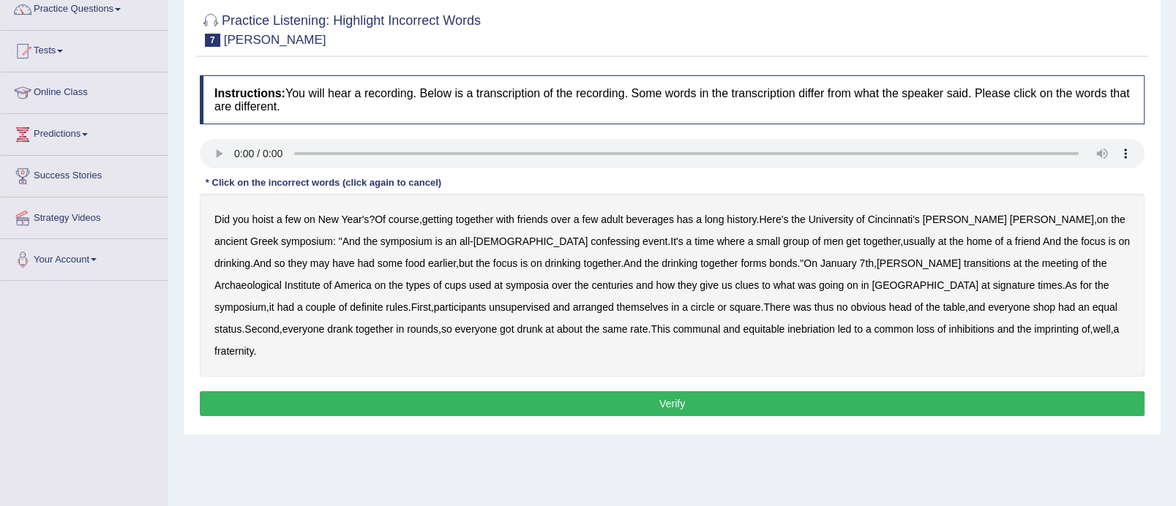
scroll to position [143, 0]
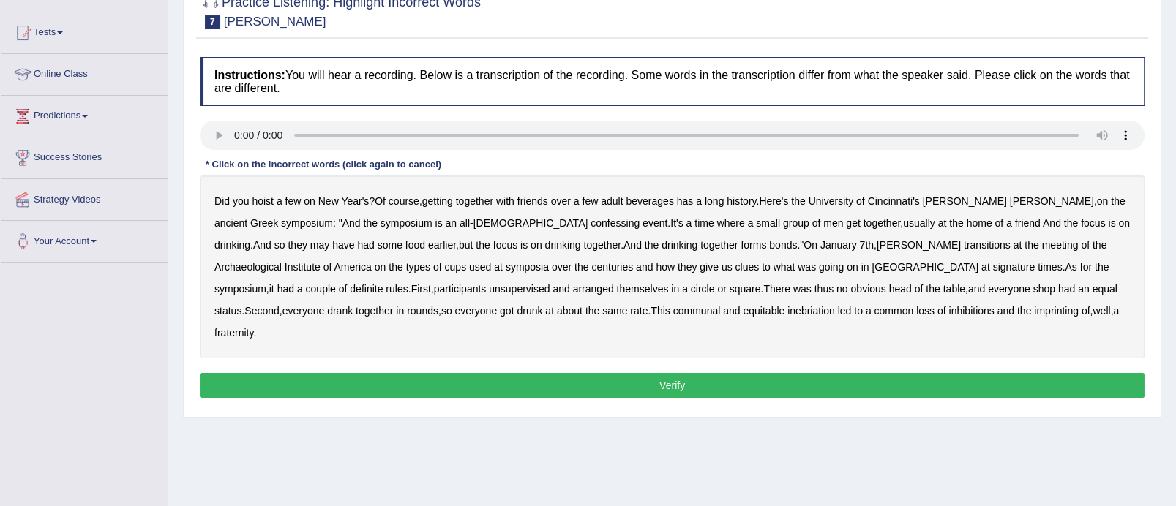
click at [591, 220] on b "confessing" at bounding box center [615, 223] width 49 height 12
click at [964, 242] on b "transitions" at bounding box center [987, 245] width 47 height 12
click at [993, 265] on b "signature" at bounding box center [1014, 267] width 42 height 12
click at [489, 287] on b "unsupervised" at bounding box center [519, 289] width 61 height 12
click at [1034, 307] on b "imprinting" at bounding box center [1056, 311] width 45 height 12
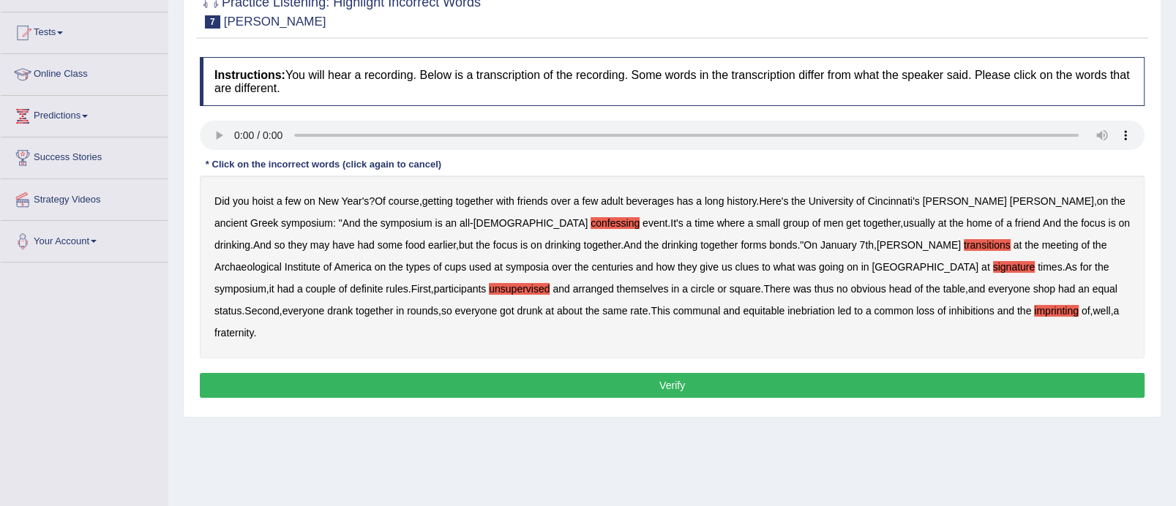
click at [708, 373] on button "Verify" at bounding box center [672, 385] width 945 height 25
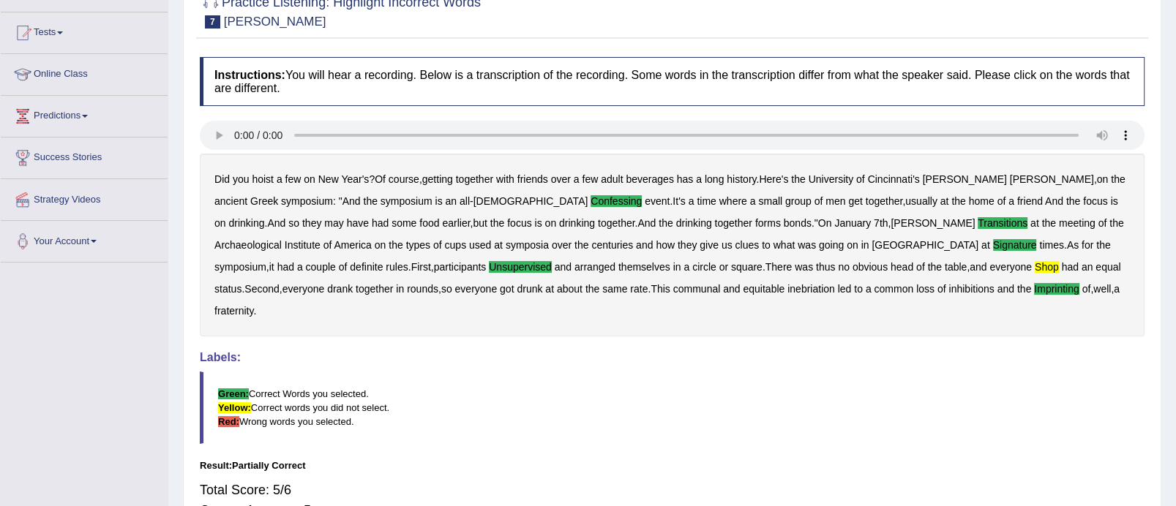
scroll to position [0, 0]
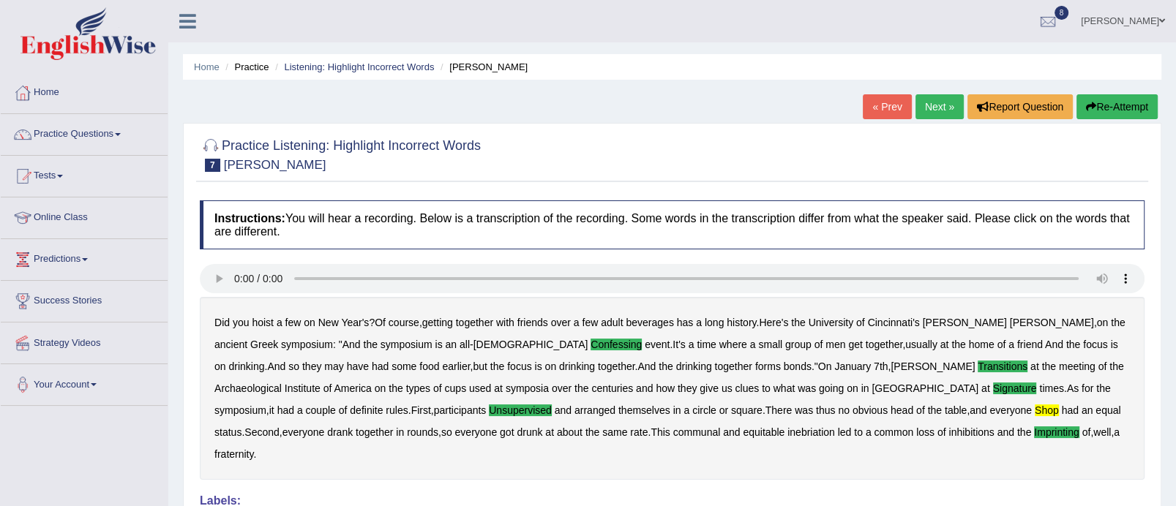
click at [939, 99] on link "Next »" at bounding box center [939, 106] width 48 height 25
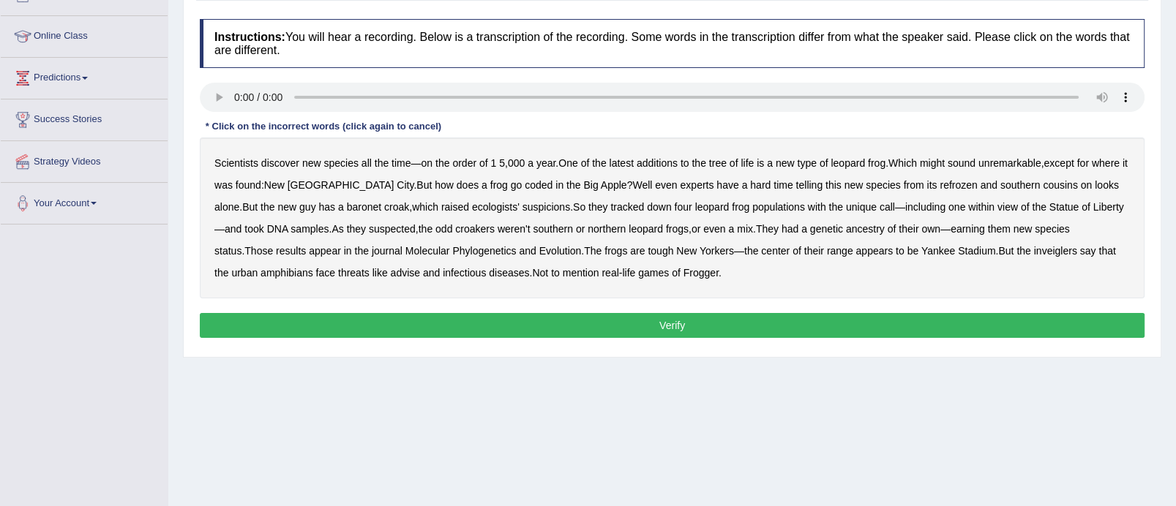
scroll to position [191, 0]
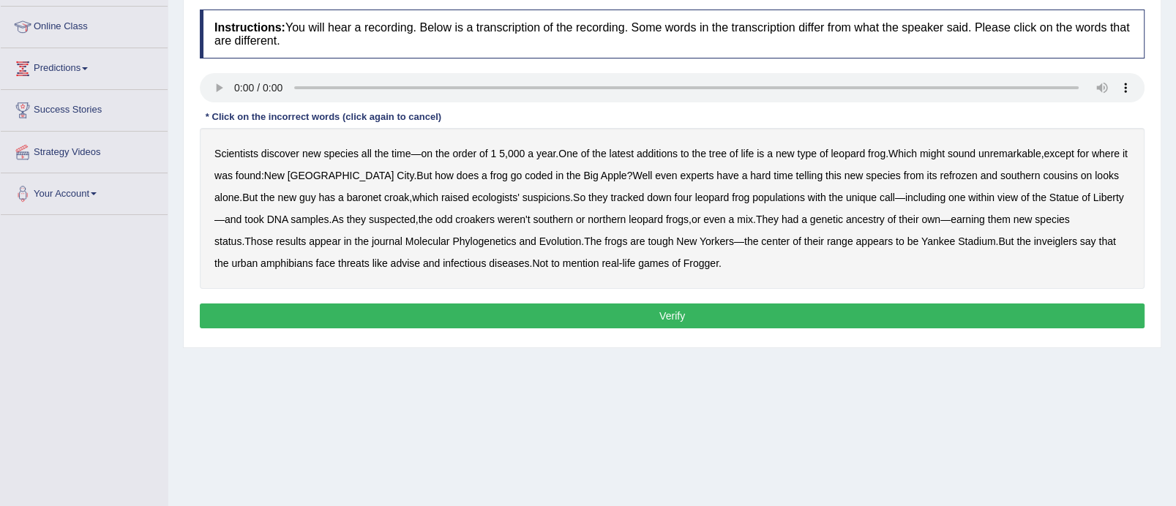
click at [664, 148] on b "additions" at bounding box center [657, 154] width 41 height 12
click at [525, 175] on b "coded" at bounding box center [539, 176] width 28 height 12
click at [940, 173] on b "refrozen" at bounding box center [958, 176] width 37 height 12
click at [1034, 239] on b "inveiglers" at bounding box center [1055, 242] width 43 height 12
click at [457, 311] on button "Verify" at bounding box center [672, 316] width 945 height 25
